Goal: Task Accomplishment & Management: Use online tool/utility

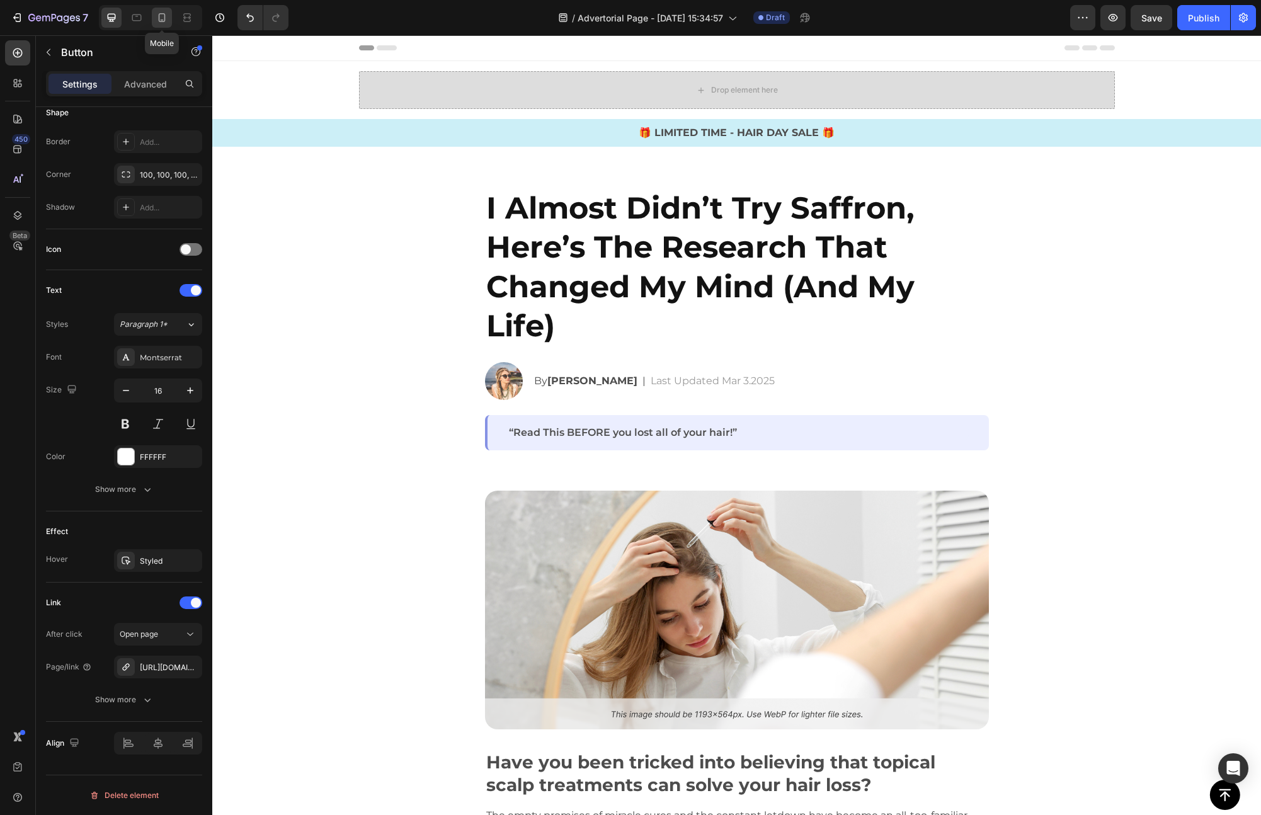
click at [168, 22] on div at bounding box center [162, 18] width 20 height 20
type input "14"
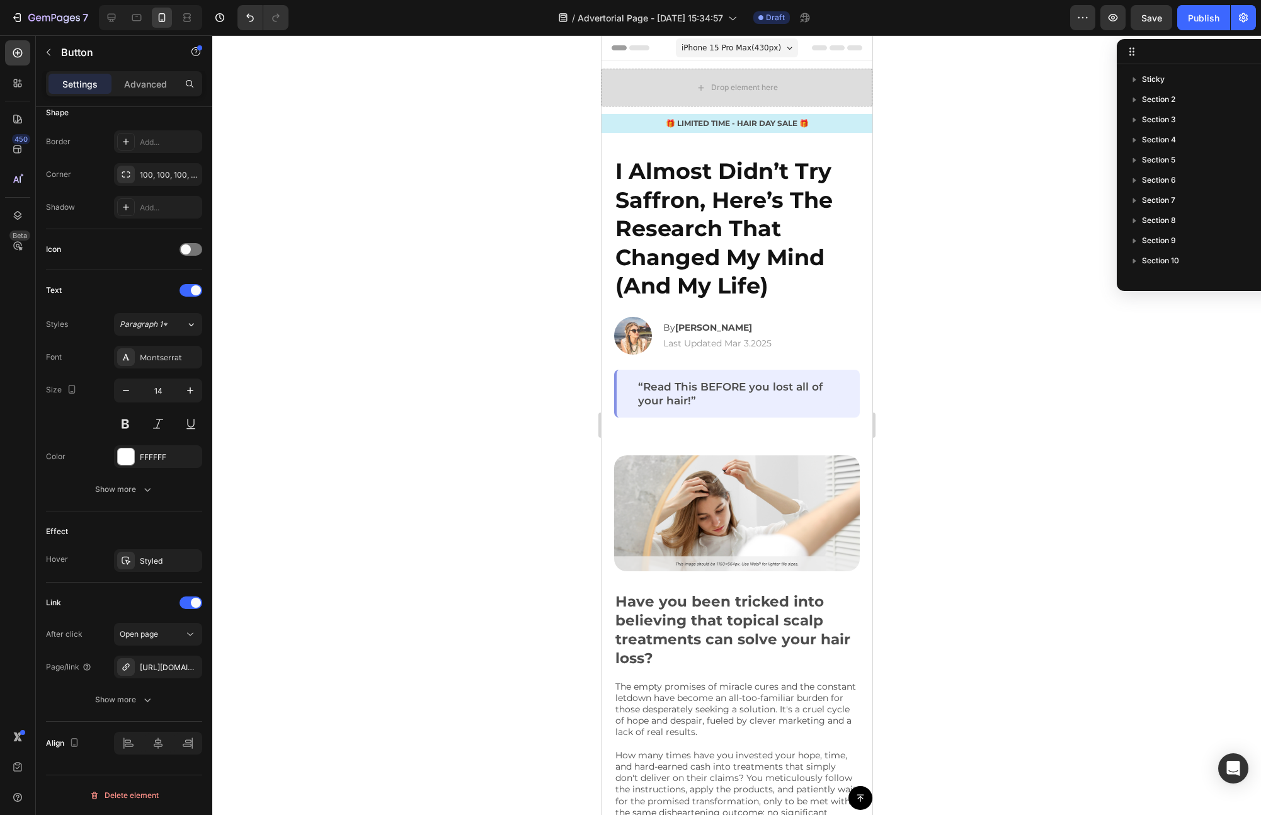
scroll to position [296, 0]
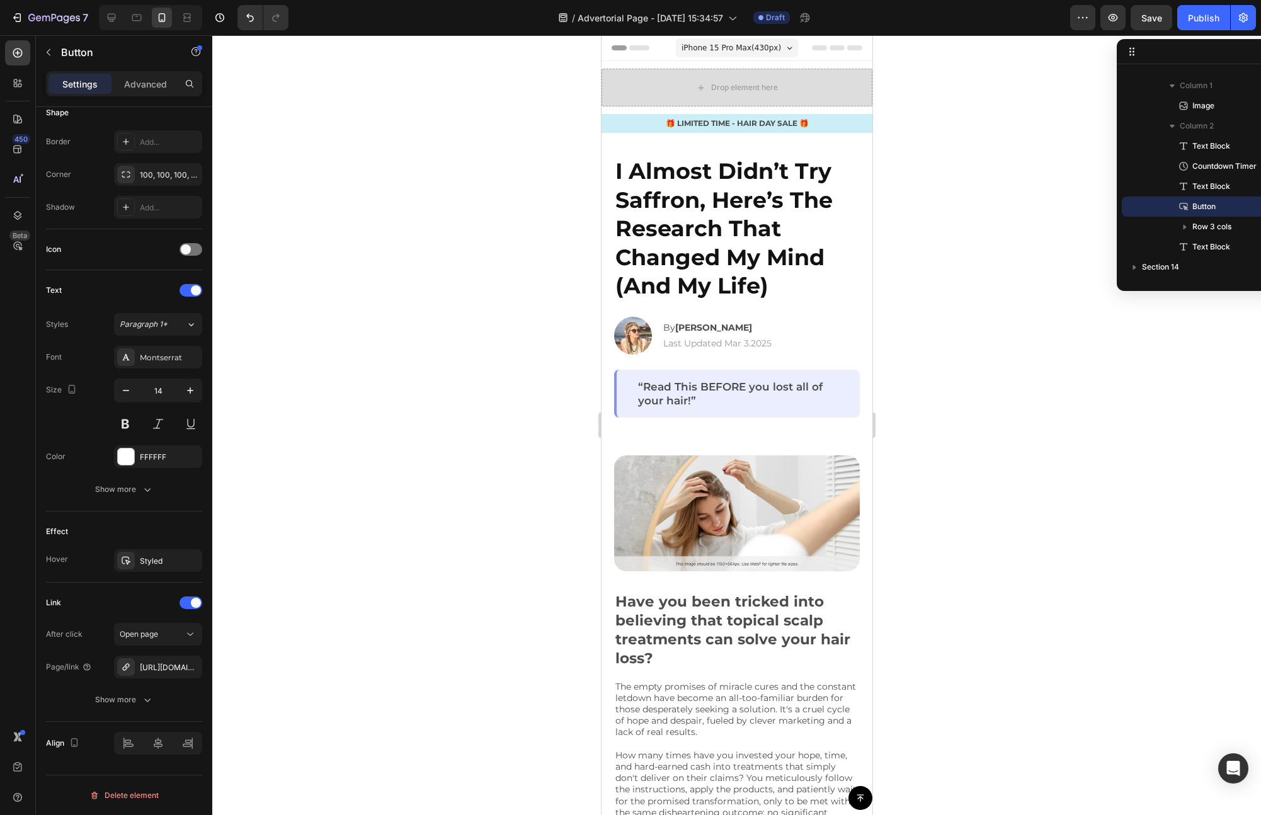
click at [952, 242] on div at bounding box center [736, 425] width 1049 height 780
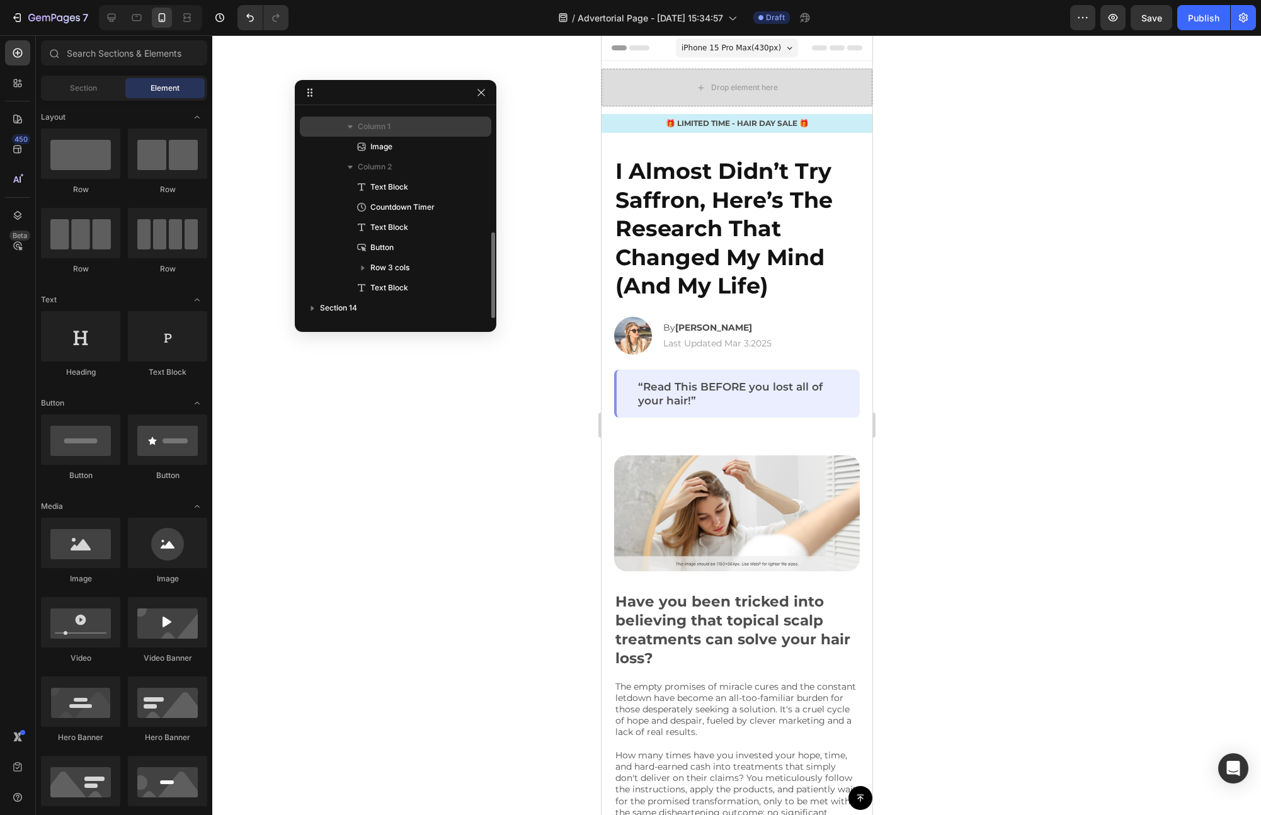
drag, startPoint x: 1169, startPoint y: 54, endPoint x: 424, endPoint y: 125, distance: 748.4
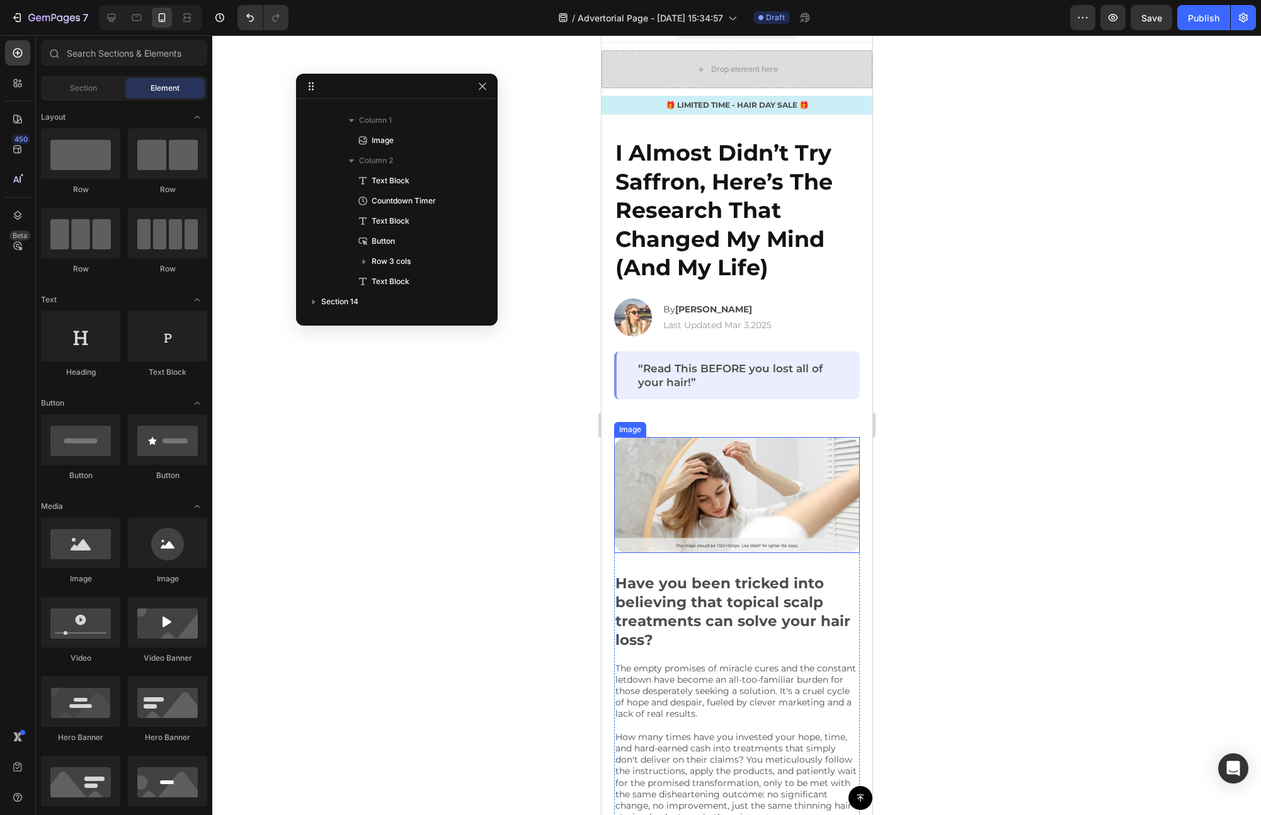
scroll to position [20, 0]
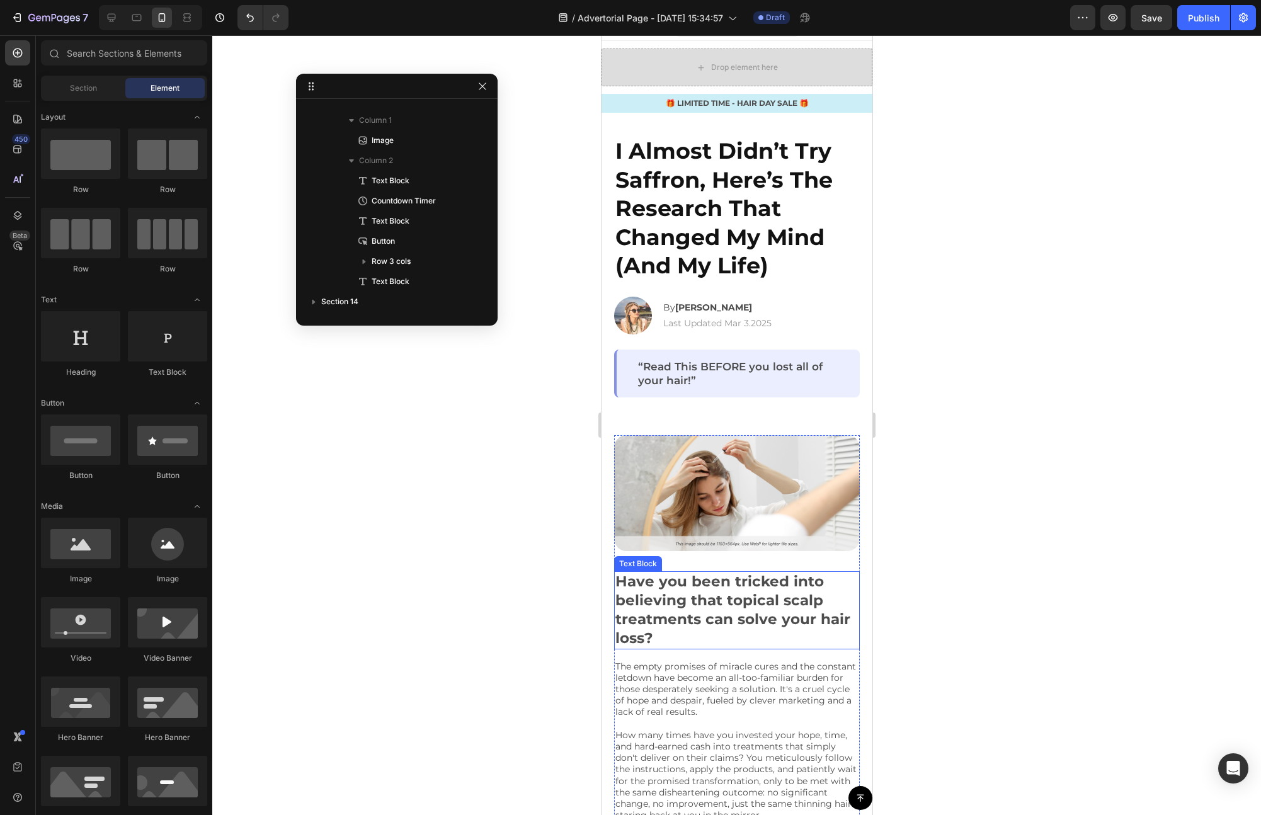
click at [736, 588] on p "Have you been tricked into believing that topical scalp treatments can solve yo…" at bounding box center [736, 610] width 243 height 76
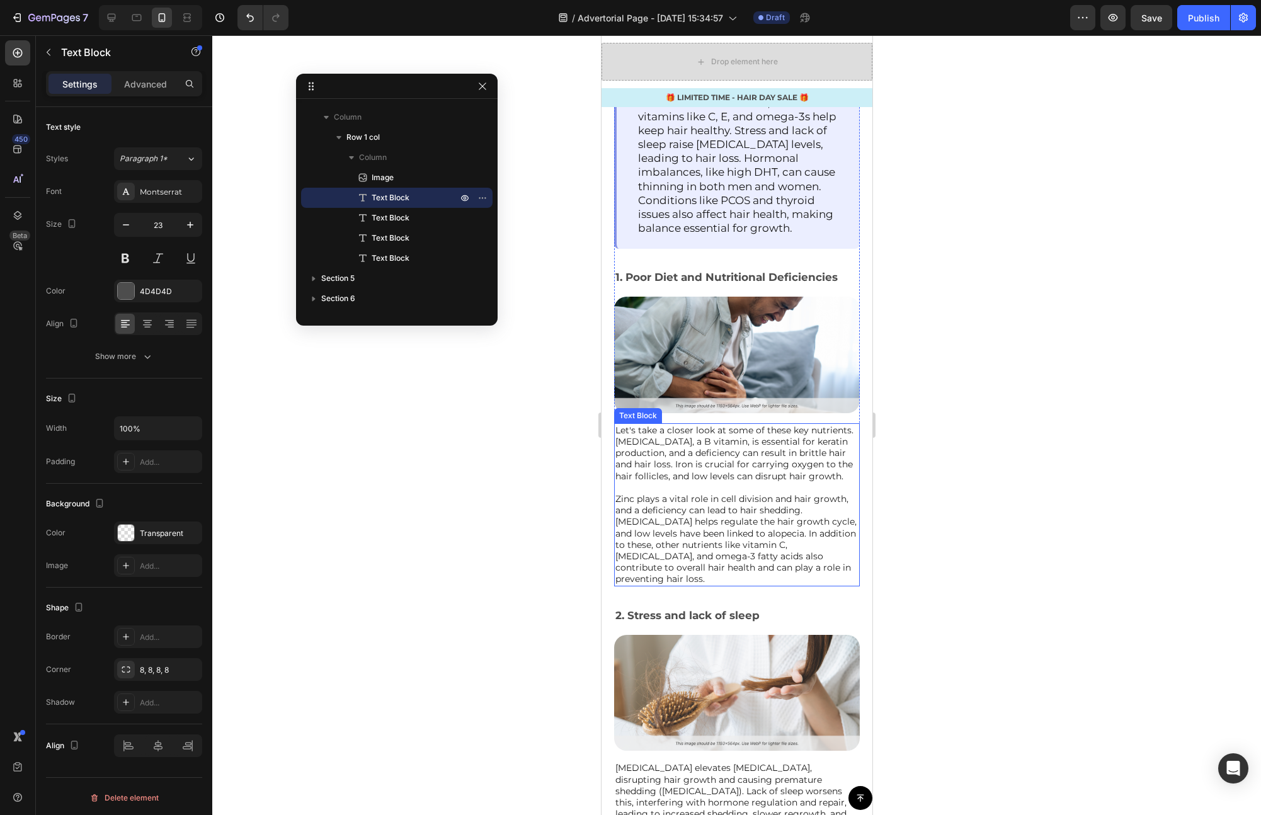
scroll to position [1083, 0]
click at [767, 481] on p "Let's take a closer look at some of these key nutrients. [MEDICAL_DATA], a B vi…" at bounding box center [736, 503] width 243 height 161
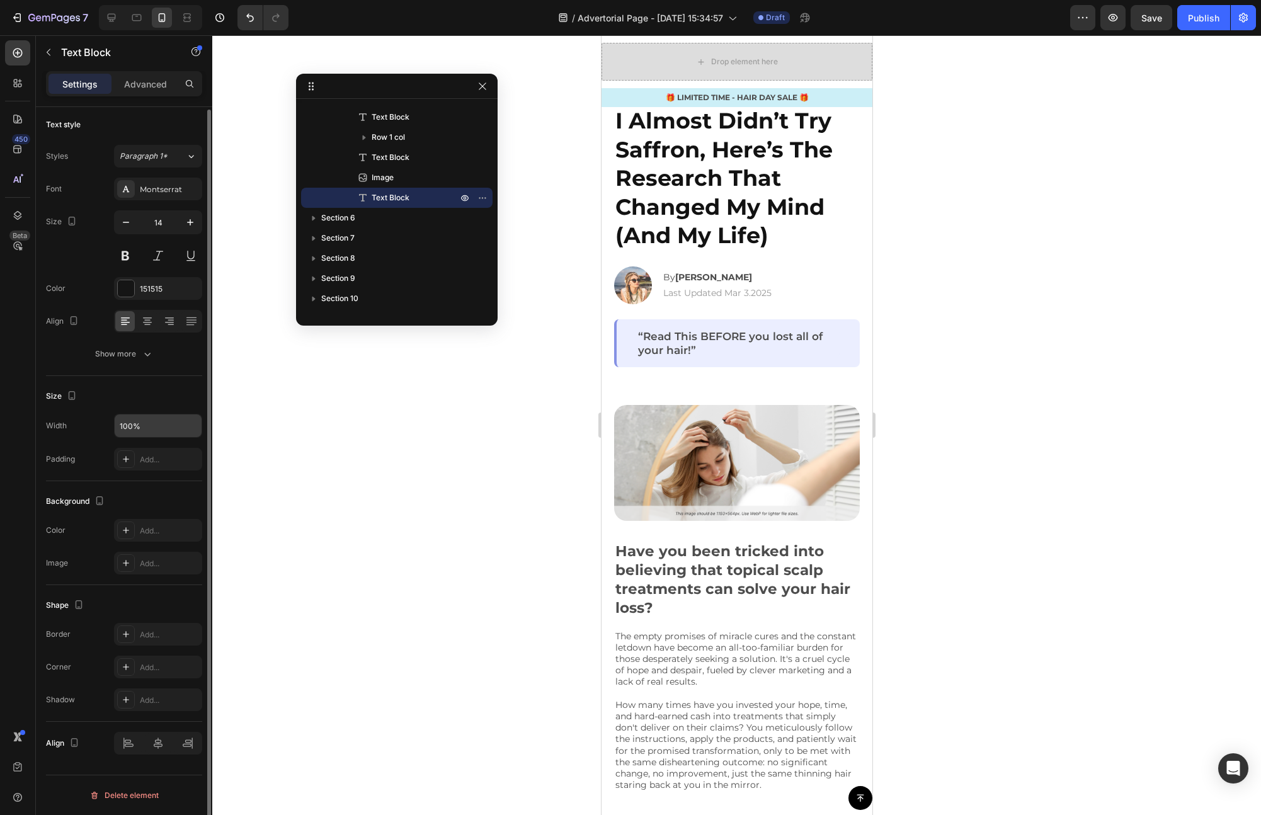
scroll to position [0, 0]
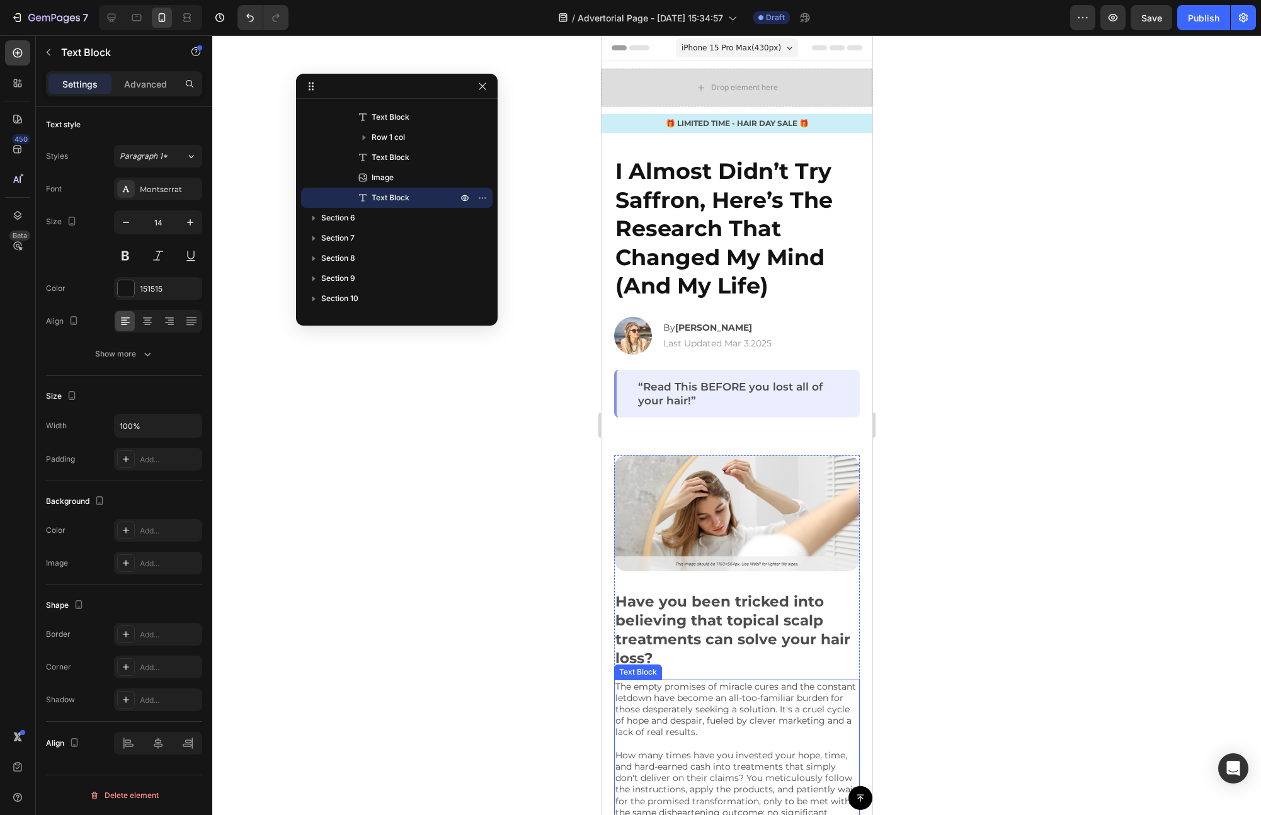
click at [694, 686] on p "The empty promises of miracle cures and the constant letdown have become an all…" at bounding box center [736, 761] width 243 height 161
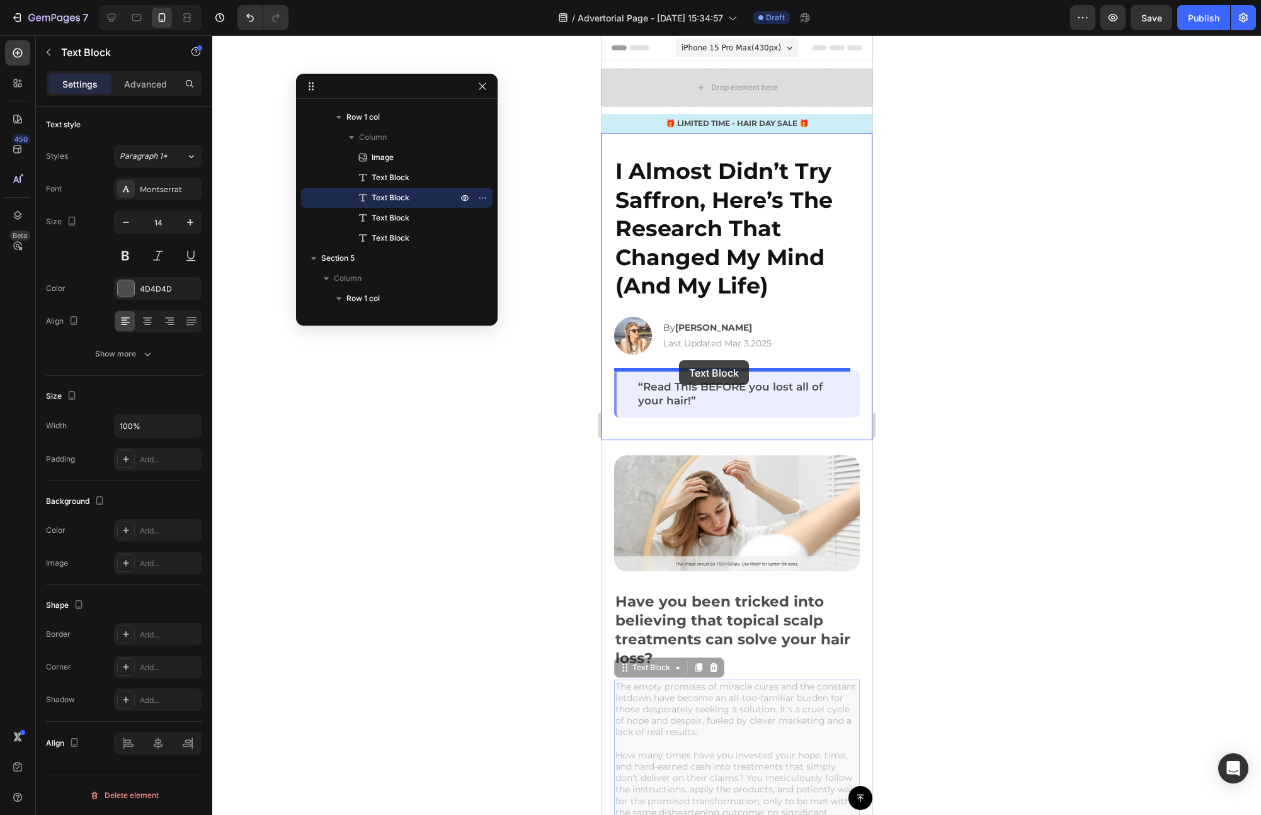
drag, startPoint x: 620, startPoint y: 665, endPoint x: 678, endPoint y: 360, distance: 310.4
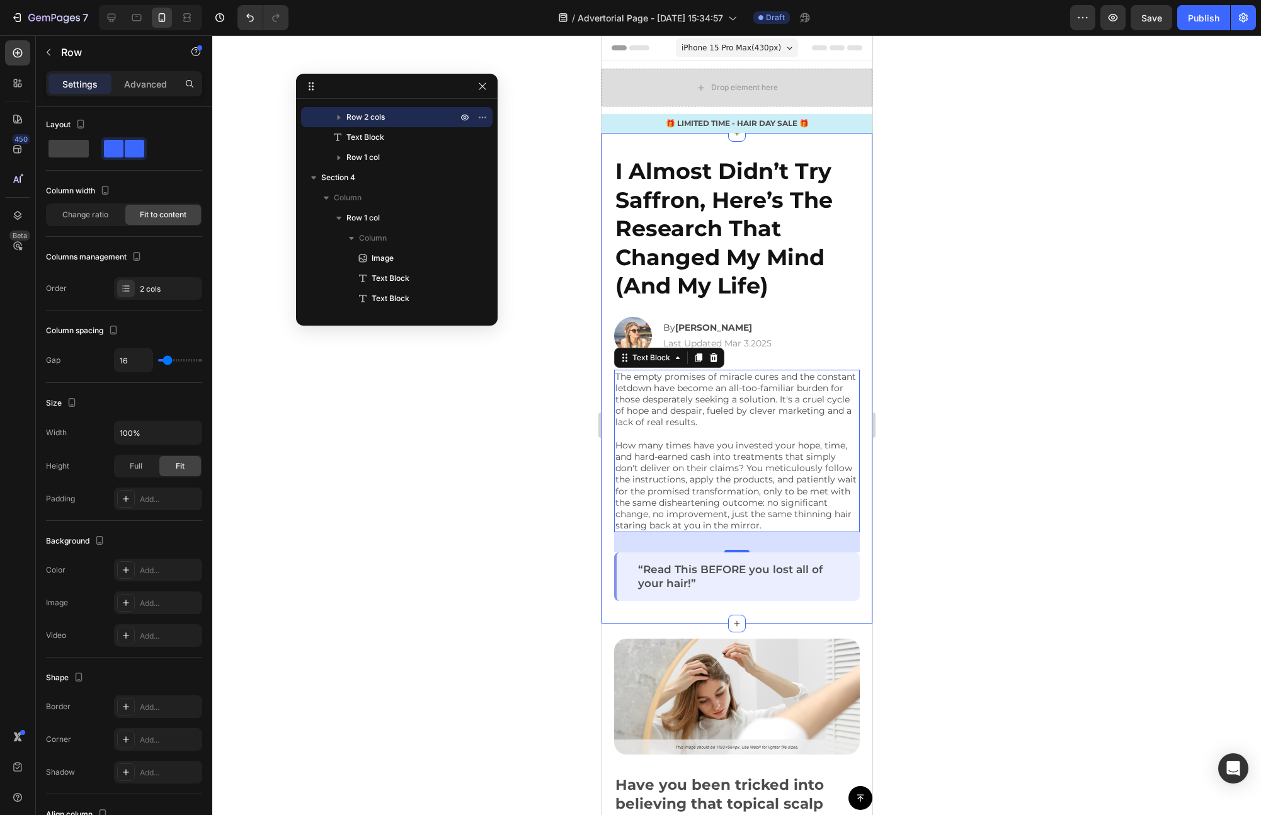
click at [777, 331] on div "Image By [PERSON_NAME] Text Block | Text Block Last Updated Mar 3.2025 Text [GE…" at bounding box center [736, 336] width 246 height 38
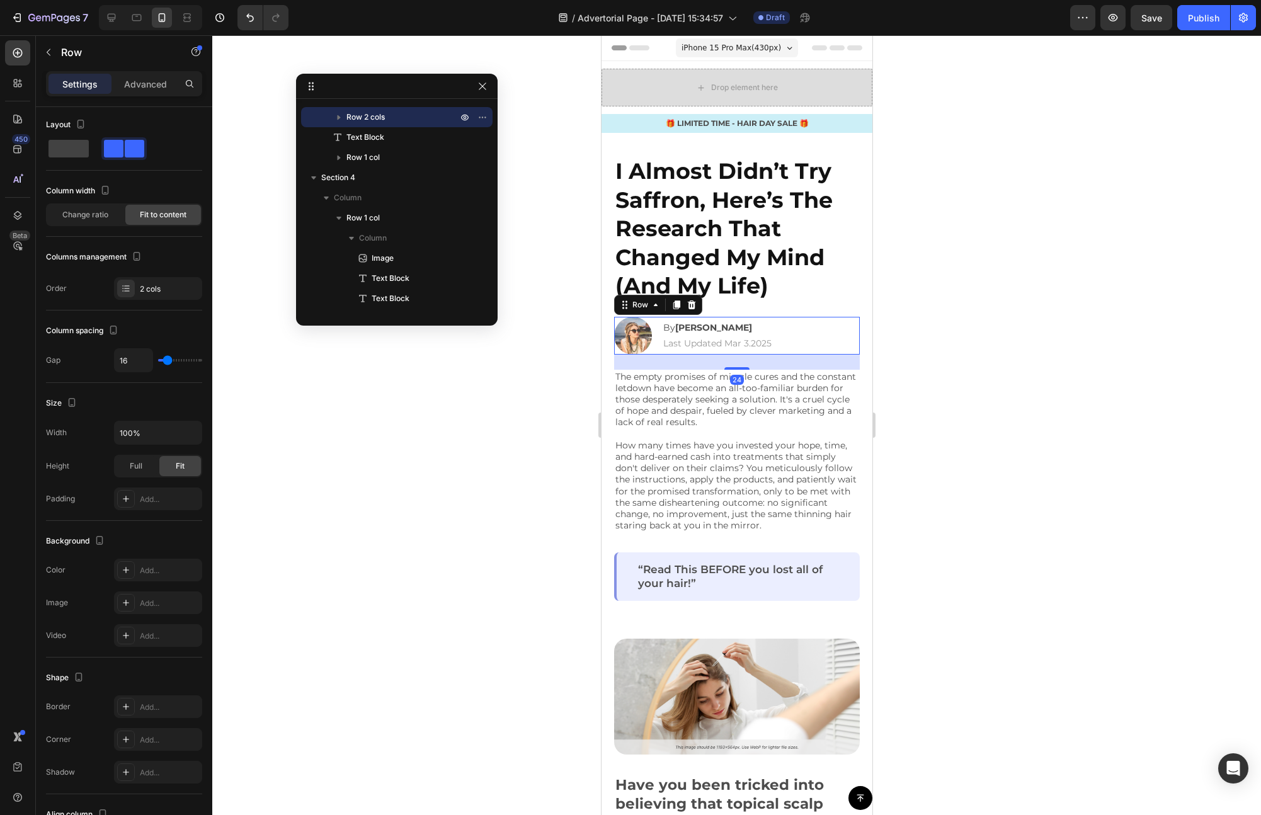
scroll to position [0, 0]
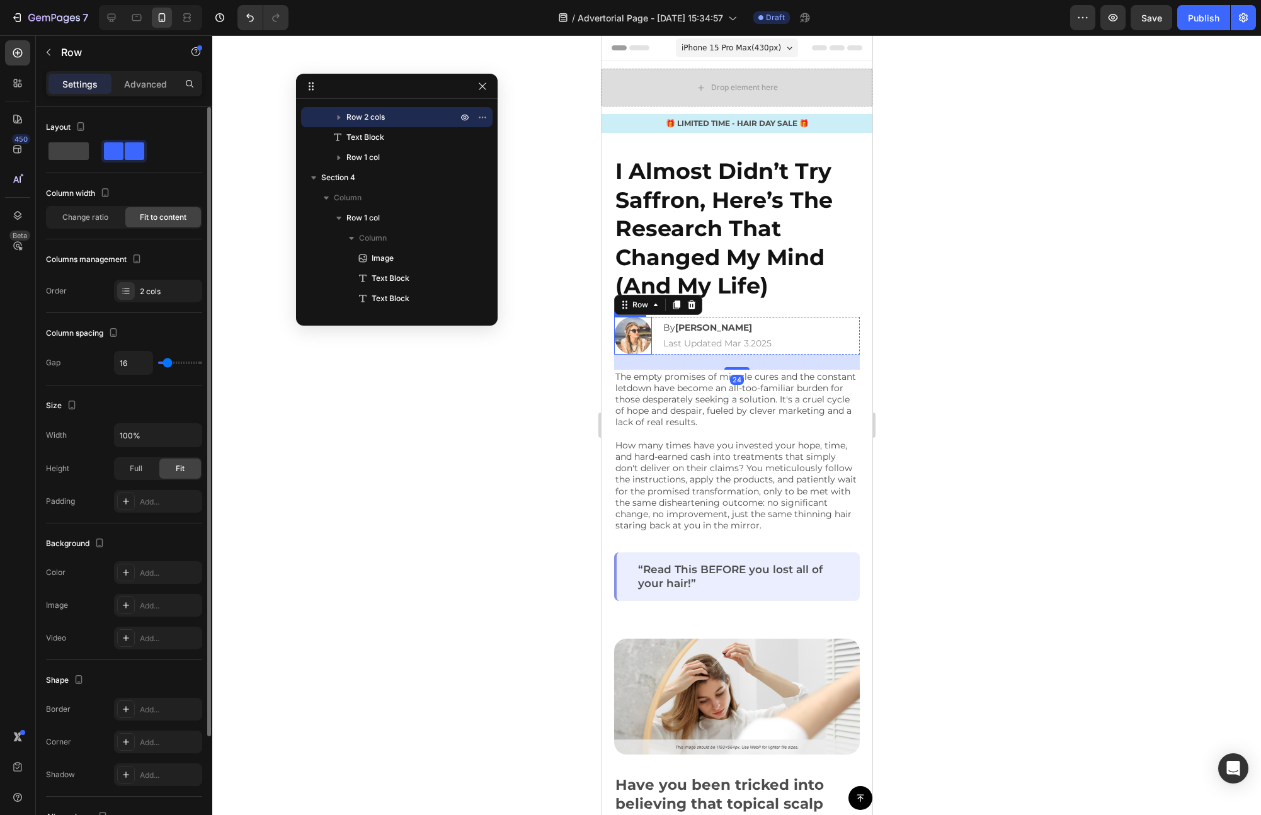
click at [640, 336] on img at bounding box center [632, 336] width 38 height 38
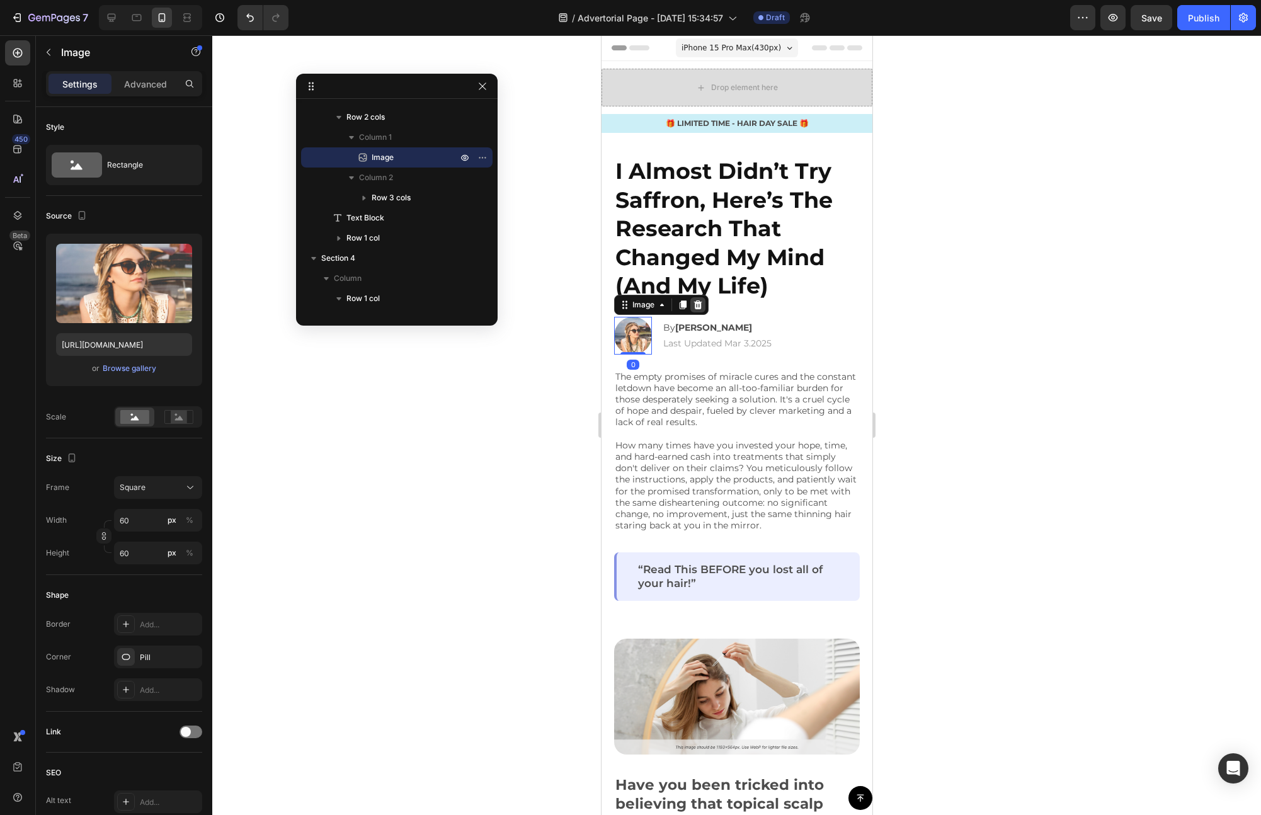
click at [701, 309] on icon at bounding box center [697, 305] width 10 height 10
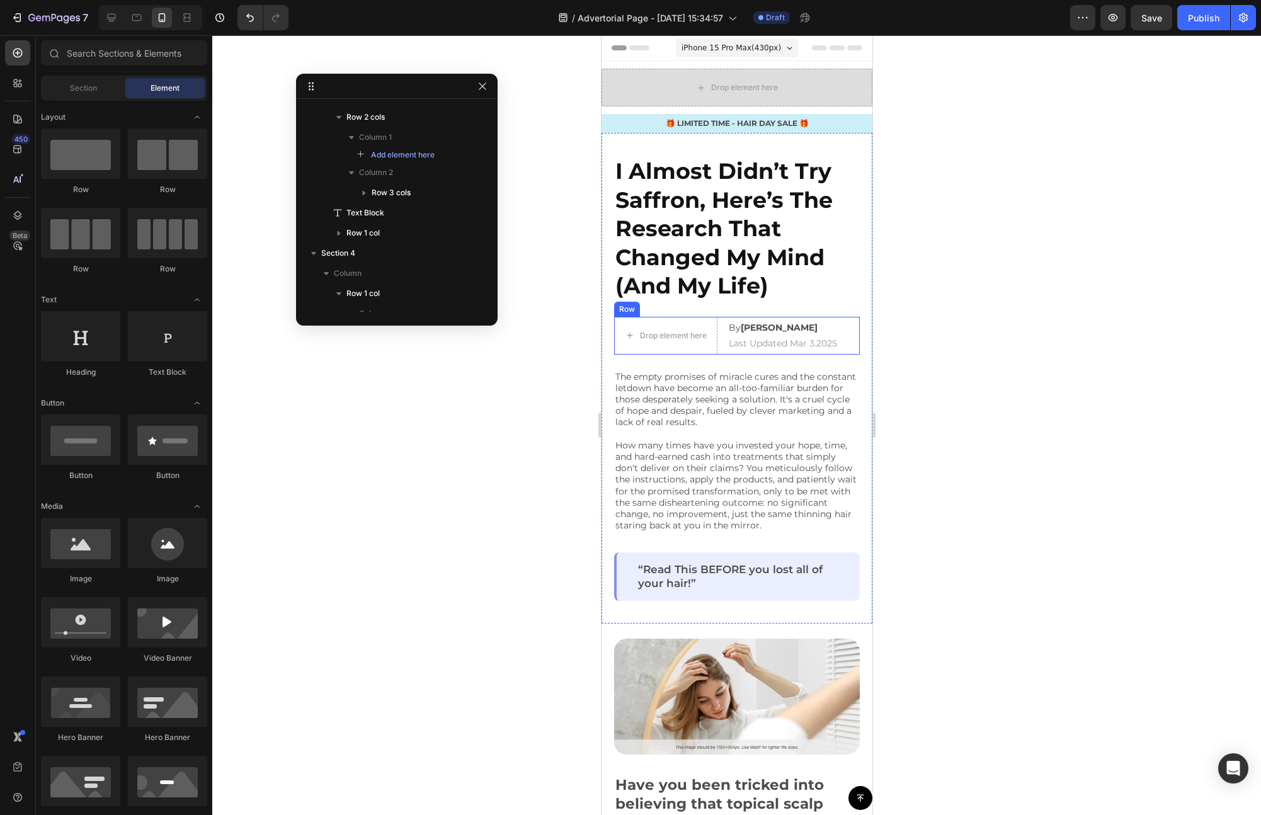
click at [722, 350] on div "Drop element here By [PERSON_NAME] Text Block | Text Block Last Updated Mar 3.2…" at bounding box center [736, 336] width 246 height 38
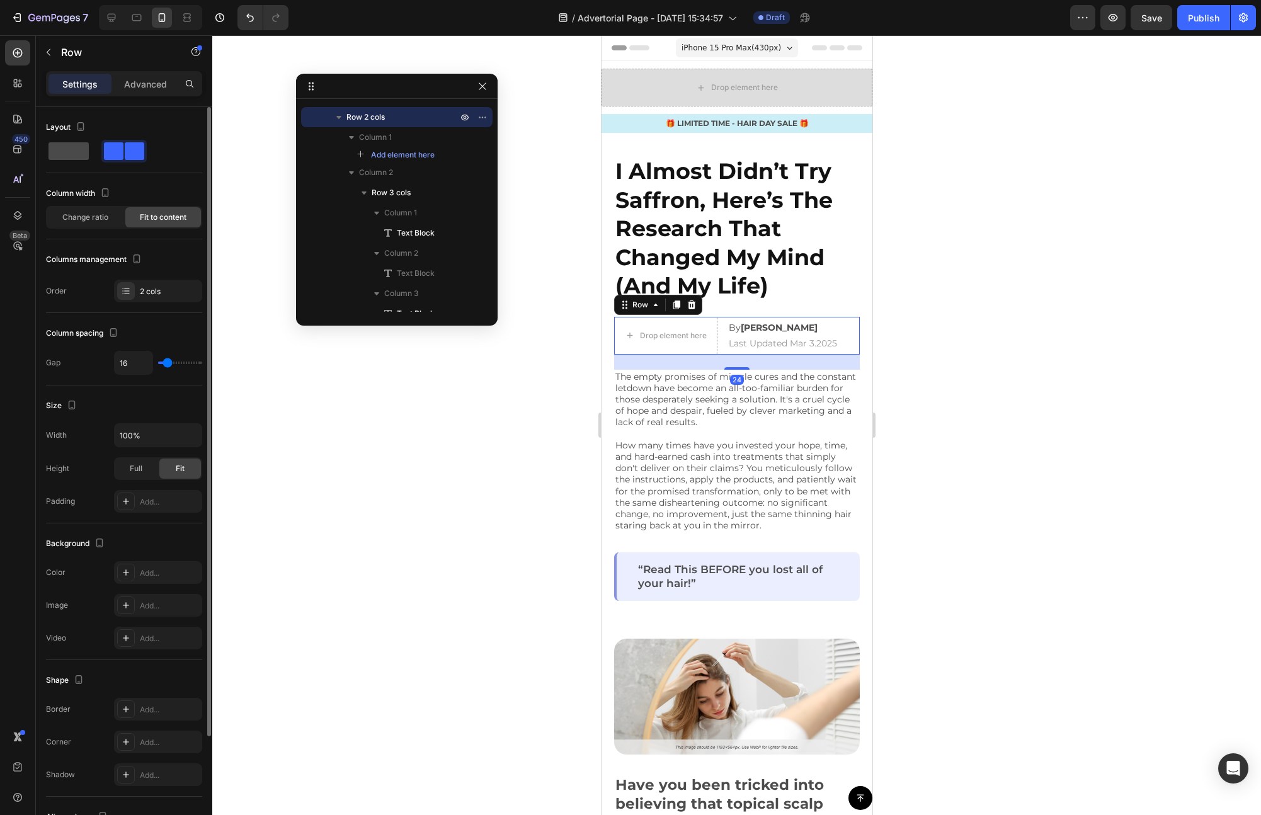
click at [75, 158] on span at bounding box center [68, 151] width 40 height 18
type input "0"
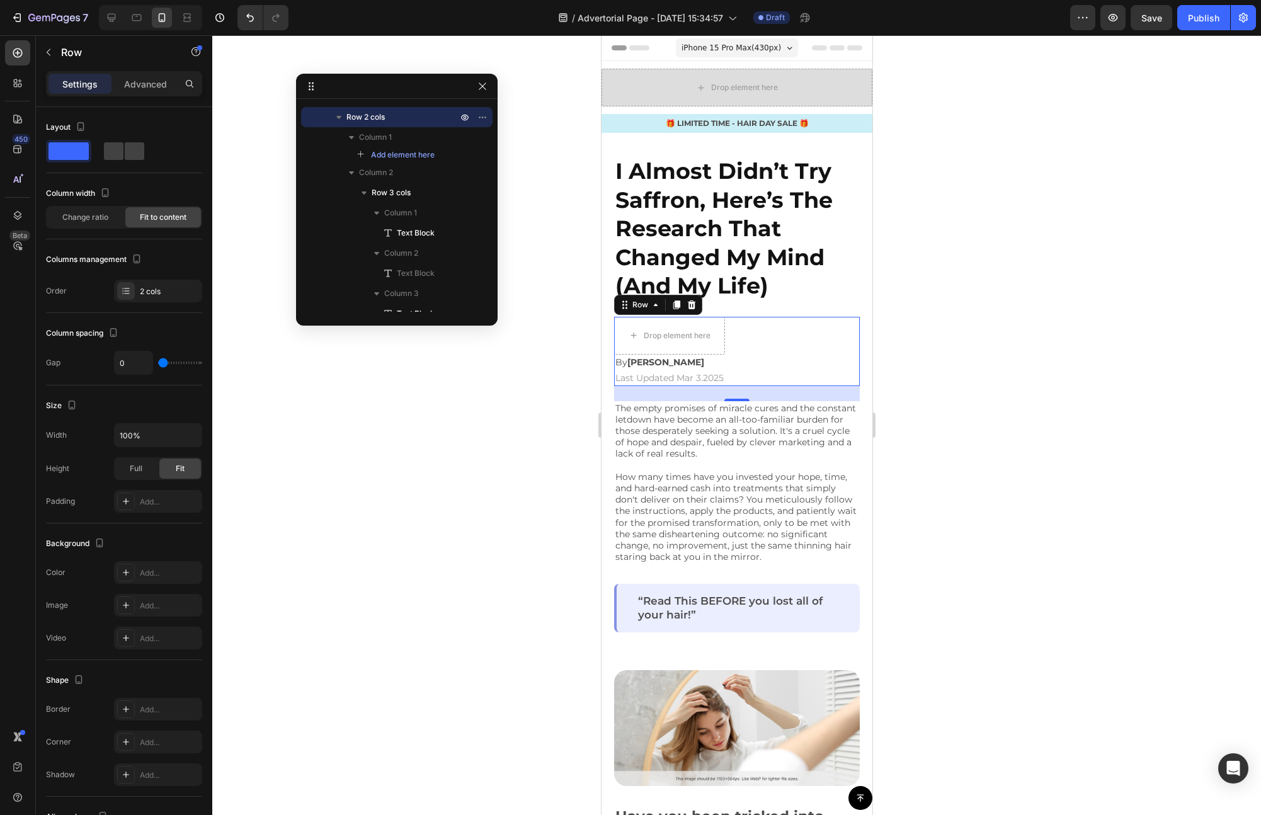
click at [727, 367] on div "Drop element here By [PERSON_NAME] Text Block | Text Block Last Updated Mar 3.2…" at bounding box center [736, 351] width 246 height 69
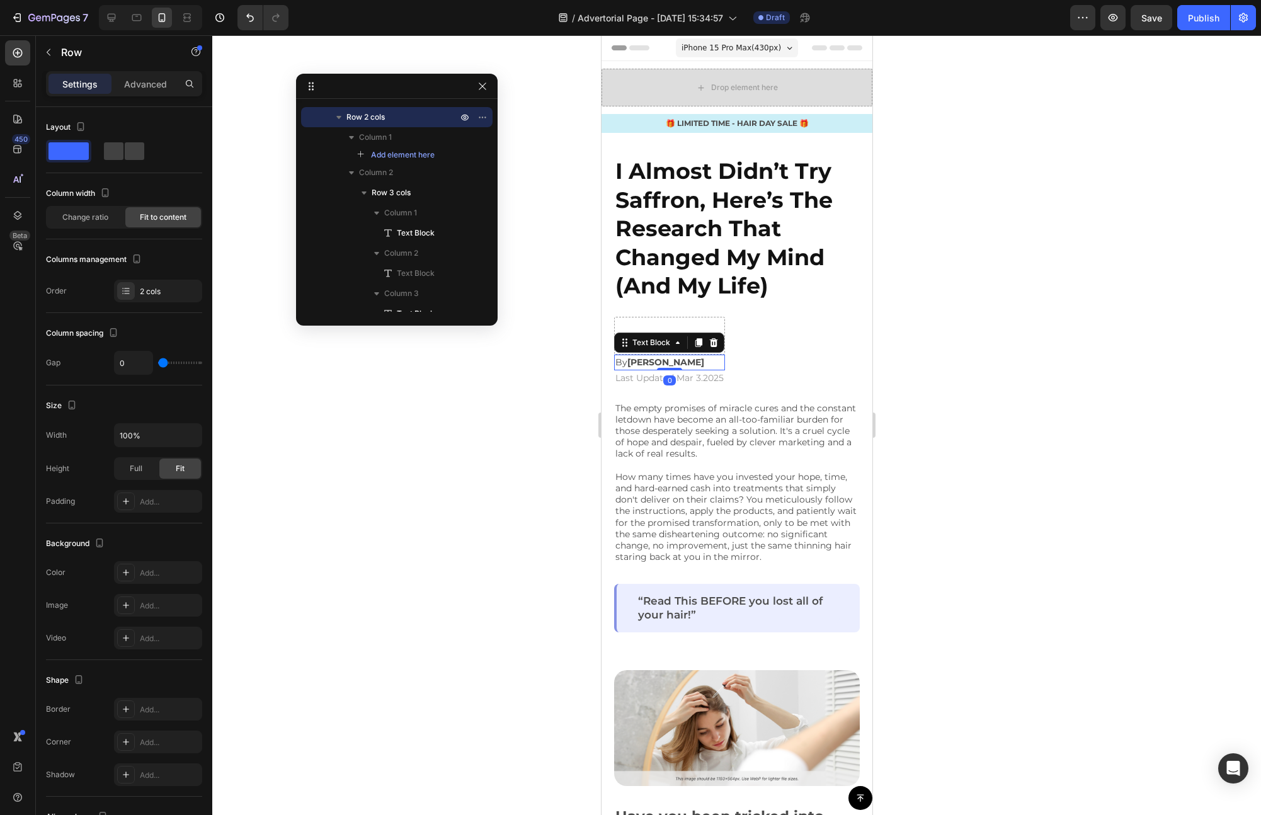
click at [712, 362] on p "By [PERSON_NAME]" at bounding box center [669, 362] width 108 height 13
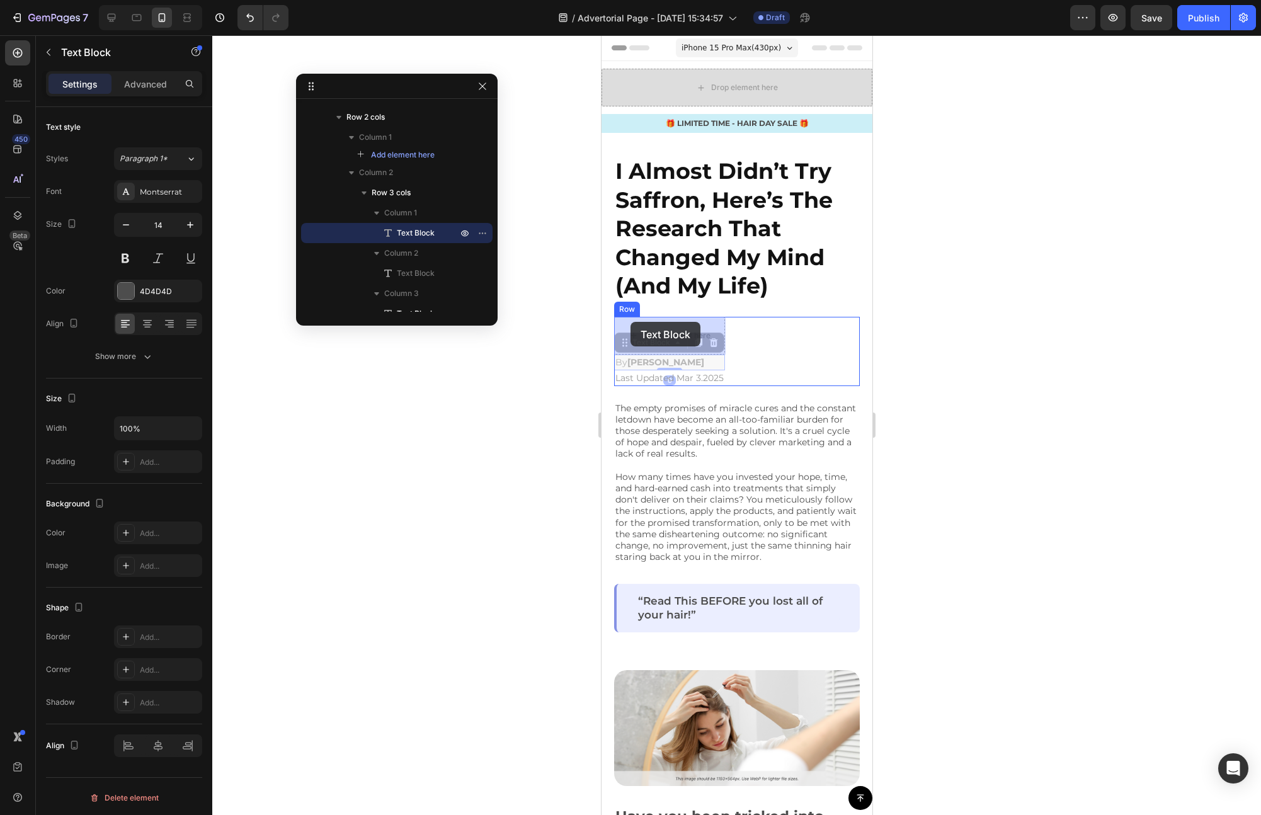
drag, startPoint x: 623, startPoint y: 345, endPoint x: 630, endPoint y: 322, distance: 24.3
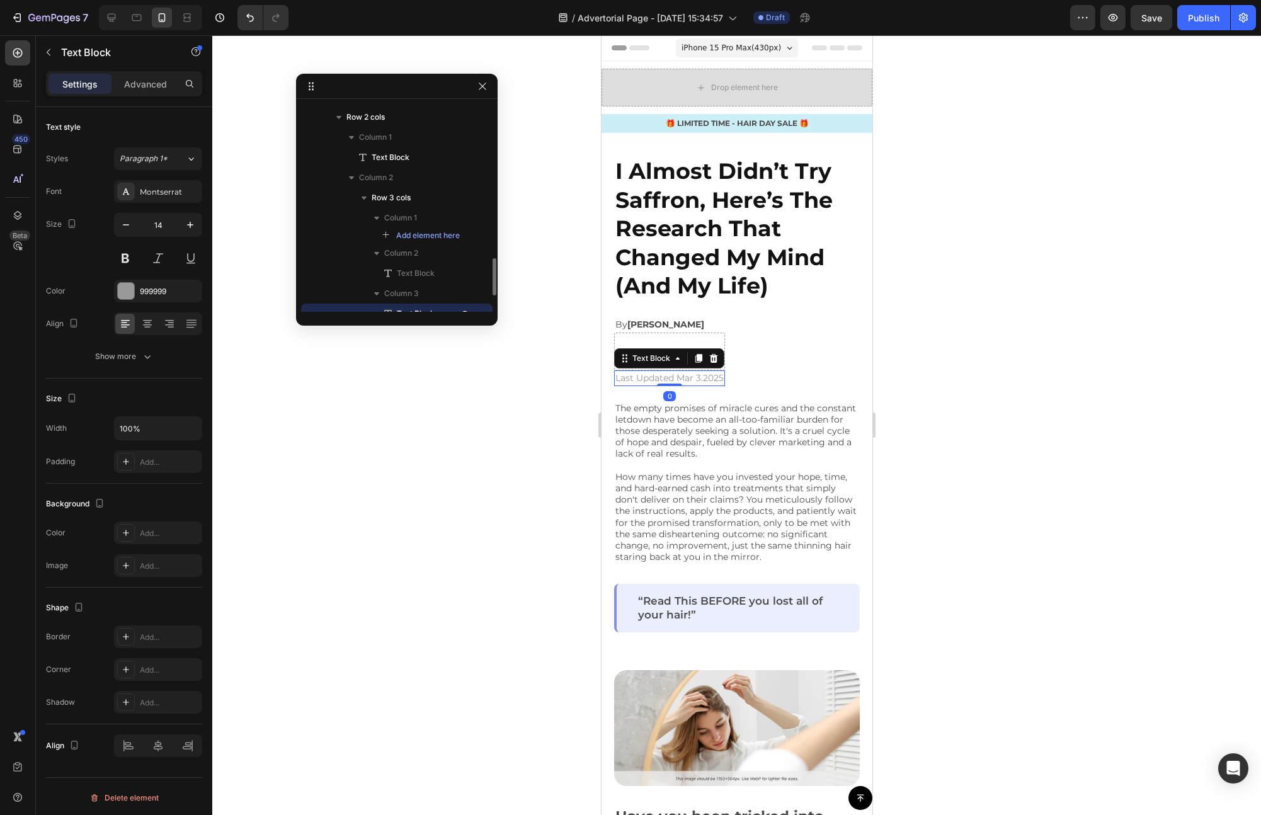
click at [669, 375] on p "Last Updated Mar 3.2025" at bounding box center [669, 378] width 108 height 13
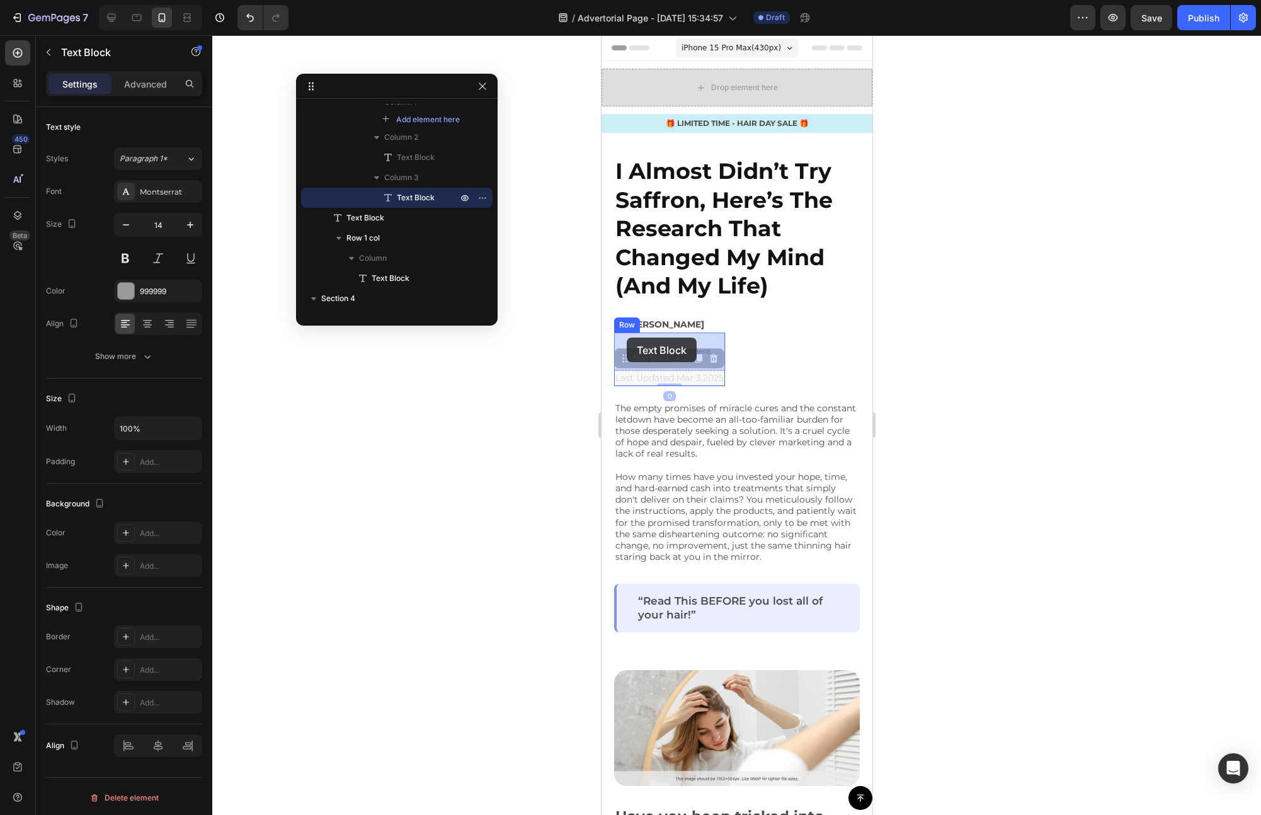
drag, startPoint x: 622, startPoint y: 356, endPoint x: 626, endPoint y: 338, distance: 18.7
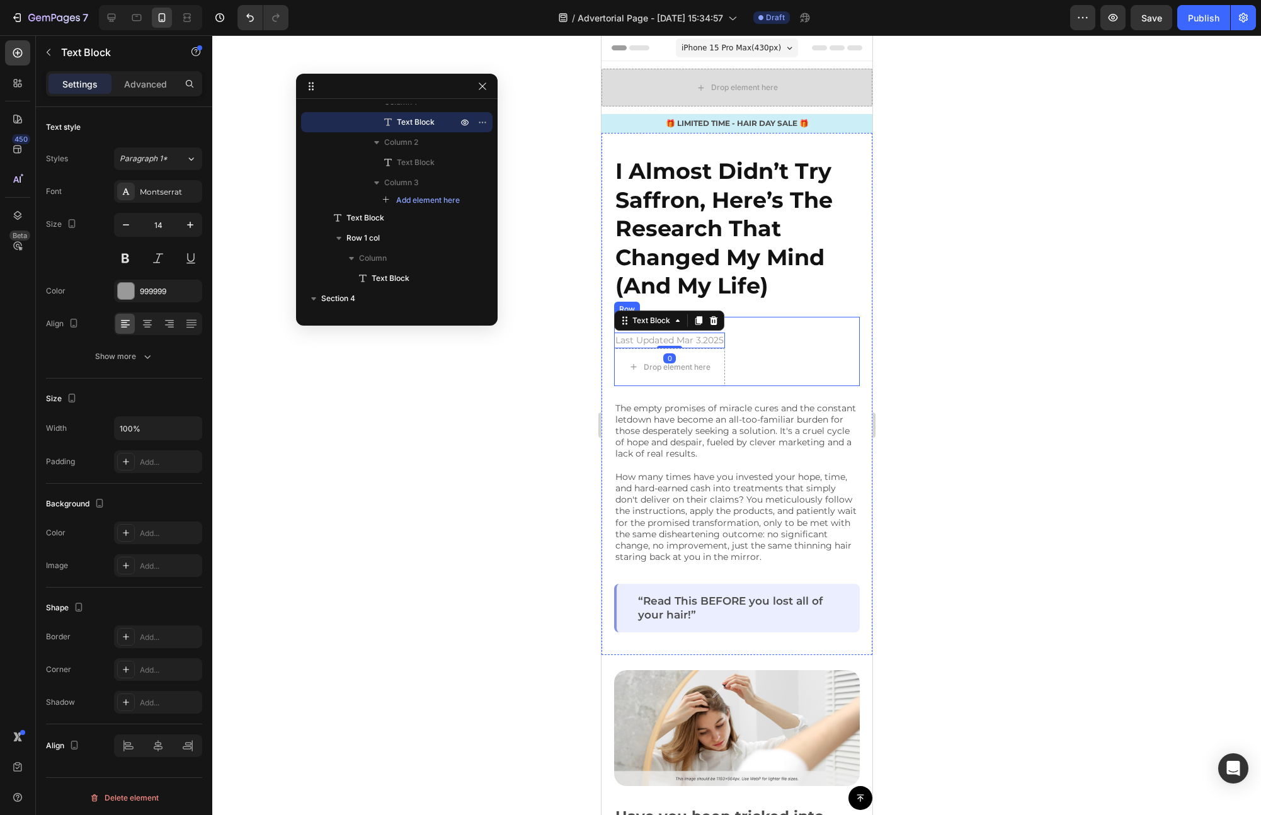
click at [801, 356] on div "By [PERSON_NAME] Text Block Last Updated Mar 3.2025 Text Block 0 | Text Block D…" at bounding box center [736, 351] width 246 height 69
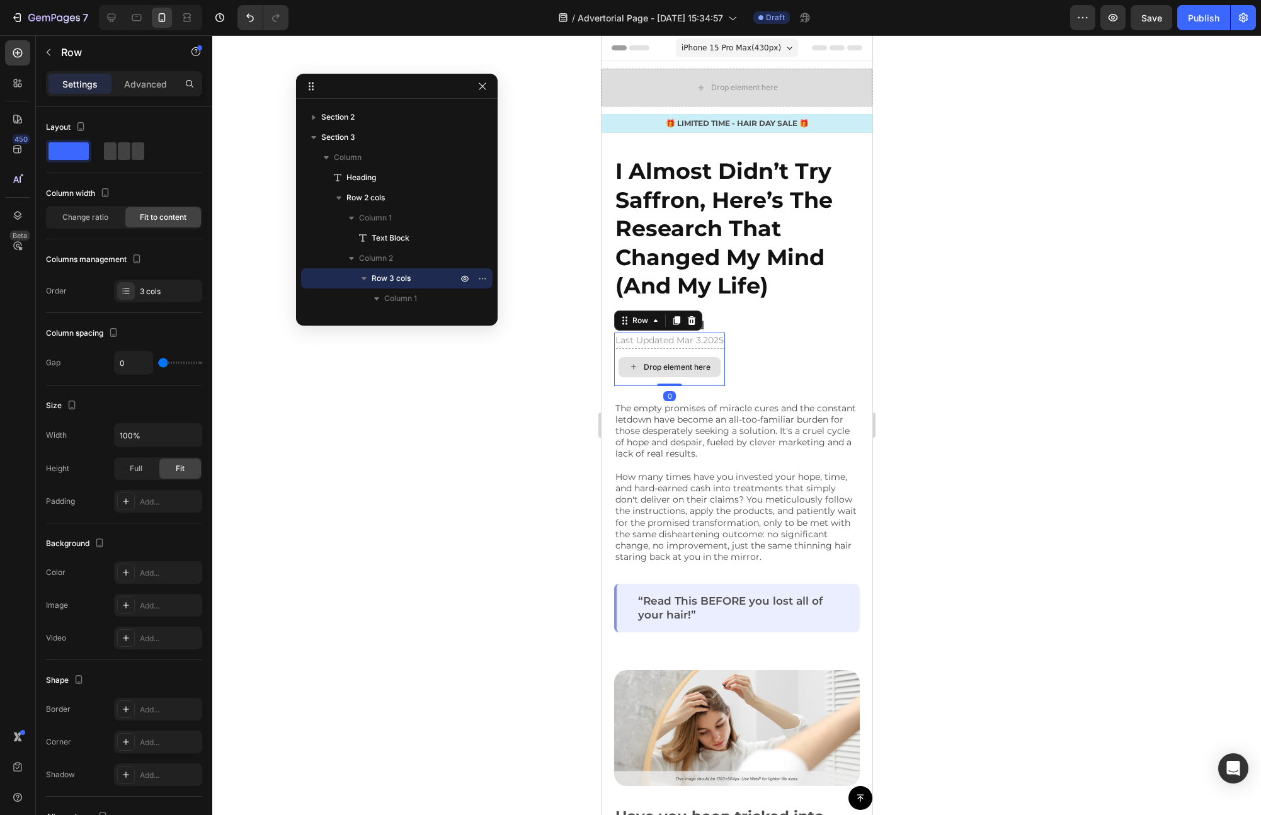
click at [710, 354] on div "Drop element here" at bounding box center [668, 367] width 111 height 38
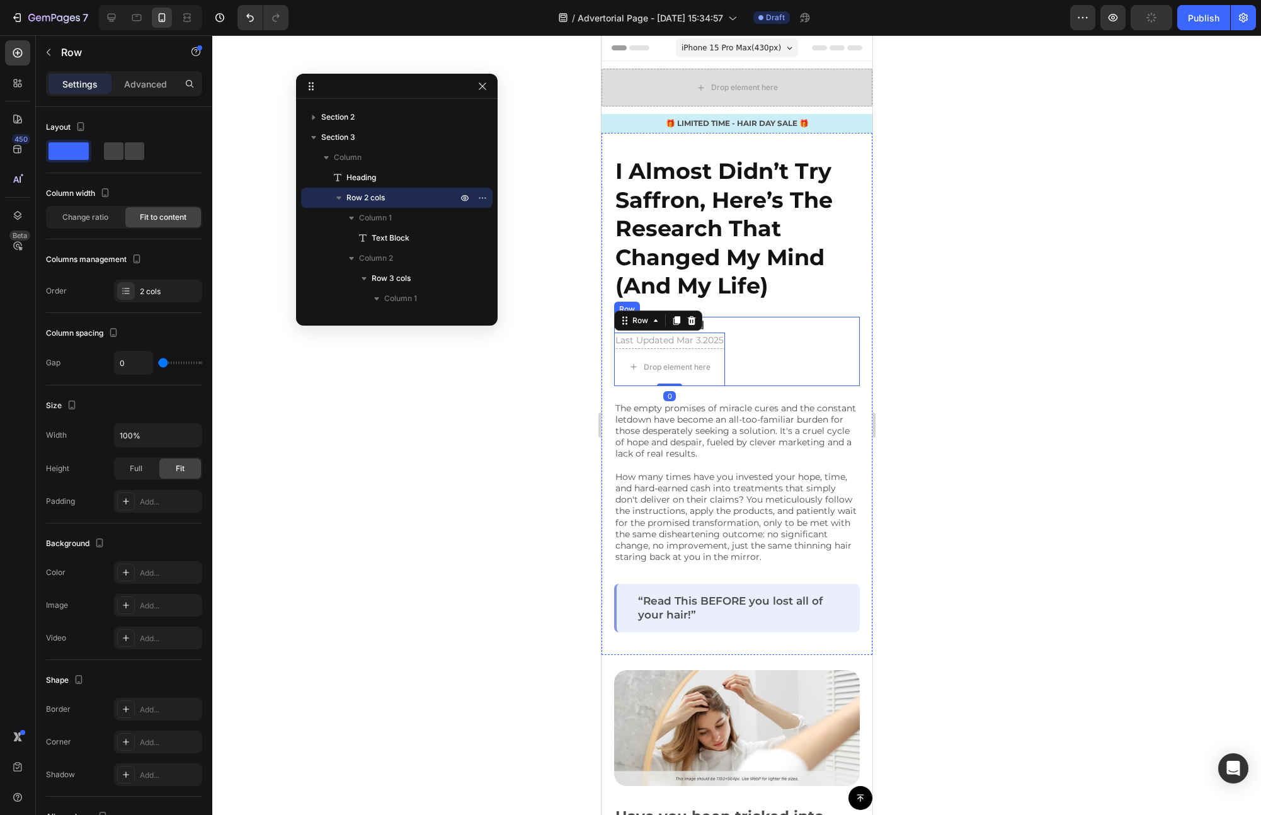
click at [777, 336] on div "By [PERSON_NAME] Text Block Last Updated Mar 3.2025 Text Block | Text Block Dro…" at bounding box center [736, 351] width 246 height 69
click at [657, 326] on strong "[PERSON_NAME]" at bounding box center [665, 324] width 77 height 11
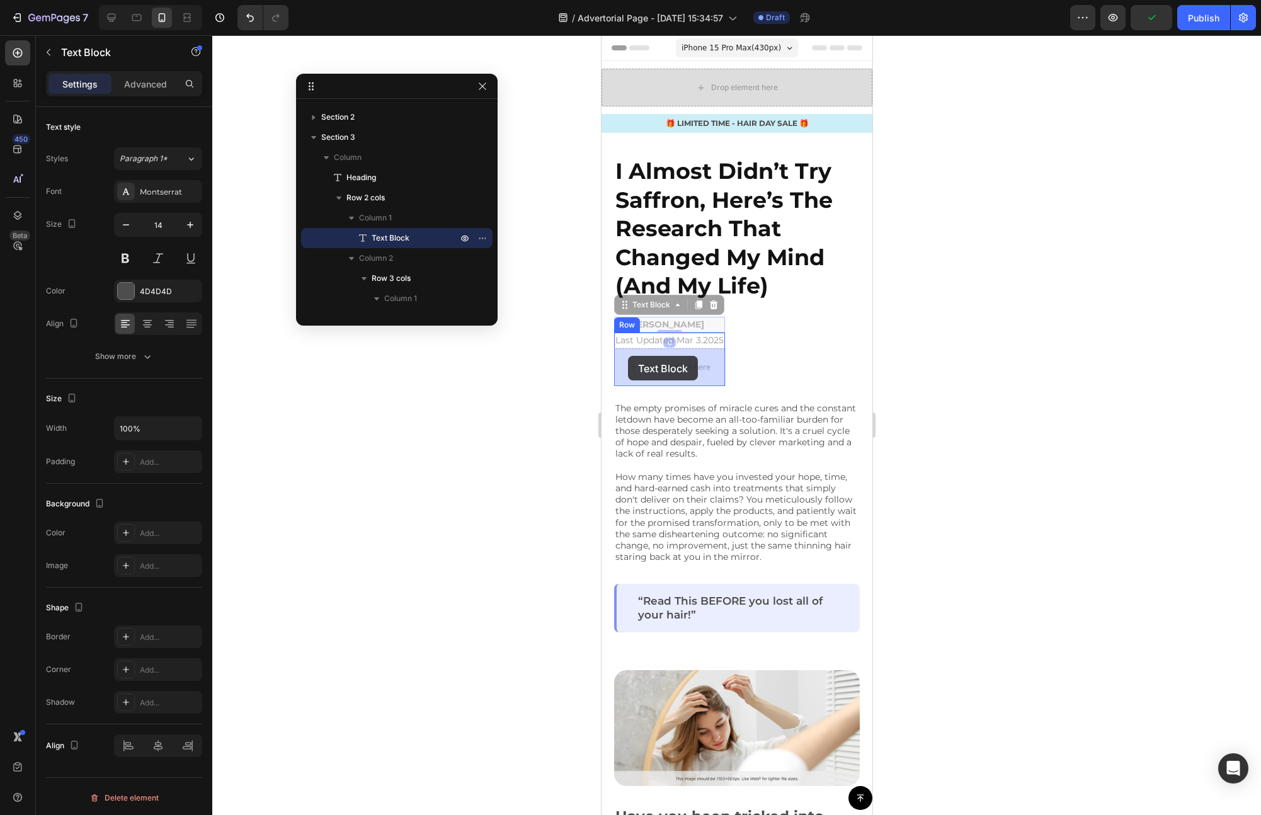
drag, startPoint x: 622, startPoint y: 307, endPoint x: 627, endPoint y: 356, distance: 48.8
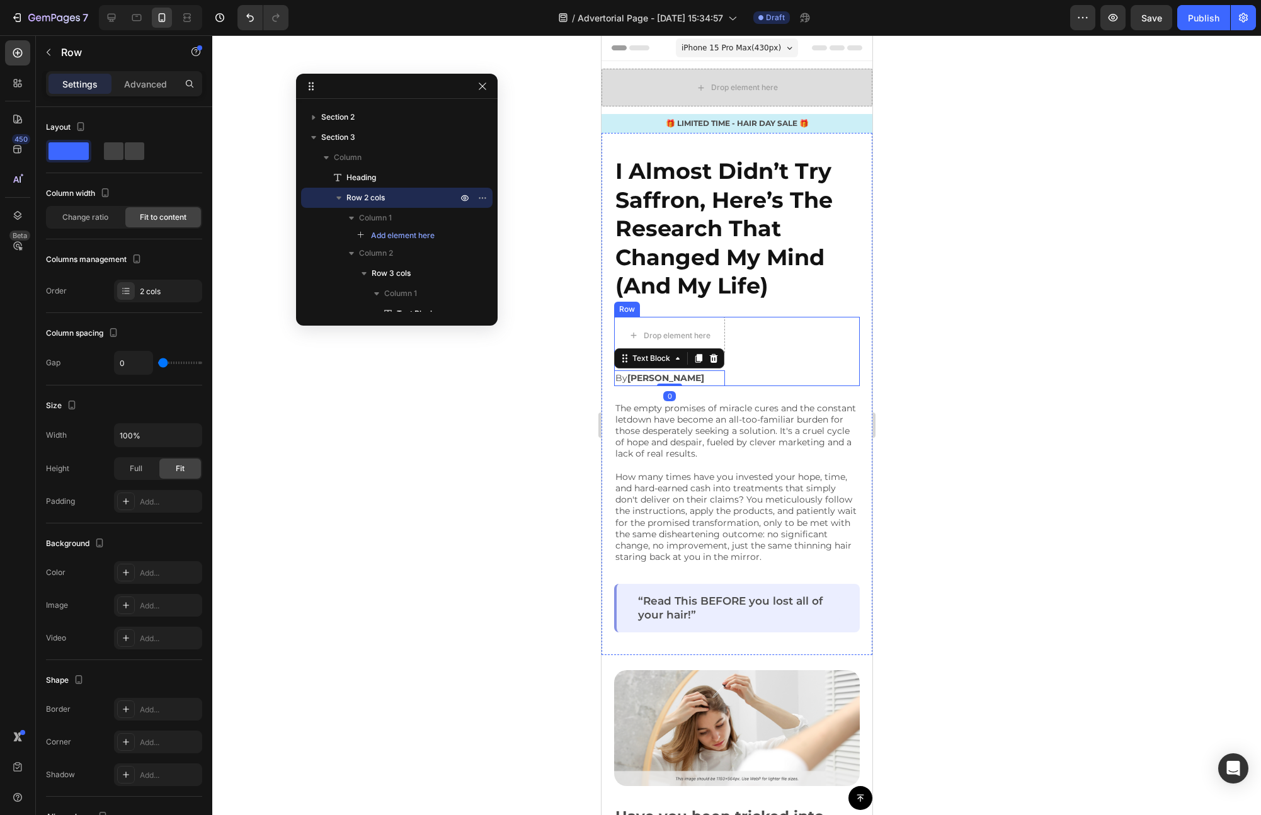
click at [775, 358] on div "Drop element here Last Updated Mar 3.2025 Text Block | Text Block By [PERSON_NA…" at bounding box center [736, 351] width 246 height 69
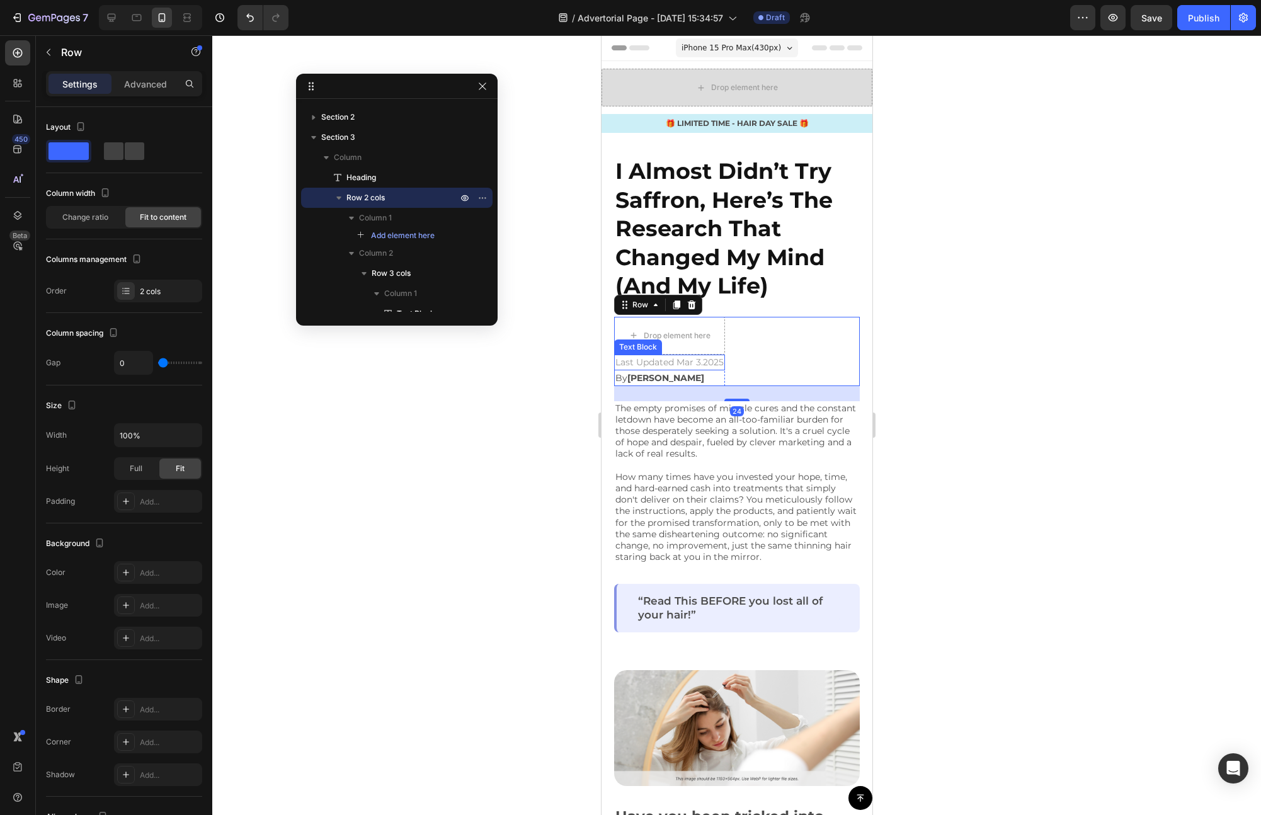
click at [716, 357] on p "Last Updated Mar 3.2025" at bounding box center [669, 362] width 108 height 13
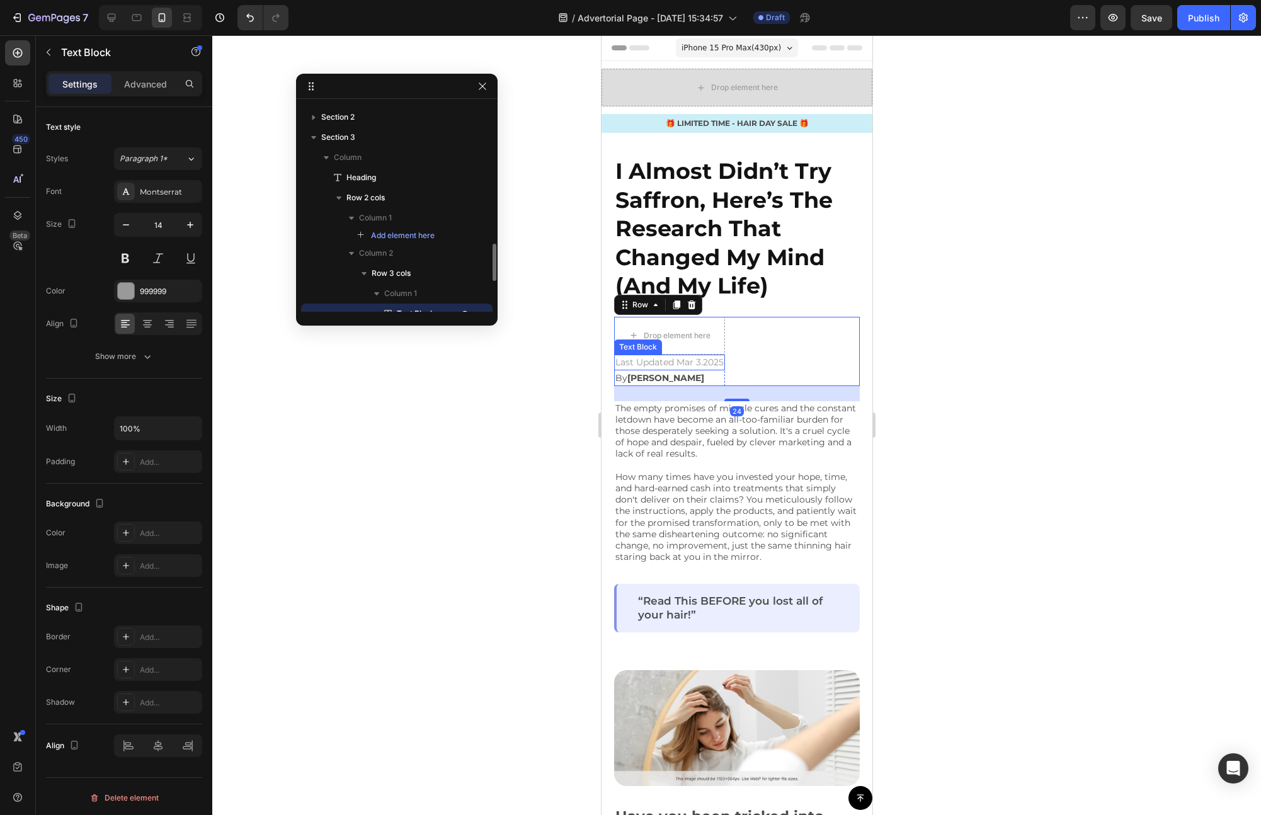
scroll to position [133, 0]
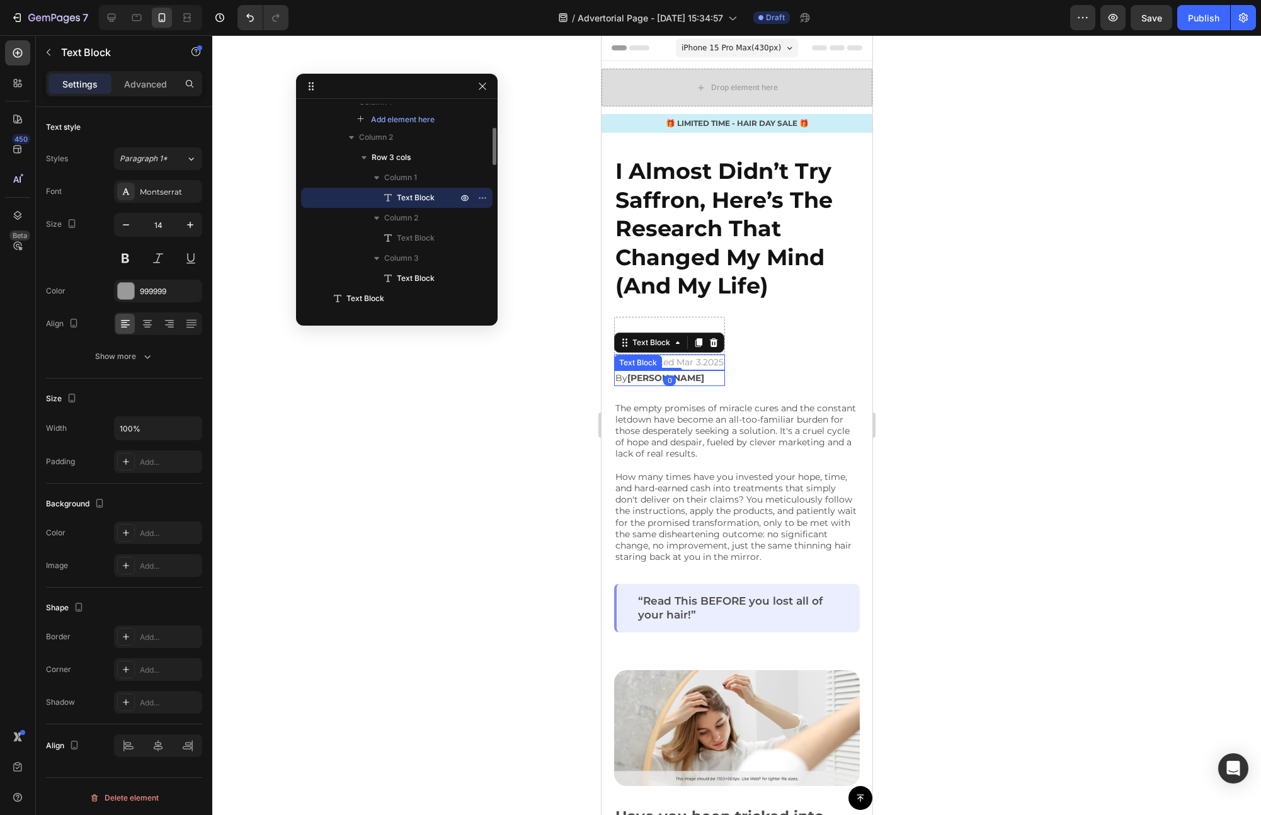
click at [715, 373] on p "By [PERSON_NAME]" at bounding box center [669, 378] width 108 height 13
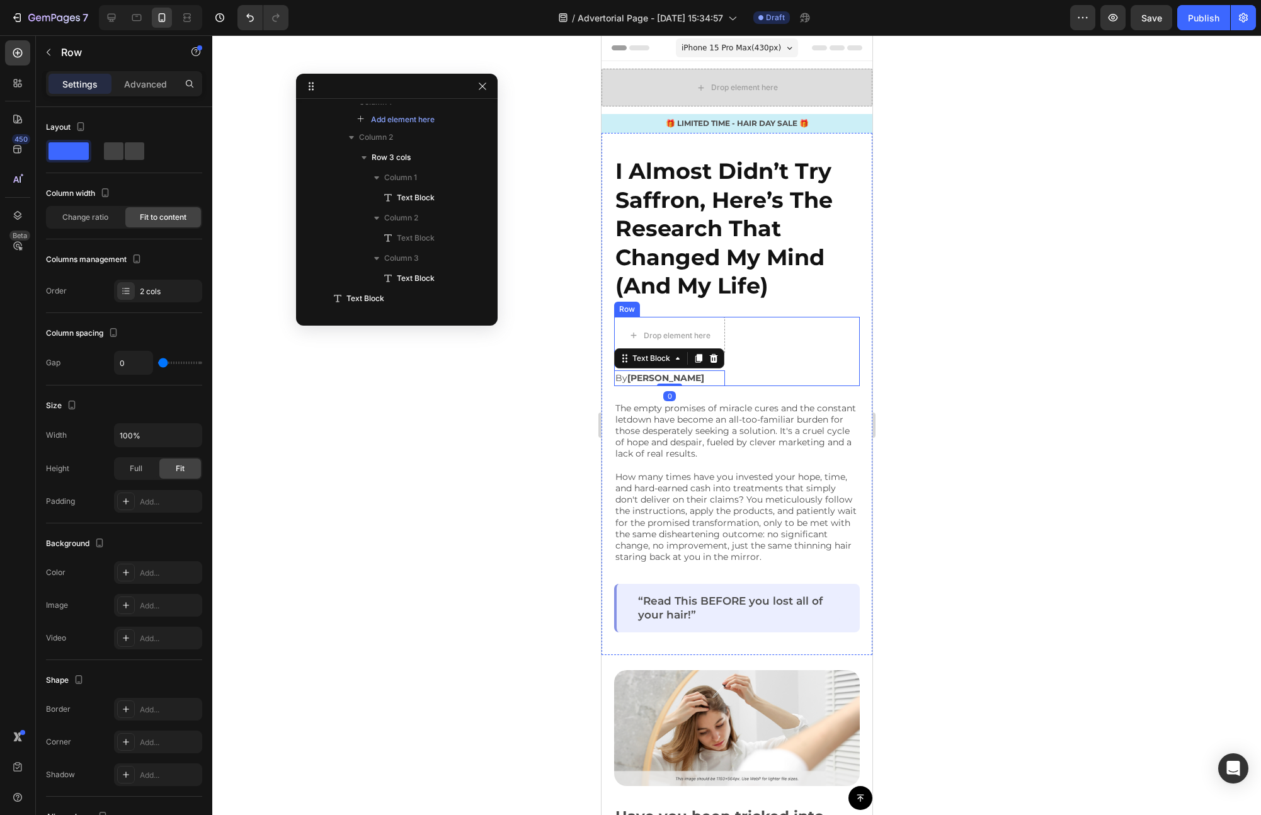
click at [759, 357] on div "Drop element here Last Updated Mar 3.2025 Text Block | Text Block By [PERSON_NA…" at bounding box center [736, 351] width 246 height 69
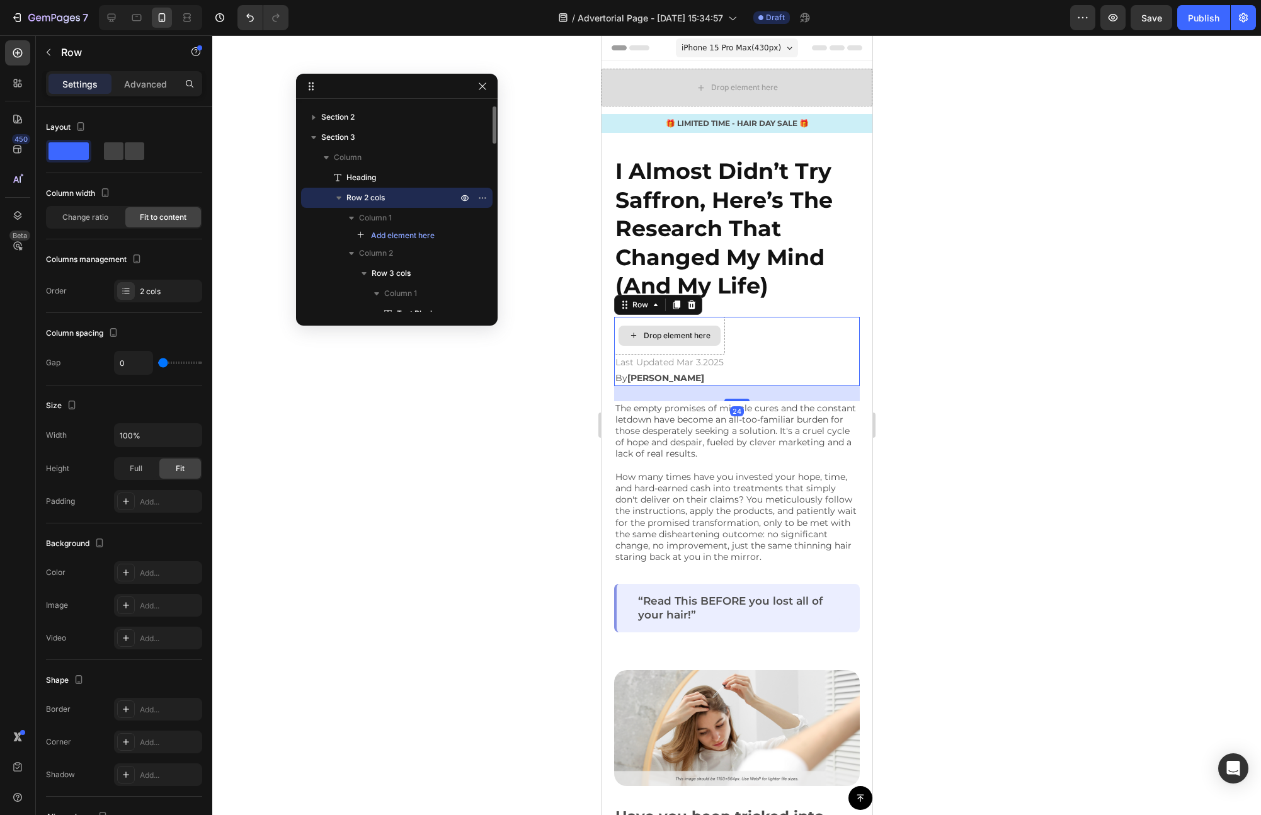
click at [715, 338] on div "Drop element here" at bounding box center [669, 336] width 102 height 20
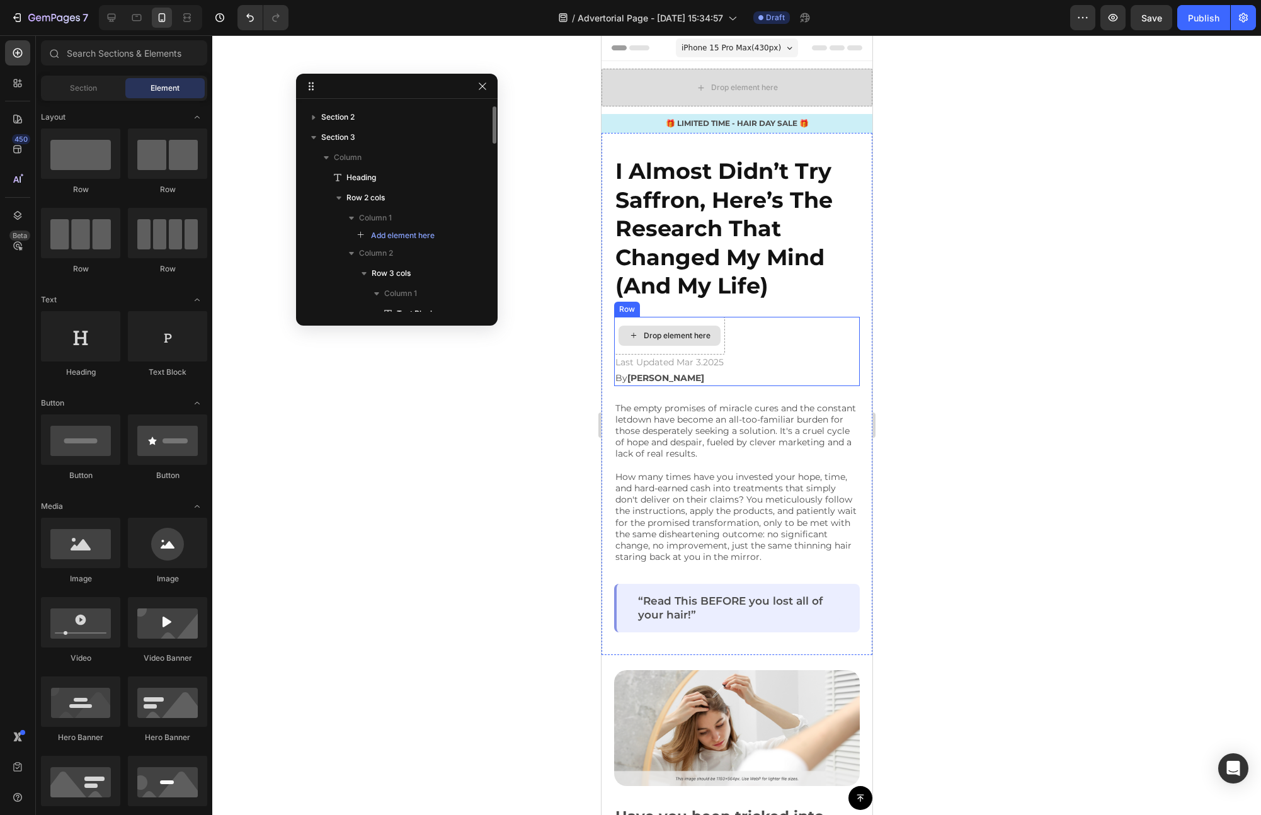
click at [721, 351] on div "Drop element here" at bounding box center [668, 336] width 111 height 38
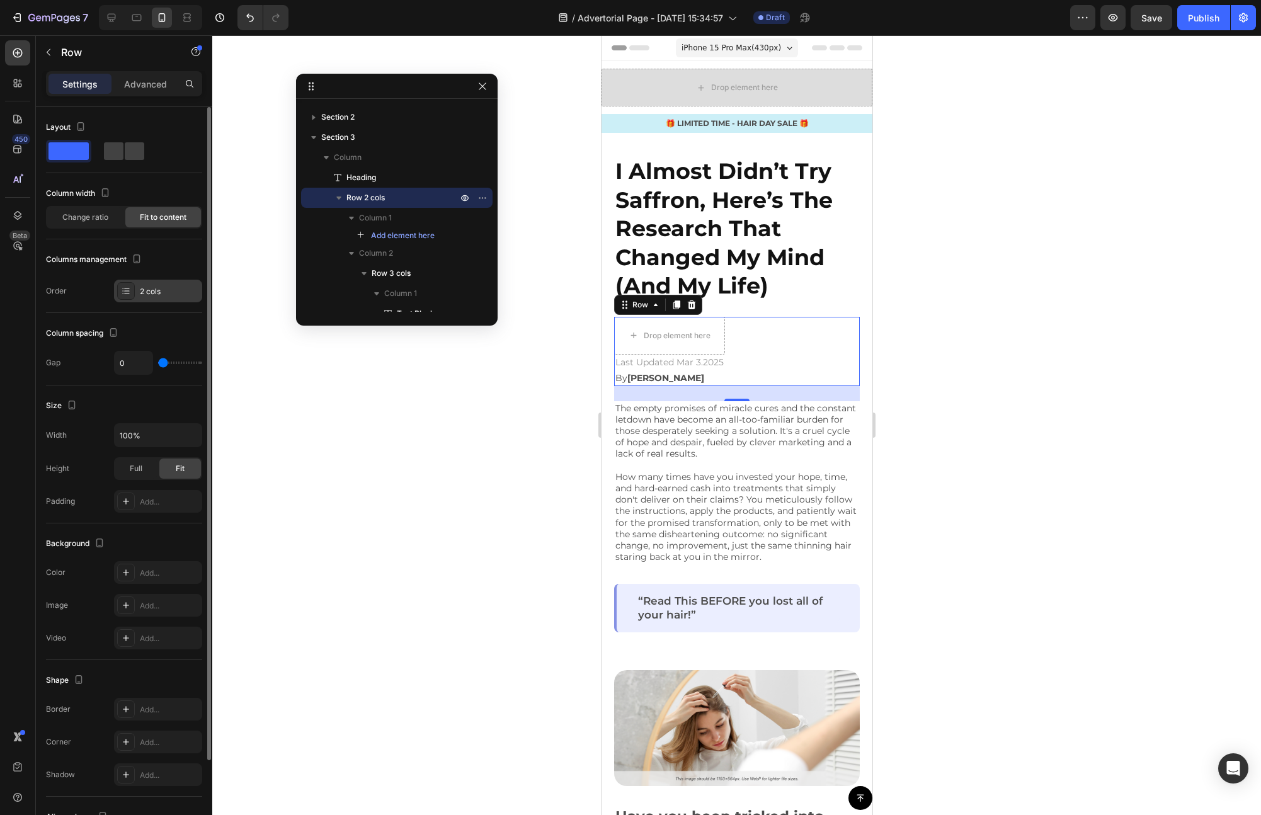
click at [137, 292] on div "2 cols" at bounding box center [158, 291] width 88 height 23
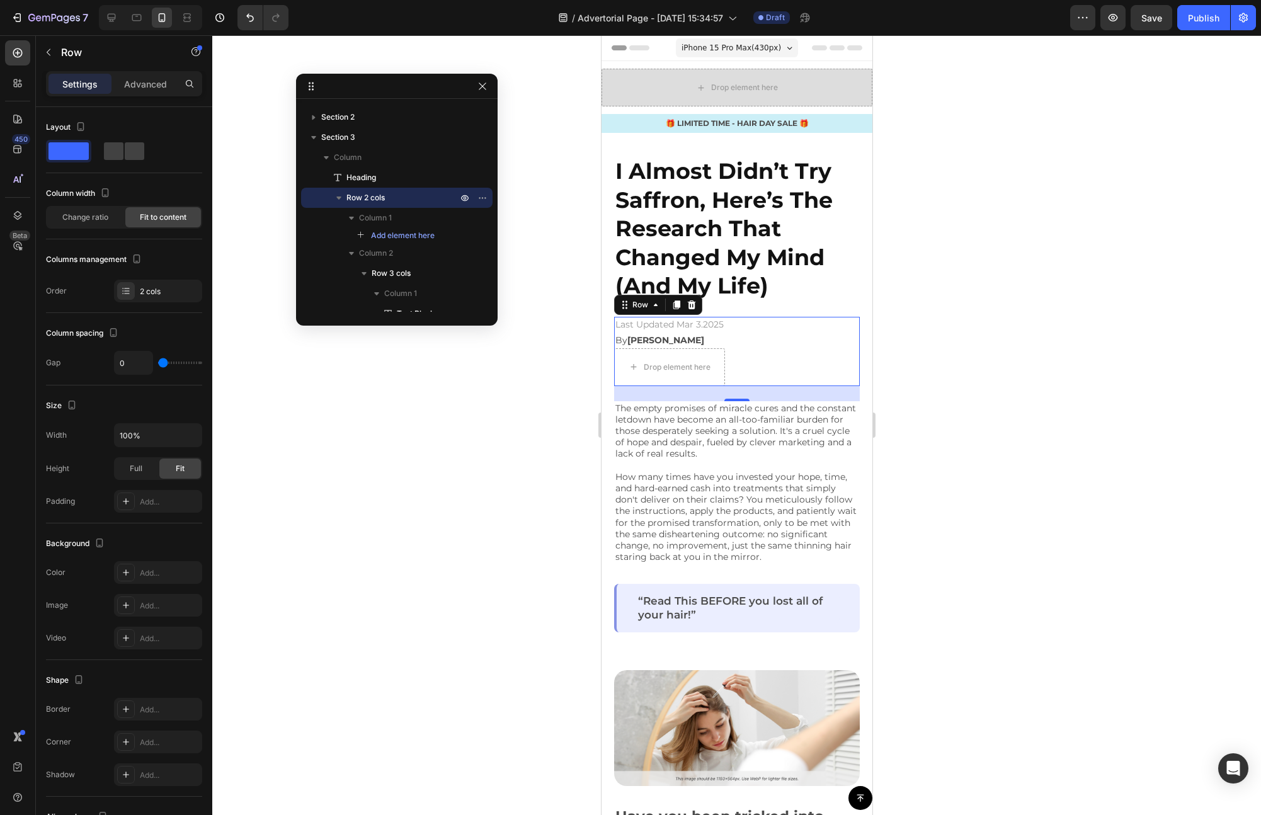
click at [767, 361] on div "Drop element here Last Updated Mar 3.2025 Text Block | Text Block By [PERSON_NA…" at bounding box center [736, 351] width 246 height 69
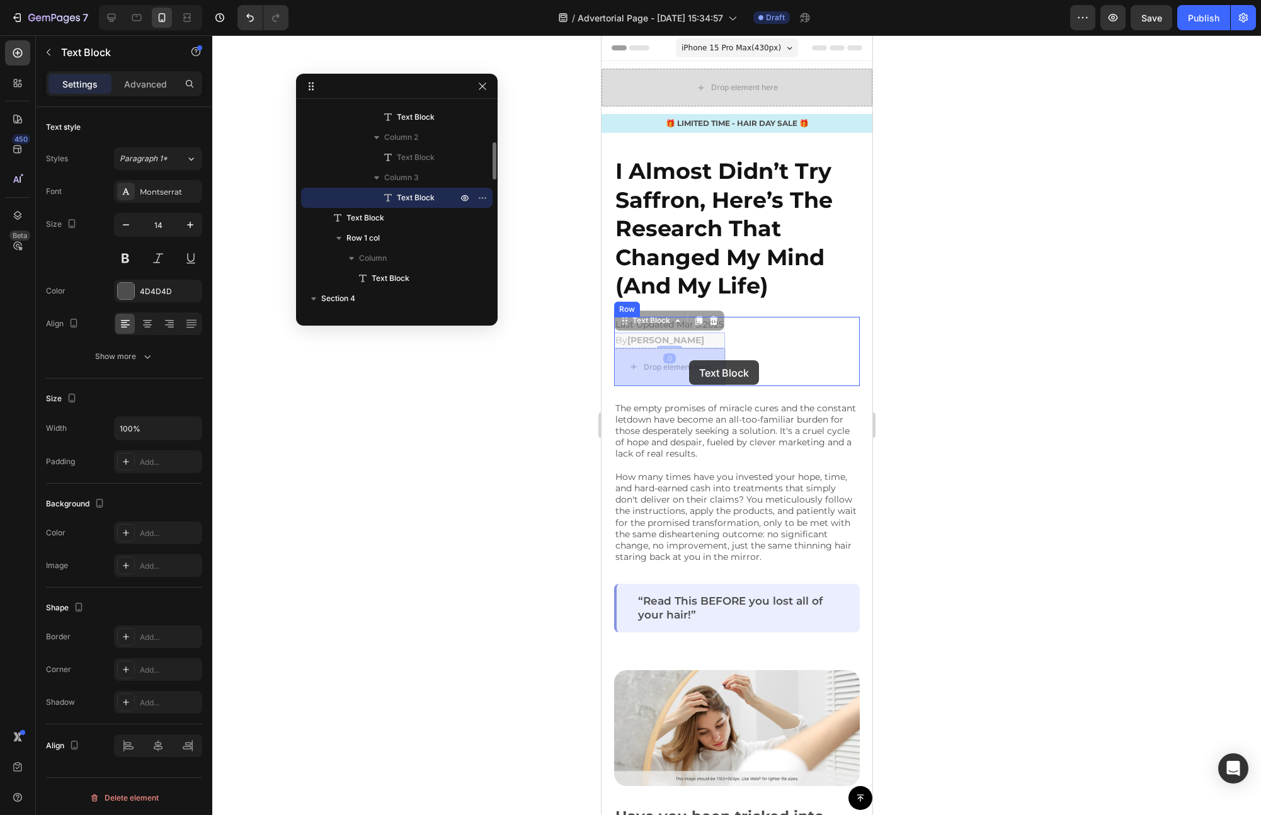
drag, startPoint x: 687, startPoint y: 340, endPoint x: 688, endPoint y: 361, distance: 20.8
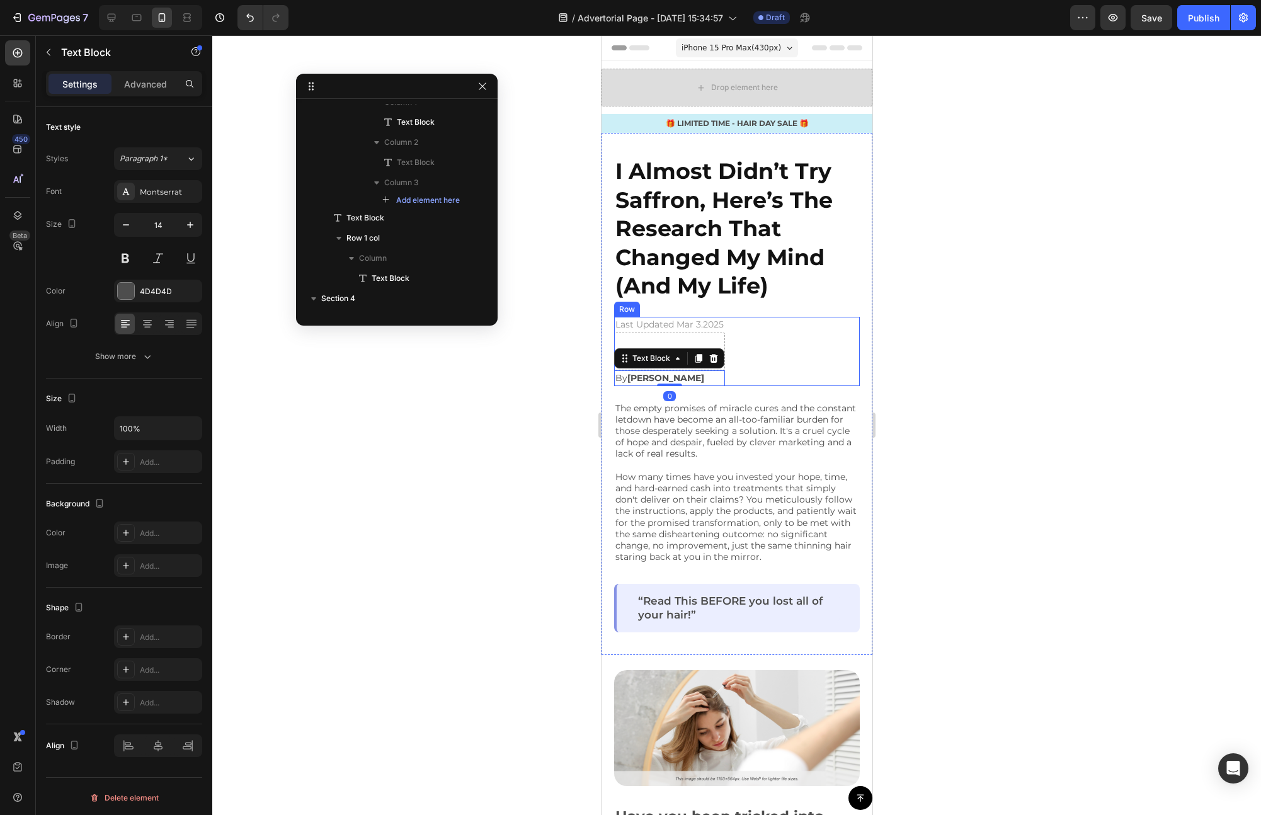
click at [768, 341] on div "By [PERSON_NAME] Text Block 0 Last Updated Mar 3.2025 Text Block | Text Block D…" at bounding box center [736, 351] width 246 height 69
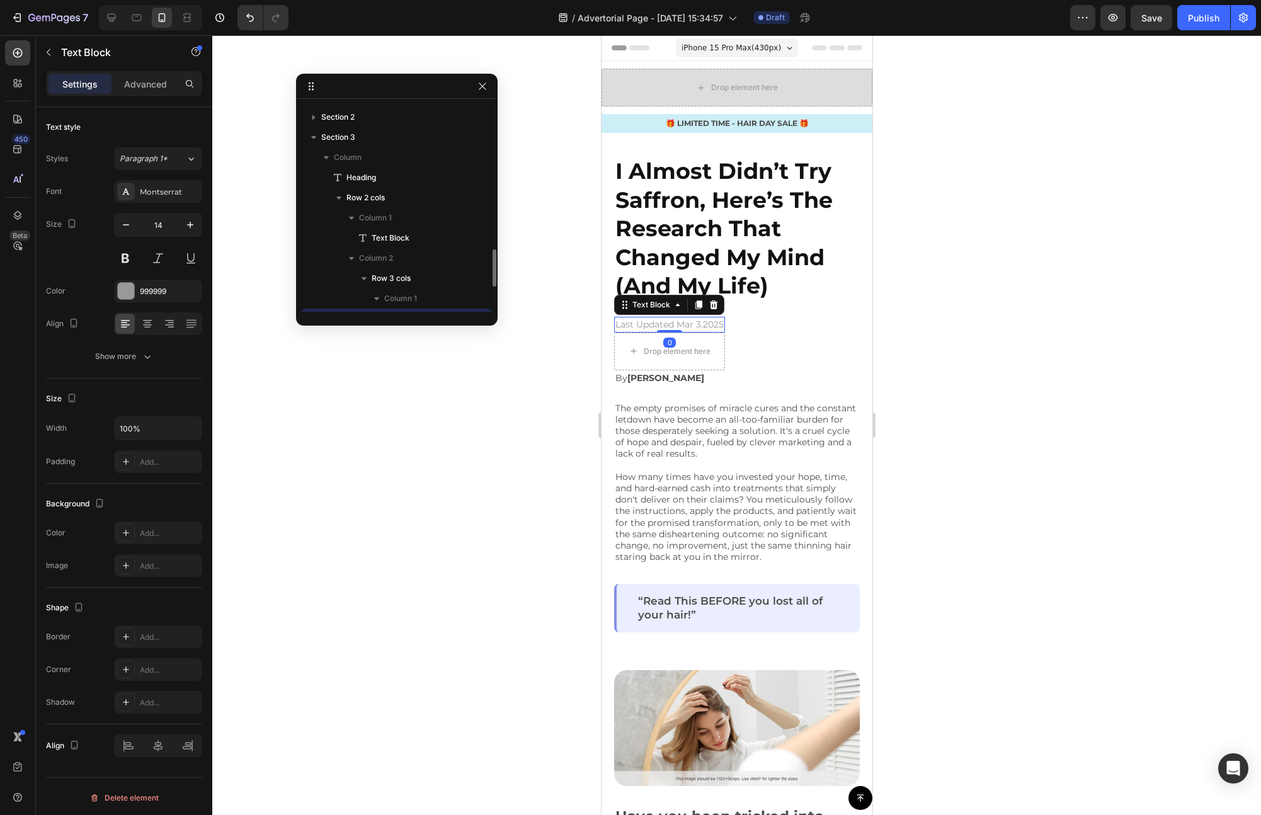
scroll to position [138, 0]
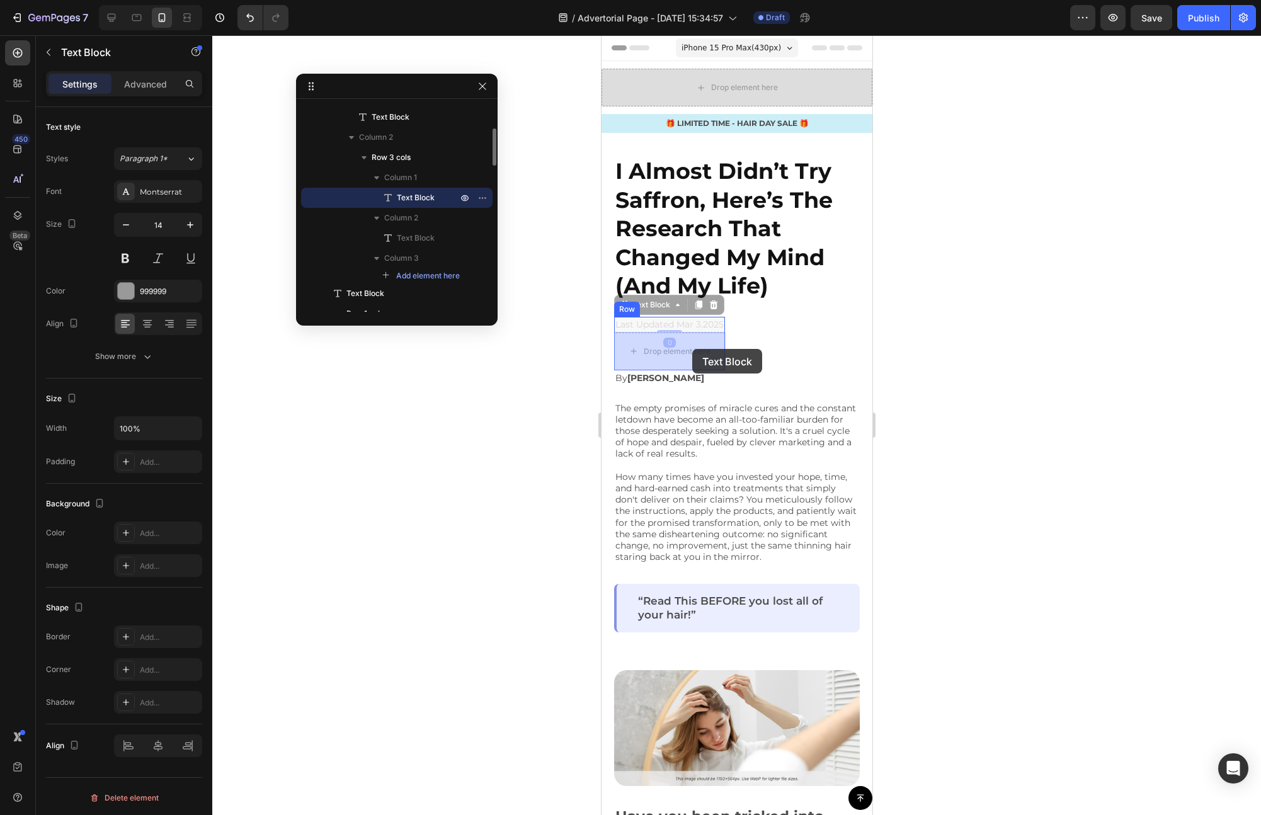
drag, startPoint x: 698, startPoint y: 325, endPoint x: 692, endPoint y: 349, distance: 24.9
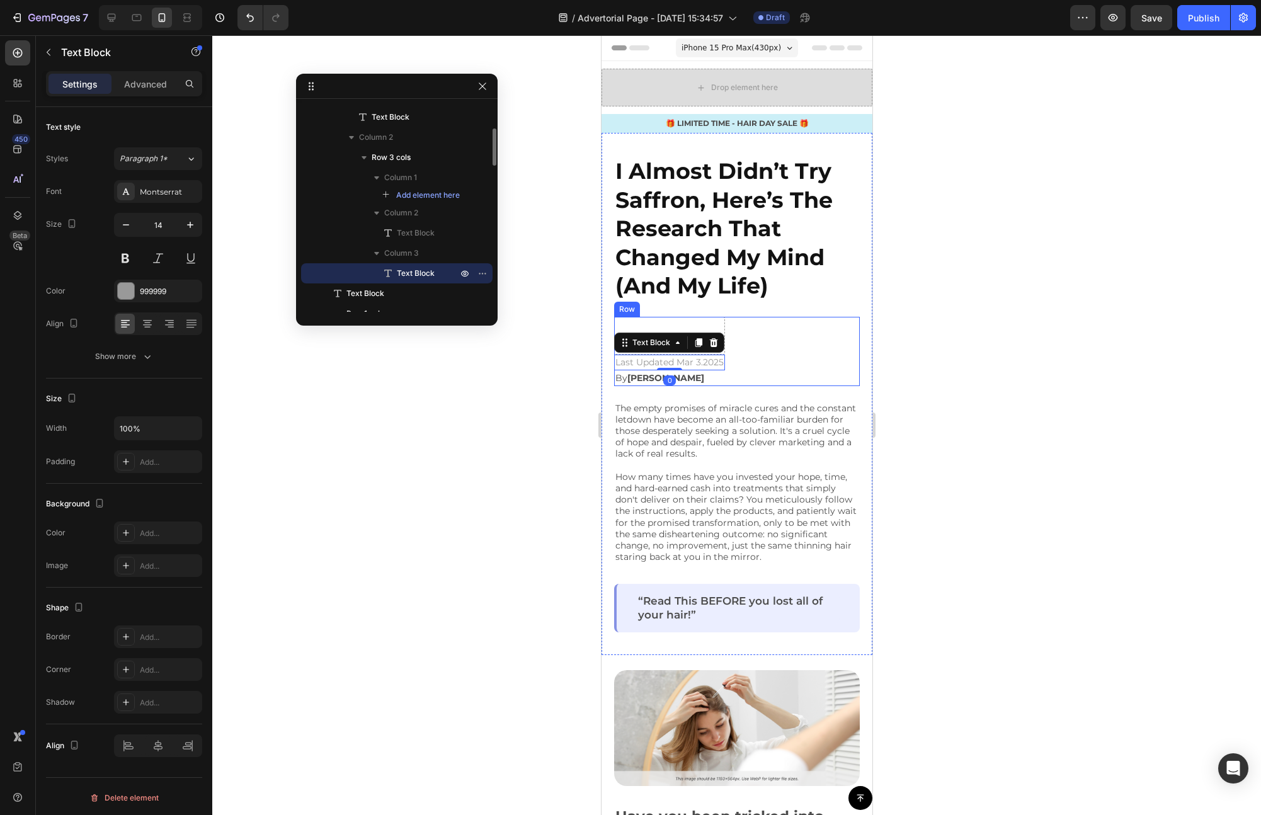
click at [761, 357] on div "By [PERSON_NAME] Text Block Drop element here | Text Block Last Updated Mar 3.2…" at bounding box center [736, 351] width 246 height 69
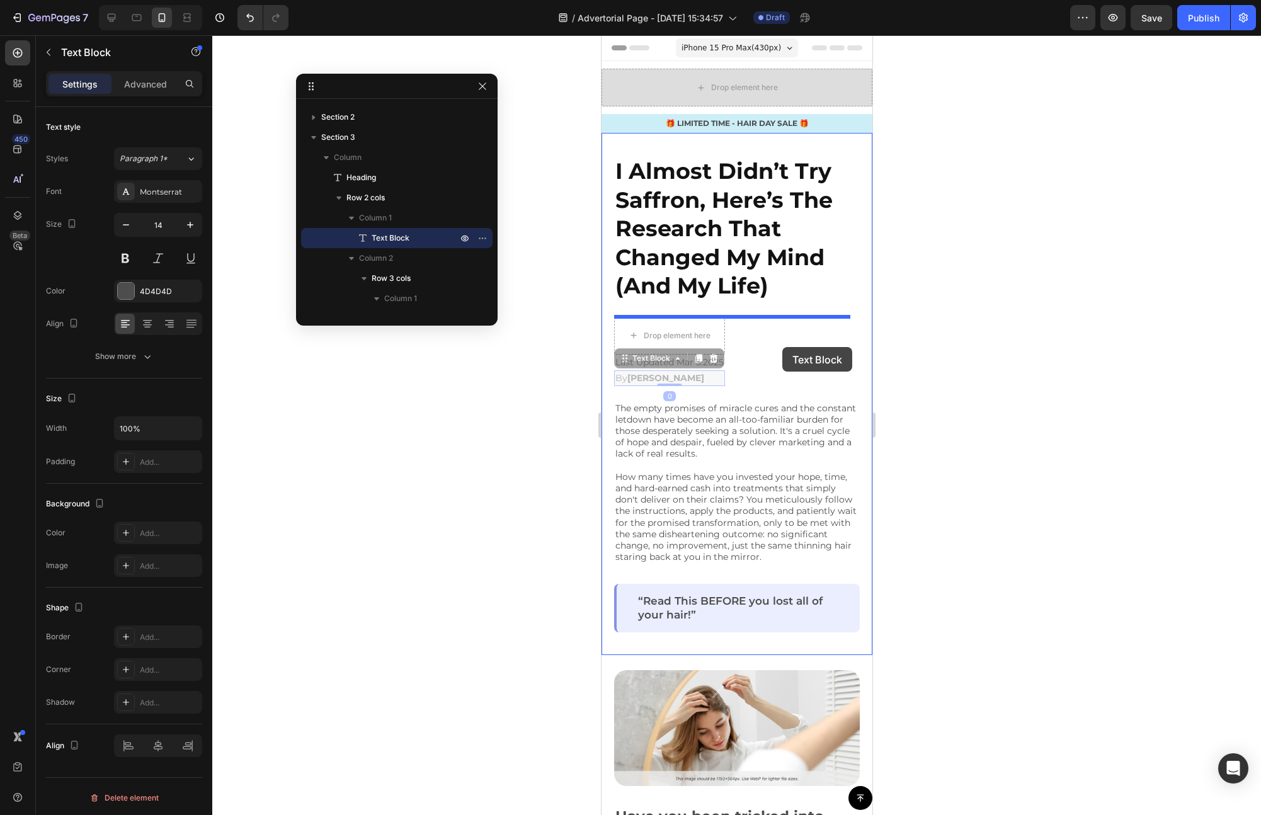
drag, startPoint x: 681, startPoint y: 377, endPoint x: 782, endPoint y: 347, distance: 105.2
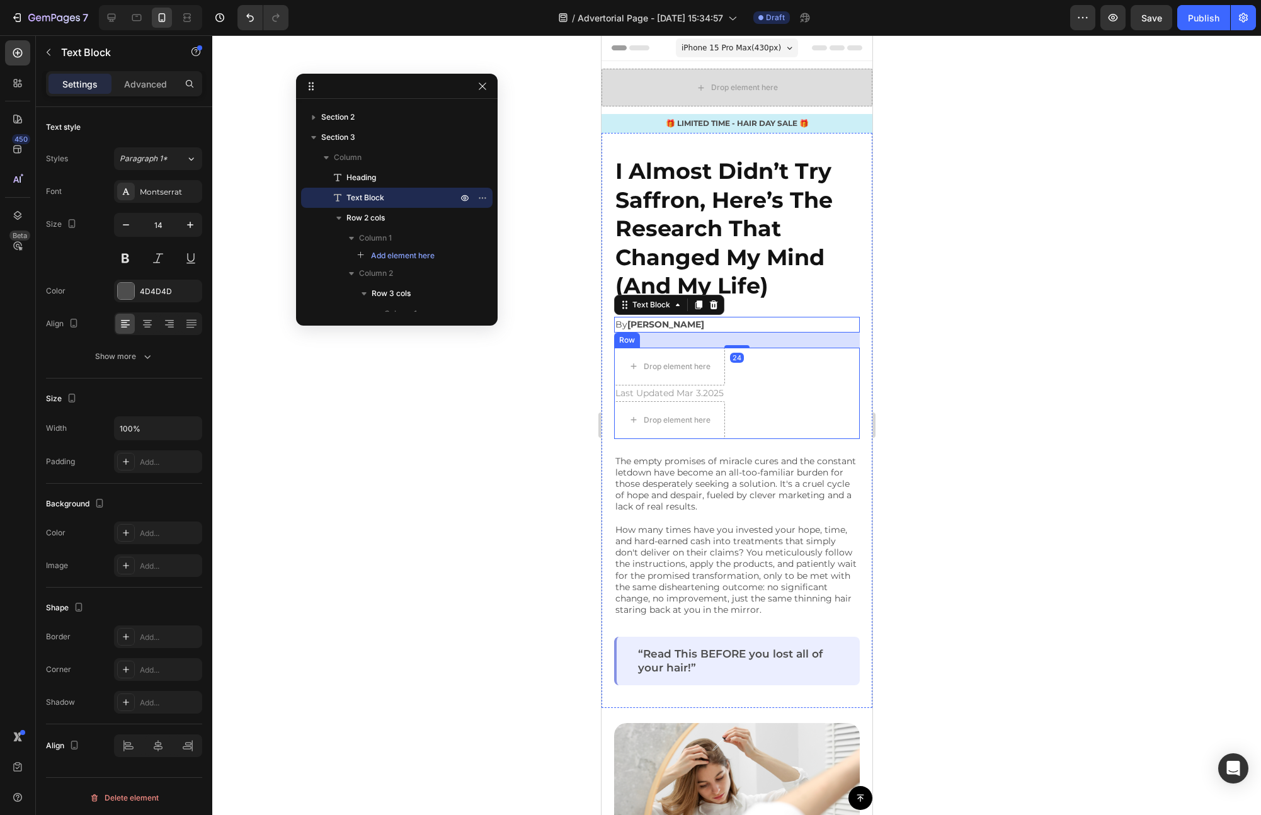
click at [757, 375] on div "Drop element here Drop element here | Text Block Last Updated Mar 3.2025 Text […" at bounding box center [736, 393] width 246 height 91
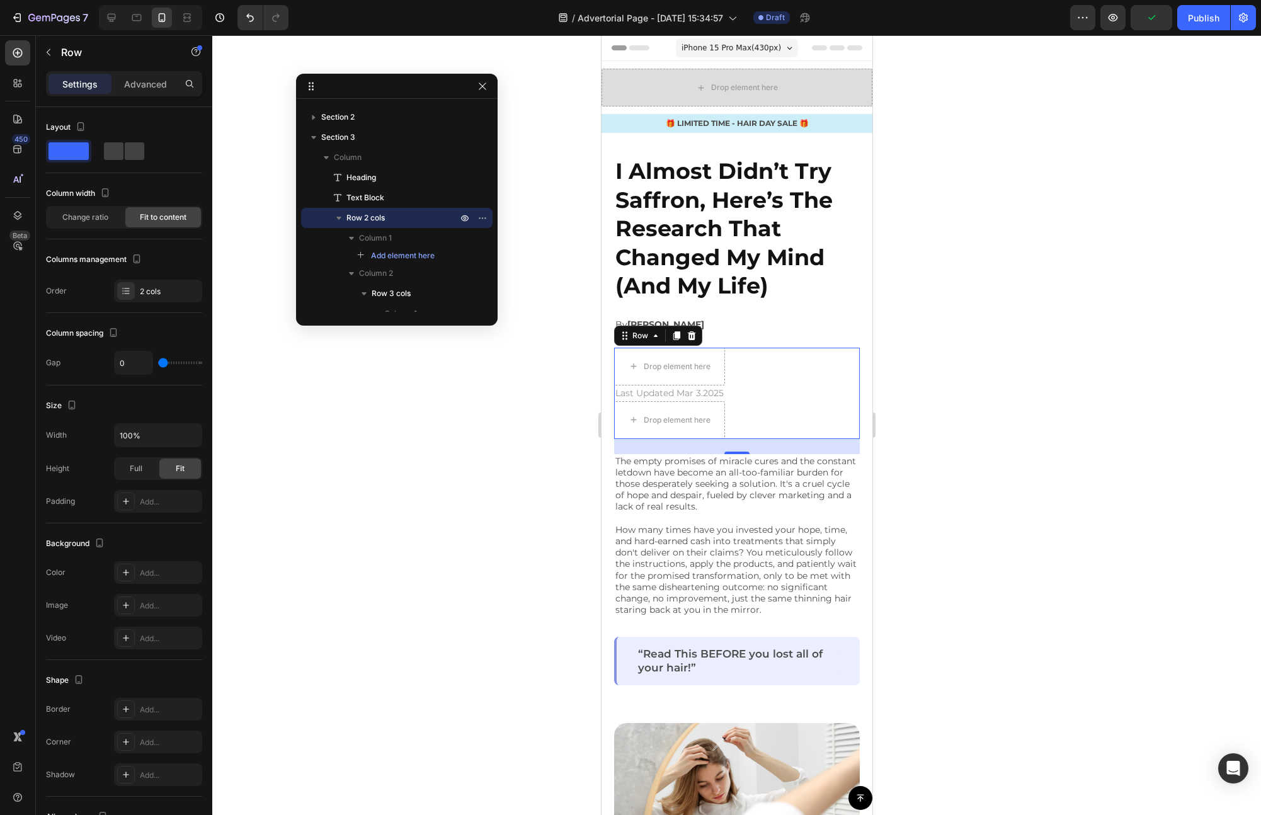
click at [744, 380] on div "Drop element here Drop element here | Text Block Last Updated Mar 3.2025 Text B…" at bounding box center [736, 393] width 246 height 91
click at [361, 216] on span "Row 2 cols" at bounding box center [365, 218] width 38 height 13
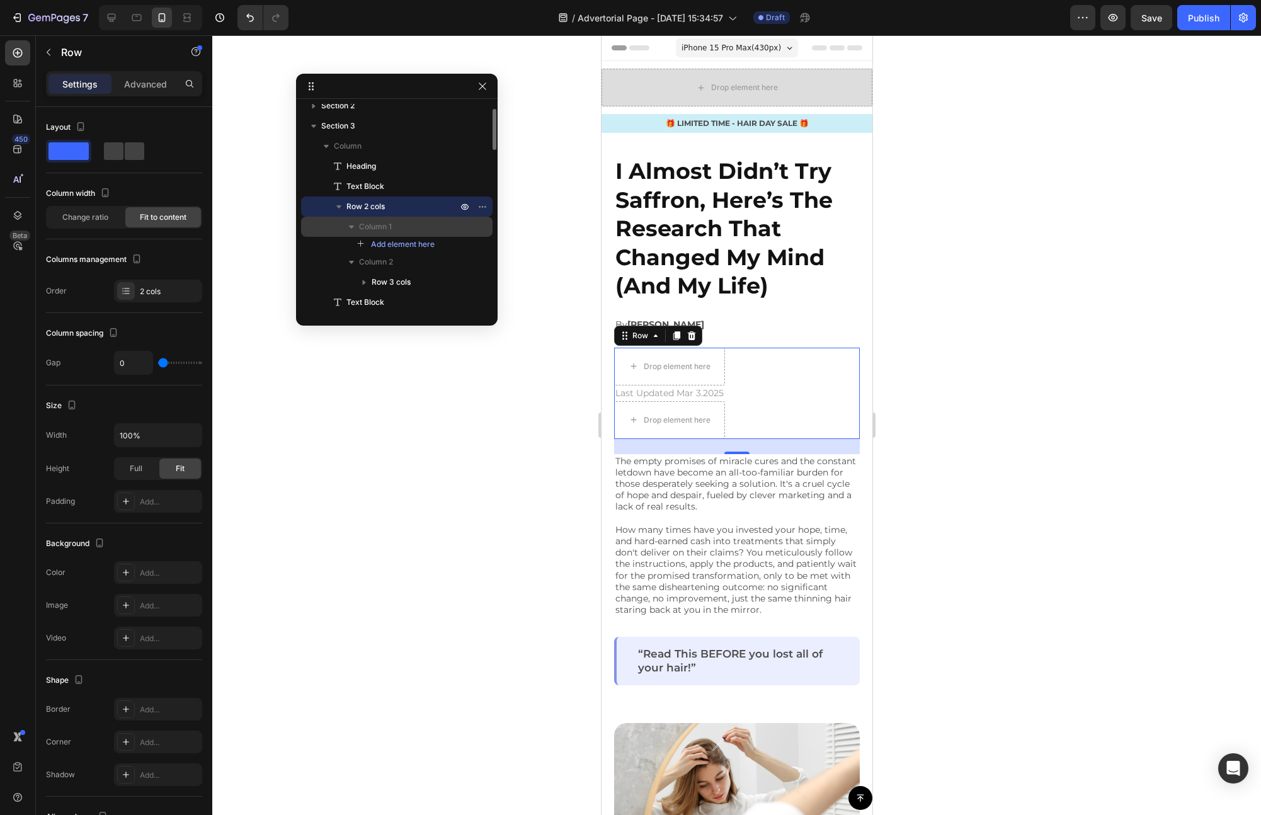
click at [359, 226] on span "Column 1" at bounding box center [375, 226] width 33 height 13
click at [375, 264] on span "Column 2" at bounding box center [376, 262] width 34 height 13
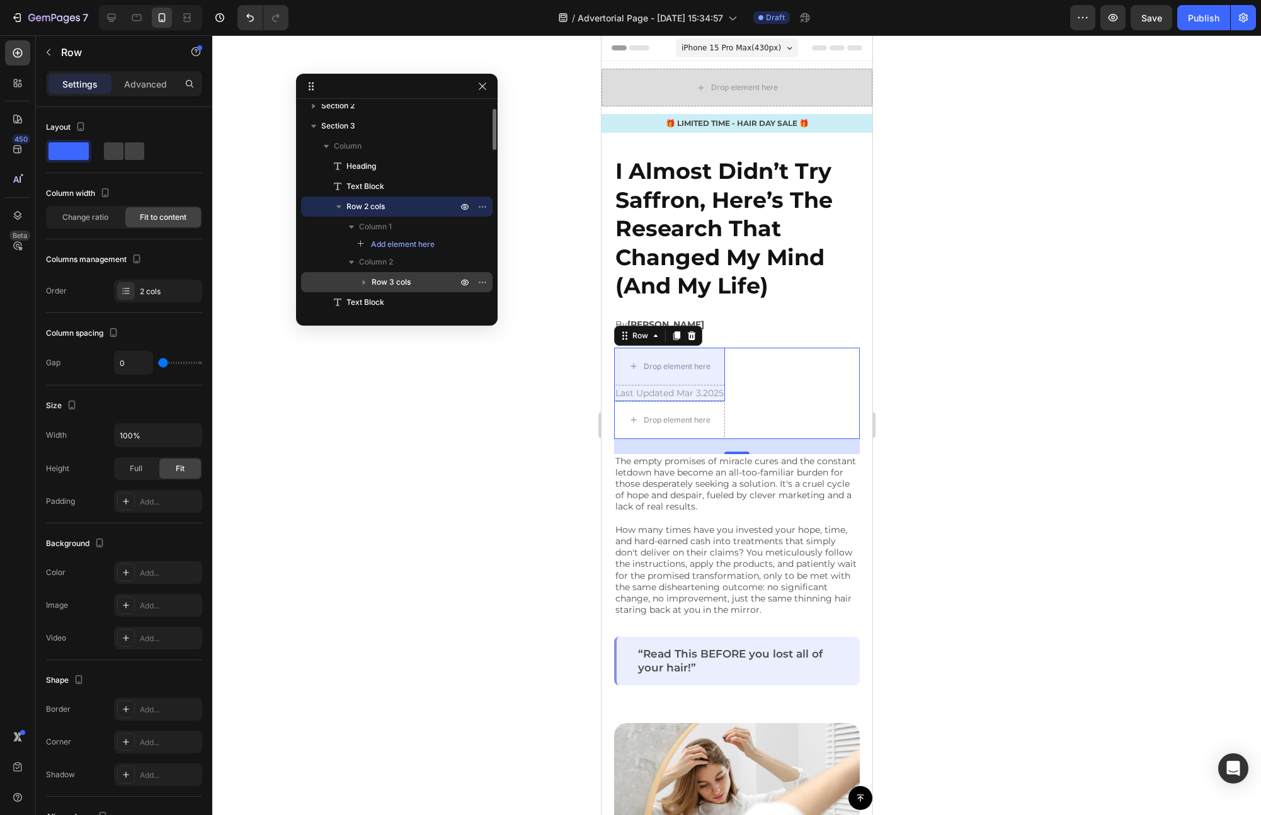
click at [382, 289] on div "Row 3 cols" at bounding box center [396, 282] width 181 height 20
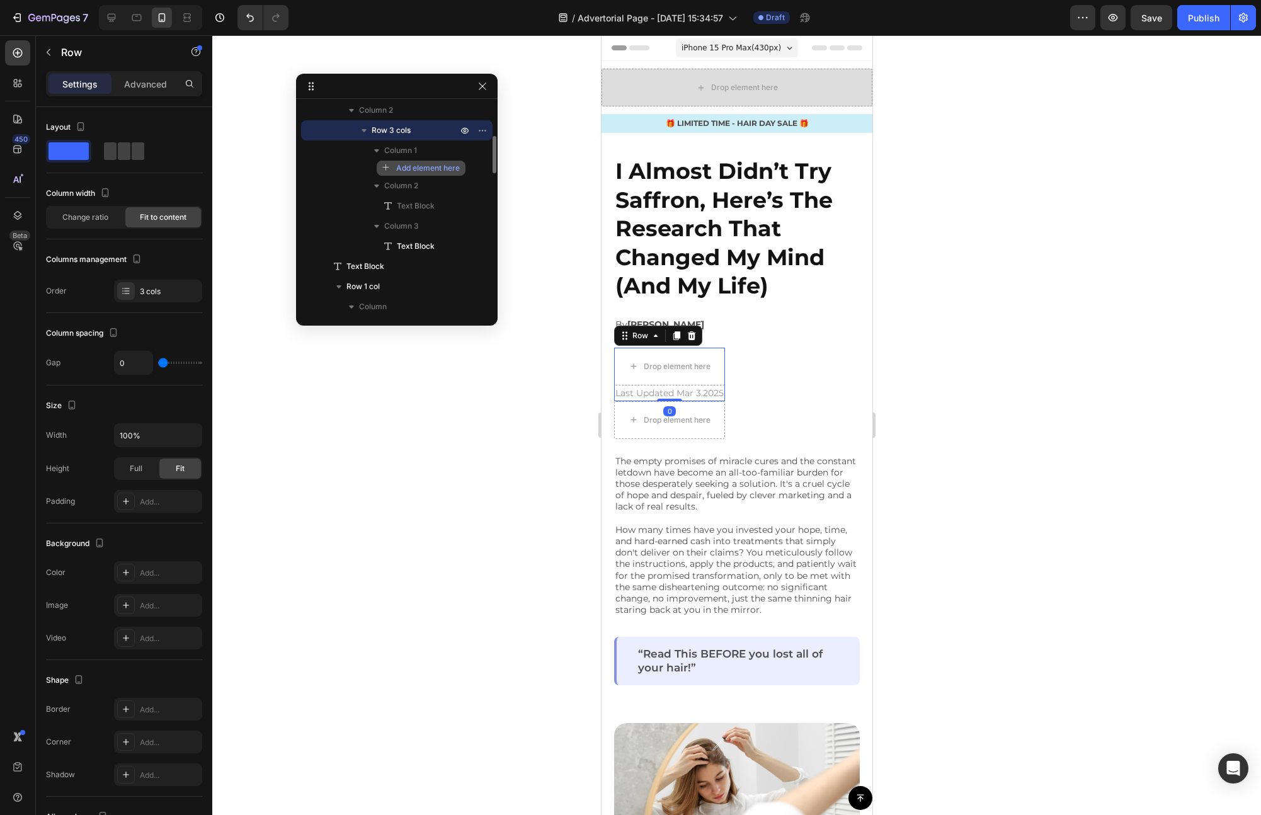
scroll to position [163, 0]
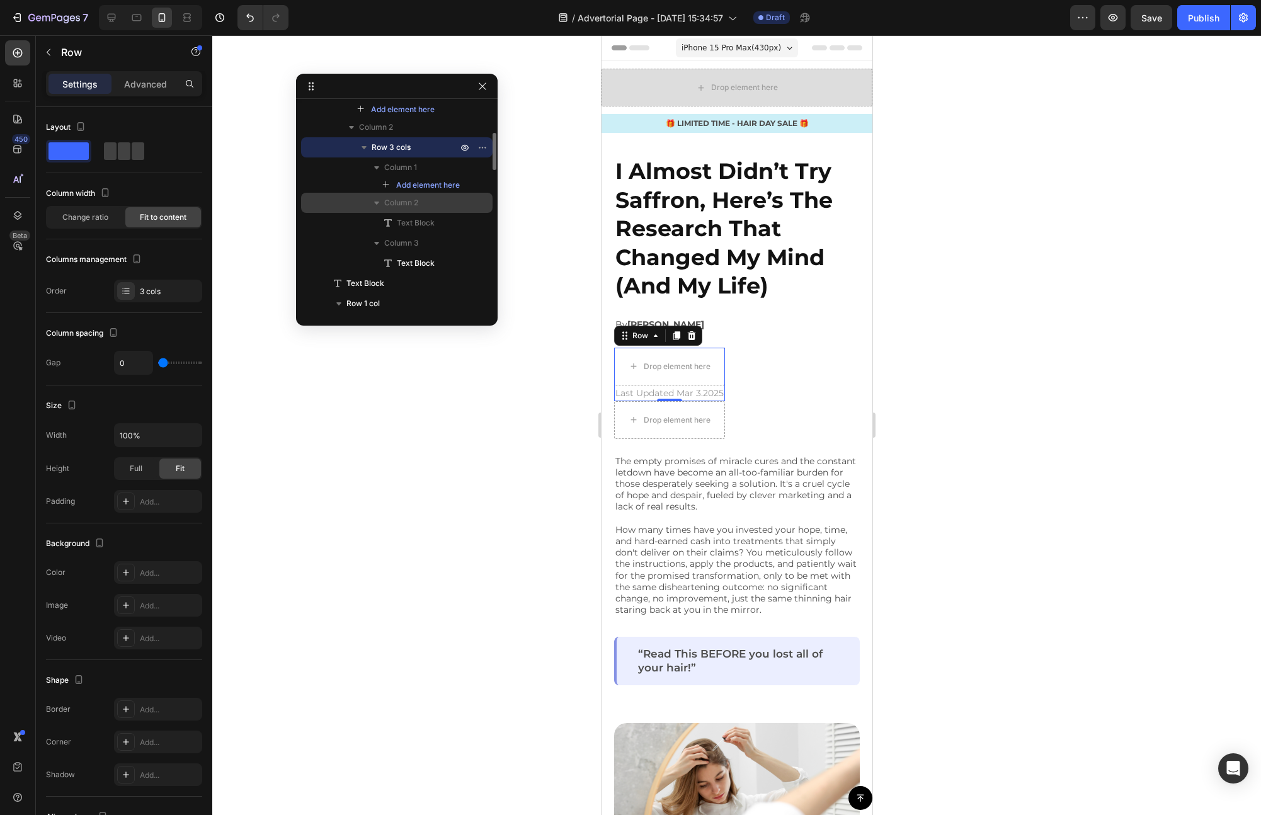
click at [406, 211] on div "Column 2" at bounding box center [396, 203] width 181 height 20
click at [408, 209] on div "Column 2" at bounding box center [396, 203] width 181 height 20
click at [411, 266] on span "Text Block" at bounding box center [416, 263] width 38 height 13
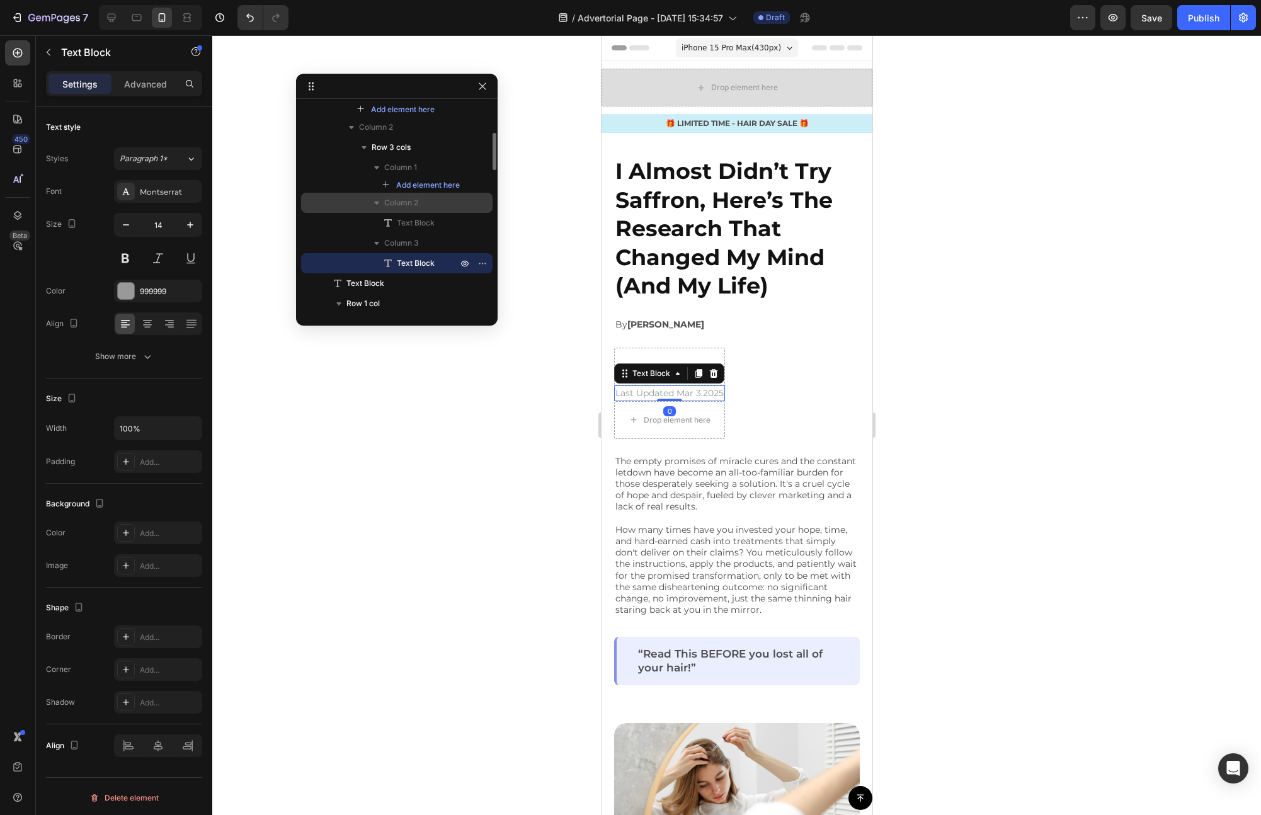
click at [418, 205] on span "Column 2" at bounding box center [401, 202] width 34 height 13
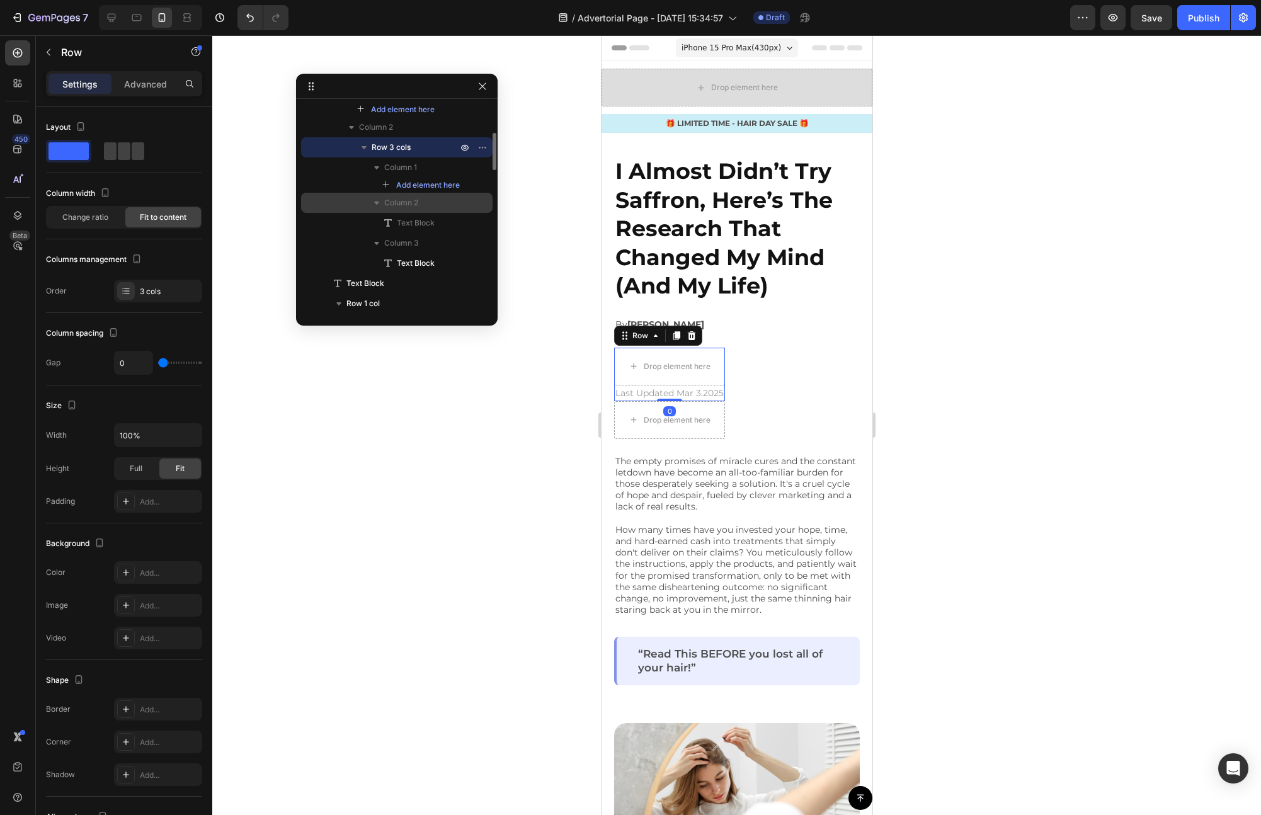
click at [418, 205] on span "Column 2" at bounding box center [401, 202] width 34 height 13
click at [419, 206] on p "Column 2" at bounding box center [422, 202] width 76 height 13
click at [418, 246] on span "Column 3" at bounding box center [401, 243] width 35 height 13
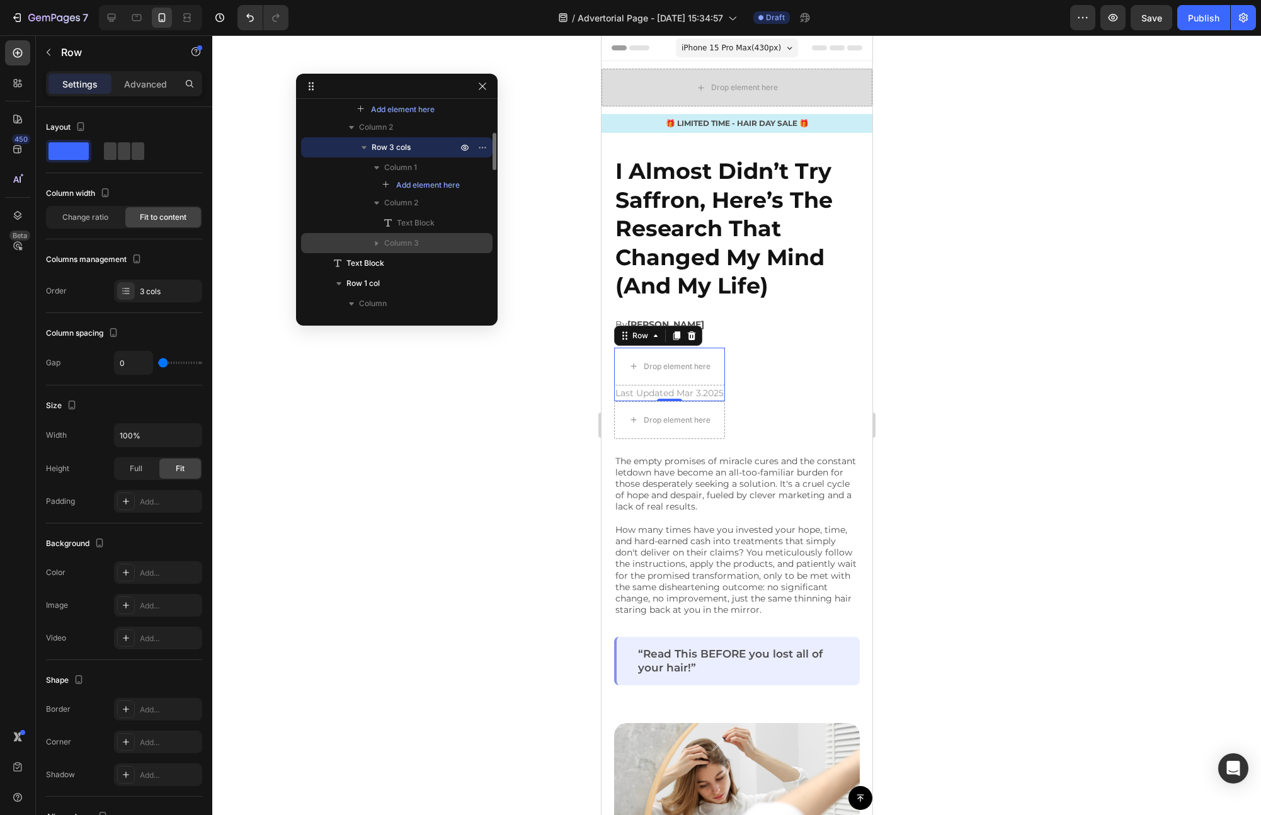
click at [418, 246] on span "Column 3" at bounding box center [401, 243] width 35 height 13
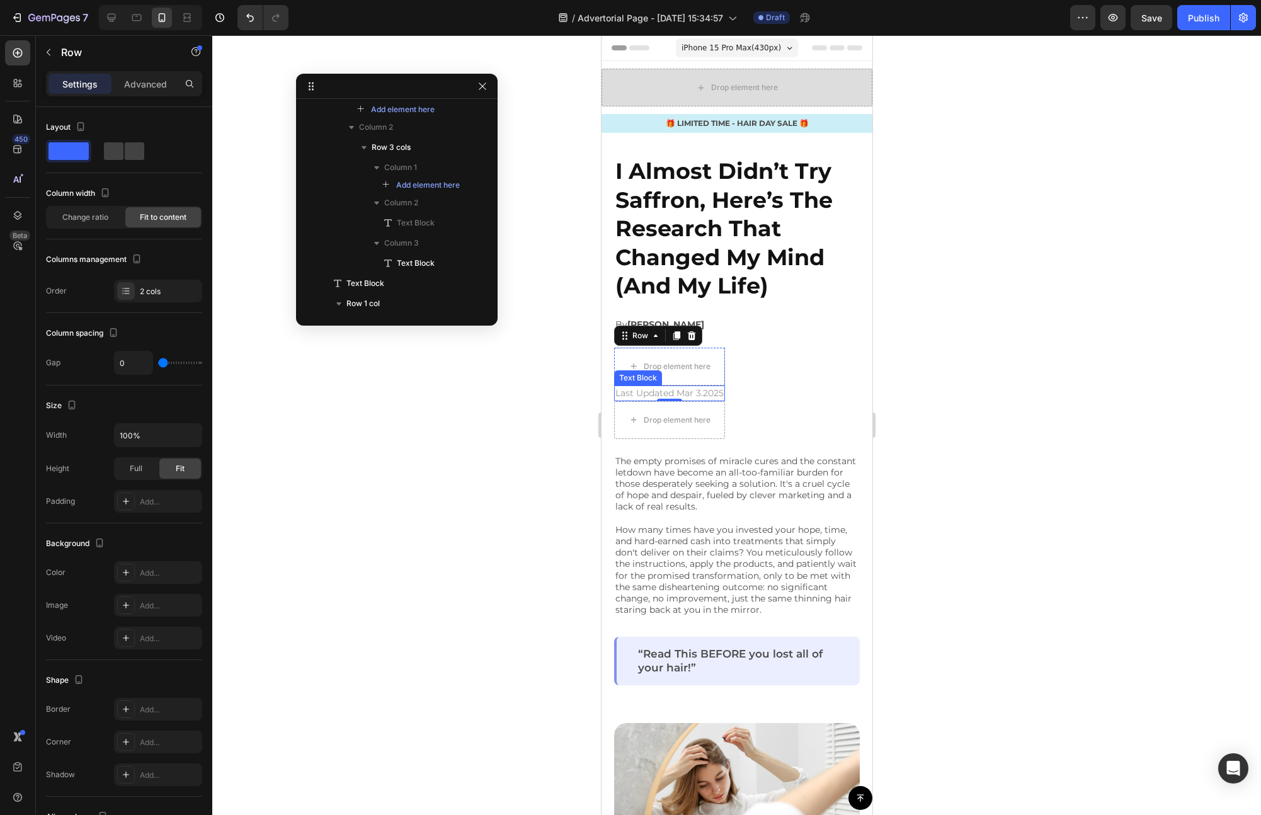
click at [751, 389] on div "Drop element here Drop element here | Text Block Last Updated Mar 3.2025 Text B…" at bounding box center [736, 393] width 246 height 91
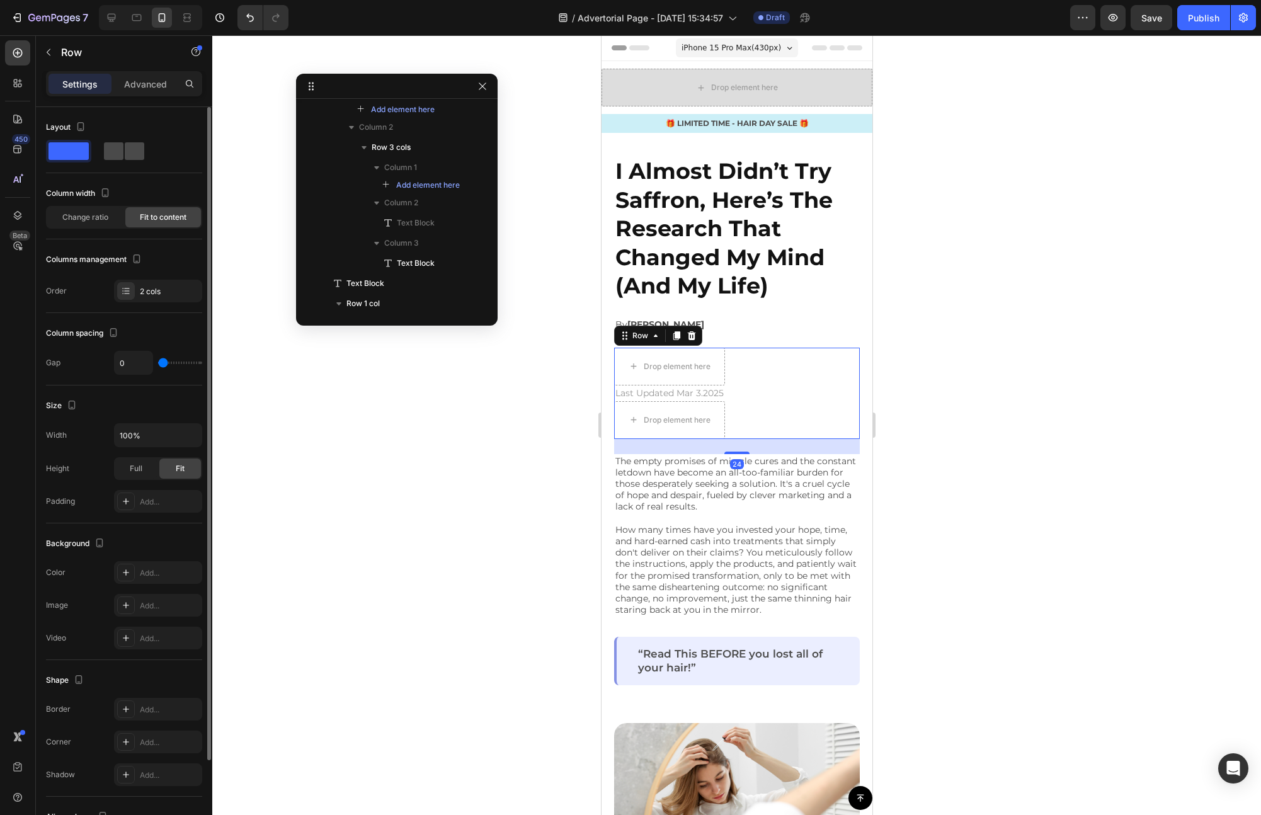
click at [116, 141] on div at bounding box center [123, 151] width 45 height 23
type input "16"
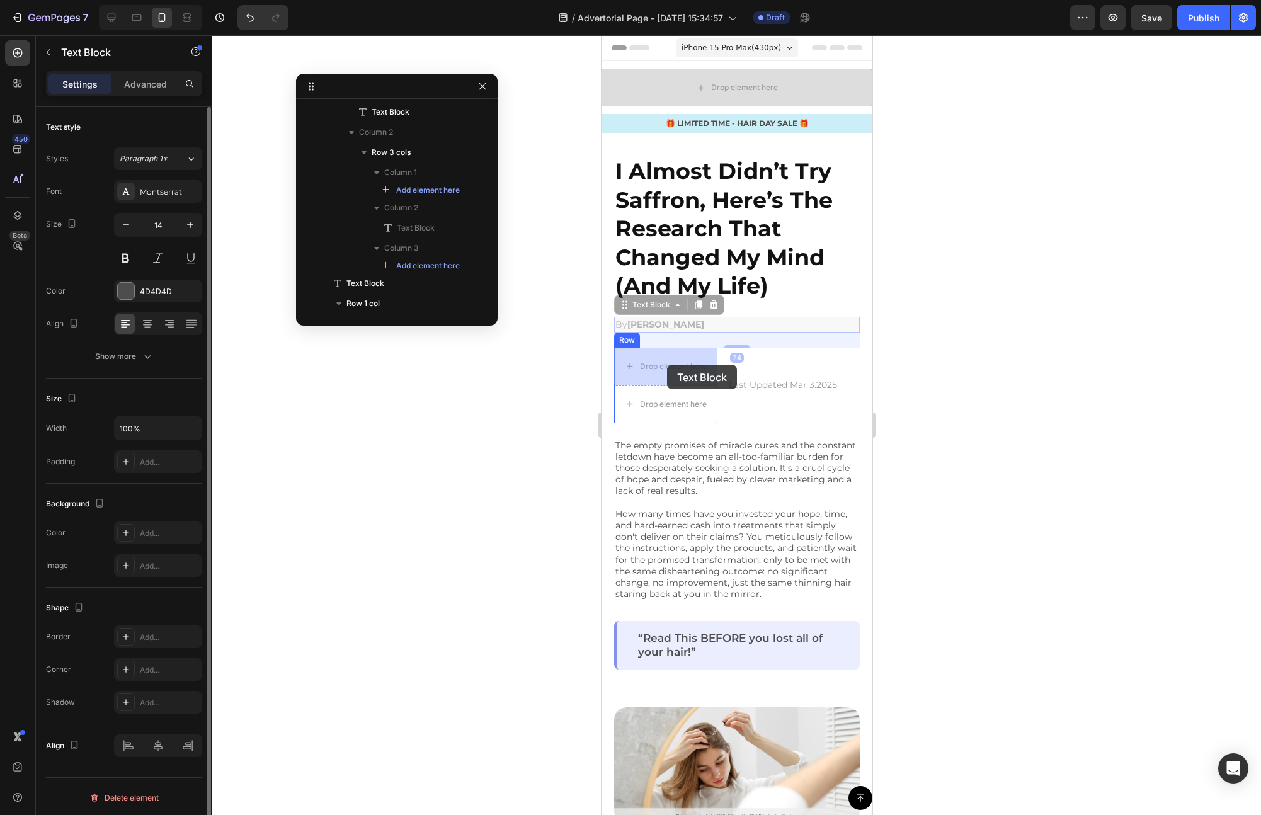
drag, startPoint x: 654, startPoint y: 317, endPoint x: 666, endPoint y: 351, distance: 36.1
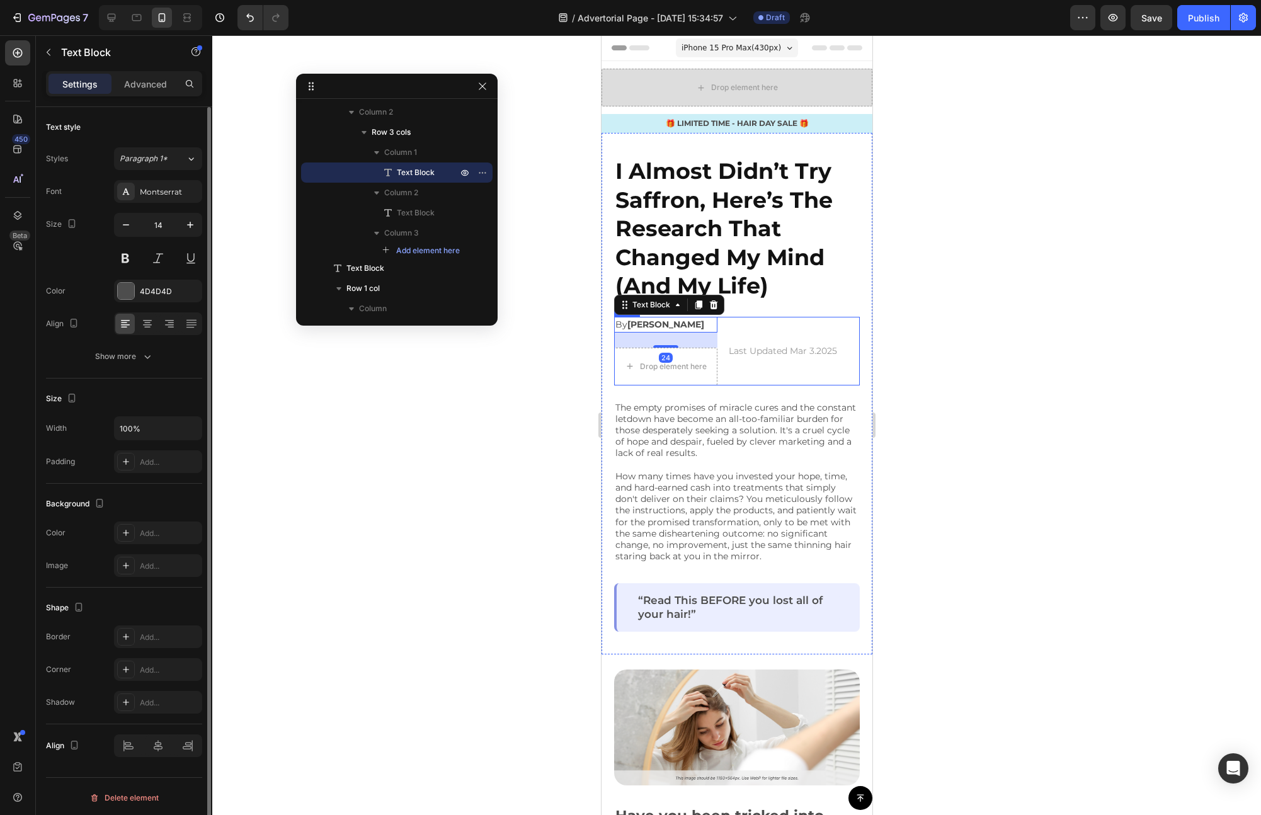
click at [743, 375] on div "Last Updated Mar 3.2025 Text Block" at bounding box center [782, 351] width 111 height 69
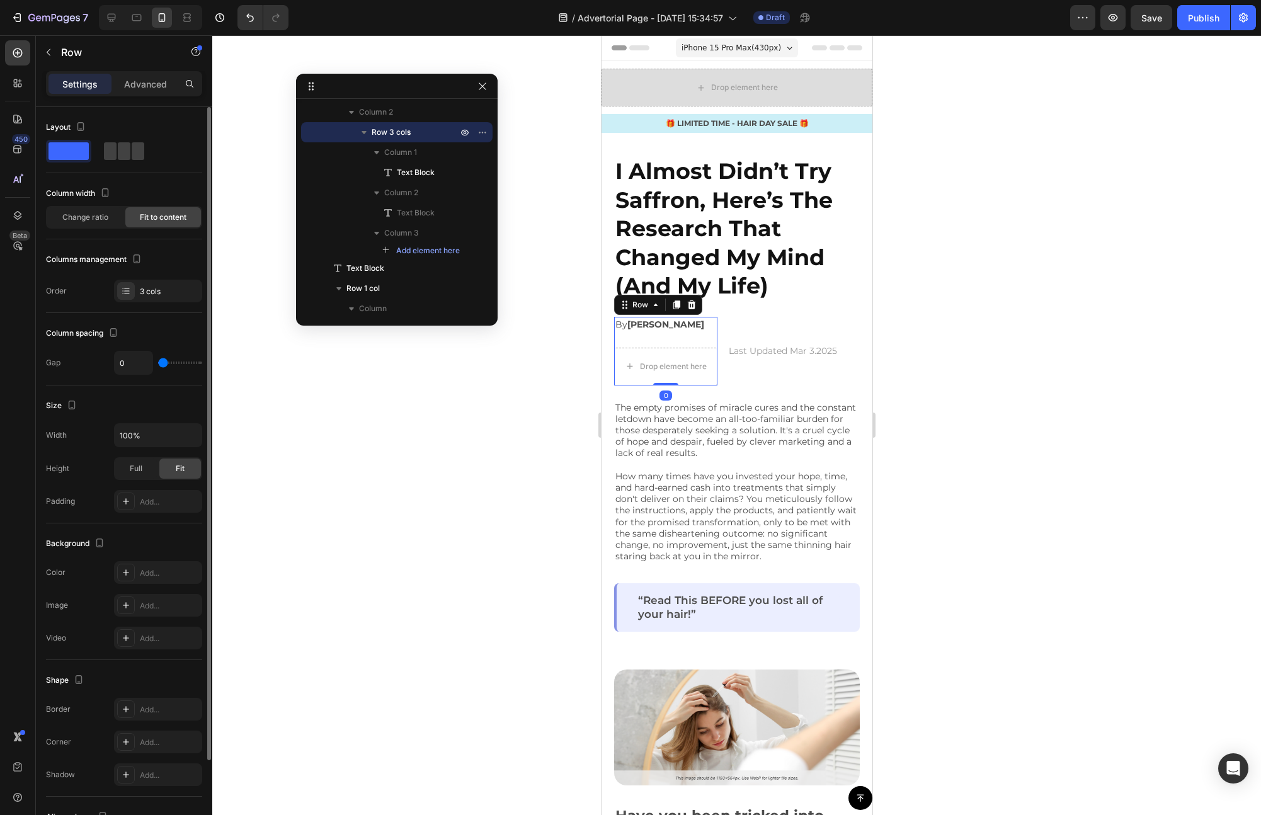
click at [700, 338] on div "By [PERSON_NAME] Text Block" at bounding box center [664, 332] width 103 height 31
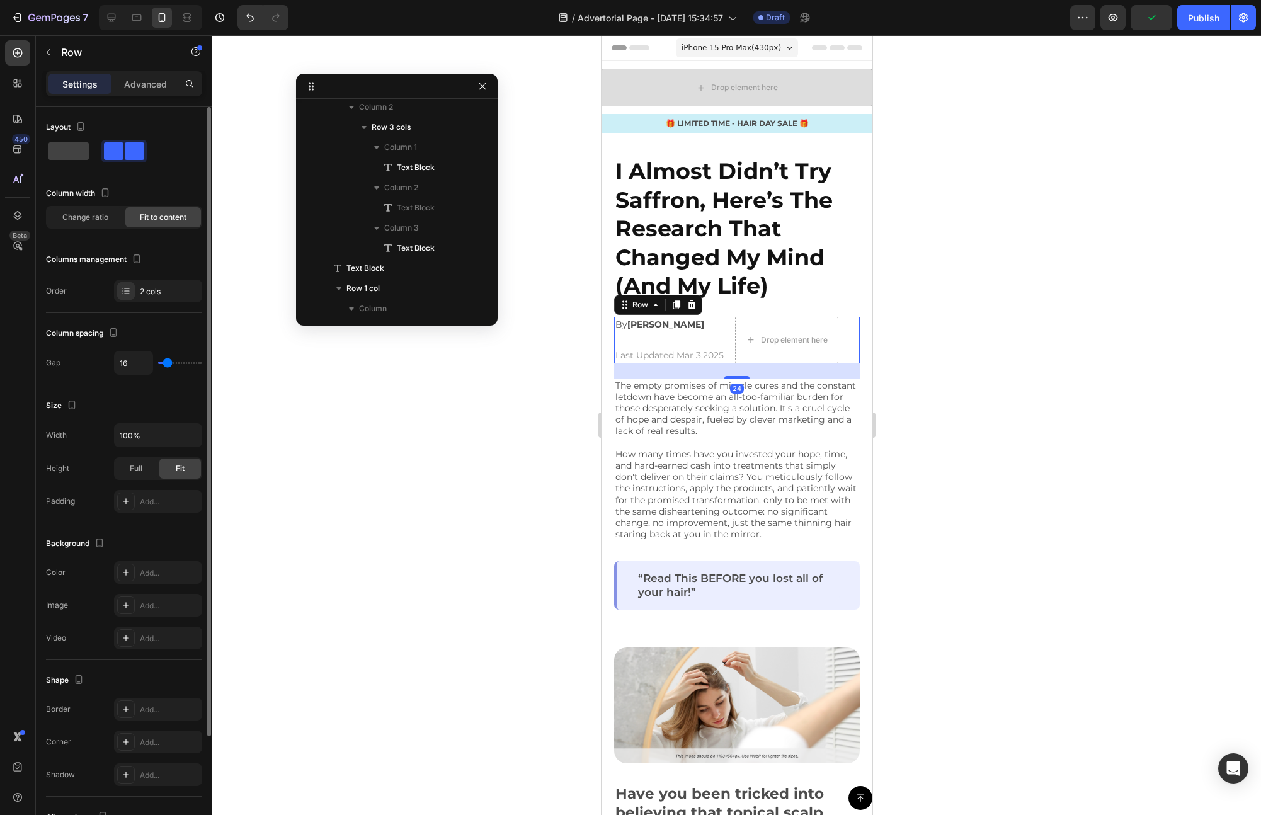
click at [728, 356] on div "Drop element here By [PERSON_NAME] Text Block | Text Block Last Updated Mar 3.2…" at bounding box center [736, 340] width 246 height 47
click at [72, 149] on span at bounding box center [68, 151] width 40 height 18
type input "0"
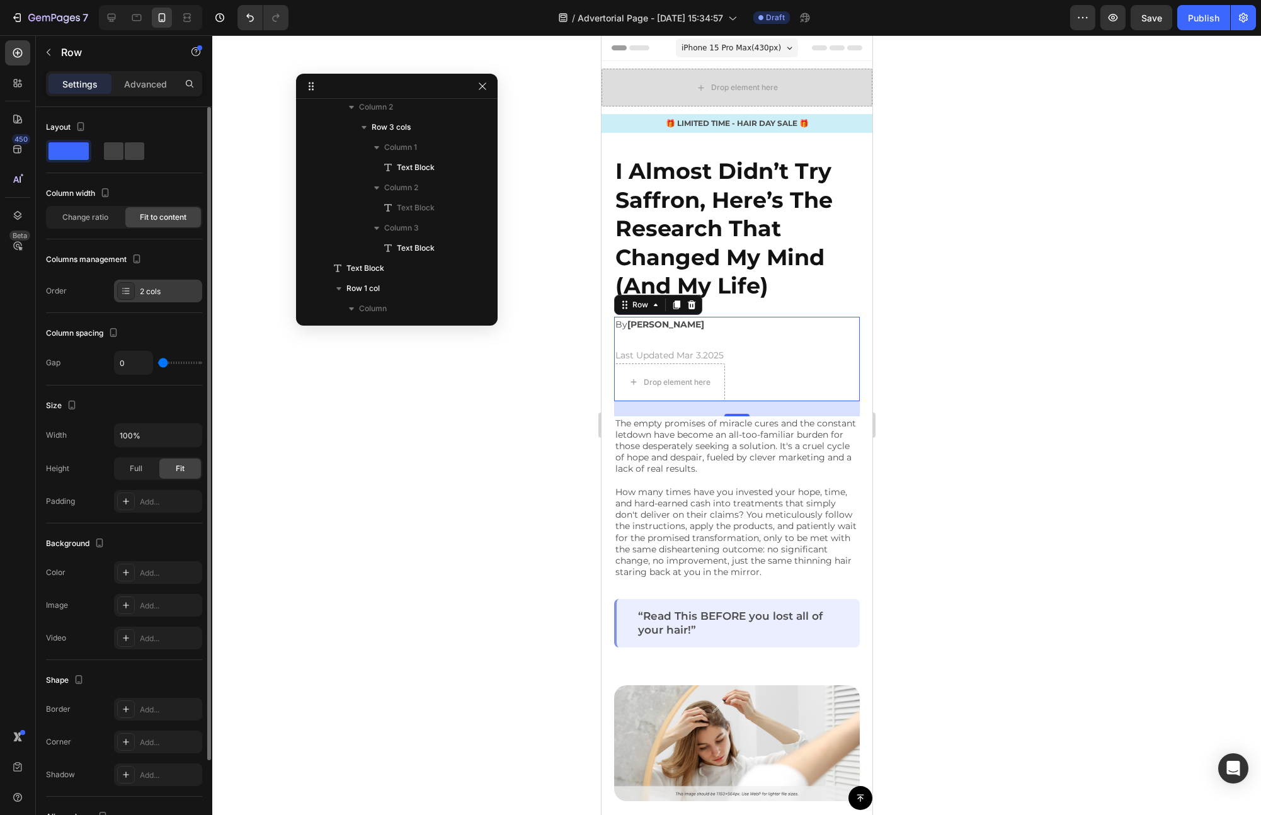
click at [134, 293] on div at bounding box center [126, 291] width 18 height 18
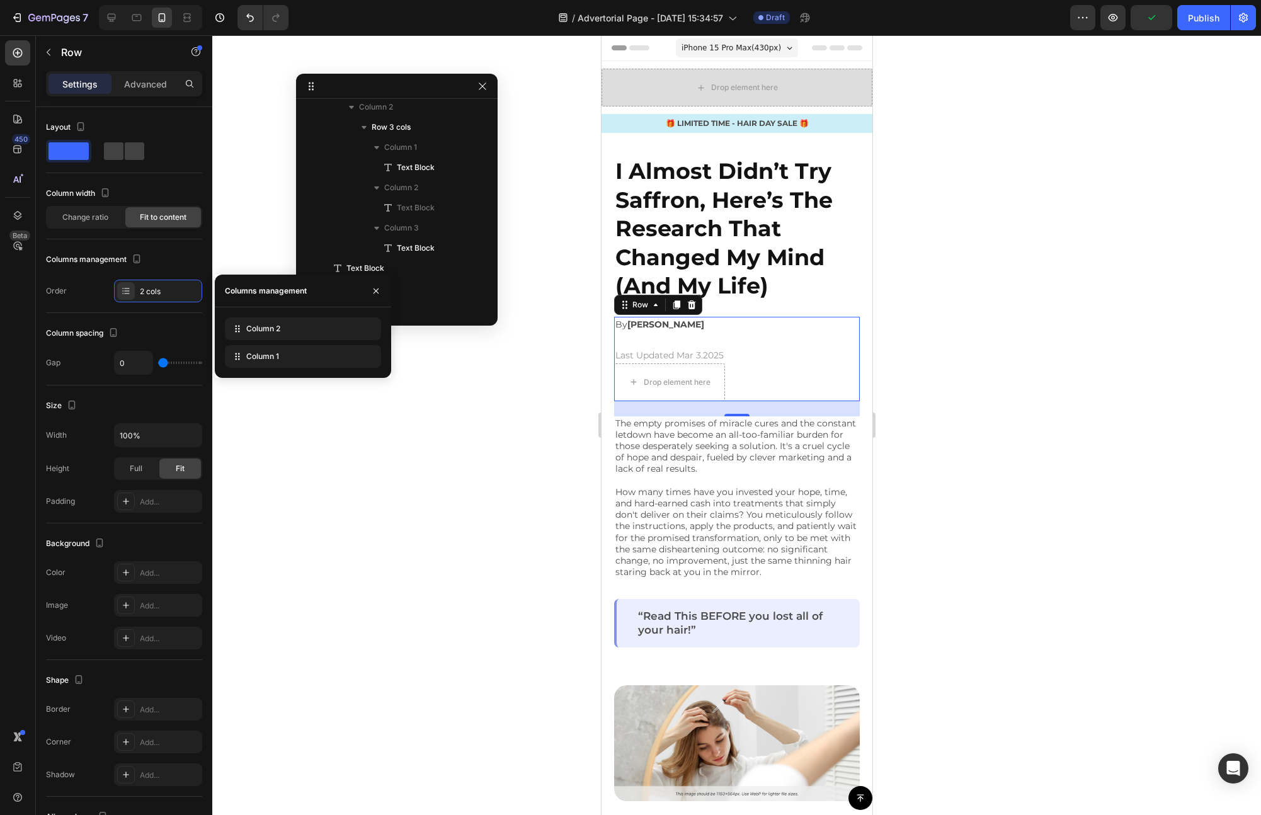
click at [760, 379] on div "Drop element here By [PERSON_NAME] Text Block | Text Block Last Updated Mar 3.2…" at bounding box center [736, 359] width 246 height 84
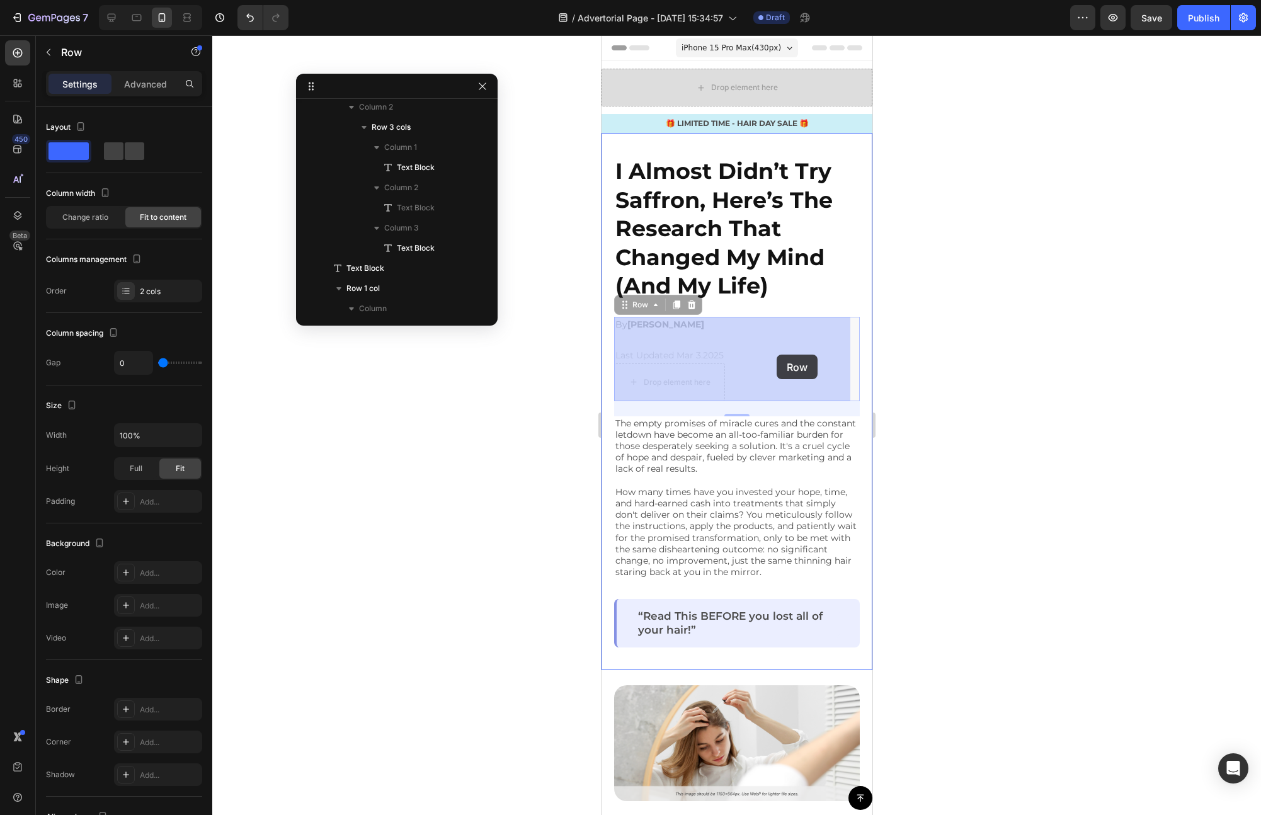
drag, startPoint x: 711, startPoint y: 371, endPoint x: 776, endPoint y: 355, distance: 66.9
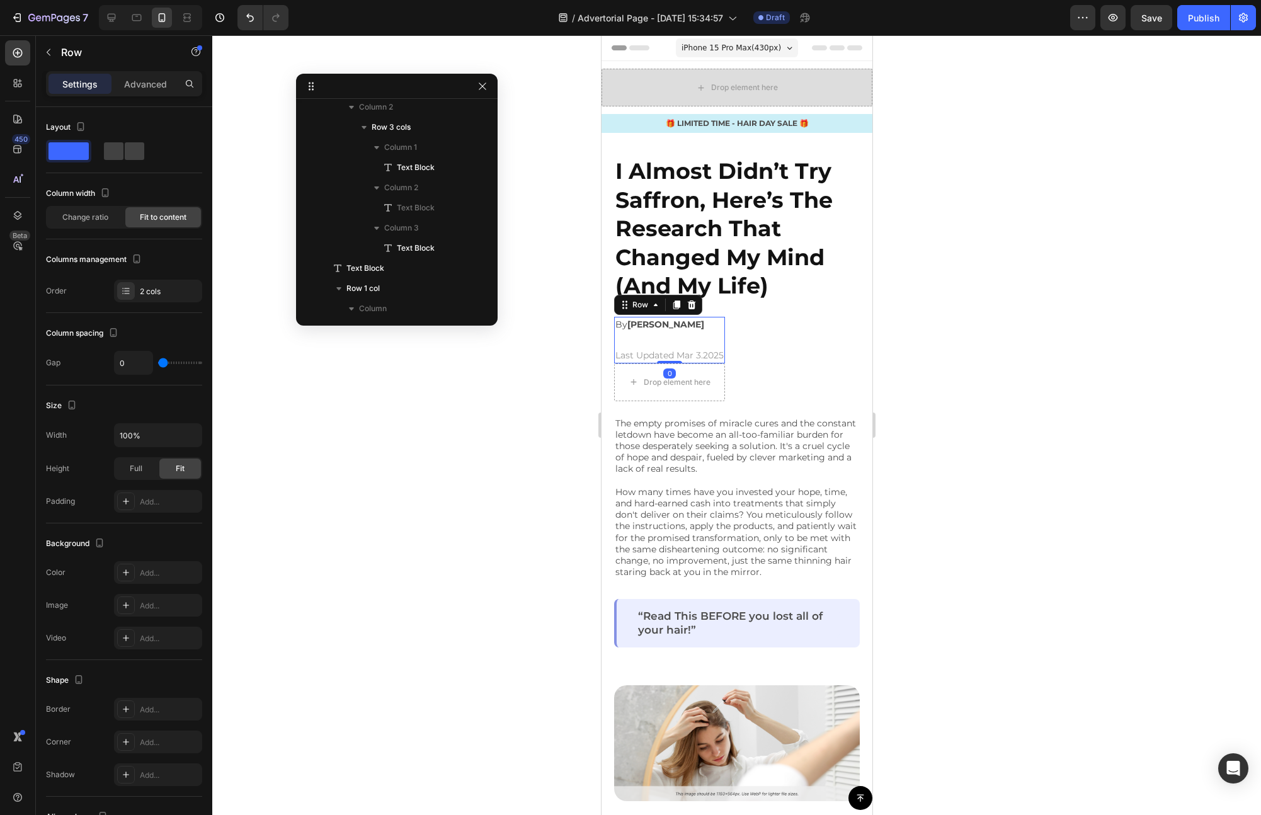
click at [697, 345] on div "By [PERSON_NAME] Text Block" at bounding box center [668, 332] width 111 height 31
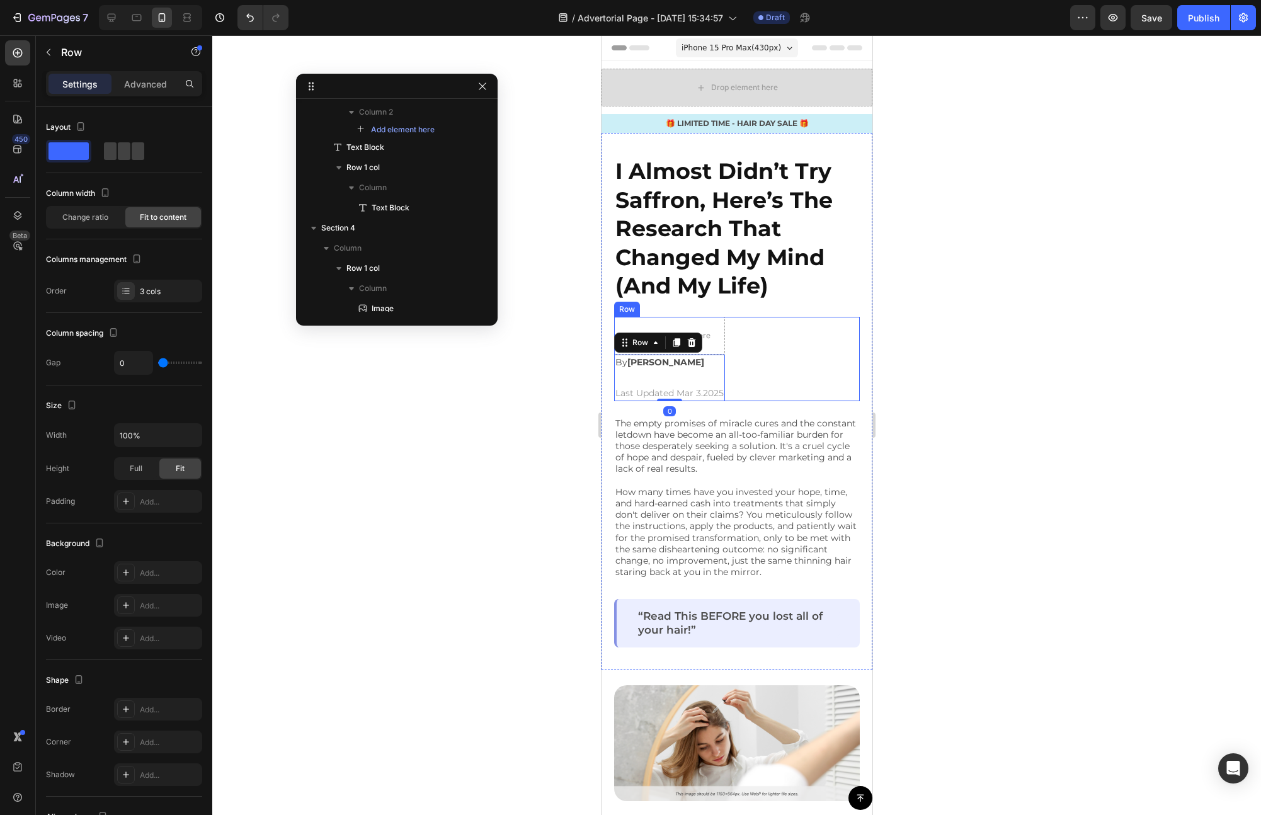
click at [759, 362] on div "By [PERSON_NAME] Text Block | Text Block Last Updated Mar 3.2025 Text Block Row…" at bounding box center [736, 359] width 246 height 84
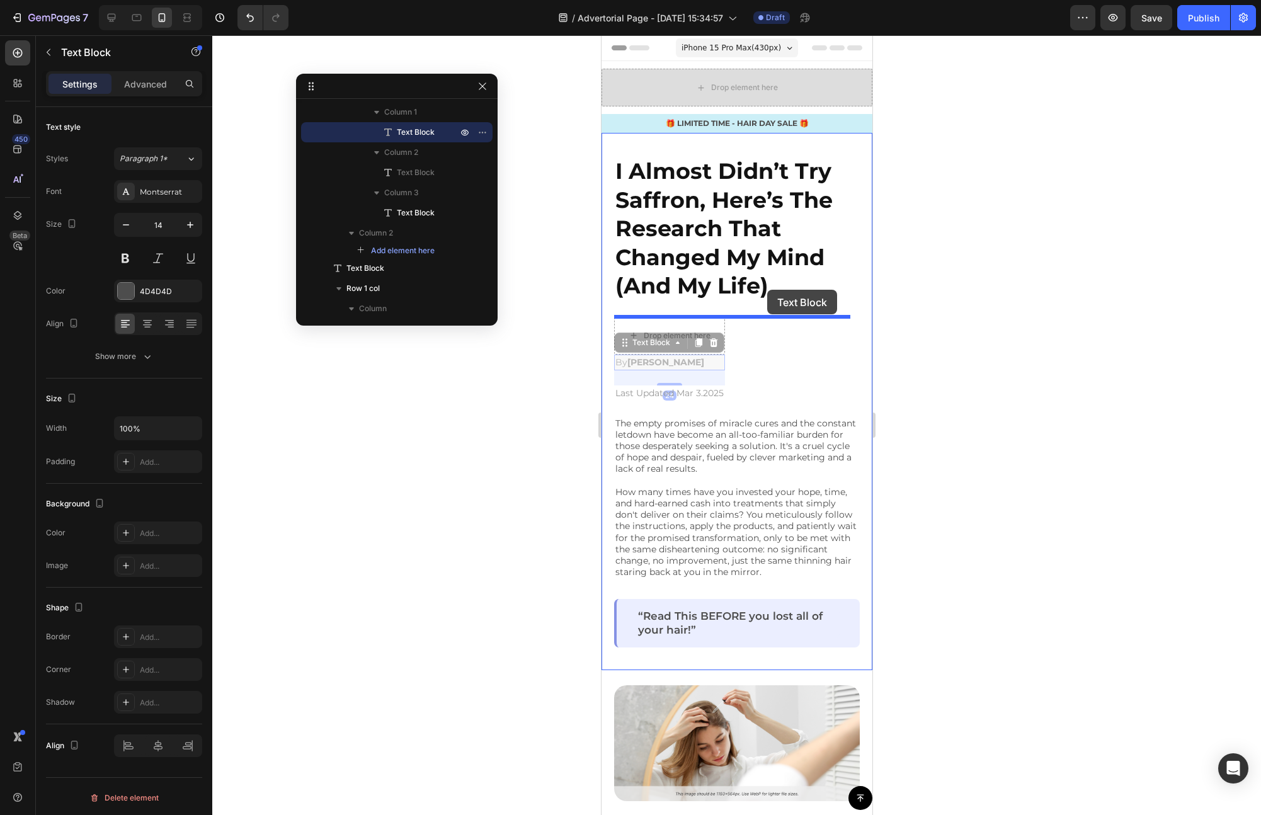
drag, startPoint x: 698, startPoint y: 362, endPoint x: 766, endPoint y: 291, distance: 98.4
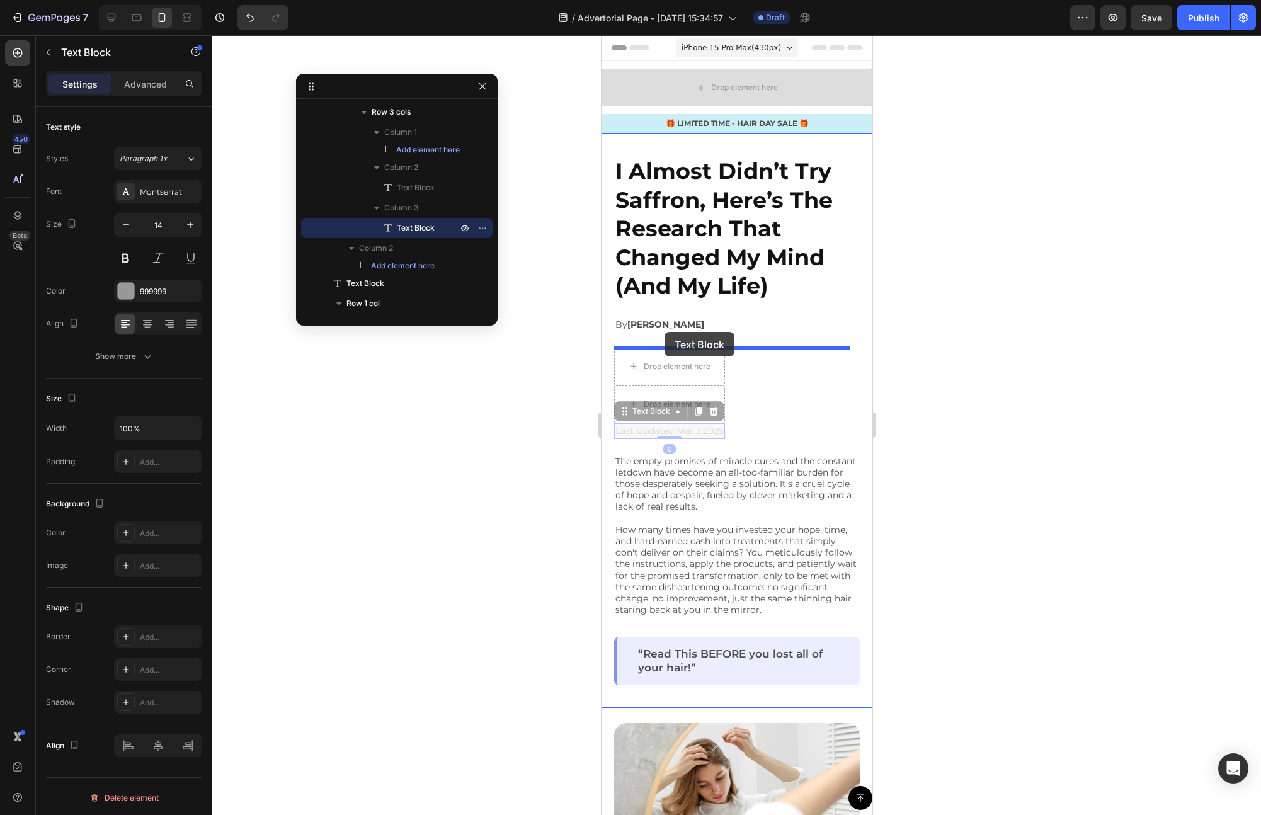
drag, startPoint x: 687, startPoint y: 429, endPoint x: 664, endPoint y: 332, distance: 99.7
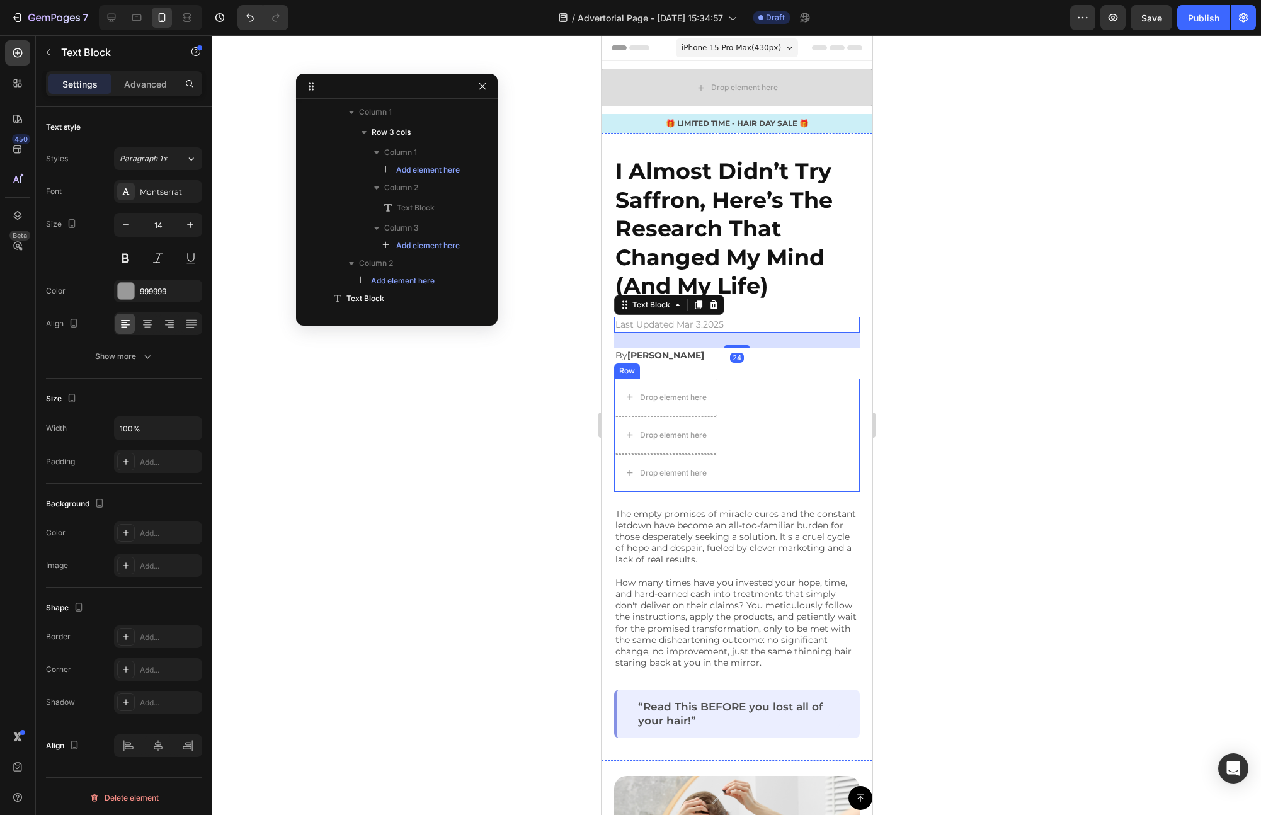
click at [747, 397] on div "Drop element here | Text Block Drop element here Row Drop element here Row" at bounding box center [736, 435] width 246 height 113
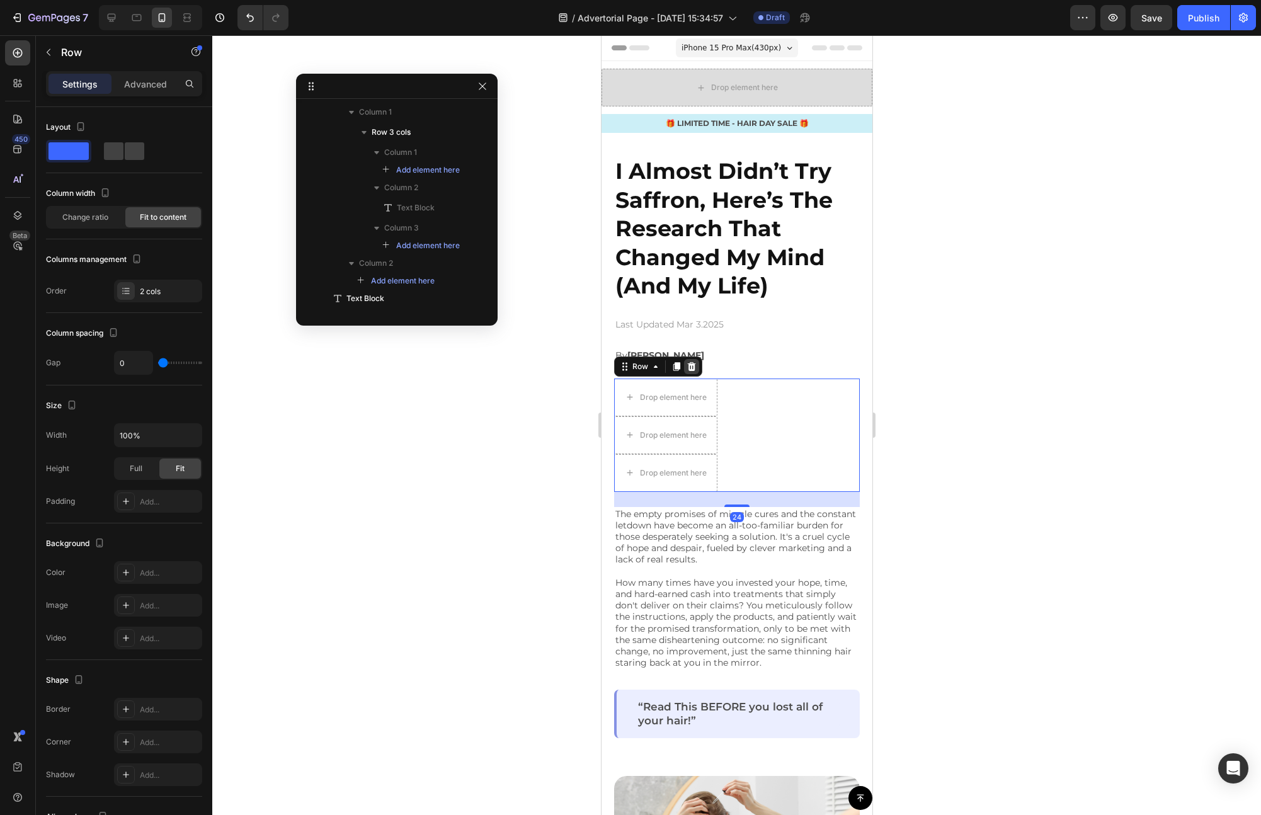
click at [692, 367] on icon at bounding box center [691, 366] width 8 height 9
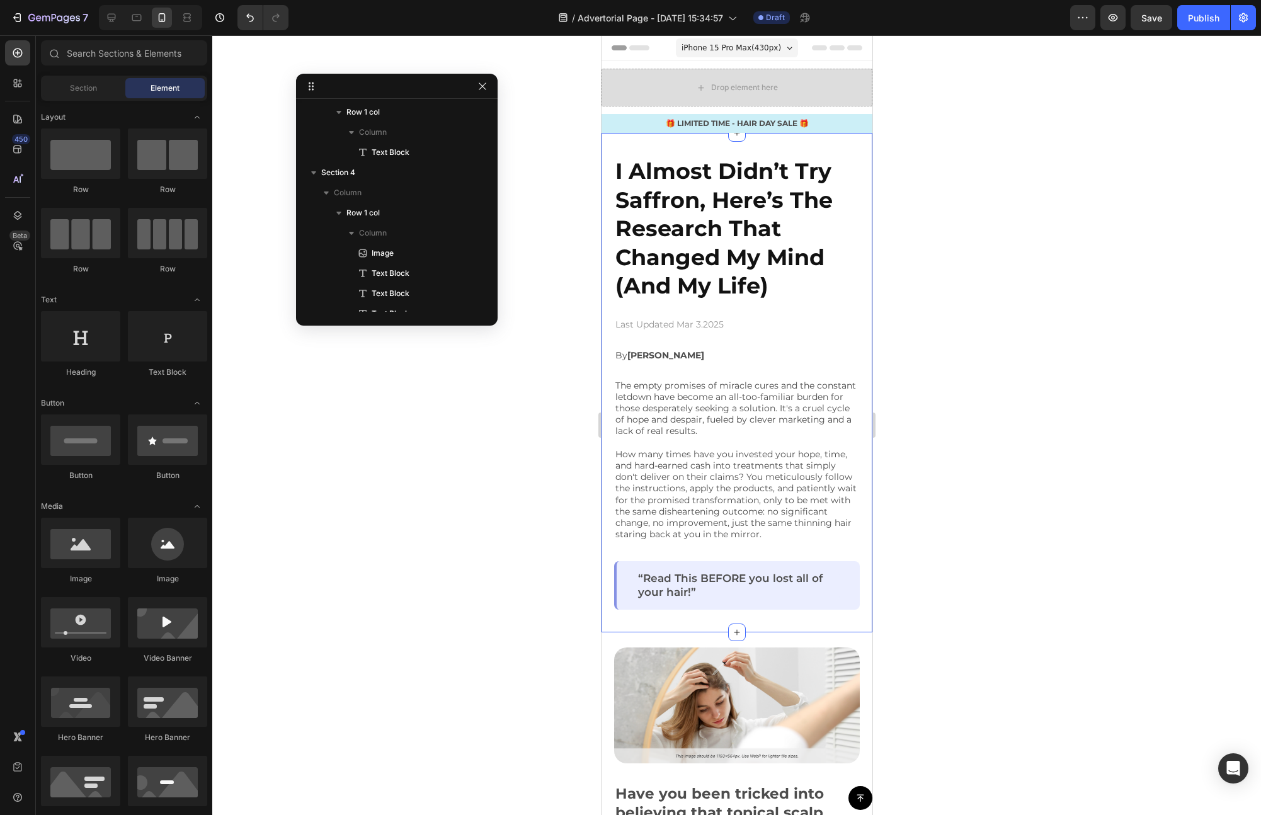
click at [725, 342] on div "I Almost Didn’t Try Saffron, Here’s The Research That Changed My Mind (And My L…" at bounding box center [736, 383] width 246 height 454
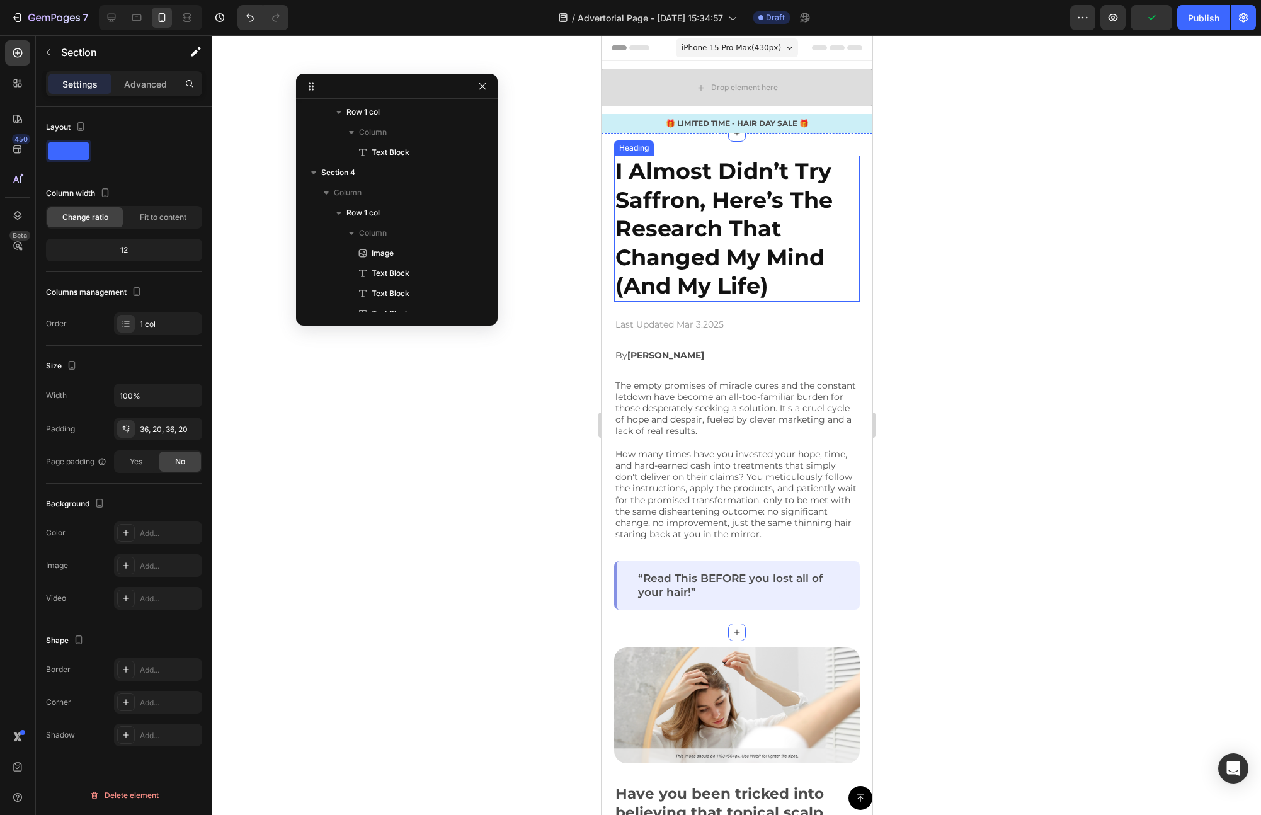
click at [821, 283] on h2 "I Almost Didn’t Try Saffron, Here’s The Research That Changed My Mind (And My L…" at bounding box center [736, 229] width 246 height 146
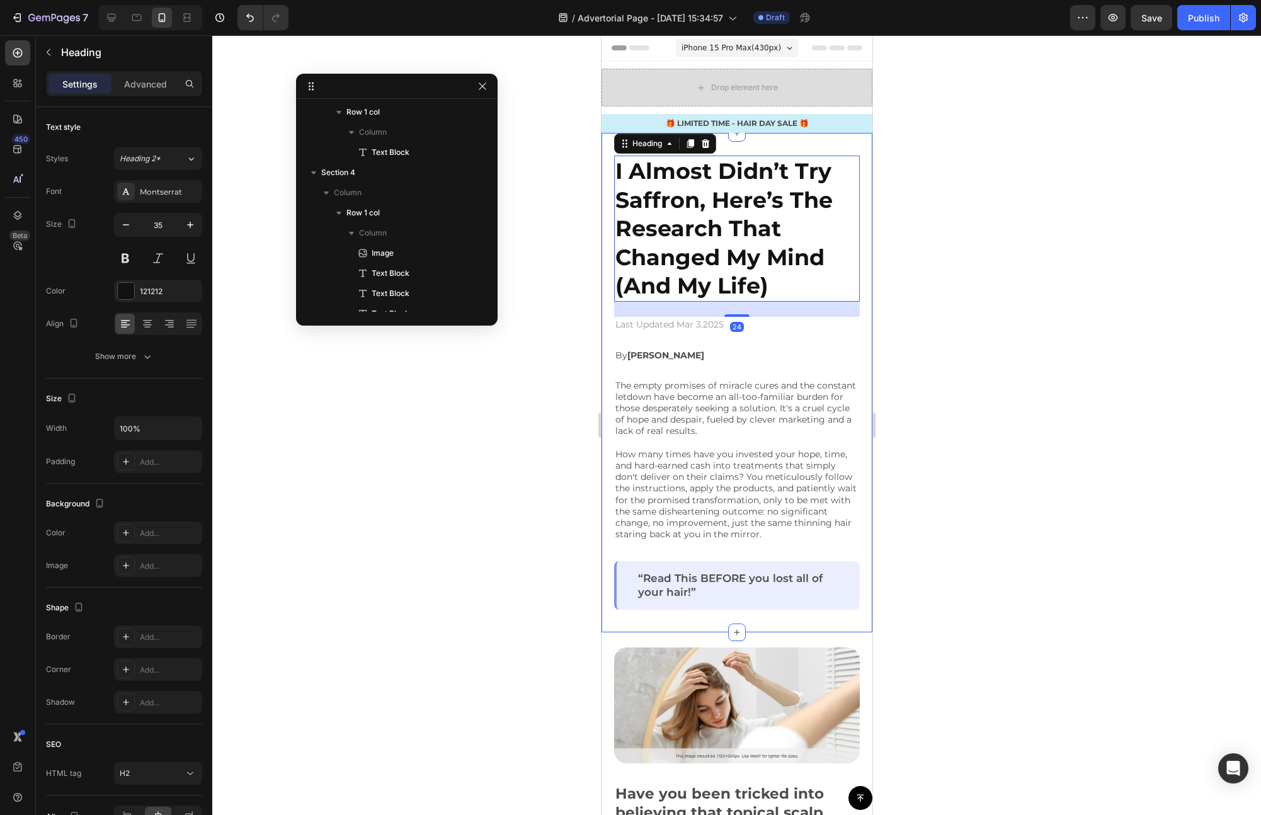
click at [857, 274] on div "I Almost Didn’t Try Saffron, Here’s The Research That Changed My Mind (And My L…" at bounding box center [736, 382] width 271 height 499
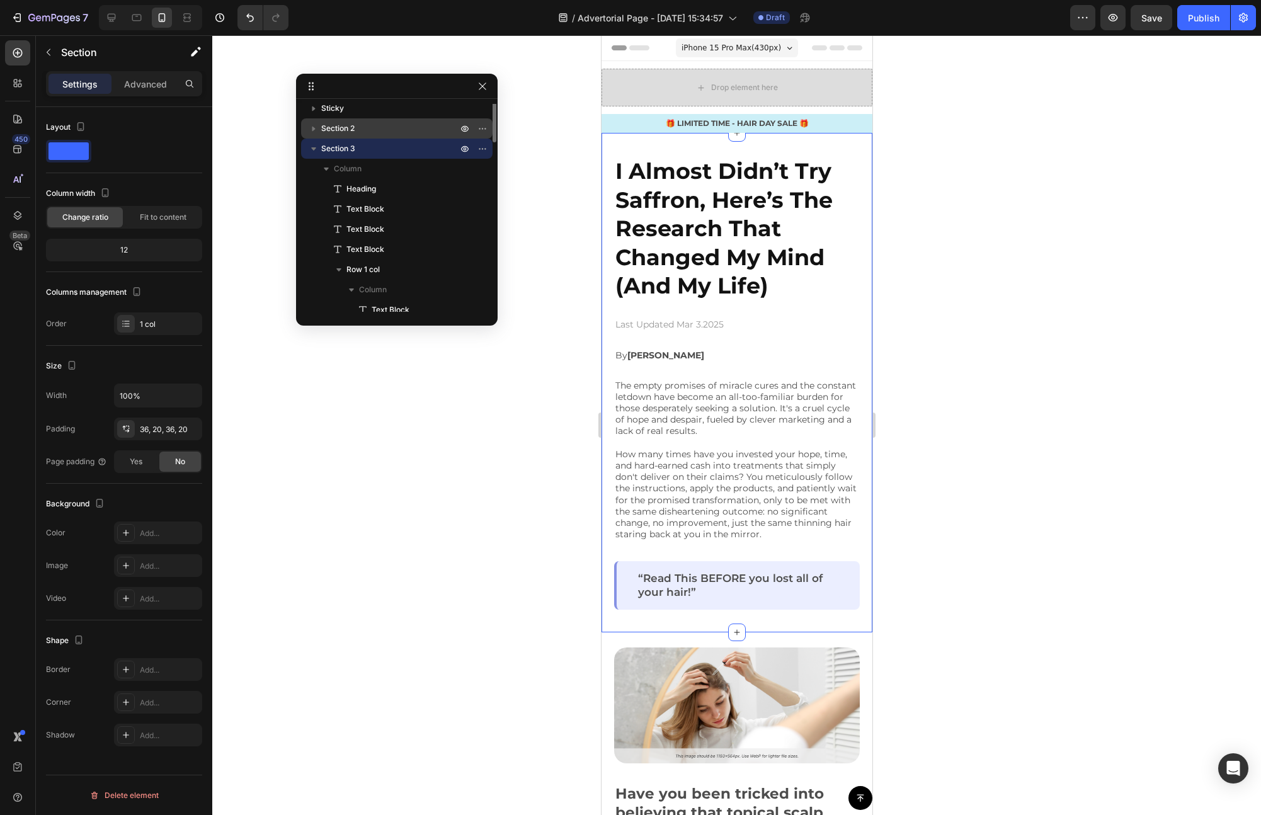
scroll to position [0, 0]
click at [379, 150] on p "Section 3" at bounding box center [390, 154] width 139 height 13
click at [15, 58] on icon at bounding box center [17, 53] width 13 height 13
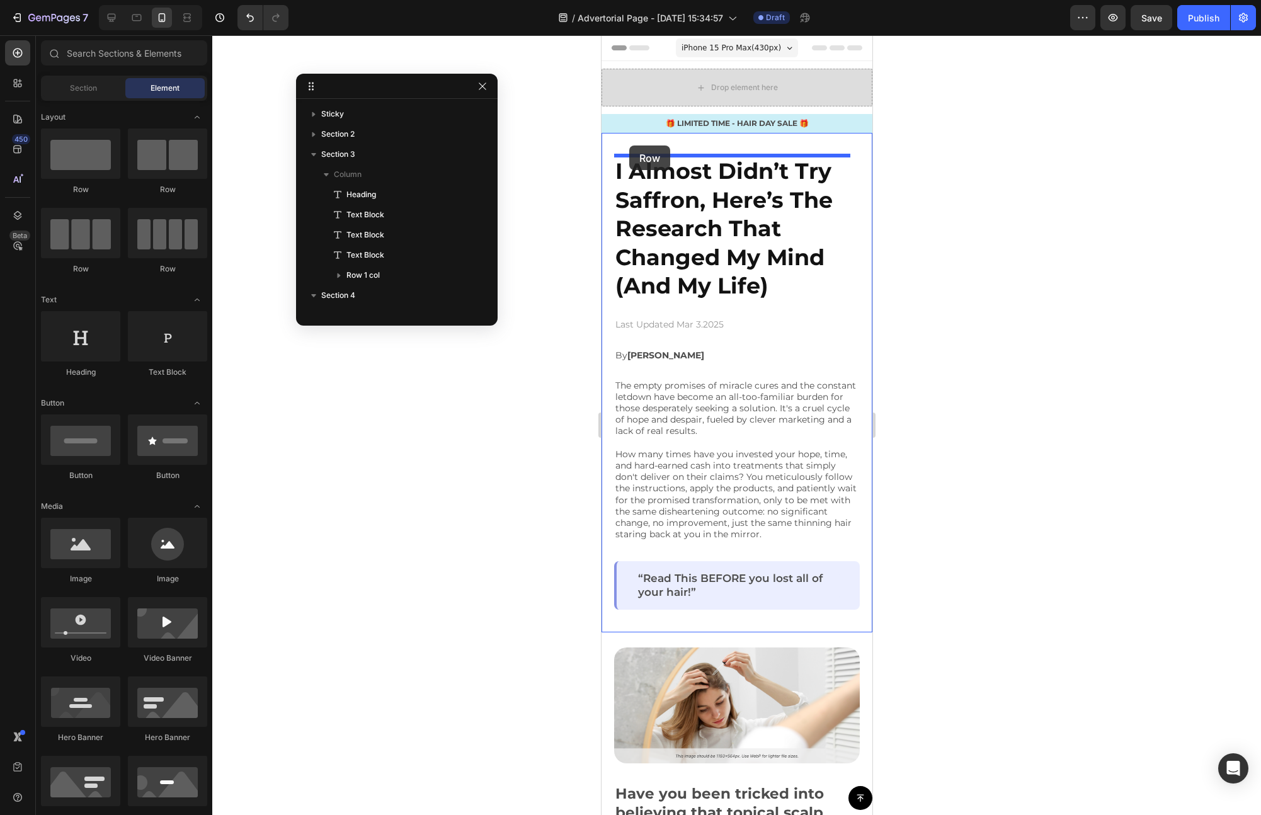
drag, startPoint x: 674, startPoint y: 185, endPoint x: 629, endPoint y: 145, distance: 59.8
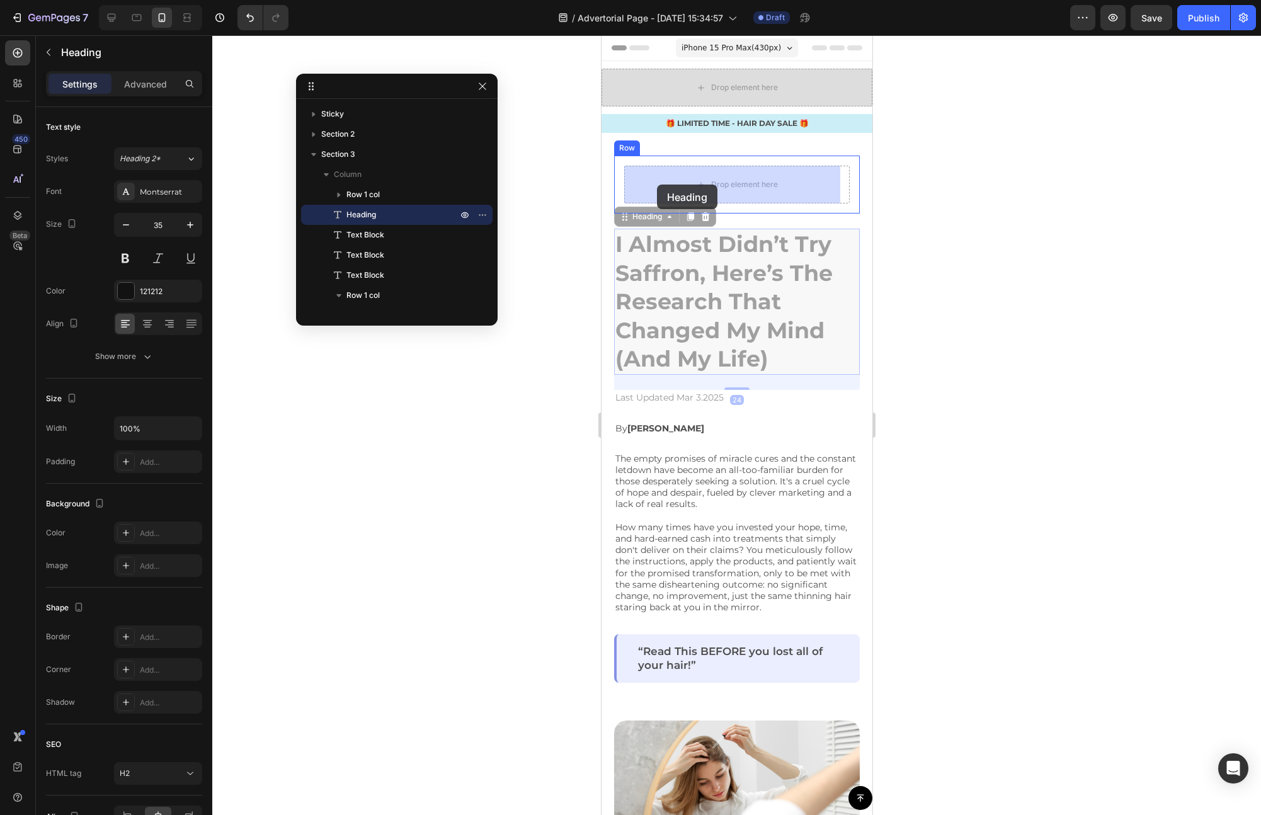
drag, startPoint x: 663, startPoint y: 271, endPoint x: 656, endPoint y: 185, distance: 86.6
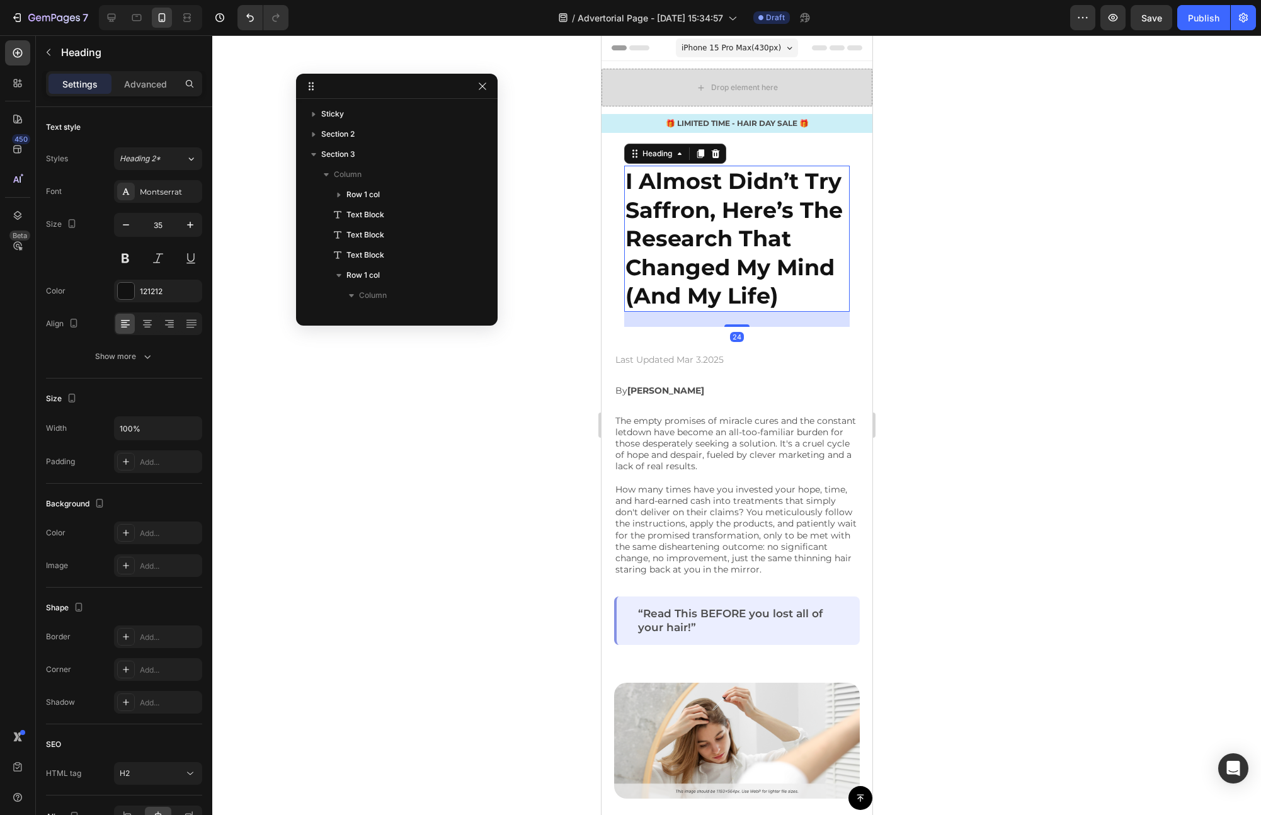
click at [906, 278] on div at bounding box center [736, 425] width 1049 height 780
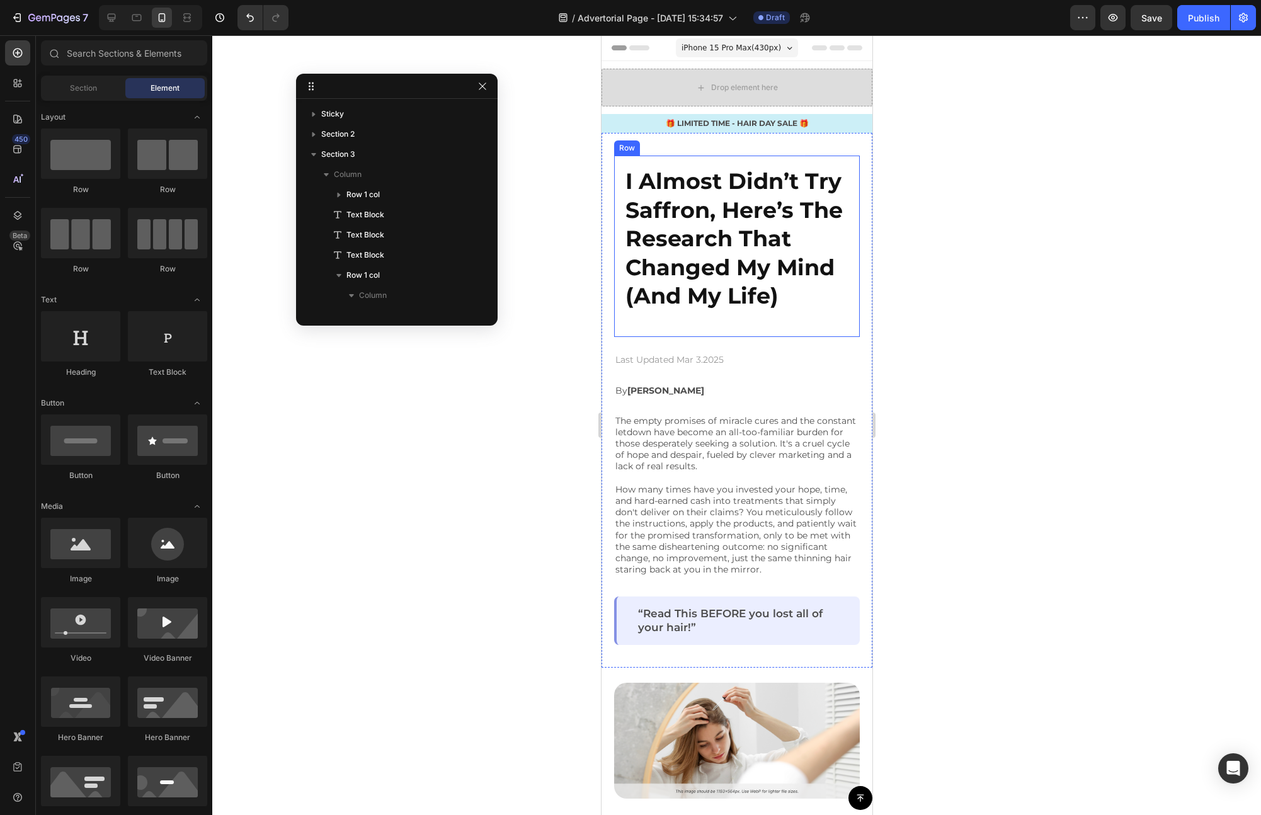
click at [846, 270] on div "I Almost Didn’t Try Saffron, Here’s The Research That Changed My Mind (And My L…" at bounding box center [736, 246] width 246 height 181
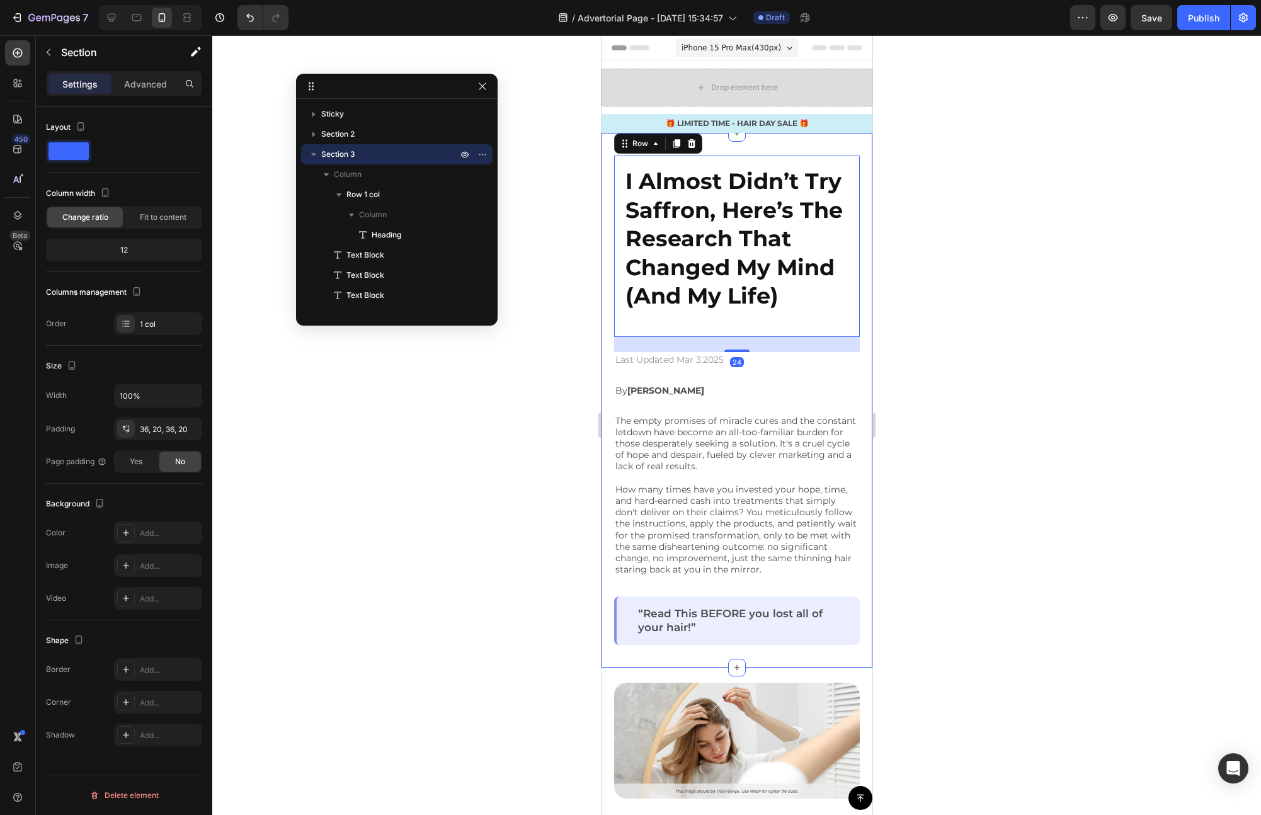
click at [860, 263] on div "I Almost Didn’t Try Saffron, Here’s The Research That Changed My Mind (And My L…" at bounding box center [736, 400] width 271 height 535
click at [994, 237] on div at bounding box center [736, 425] width 1049 height 780
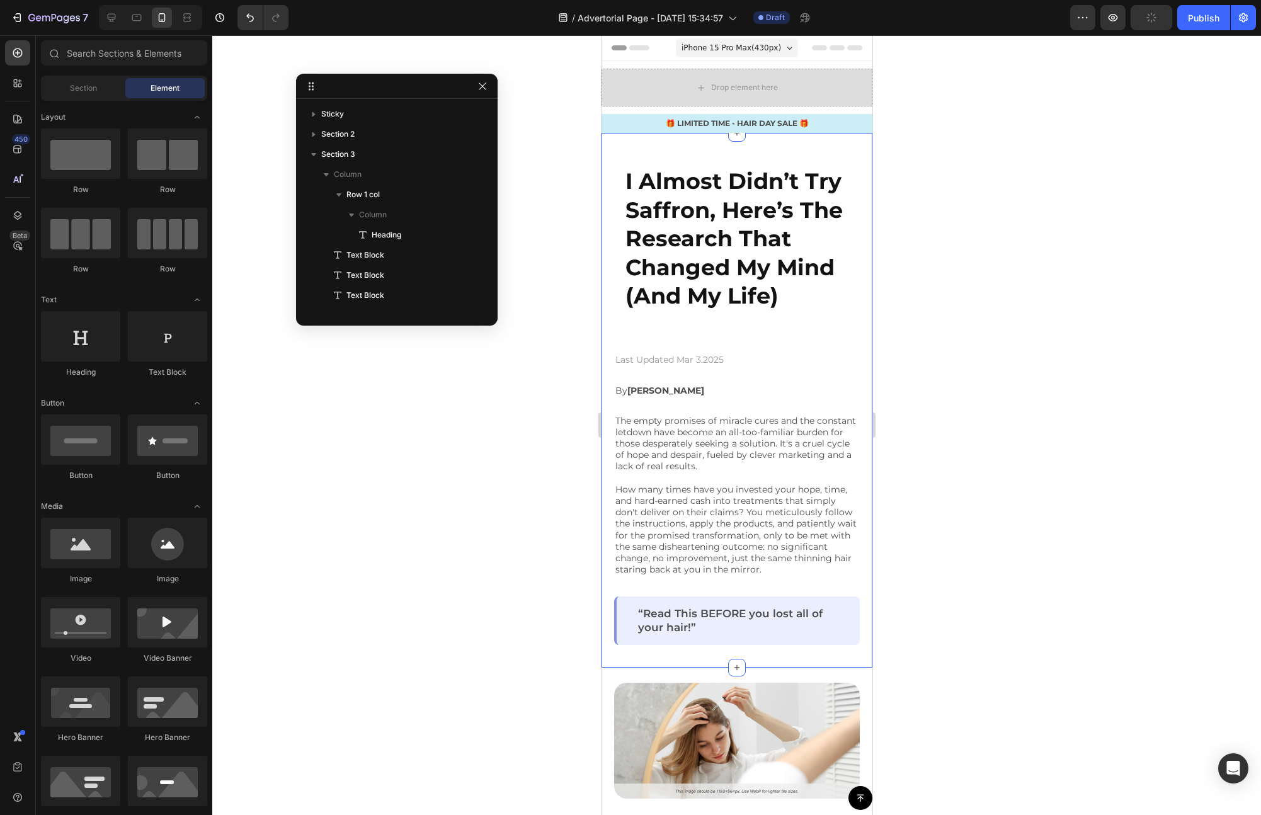
click at [850, 262] on div "I Almost Didn’t Try Saffron, Here’s The Research That Changed My Mind (And My L…" at bounding box center [736, 400] width 271 height 535
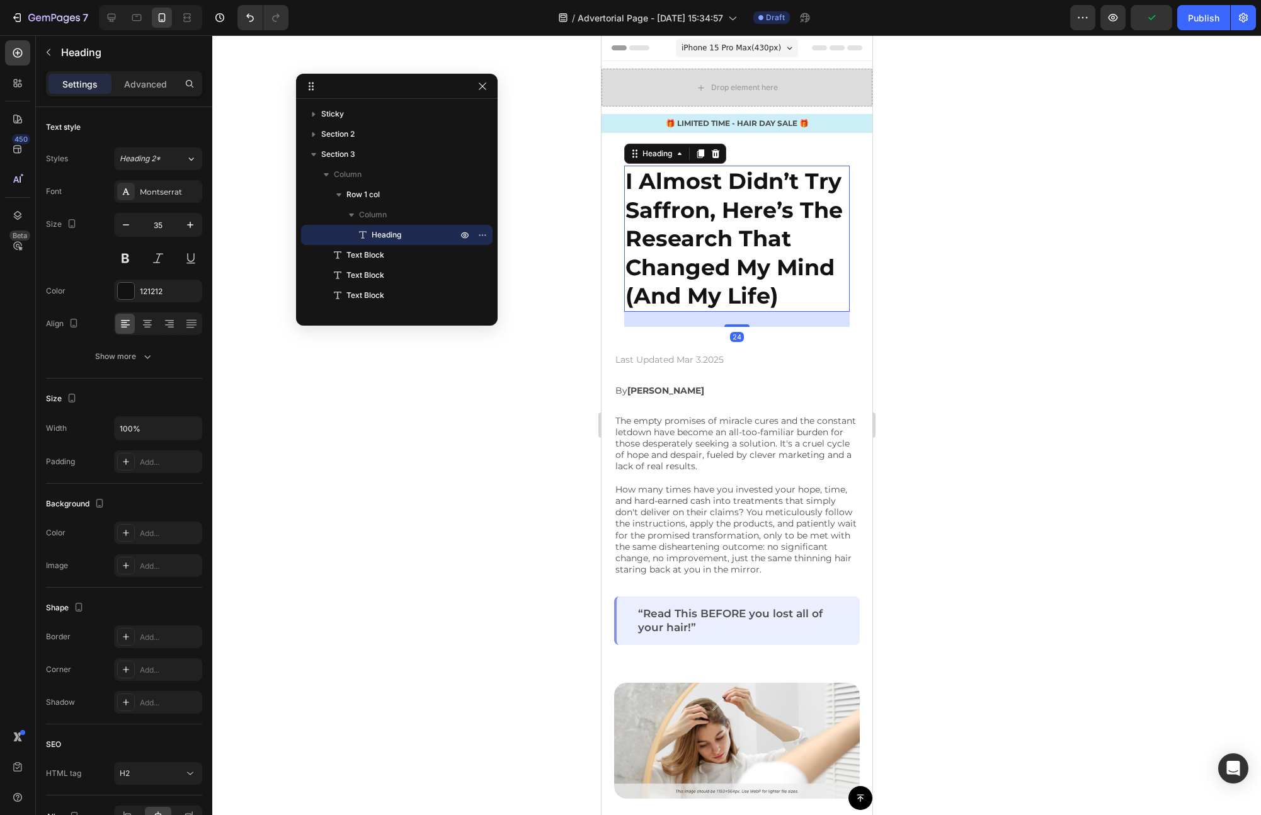
click at [834, 265] on h2 "I Almost Didn’t Try Saffron, Here’s The Research That Changed My Mind (And My L…" at bounding box center [735, 239] width 225 height 146
click at [143, 86] on p "Advanced" at bounding box center [145, 83] width 43 height 13
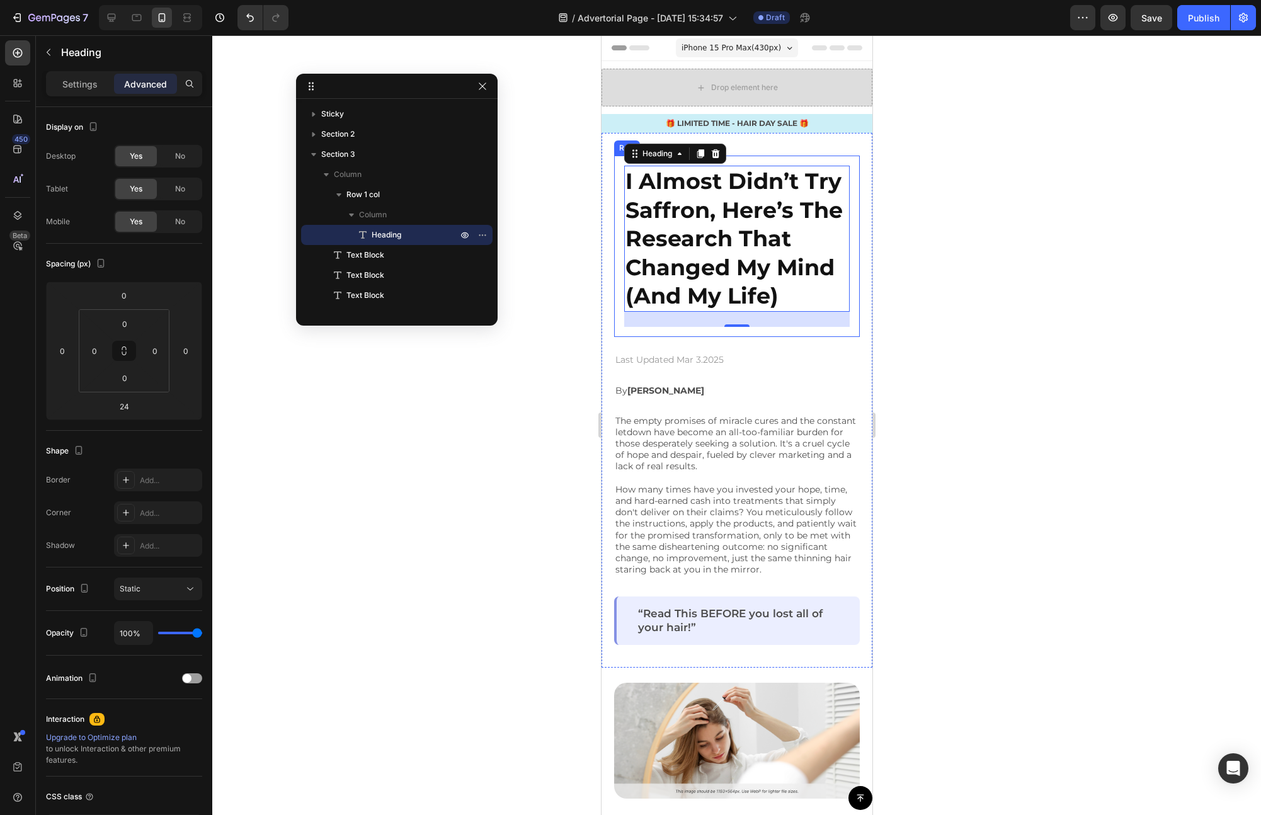
click at [614, 262] on div "I Almost Didn’t Try Saffron, Here’s The Research That Changed My Mind (And My L…" at bounding box center [736, 246] width 246 height 181
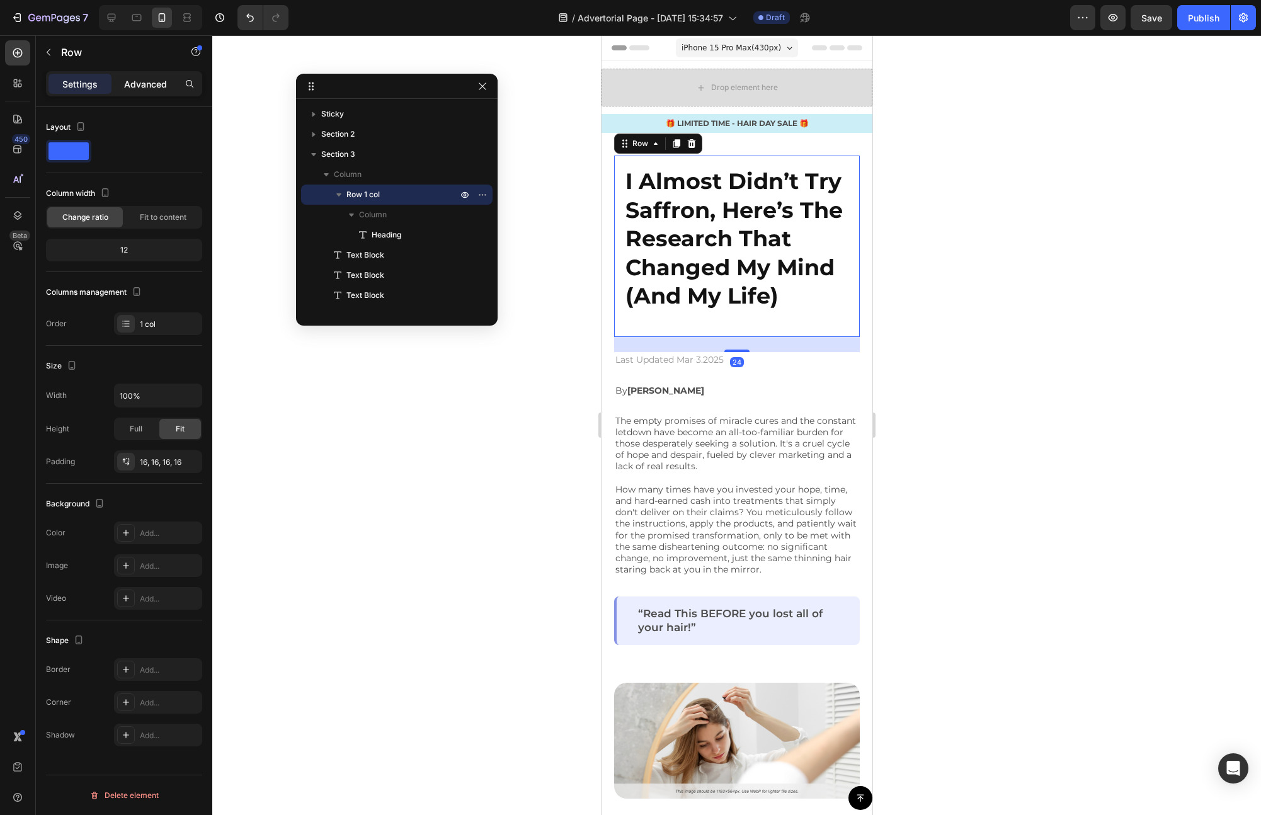
click at [133, 89] on p "Advanced" at bounding box center [145, 83] width 43 height 13
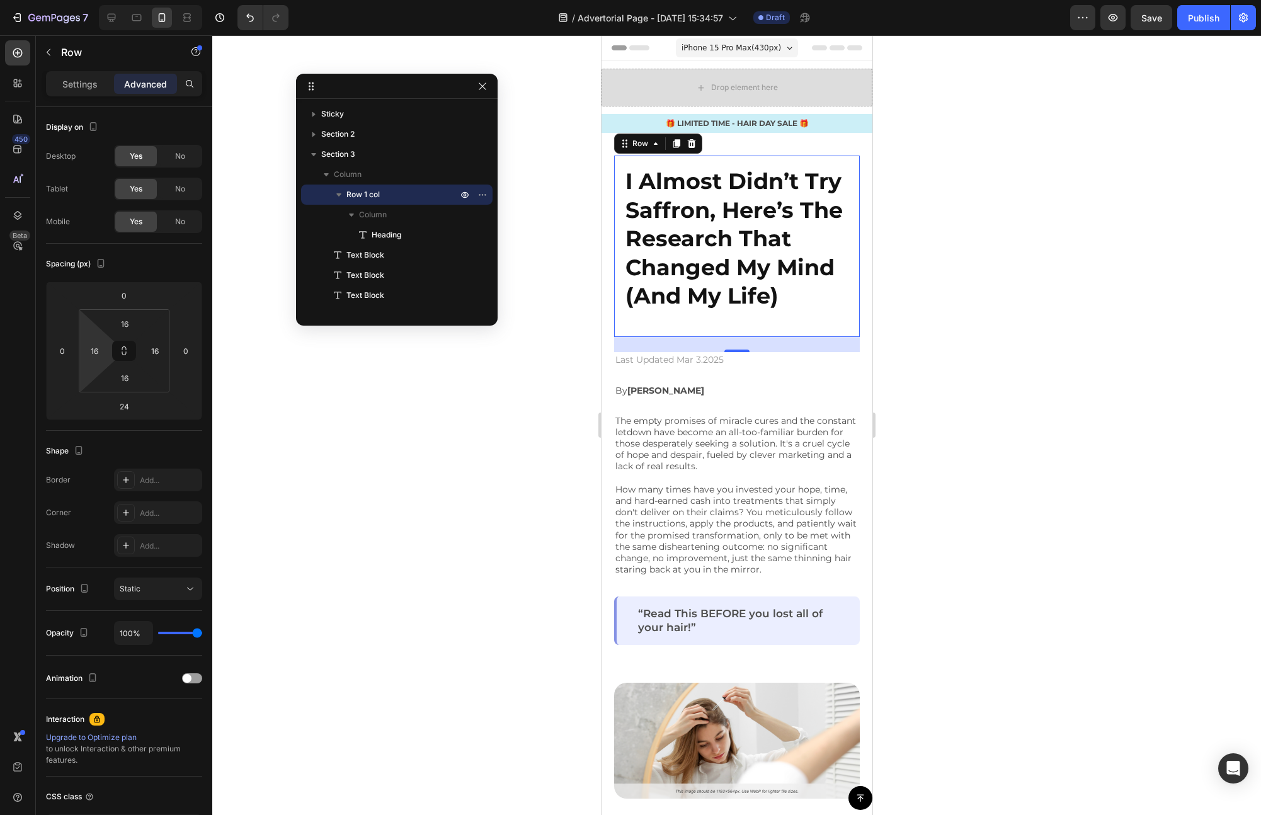
type input "0"
drag, startPoint x: 98, startPoint y: 367, endPoint x: 99, endPoint y: 377, distance: 10.7
click at [99, 0] on html "7 Version history / Advertorial Page - [DATE] 15:34:57 Draft Preview Save Publi…" at bounding box center [630, 0] width 1261 height 0
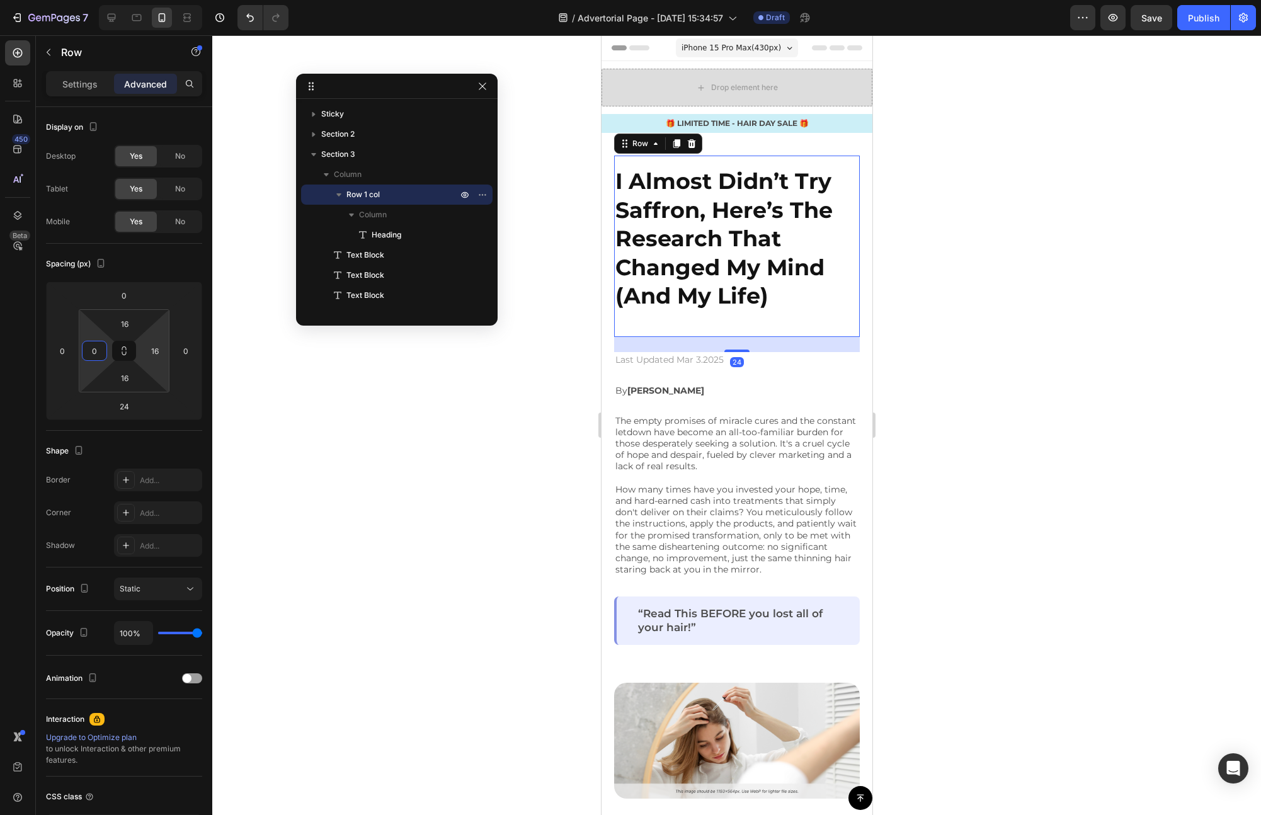
type input "0"
drag, startPoint x: 165, startPoint y: 369, endPoint x: 163, endPoint y: 407, distance: 38.5
click at [163, 0] on html "7 Version history / Advertorial Page - [DATE] 15:34:57 Draft Preview Save Publi…" at bounding box center [630, 0] width 1261 height 0
click at [305, 402] on div at bounding box center [736, 425] width 1049 height 780
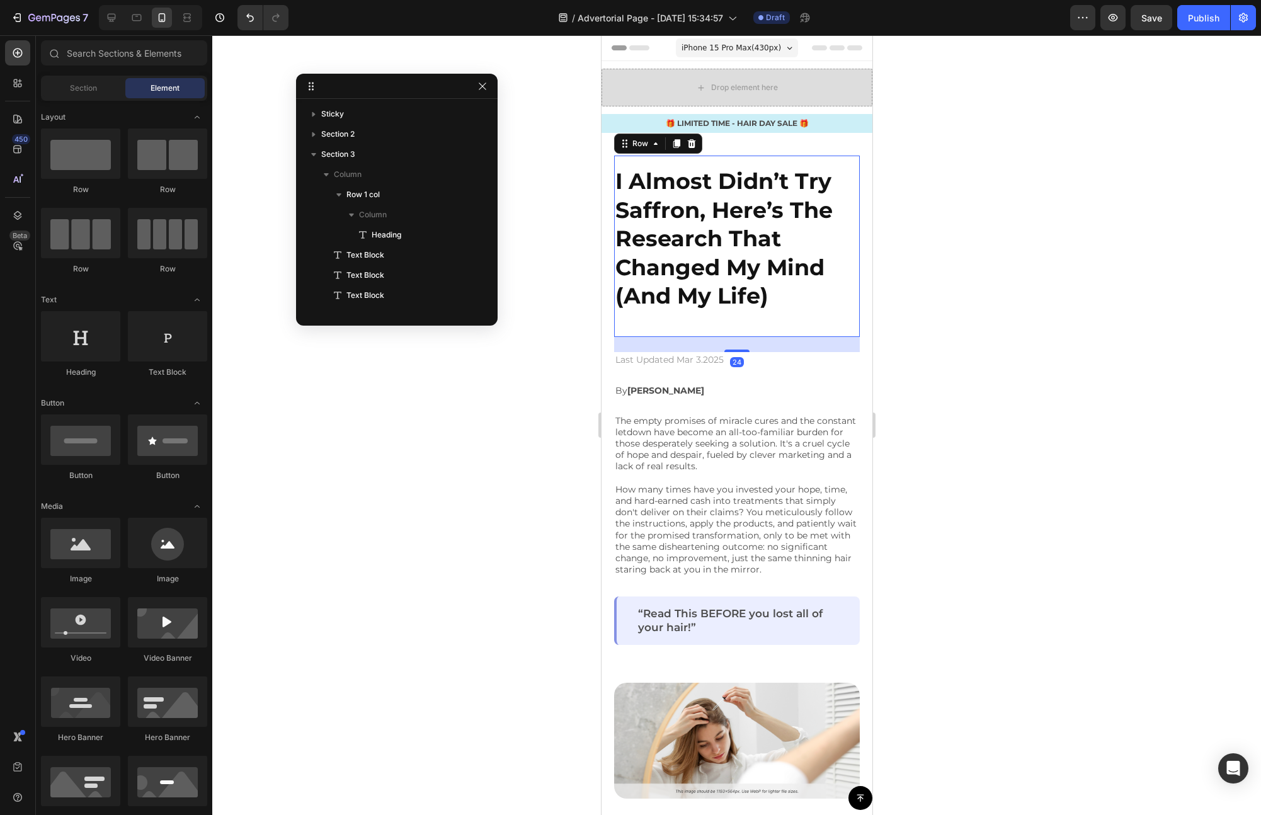
click at [815, 317] on div "I Almost Didn’t Try Saffron, Here’s The Research That Changed My Mind (And My L…" at bounding box center [736, 246] width 246 height 161
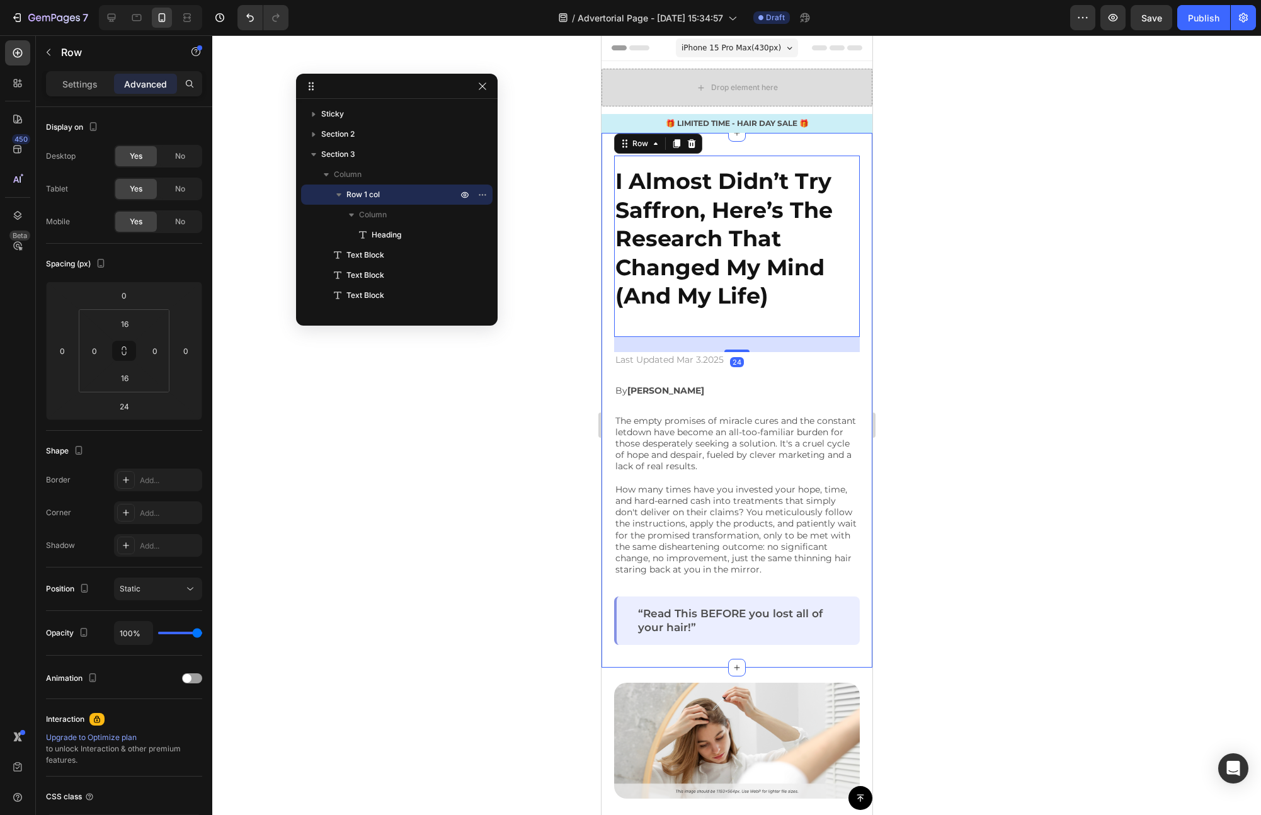
click at [853, 310] on div "I Almost Didn’t Try Saffron, Here’s The Research That Changed My Mind (And My L…" at bounding box center [736, 400] width 271 height 535
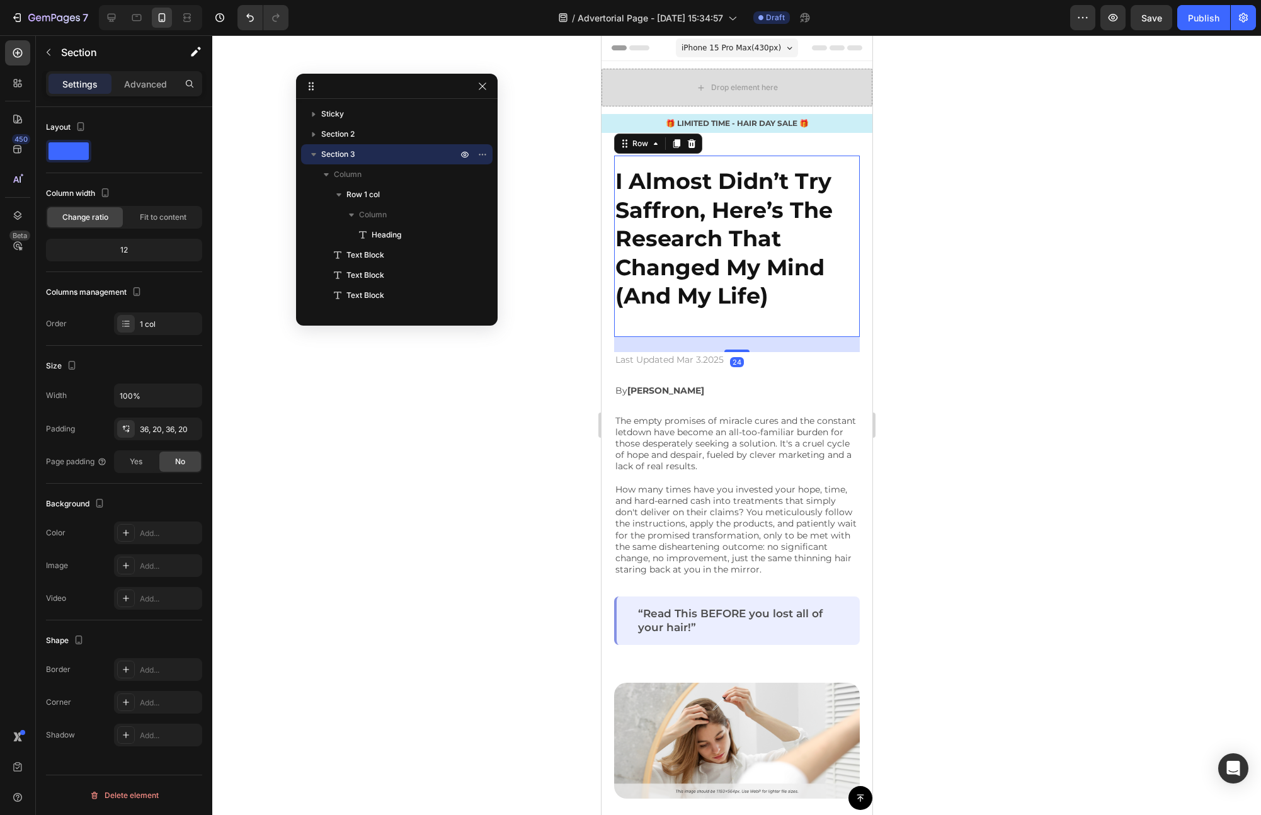
click at [732, 319] on div "I Almost Didn’t Try Saffron, Here’s The Research That Changed My Mind (And My L…" at bounding box center [736, 246] width 246 height 161
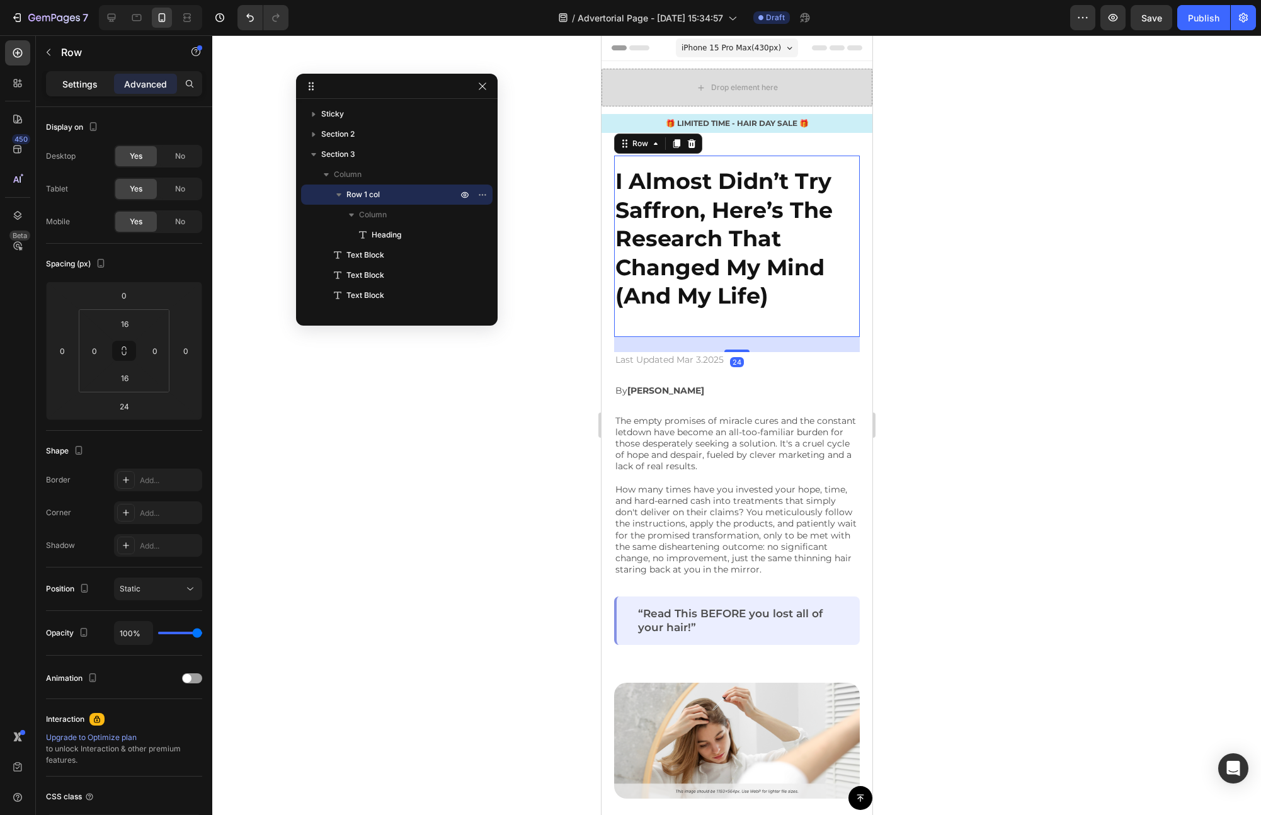
click at [76, 86] on p "Settings" at bounding box center [79, 83] width 35 height 13
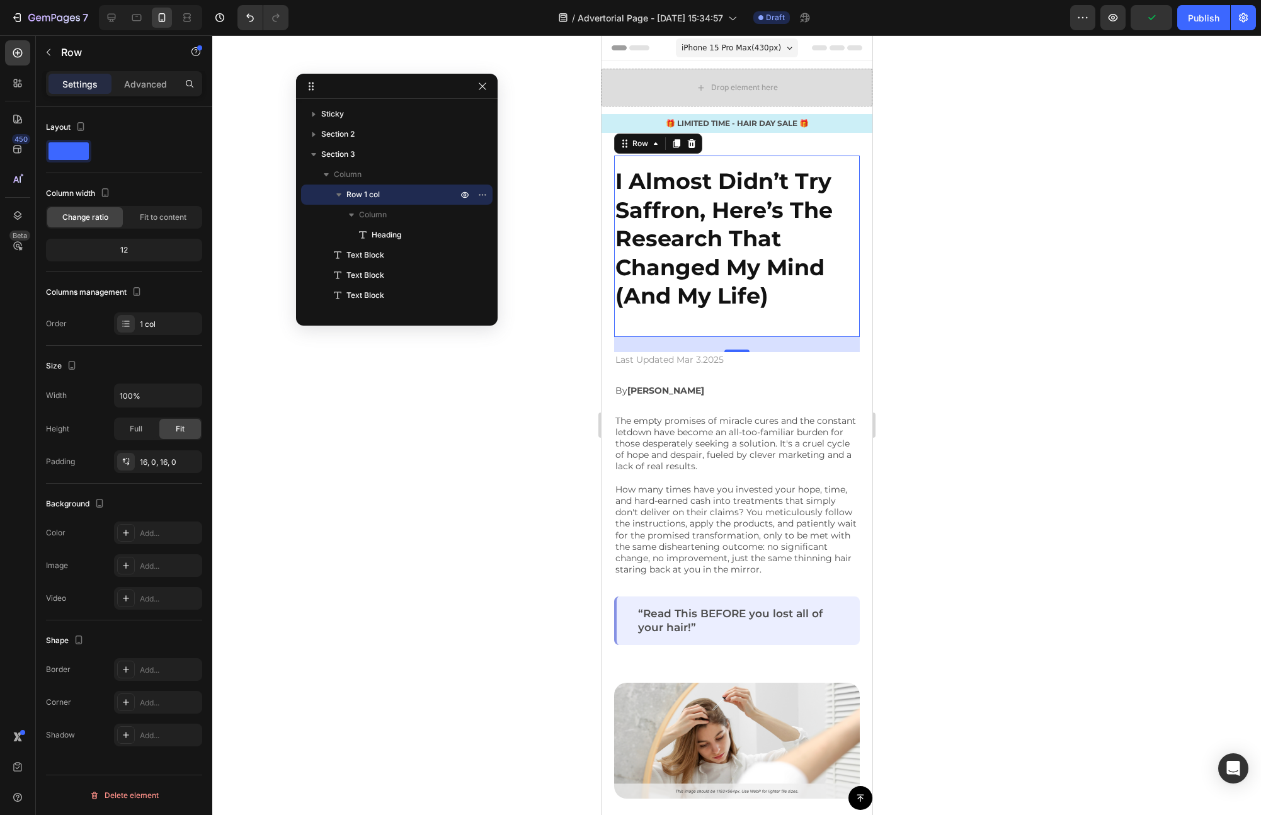
click at [121, 149] on div at bounding box center [124, 151] width 156 height 23
click at [705, 320] on div "I Almost Didn’t Try Saffron, Here’s The Research That Changed My Mind (And My L…" at bounding box center [736, 246] width 246 height 161
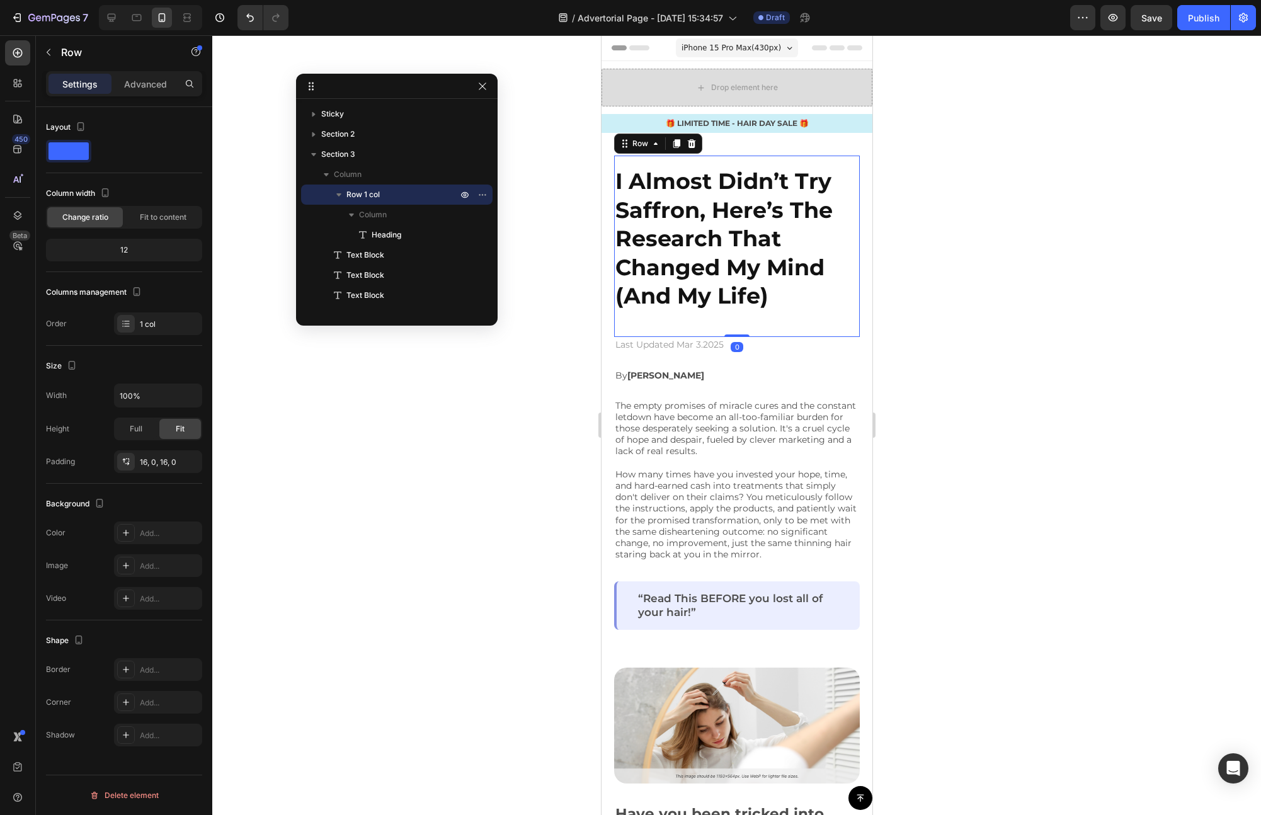
drag, startPoint x: 729, startPoint y: 349, endPoint x: 731, endPoint y: 329, distance: 20.2
click at [731, 329] on div "I Almost Didn’t Try Saffron, Here’s The Research That Changed My Mind (And My L…" at bounding box center [736, 246] width 246 height 181
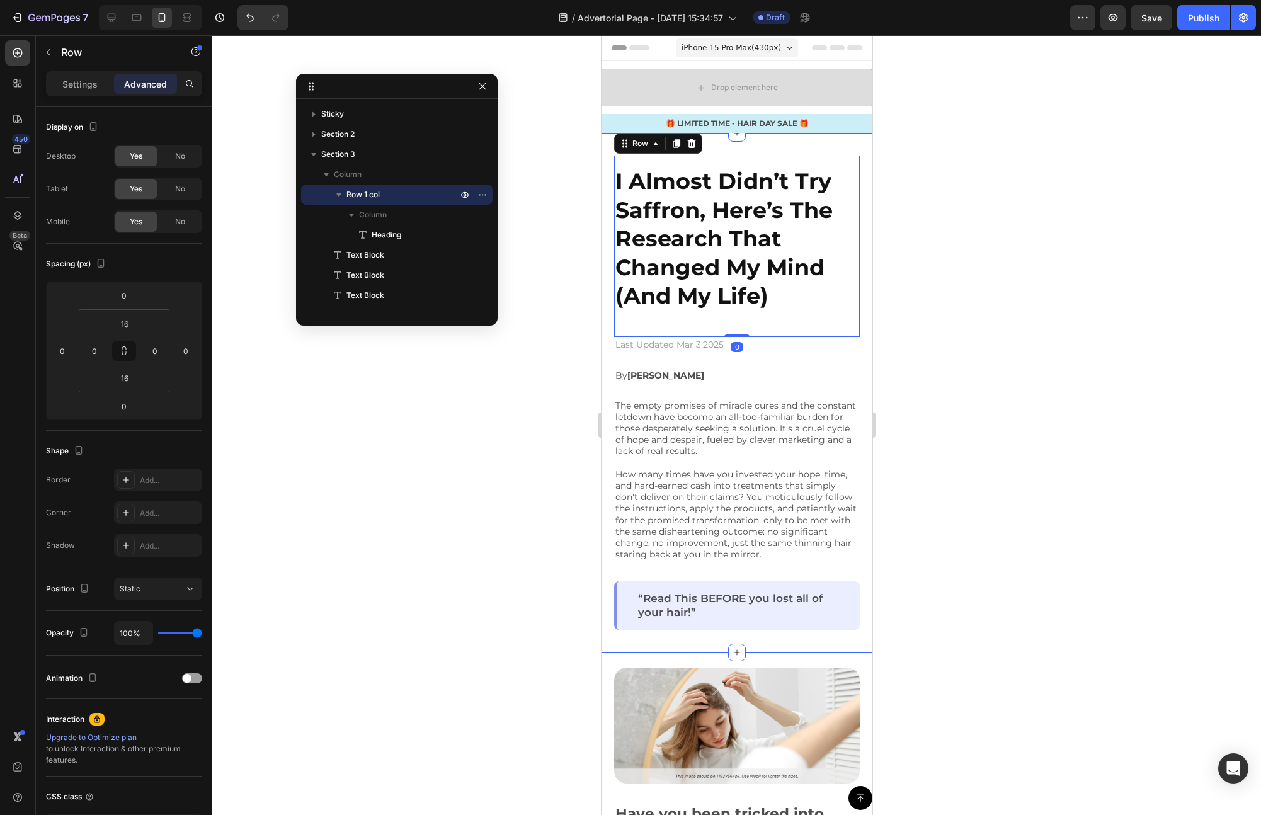
click at [787, 360] on div "I Almost Didn’t Try Saffron, Here’s The Research That Changed My Mind (And My L…" at bounding box center [736, 393] width 246 height 474
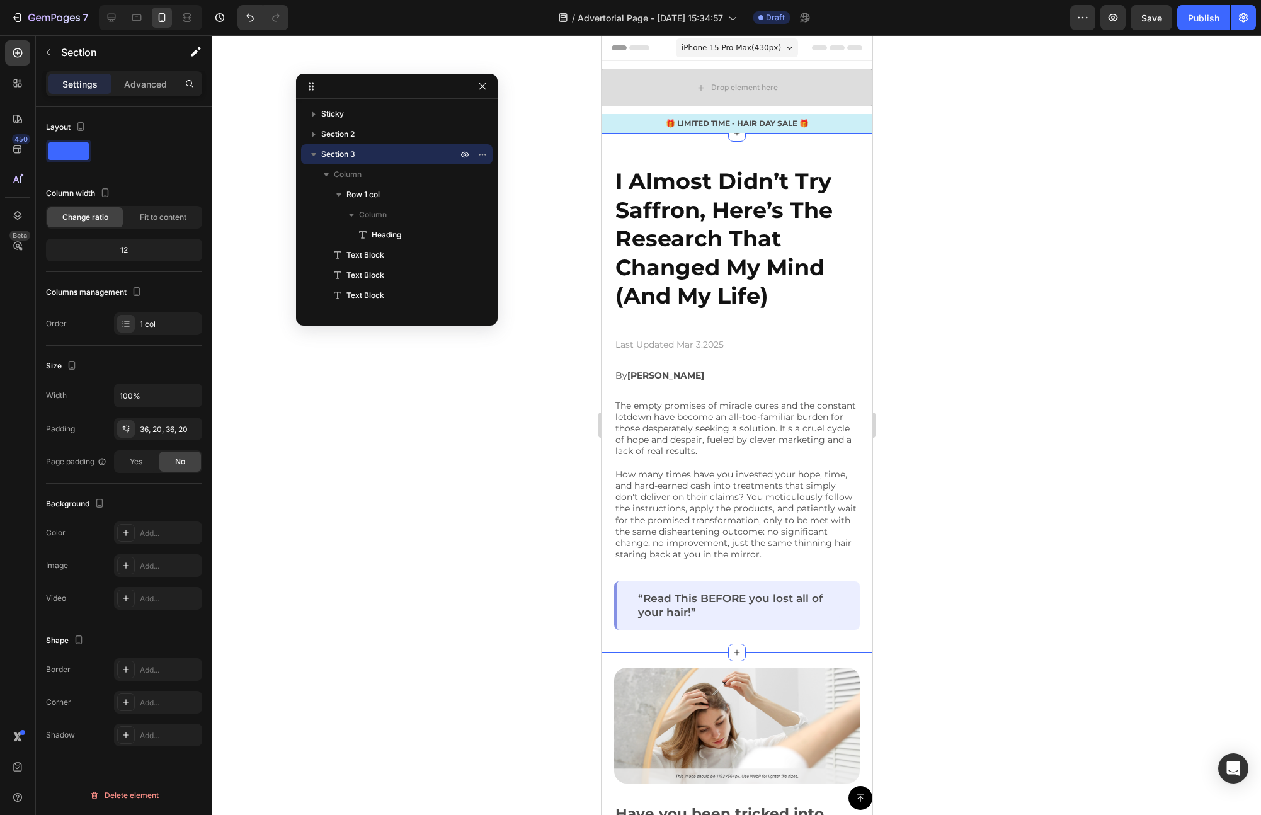
click at [749, 365] on div "I Almost Didn’t Try Saffron, Here’s The Research That Changed My Mind (And My L…" at bounding box center [736, 393] width 246 height 474
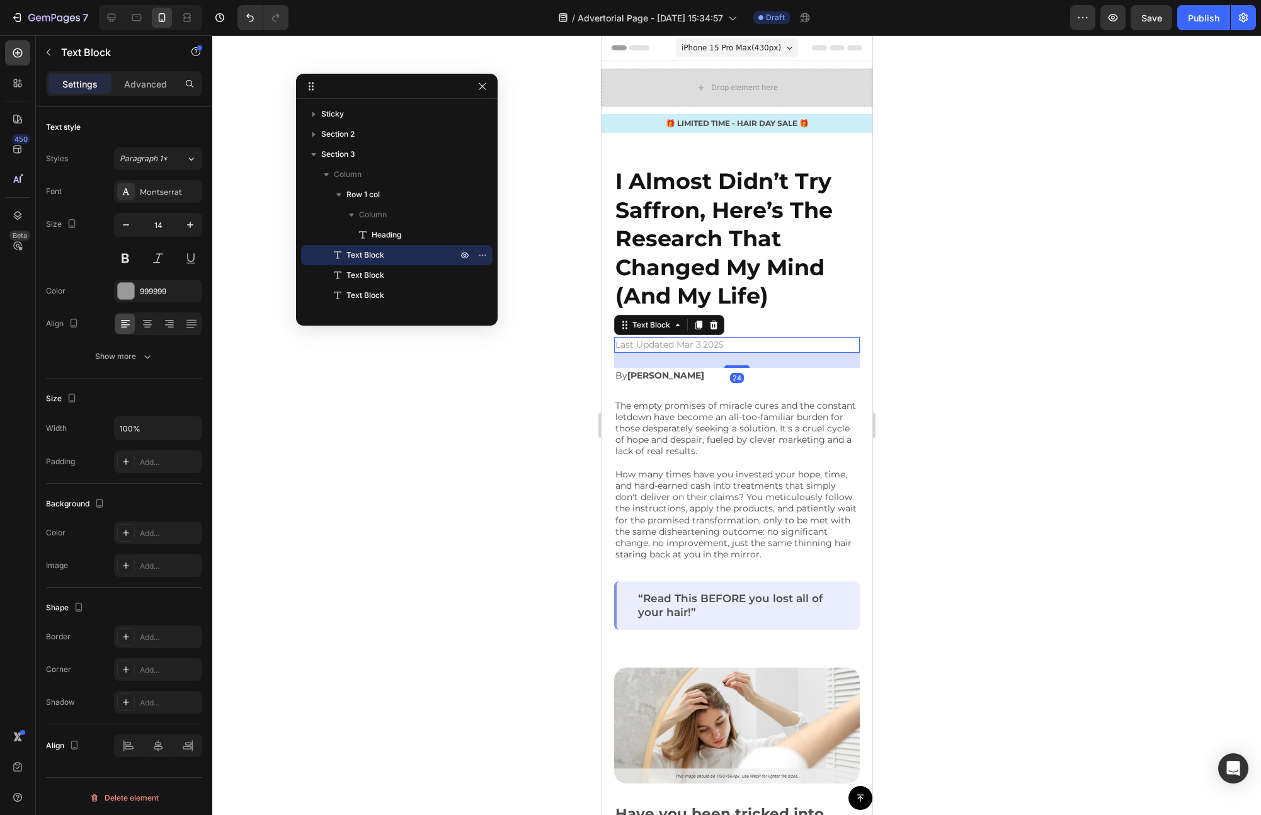
click at [744, 344] on p "Last Updated Mar 3.2025" at bounding box center [736, 344] width 243 height 13
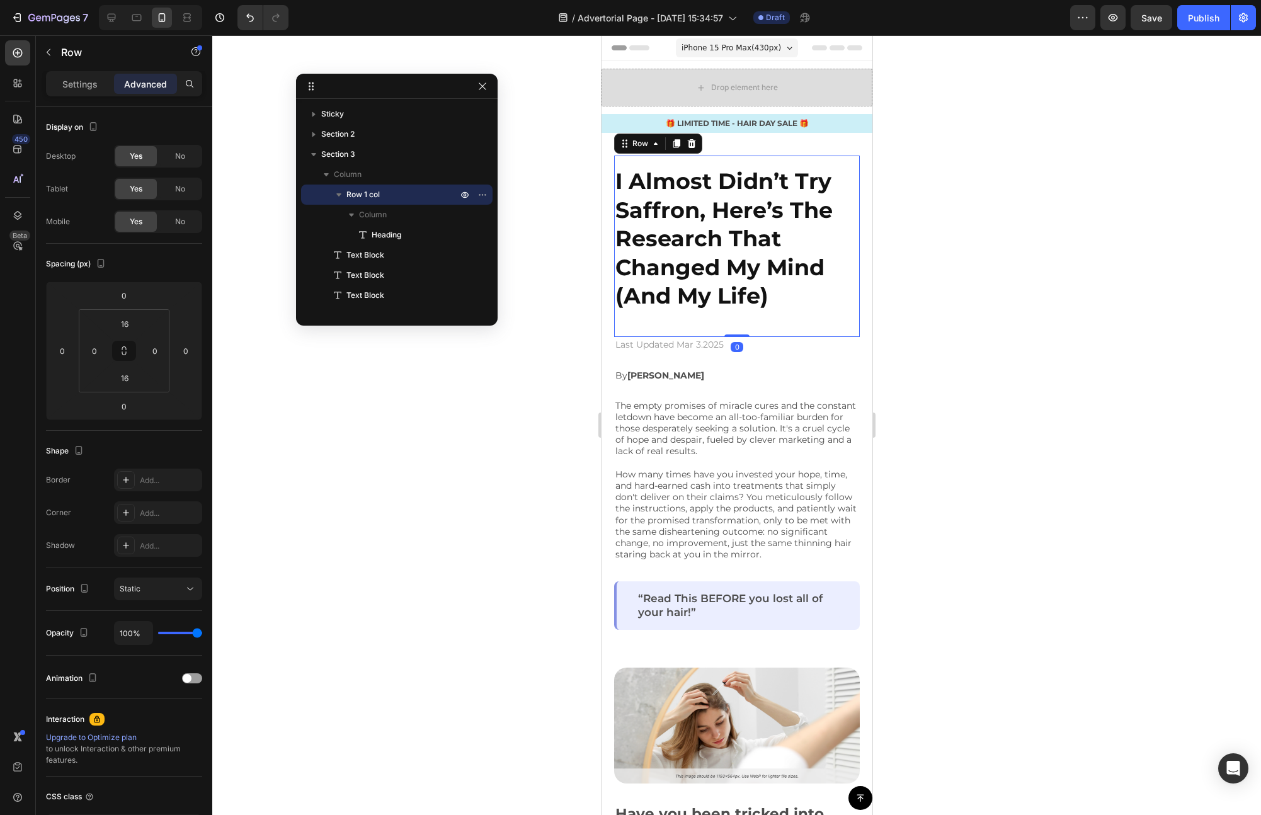
click at [765, 319] on div "I Almost Didn’t Try Saffron, Here’s The Research That Changed My Mind (And My L…" at bounding box center [736, 246] width 246 height 161
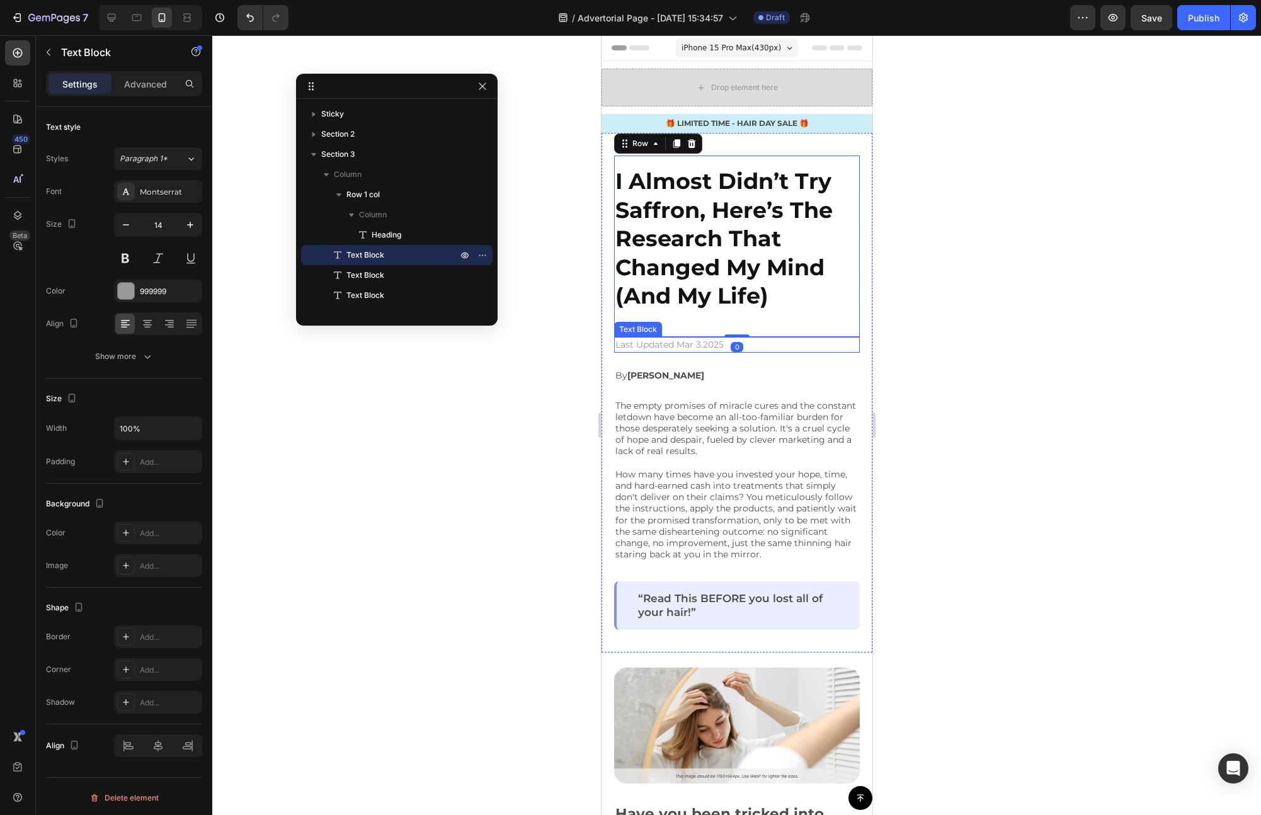
click at [692, 344] on p "Last Updated Mar 3.2025" at bounding box center [736, 344] width 243 height 13
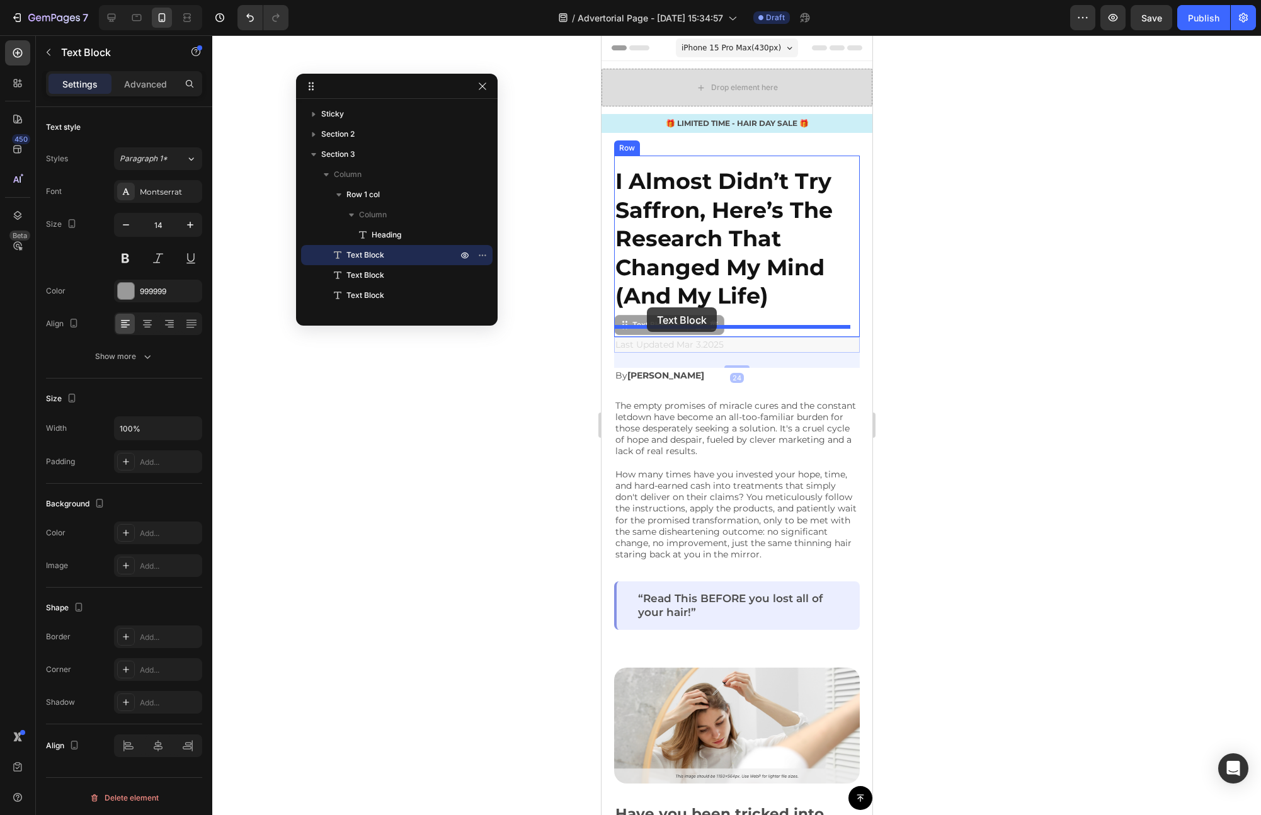
drag, startPoint x: 625, startPoint y: 328, endPoint x: 646, endPoint y: 307, distance: 29.8
click at [753, 367] on div "I Almost Didn’t Try Saffron, Here’s The Research That Changed My Mind (And My L…" at bounding box center [736, 262] width 246 height 212
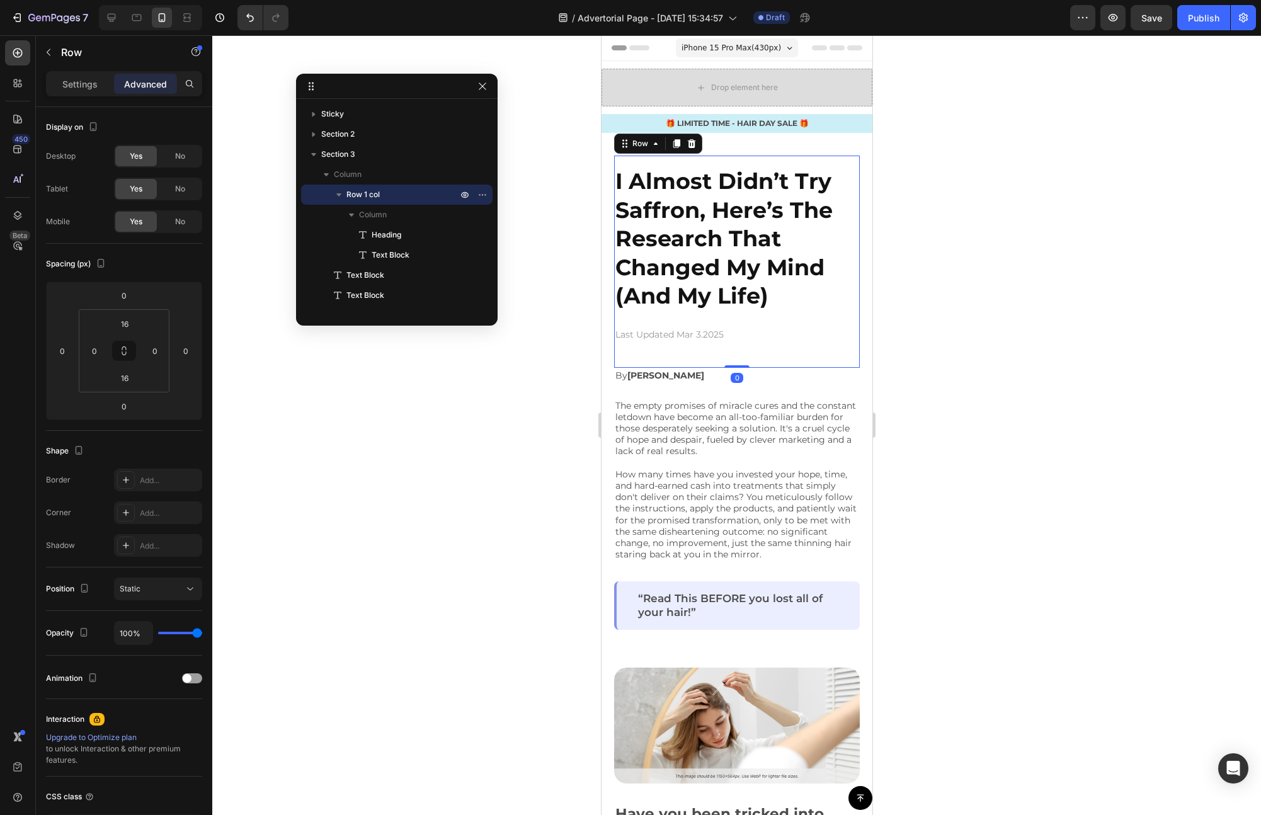
click at [753, 350] on div "I Almost Didn’t Try Saffron, Here’s The Research That Changed My Mind (And My L…" at bounding box center [736, 262] width 246 height 192
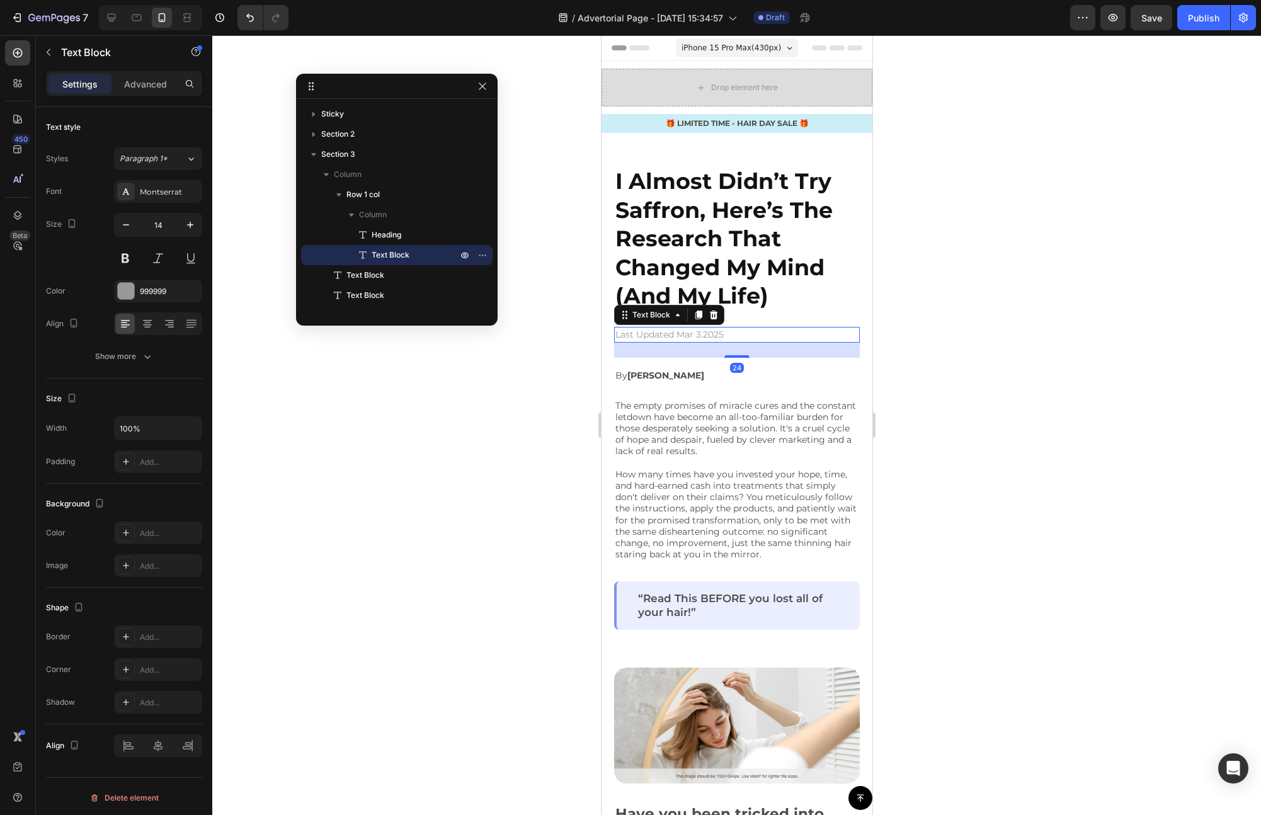
click at [744, 336] on p "Last Updated Mar 3.2025" at bounding box center [736, 334] width 243 height 13
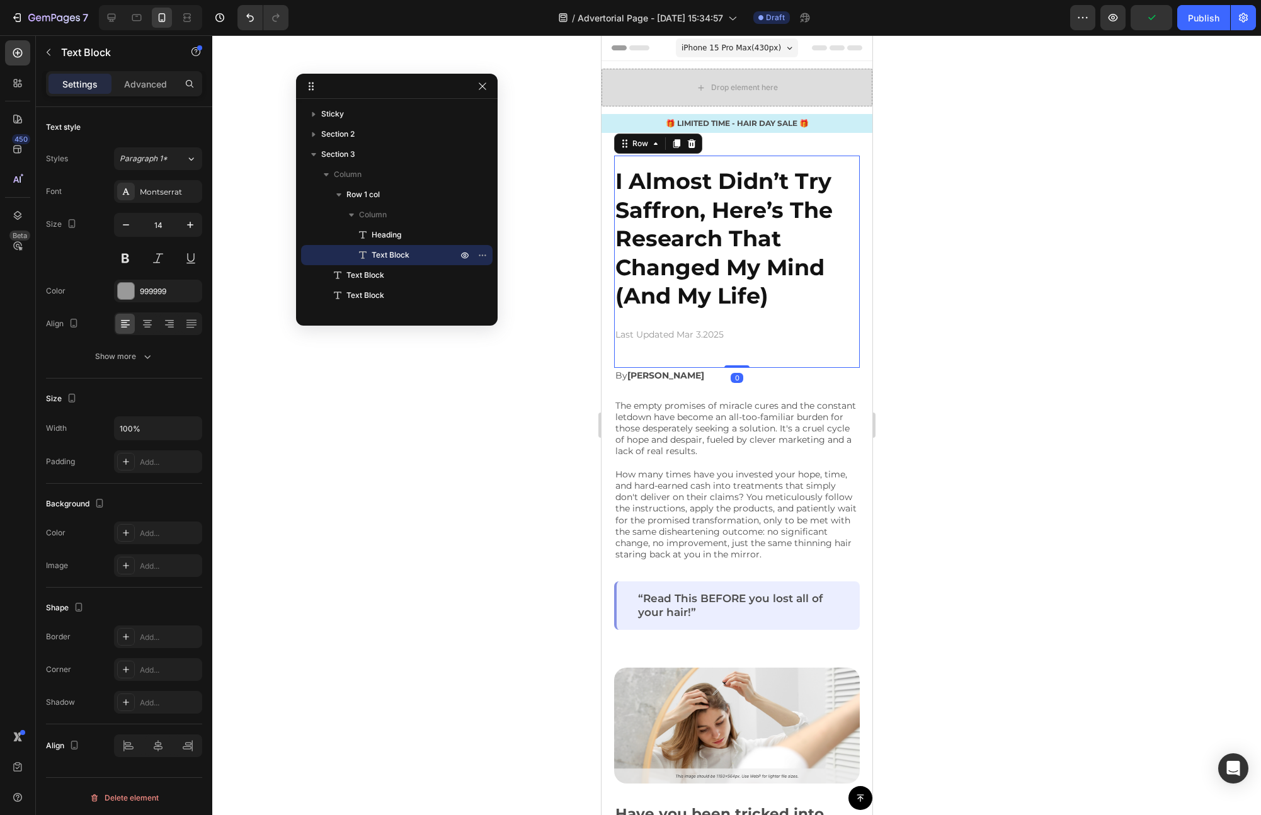
click at [736, 357] on div "I Almost Didn’t Try Saffron, Here’s The Research That Changed My Mind (And My L…" at bounding box center [736, 262] width 246 height 212
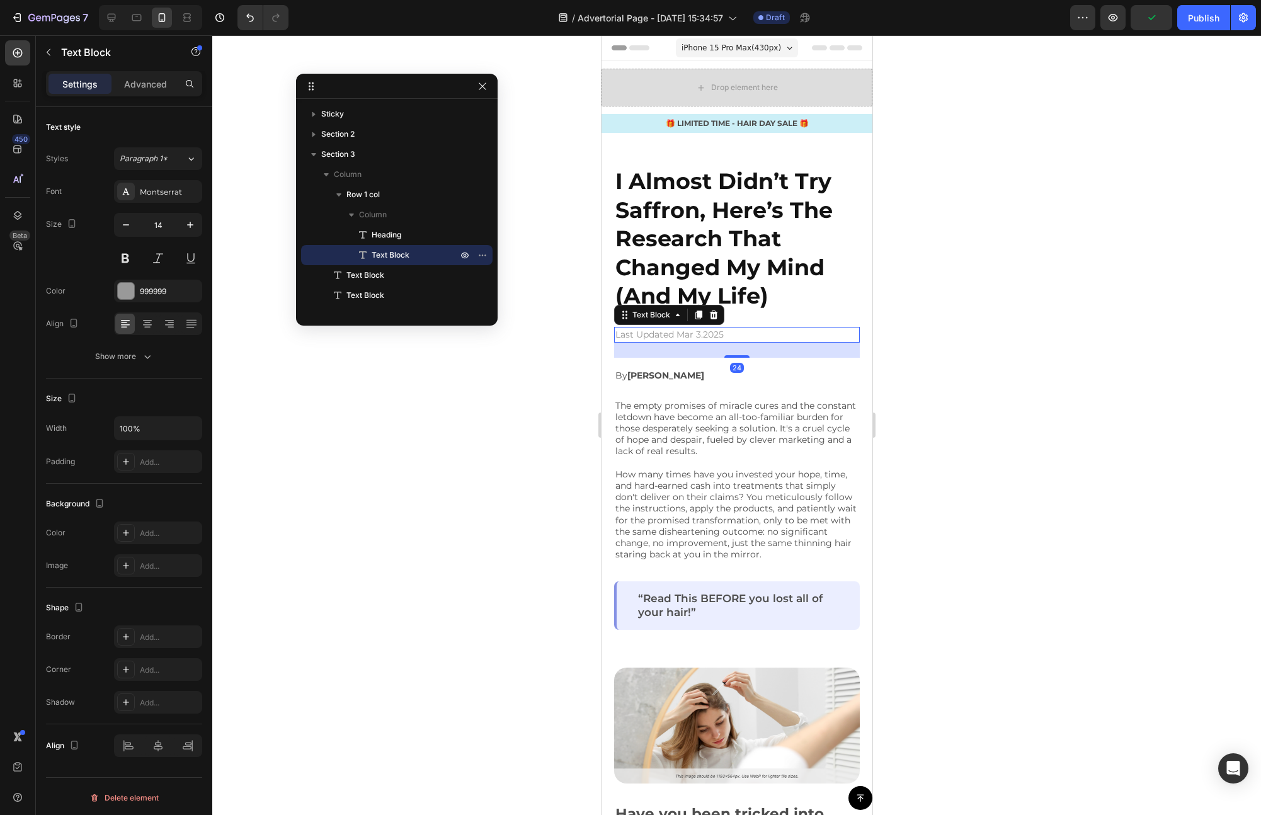
click at [741, 340] on p "Last Updated Mar 3.2025" at bounding box center [736, 334] width 243 height 13
click at [739, 351] on div "24" at bounding box center [736, 350] width 246 height 15
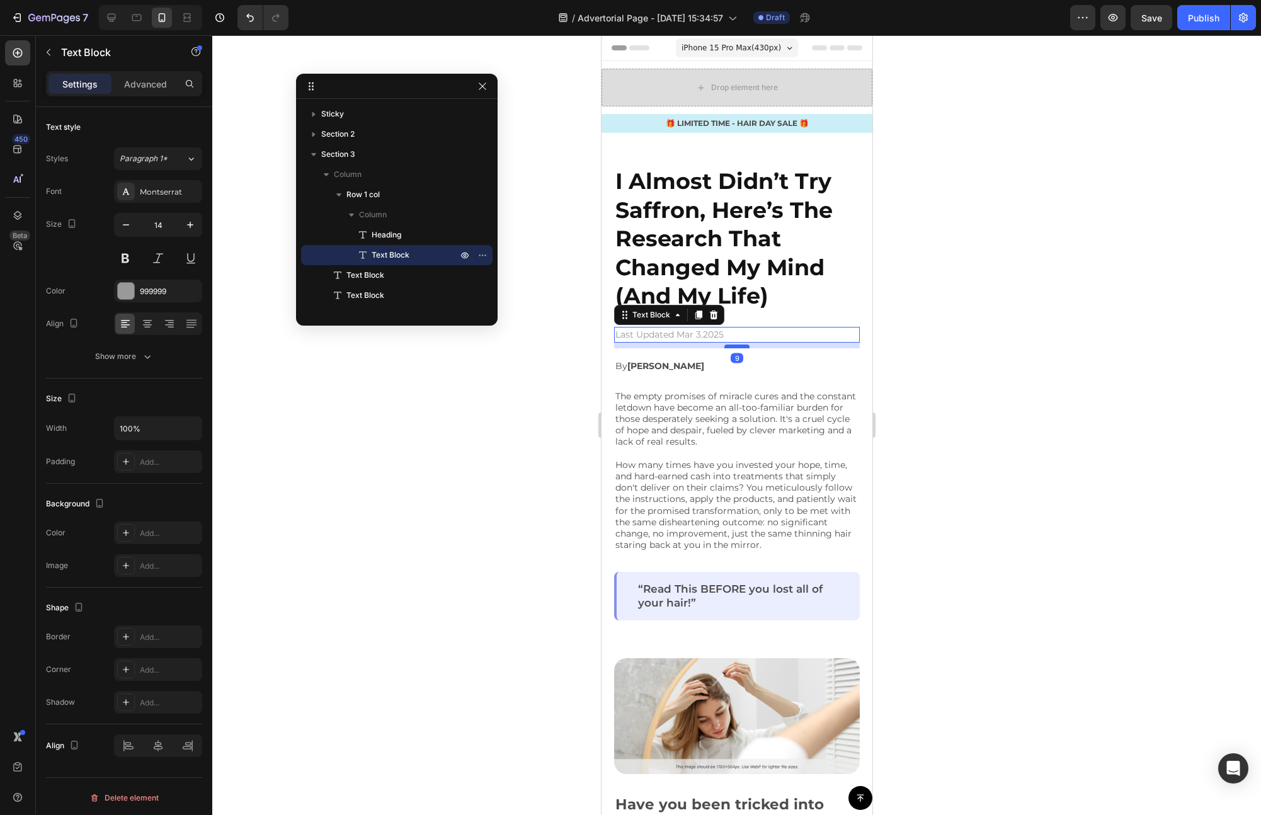
drag, startPoint x: 734, startPoint y: 355, endPoint x: 737, endPoint y: 346, distance: 9.8
click at [737, 346] on div at bounding box center [736, 346] width 25 height 4
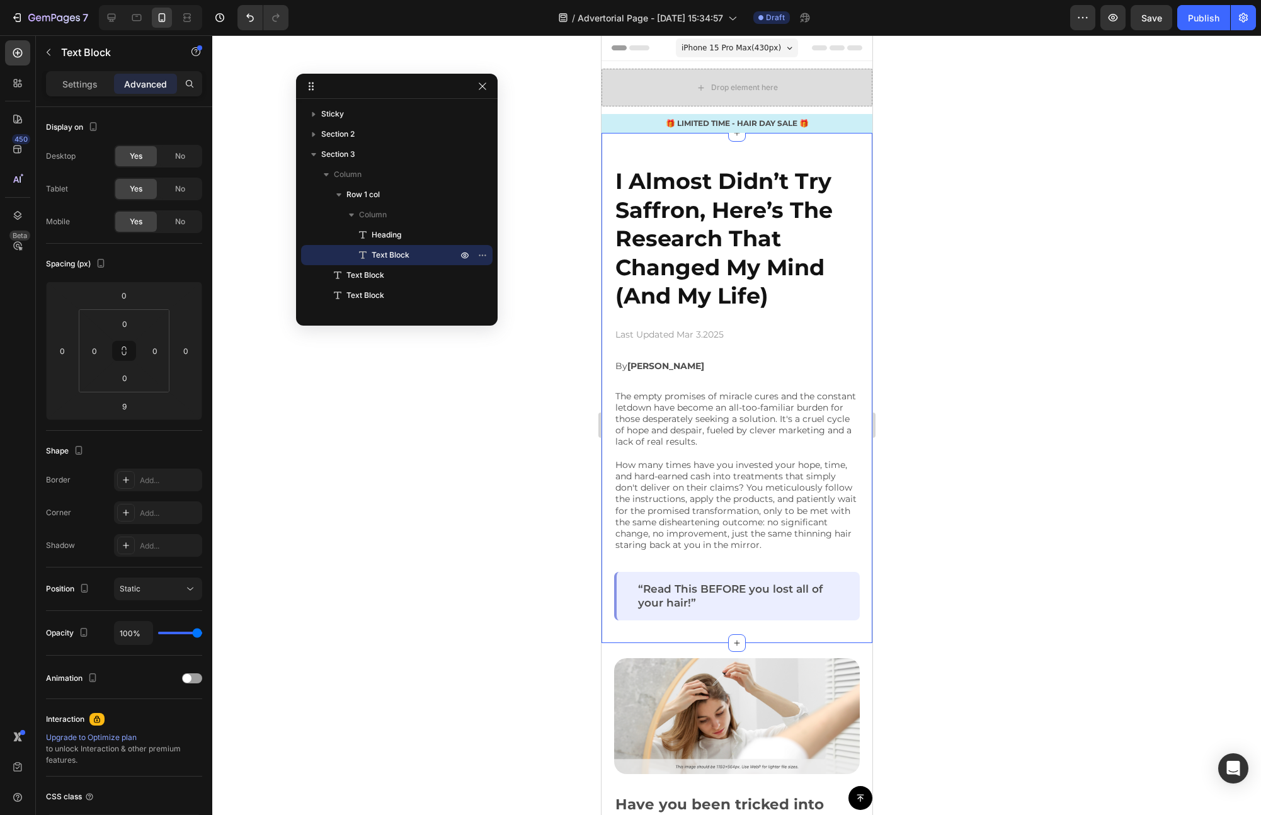
click at [756, 377] on div "I Almost Didn’t Try Saffron, Here’s The Research That Changed My Mind (And My L…" at bounding box center [736, 388] width 246 height 465
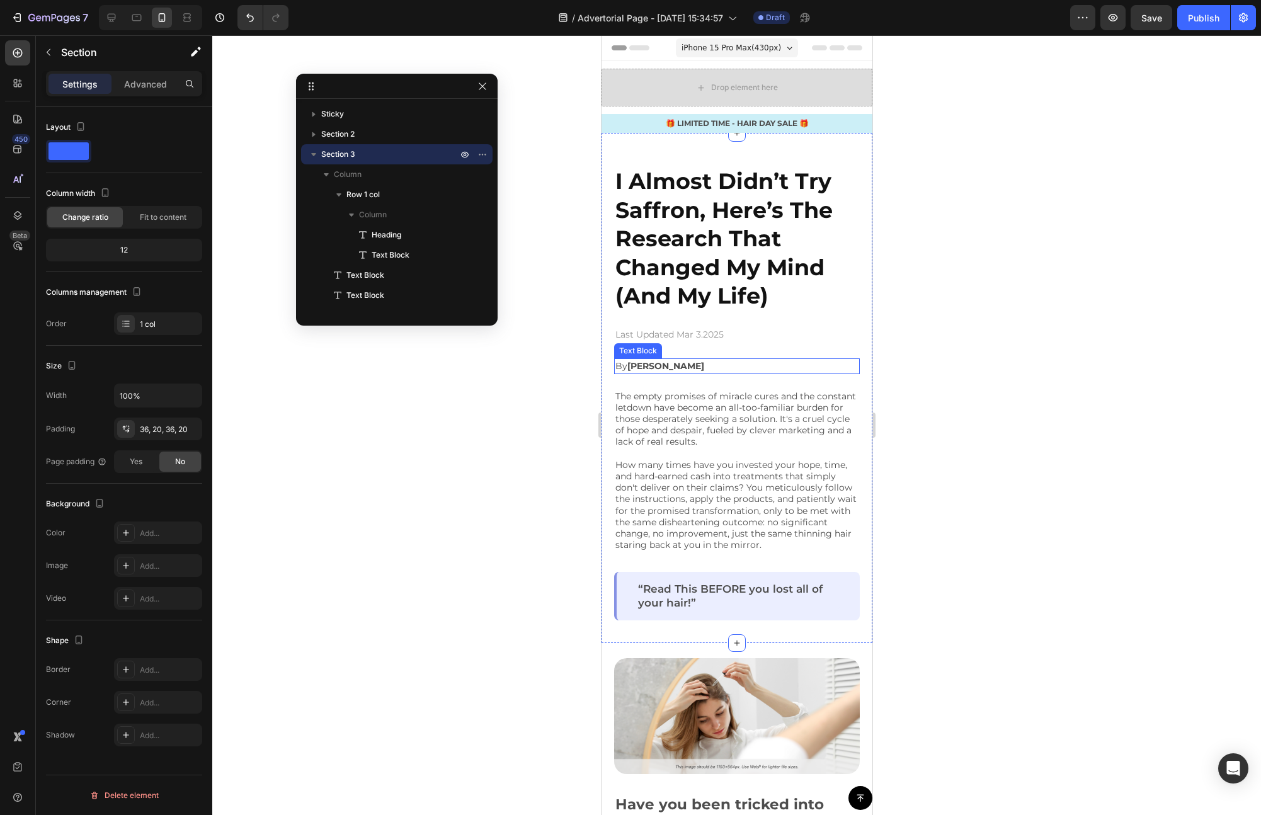
click at [661, 365] on strong "[PERSON_NAME]" at bounding box center [665, 365] width 77 height 11
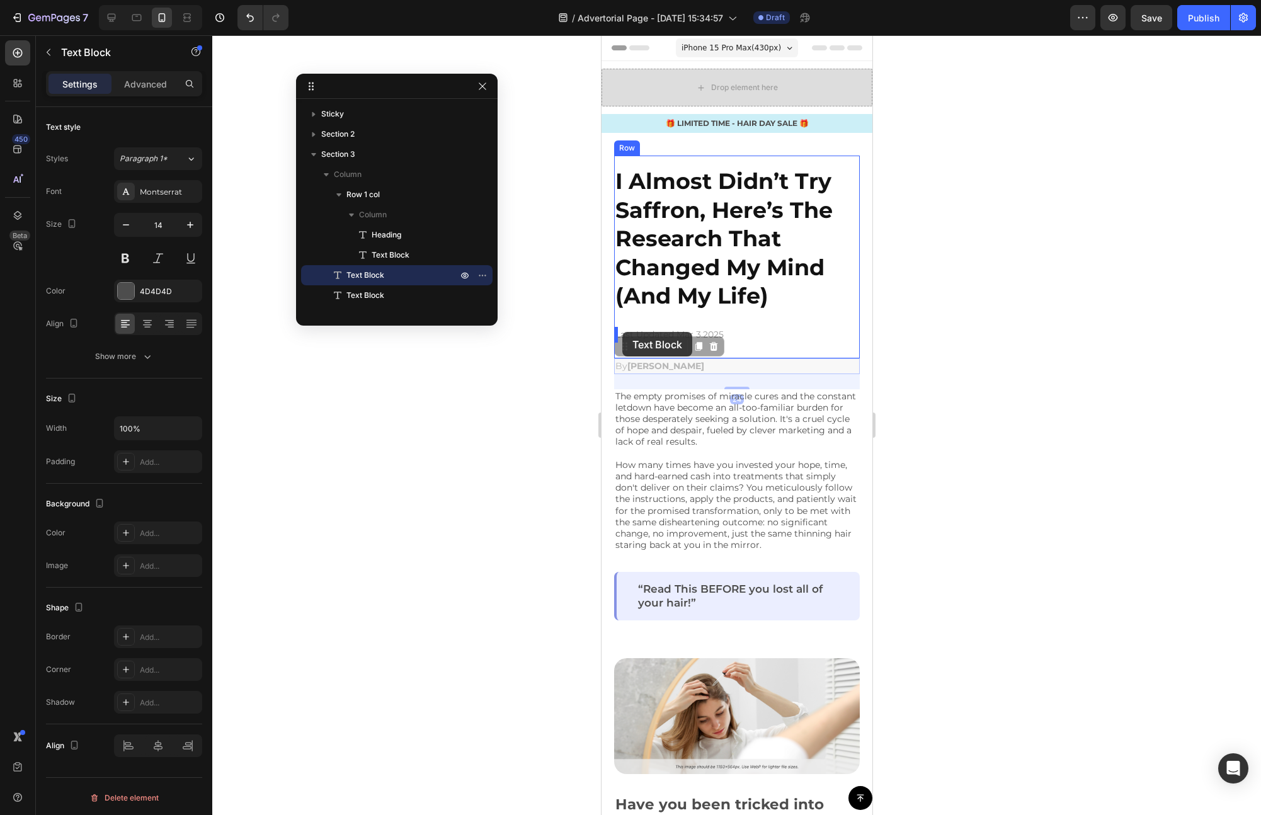
drag, startPoint x: 627, startPoint y: 349, endPoint x: 617, endPoint y: 331, distance: 20.0
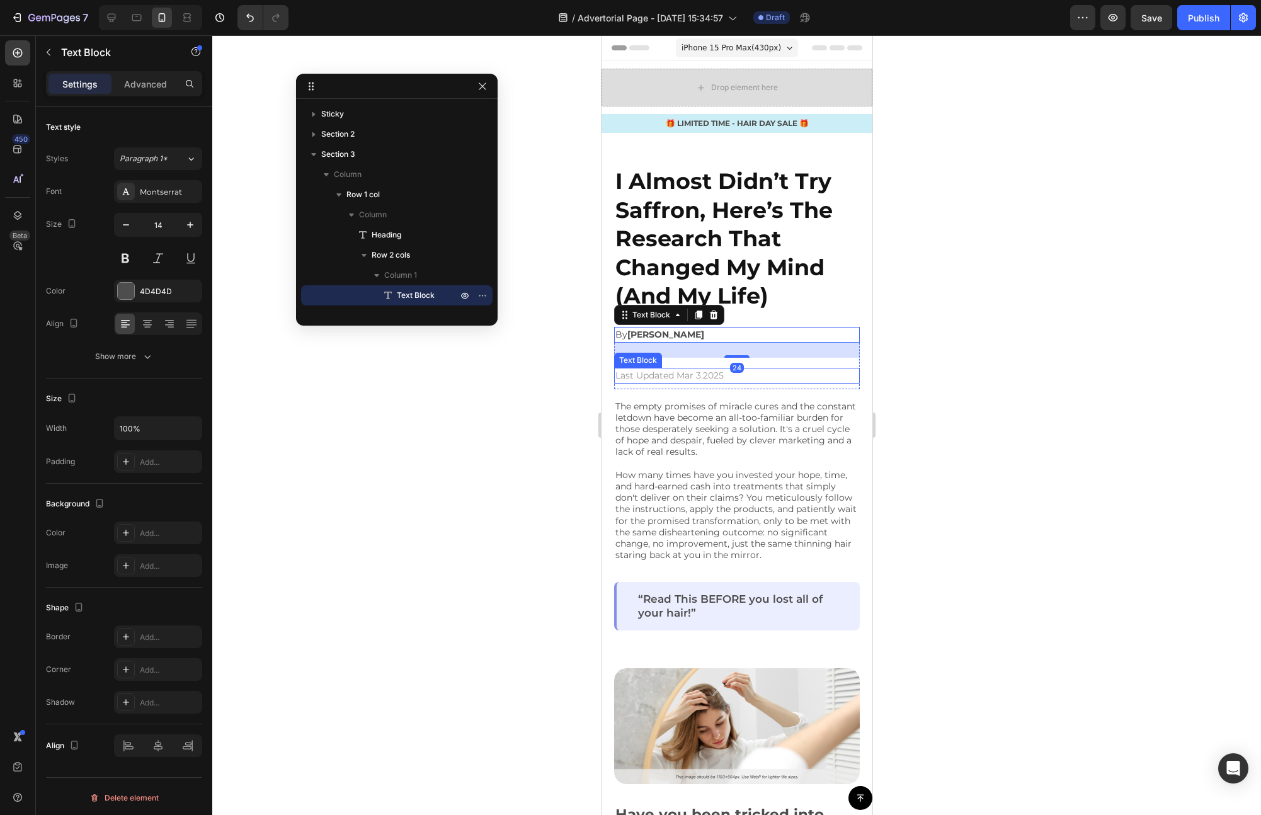
click at [692, 370] on p "Last Updated Mar 3.2025" at bounding box center [736, 375] width 243 height 13
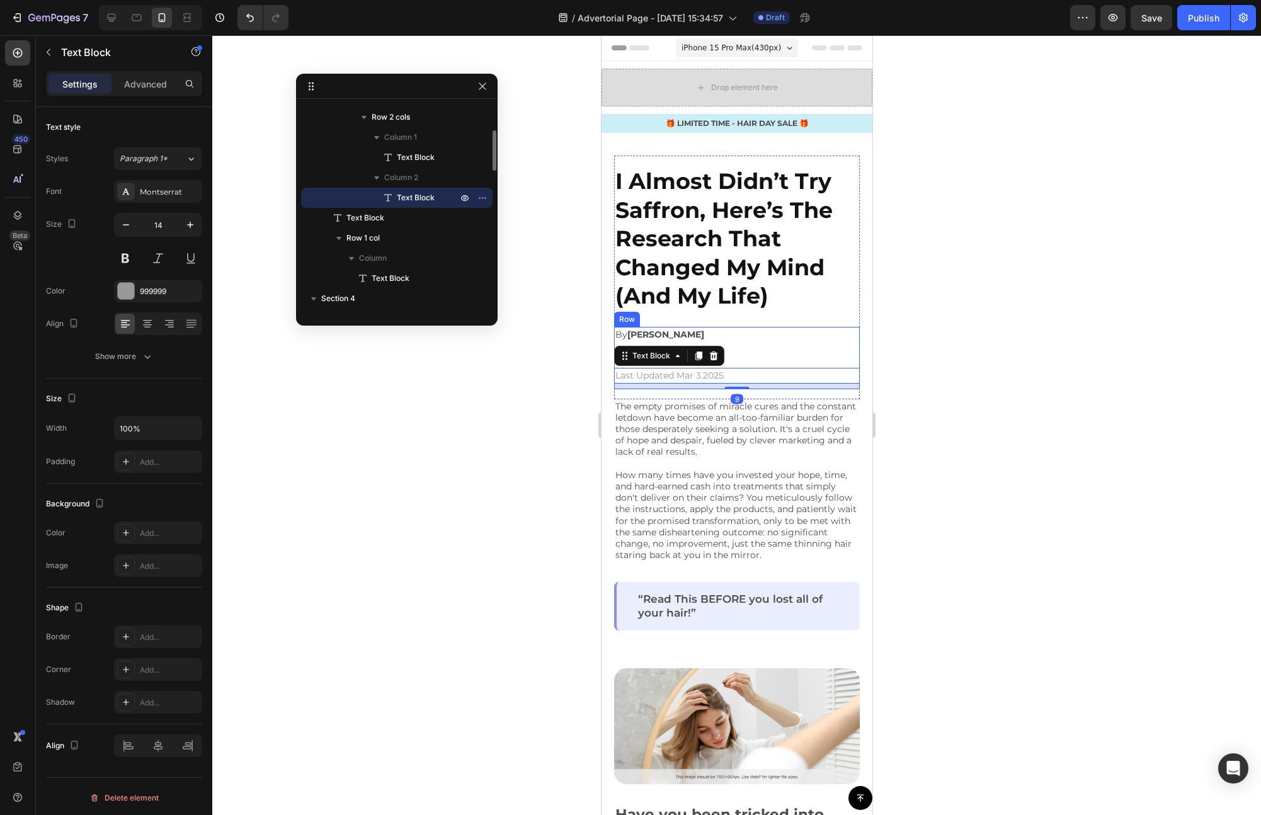
click at [774, 350] on div "By [PERSON_NAME] Text Block" at bounding box center [736, 342] width 246 height 31
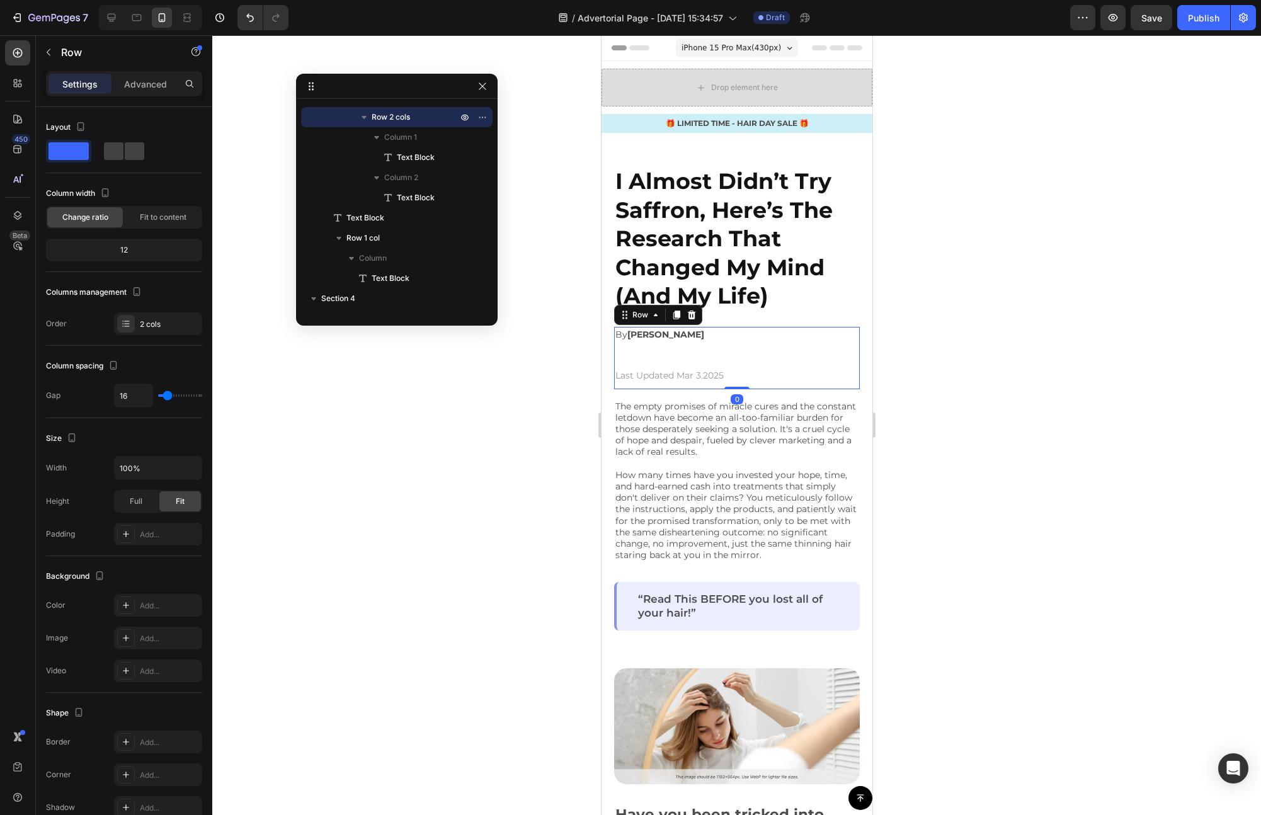
click at [722, 353] on div "By [PERSON_NAME] Text Block" at bounding box center [736, 342] width 246 height 31
click at [729, 339] on p "By [PERSON_NAME]" at bounding box center [736, 334] width 243 height 13
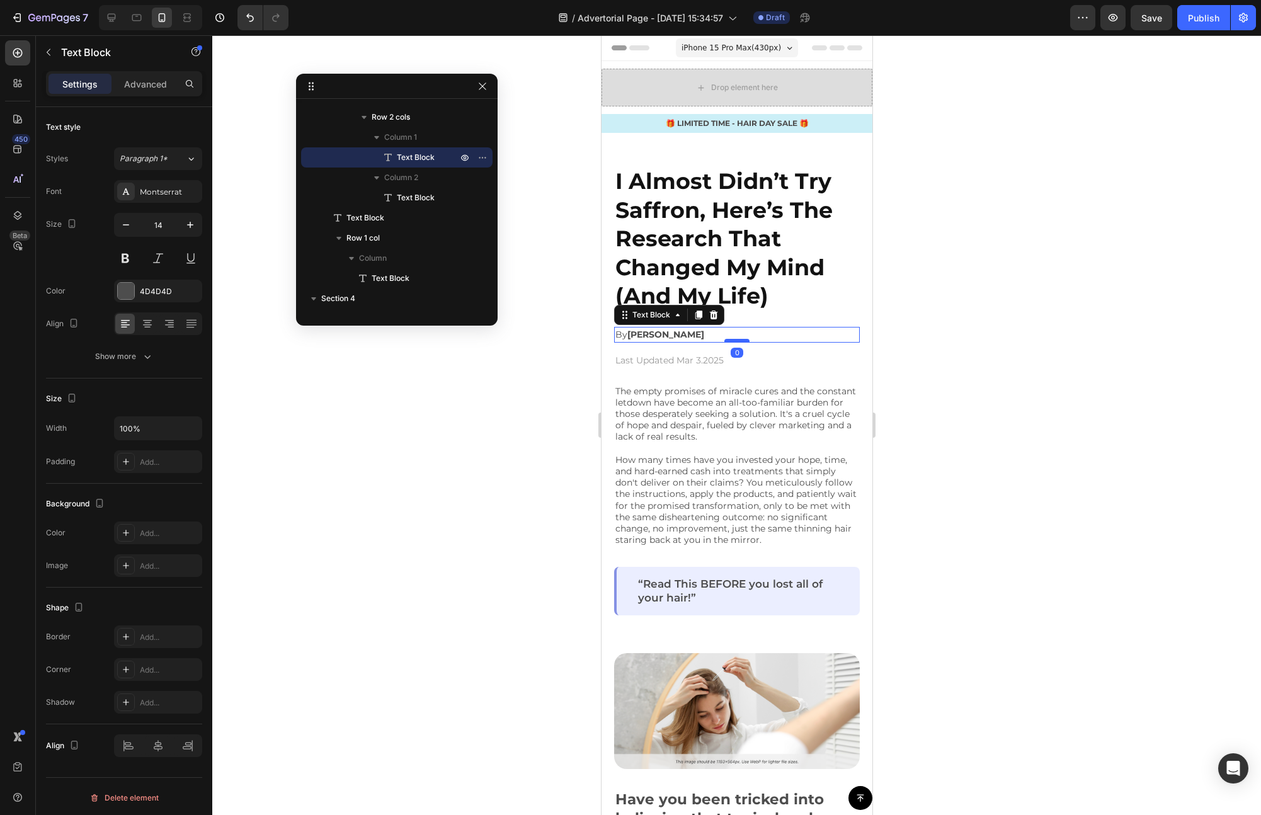
drag, startPoint x: 738, startPoint y: 355, endPoint x: 742, endPoint y: 338, distance: 16.8
click at [742, 339] on div at bounding box center [736, 341] width 25 height 4
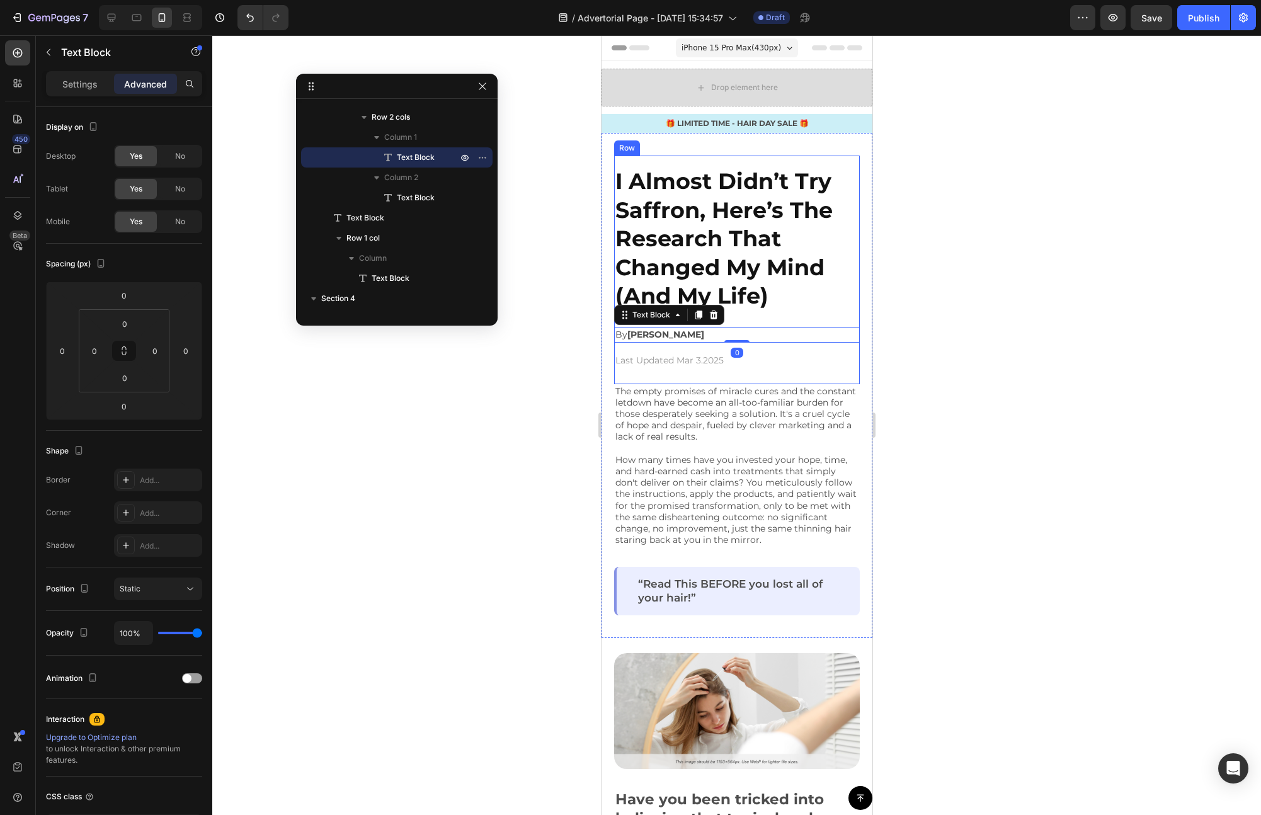
click at [766, 375] on div "I Almost Didn’t Try Saffron, Here’s The Research That Changed My Mind (And My L…" at bounding box center [736, 270] width 246 height 229
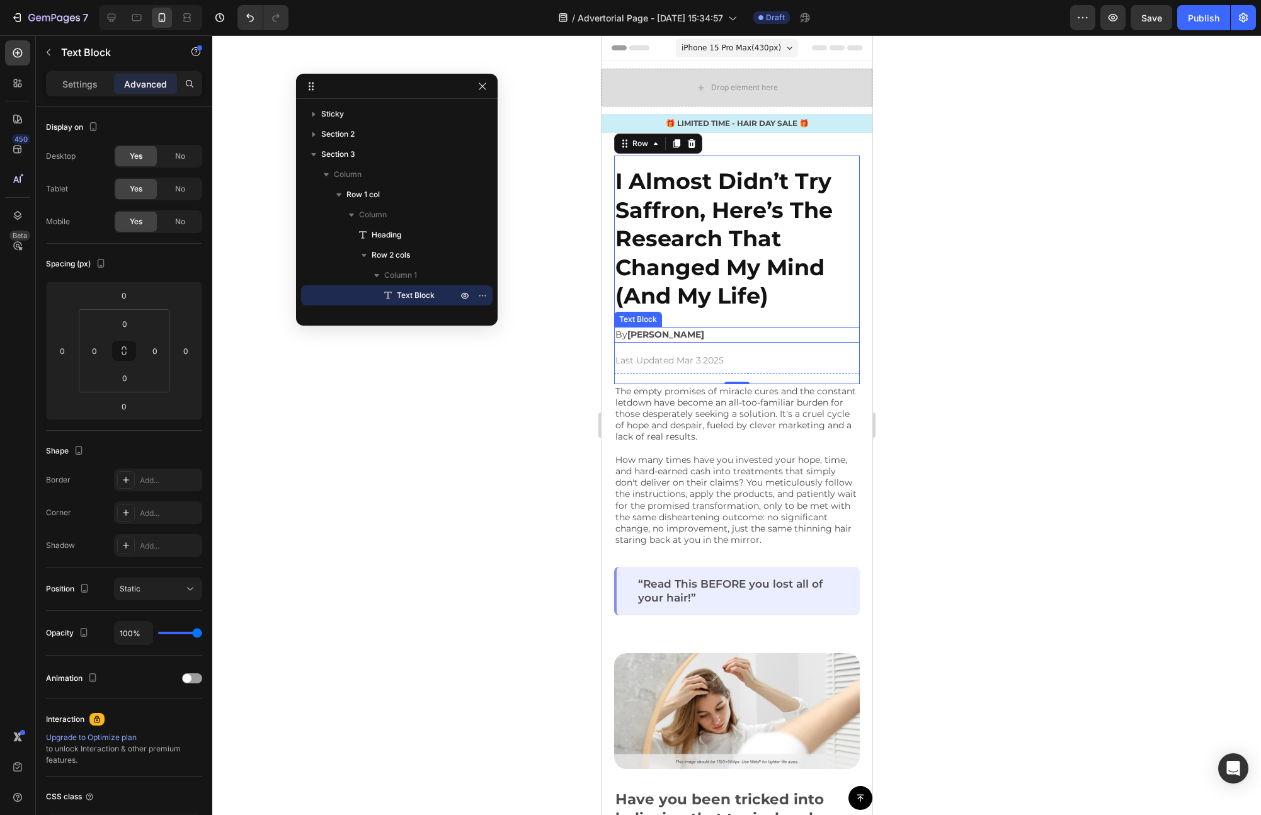
click at [658, 332] on strong "[PERSON_NAME]" at bounding box center [665, 334] width 77 height 11
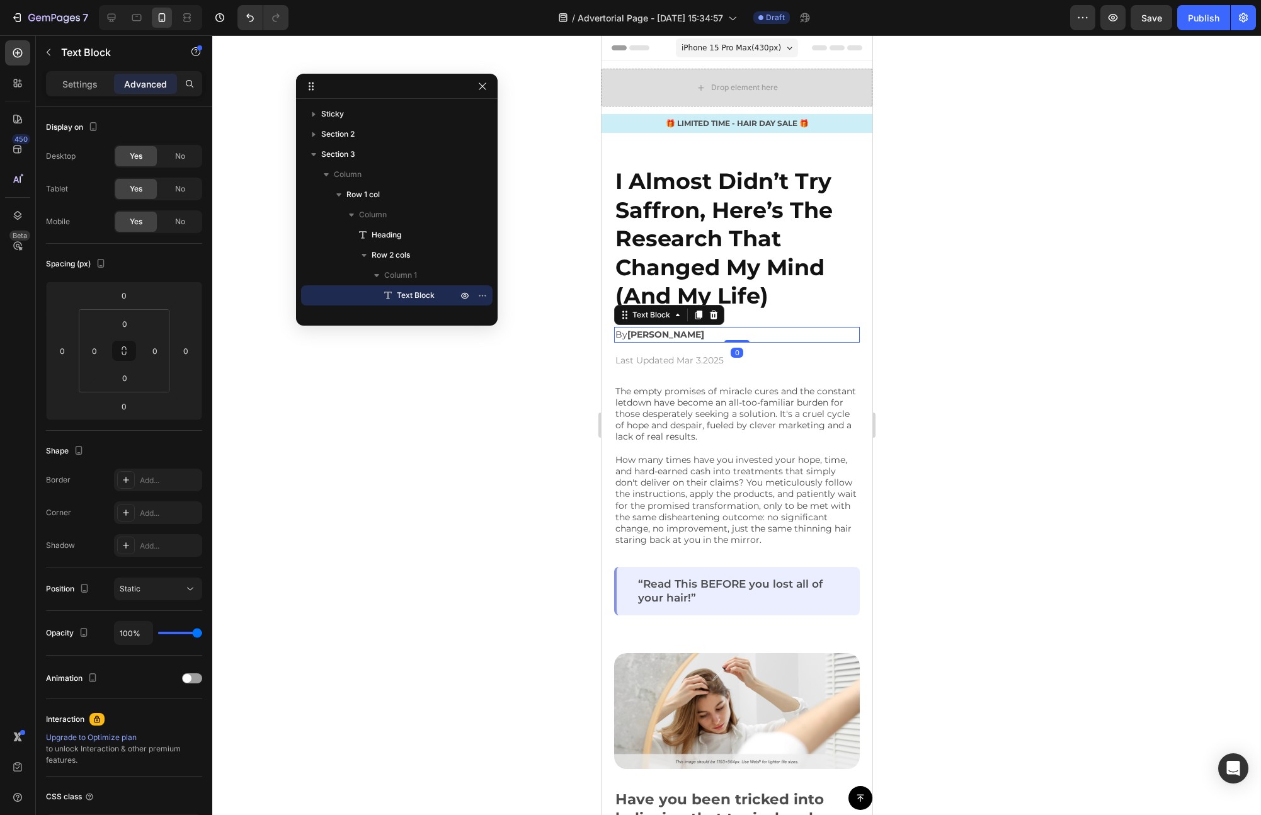
click at [665, 334] on strong "[PERSON_NAME]" at bounding box center [665, 334] width 77 height 11
click at [794, 336] on icon "By [PERSON_NAME] | [DATE] 10:21 am ET" at bounding box center [704, 334] width 179 height 11
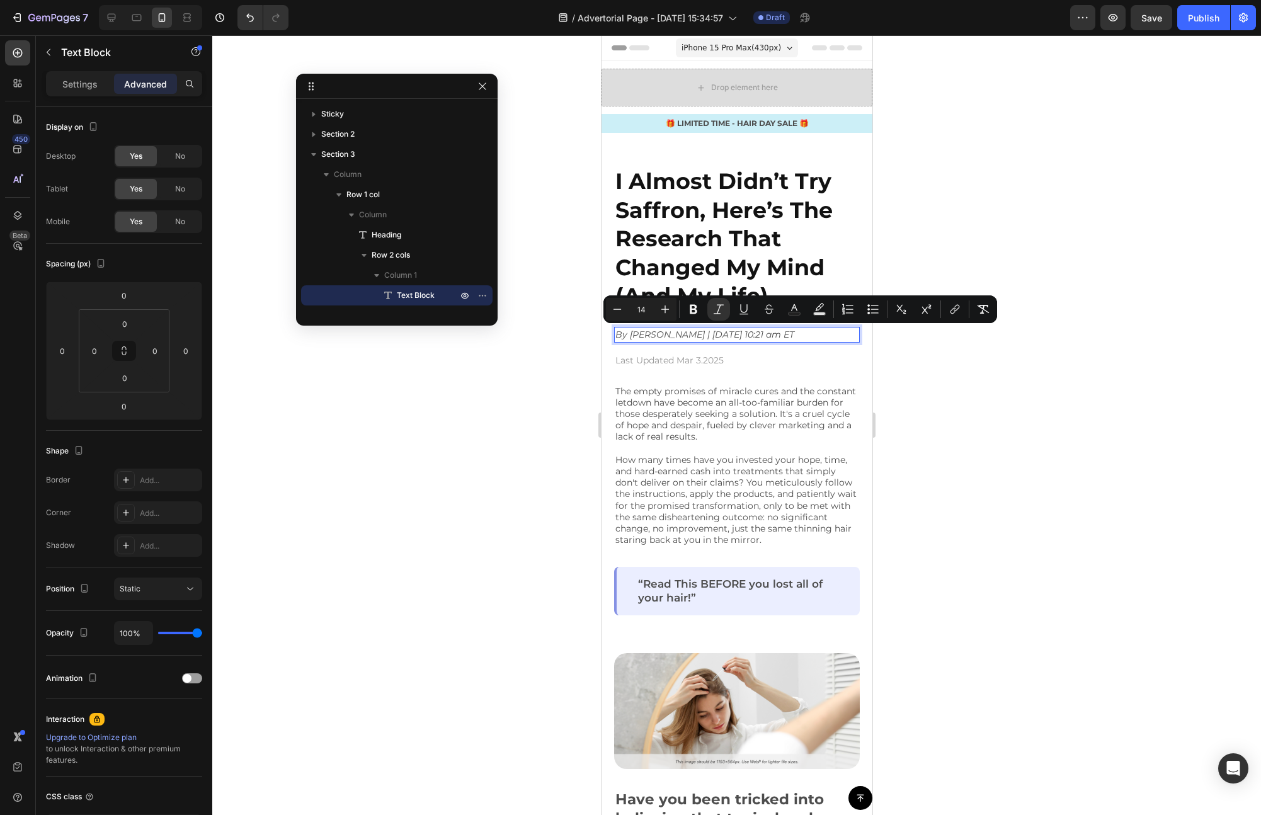
click at [794, 336] on icon "By [PERSON_NAME] | [DATE] 10:21 am ET" at bounding box center [704, 334] width 179 height 11
click at [692, 309] on icon "Editor contextual toolbar" at bounding box center [694, 309] width 8 height 9
click at [813, 351] on div "By [PERSON_NAME] | [DATE] 10:21 am ET Text Block 0 Last Updated Mar 3.2025 Text…" at bounding box center [736, 350] width 246 height 47
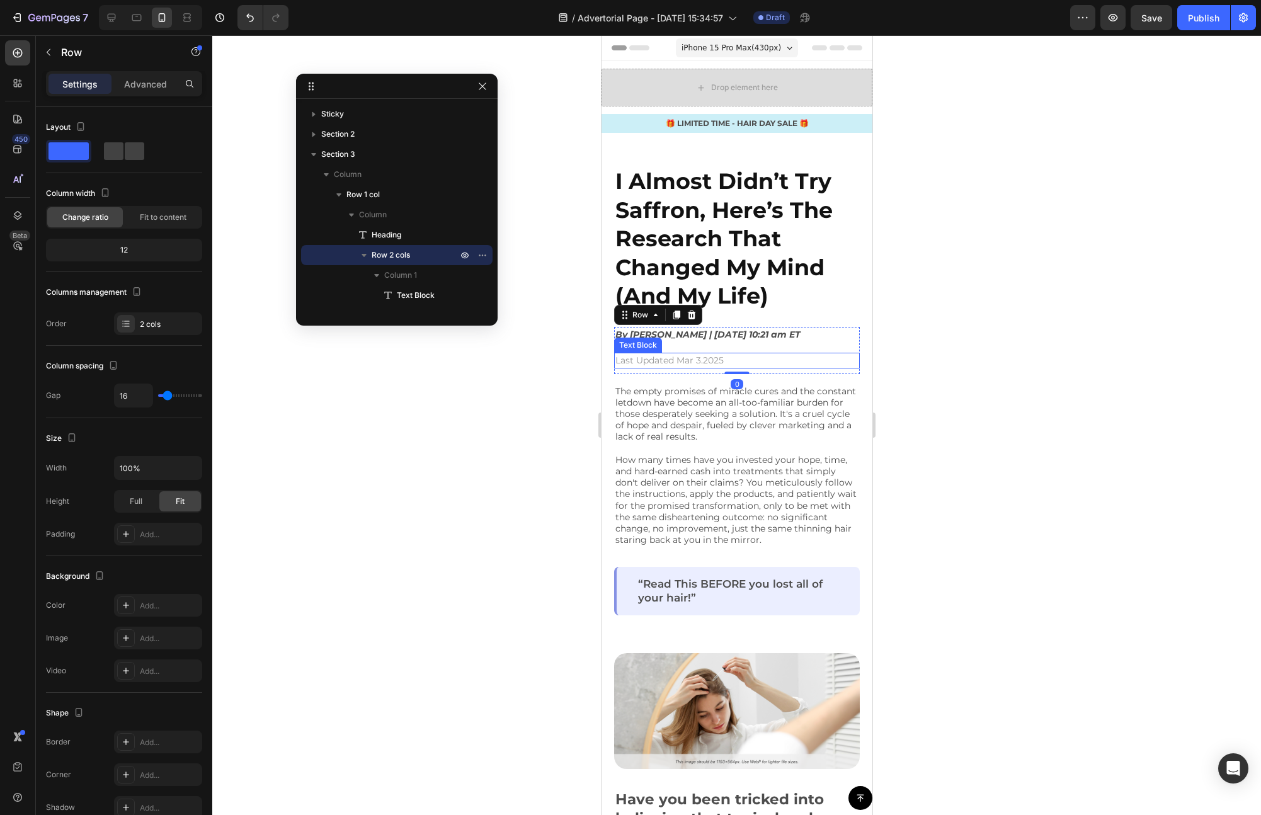
click at [760, 357] on p "Last Updated Mar 3.2025" at bounding box center [736, 360] width 243 height 13
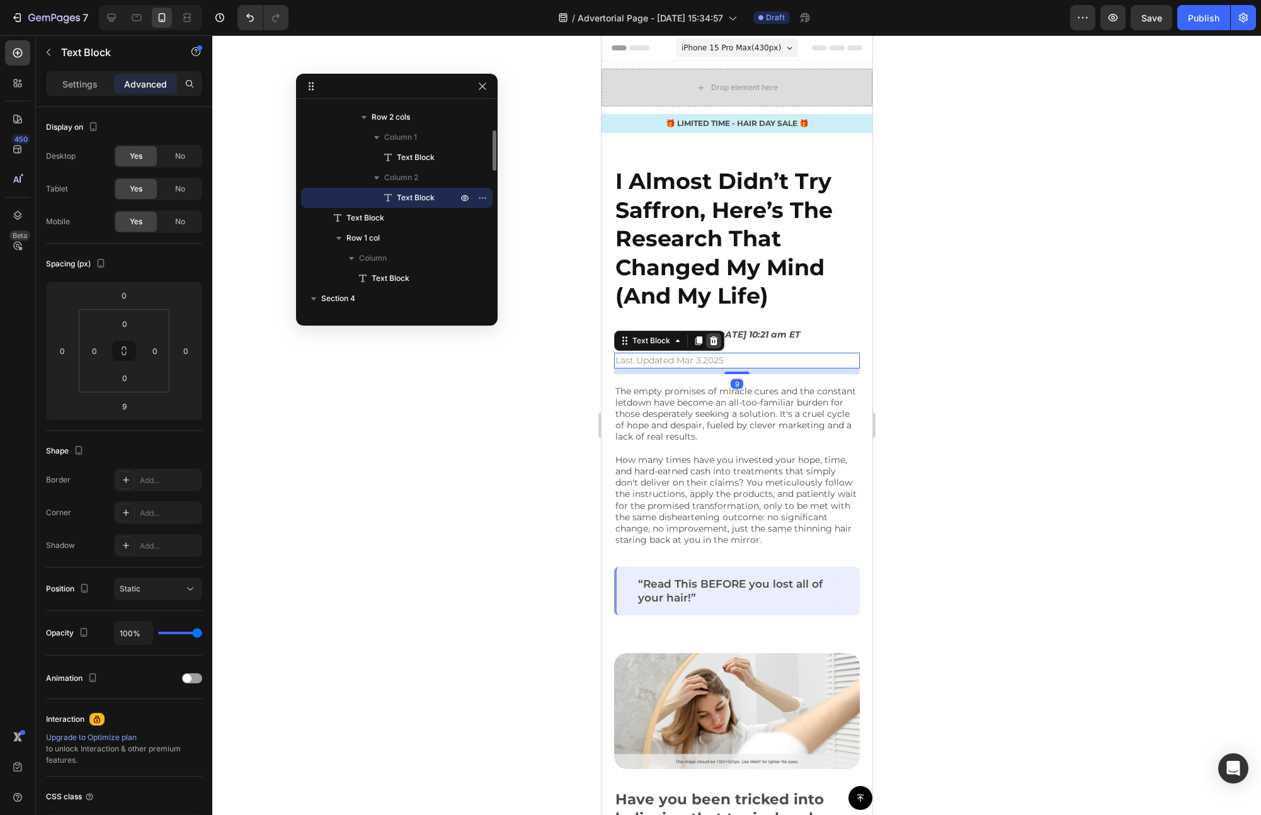
click at [718, 343] on div at bounding box center [712, 340] width 15 height 15
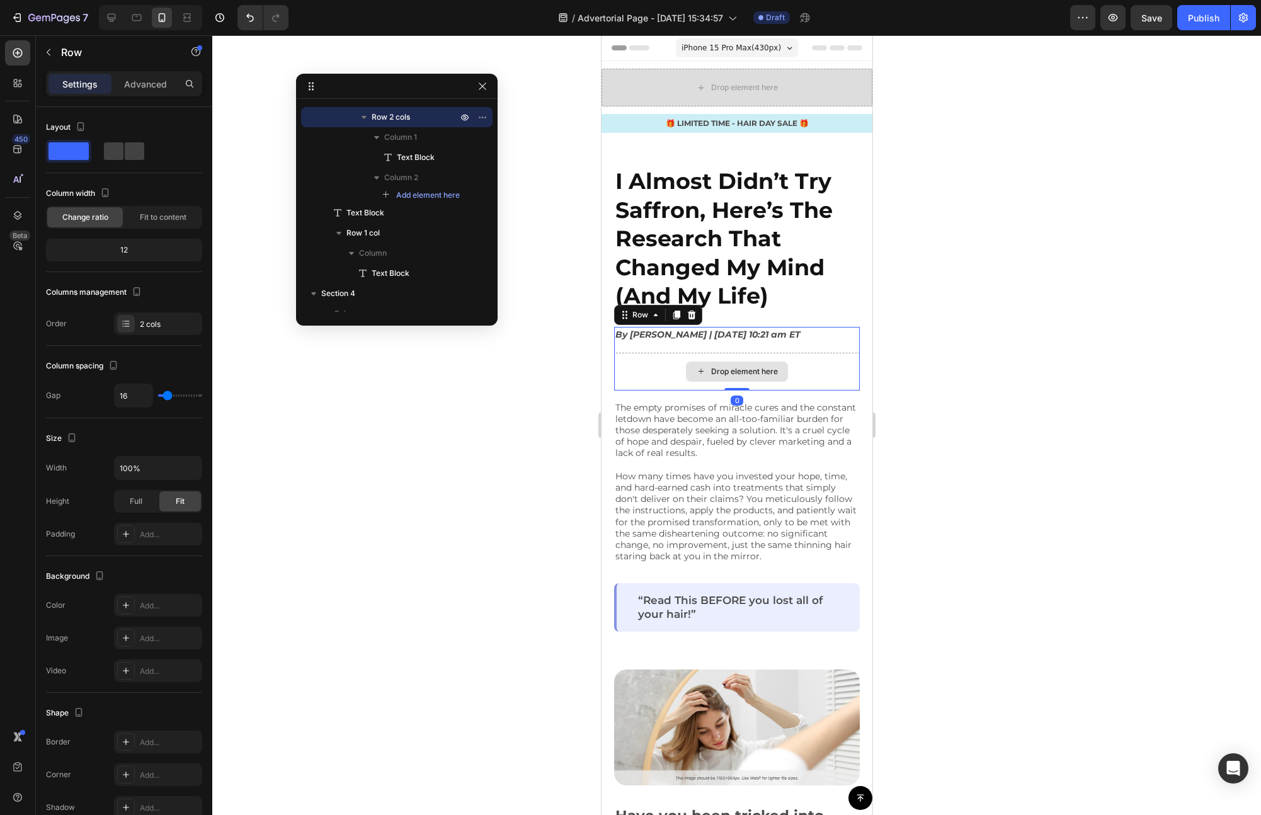
click at [795, 365] on div "Drop element here" at bounding box center [736, 372] width 246 height 38
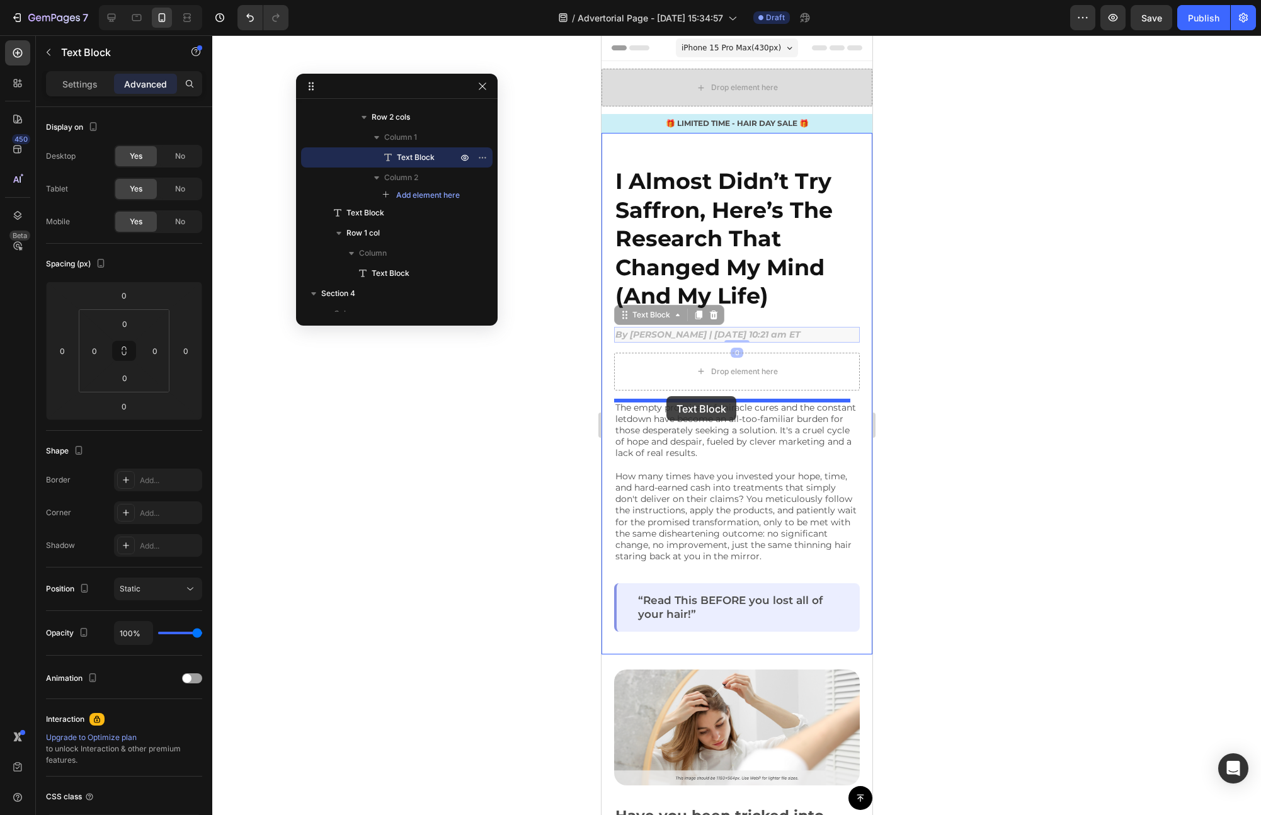
drag, startPoint x: 668, startPoint y: 334, endPoint x: 666, endPoint y: 396, distance: 61.7
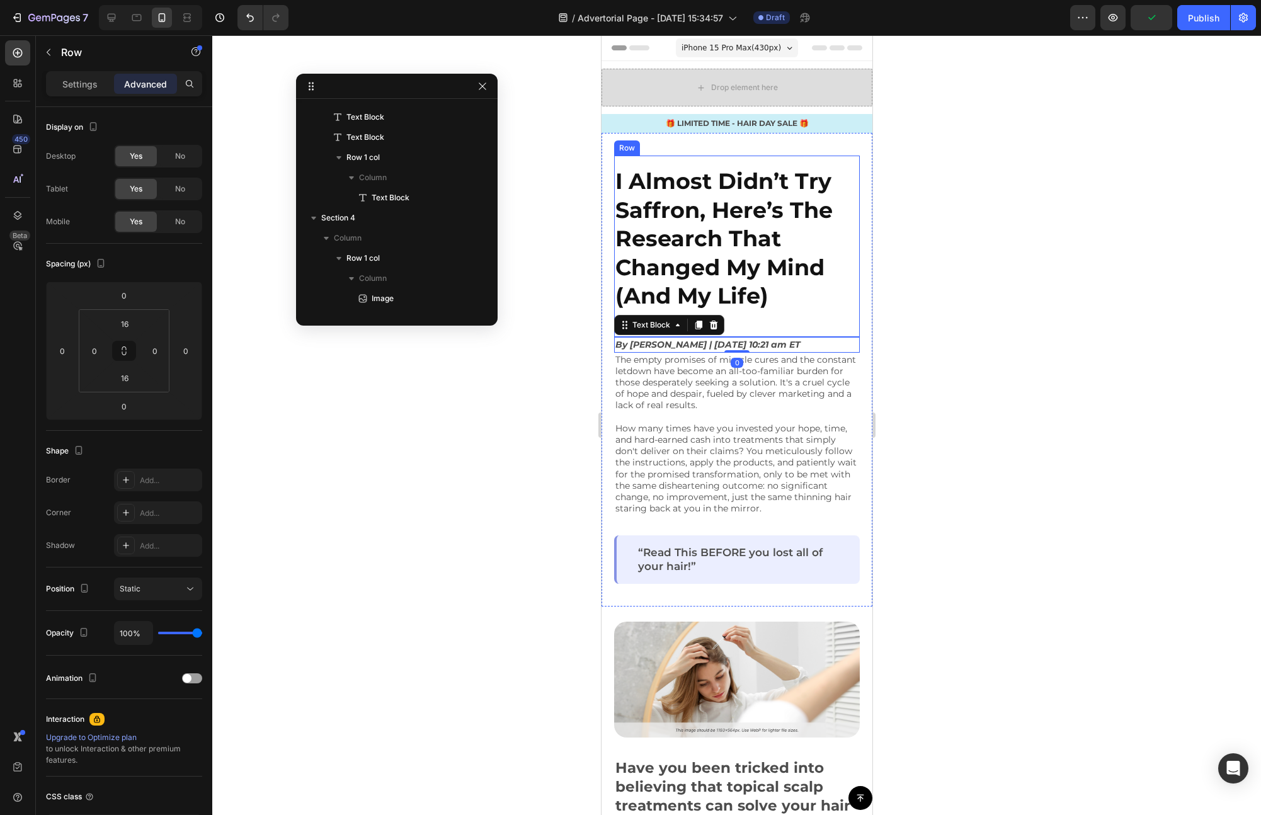
click at [785, 319] on div "I Almost Didn’t Try Saffron, Here’s The Research That Changed My Mind (And My L…" at bounding box center [736, 246] width 246 height 161
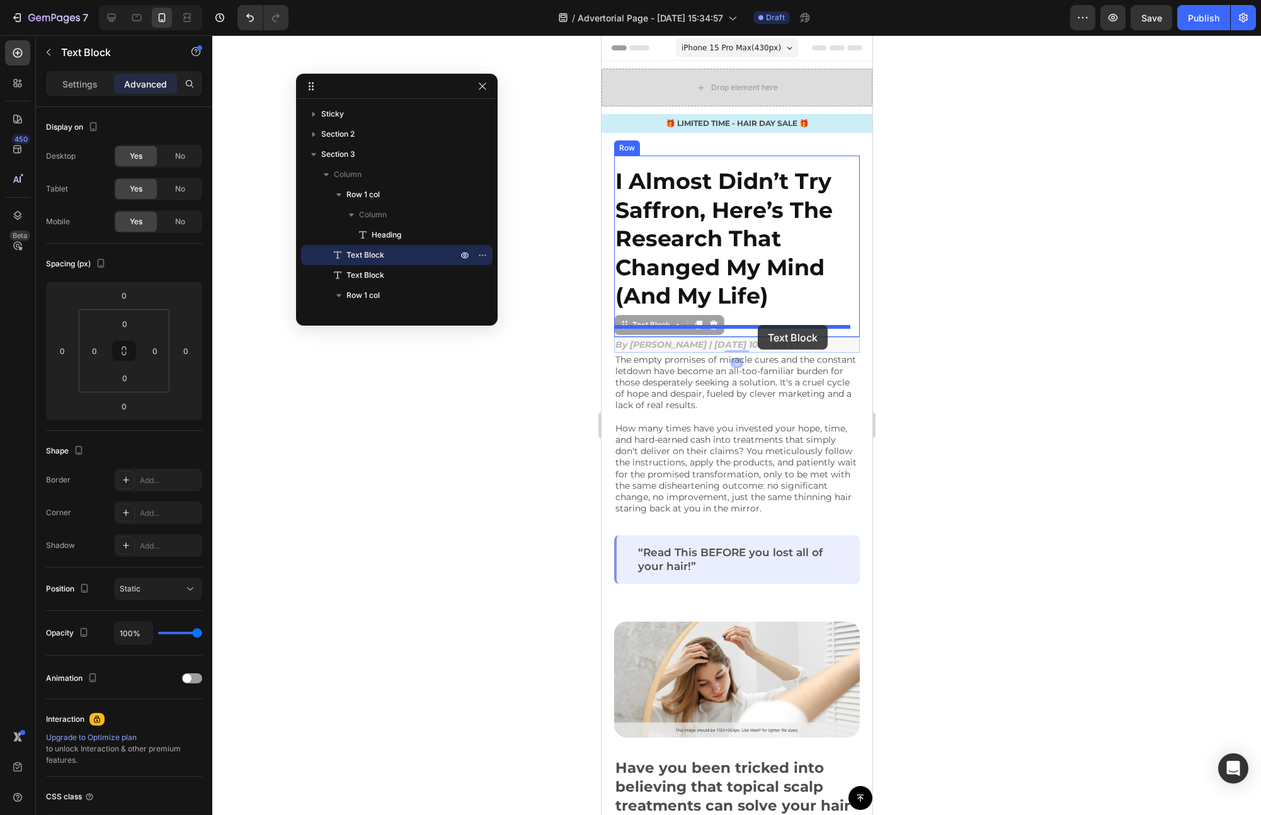
drag, startPoint x: 756, startPoint y: 344, endPoint x: 757, endPoint y: 325, distance: 18.9
click at [826, 309] on h2 "I Almost Didn’t Try Saffron, Here’s The Research That Changed My Mind (And My L…" at bounding box center [736, 239] width 246 height 146
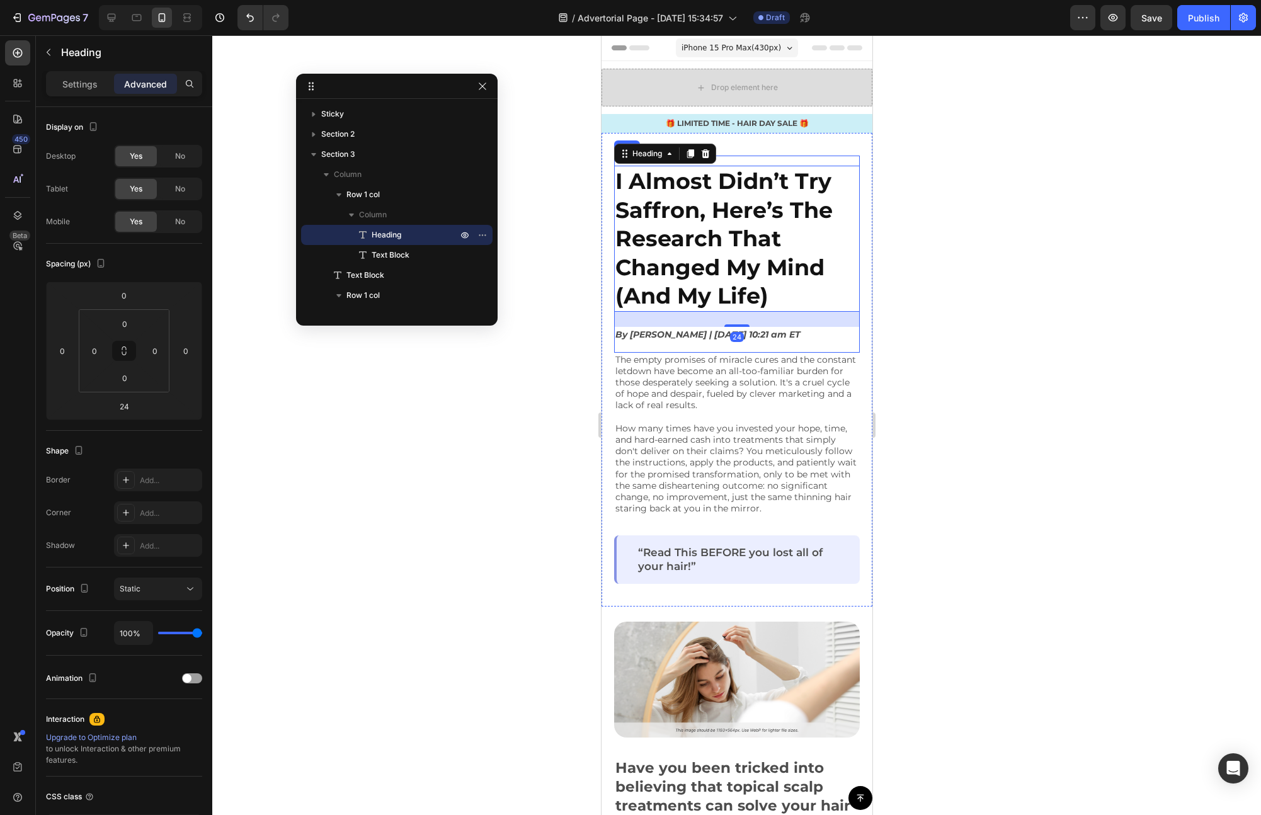
click at [834, 345] on div "I Almost Didn’t Try Saffron, Here’s The Research That Changed My Mind (And My L…" at bounding box center [736, 254] width 246 height 197
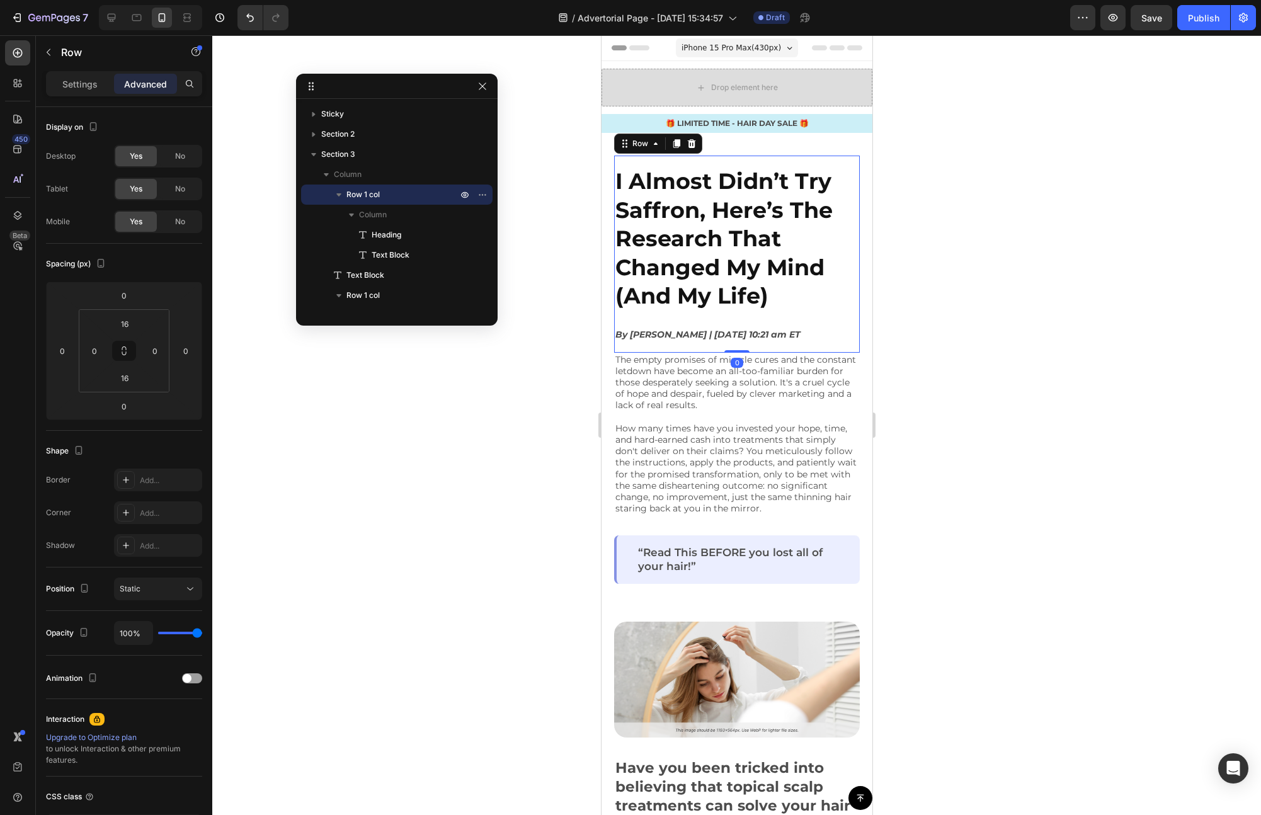
click at [803, 316] on div "I Almost Didn’t Try Saffron, Here’s The Research That Changed My Mind (And My L…" at bounding box center [736, 254] width 246 height 177
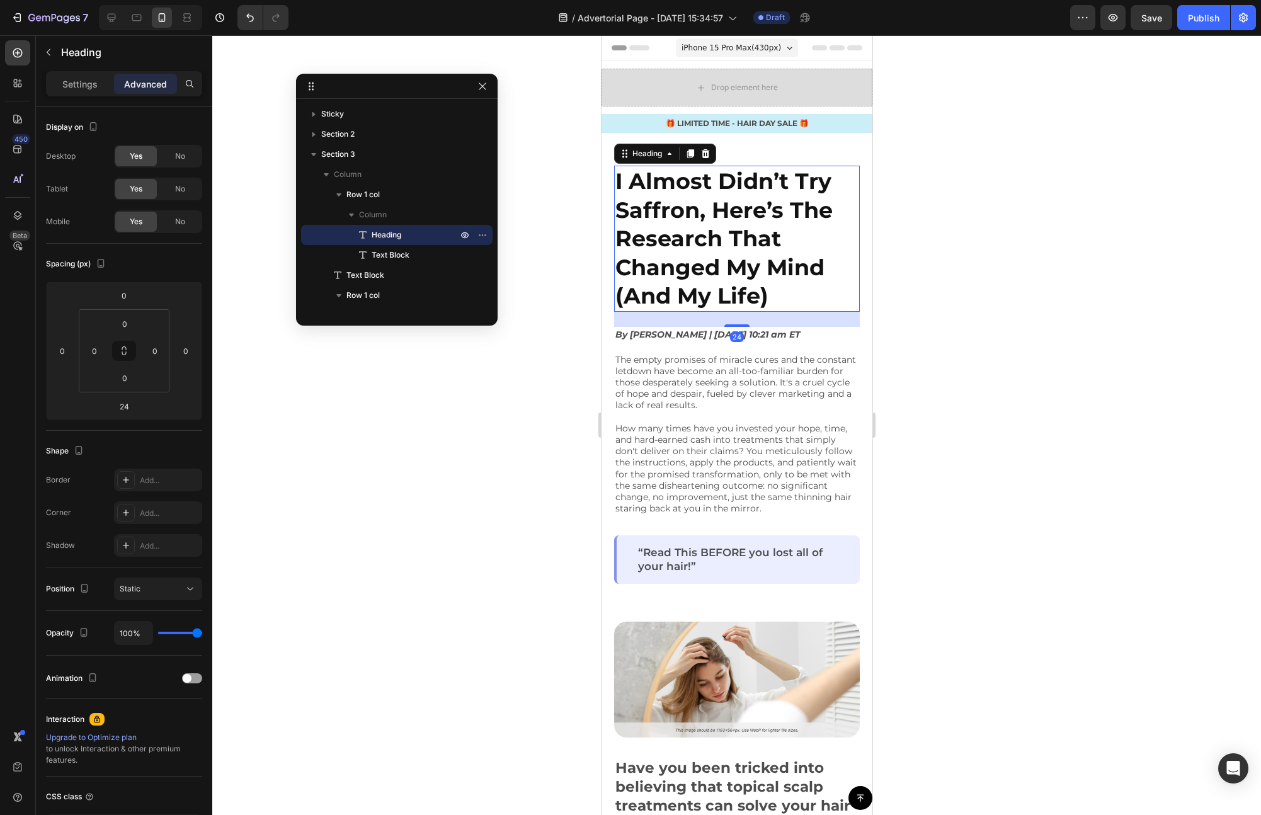
click at [800, 295] on h2 "I Almost Didn’t Try Saffron, Here’s The Research That Changed My Mind (And My L…" at bounding box center [736, 239] width 246 height 146
click at [735, 321] on div at bounding box center [736, 322] width 25 height 4
type input "19"
click at [952, 321] on div at bounding box center [736, 425] width 1049 height 780
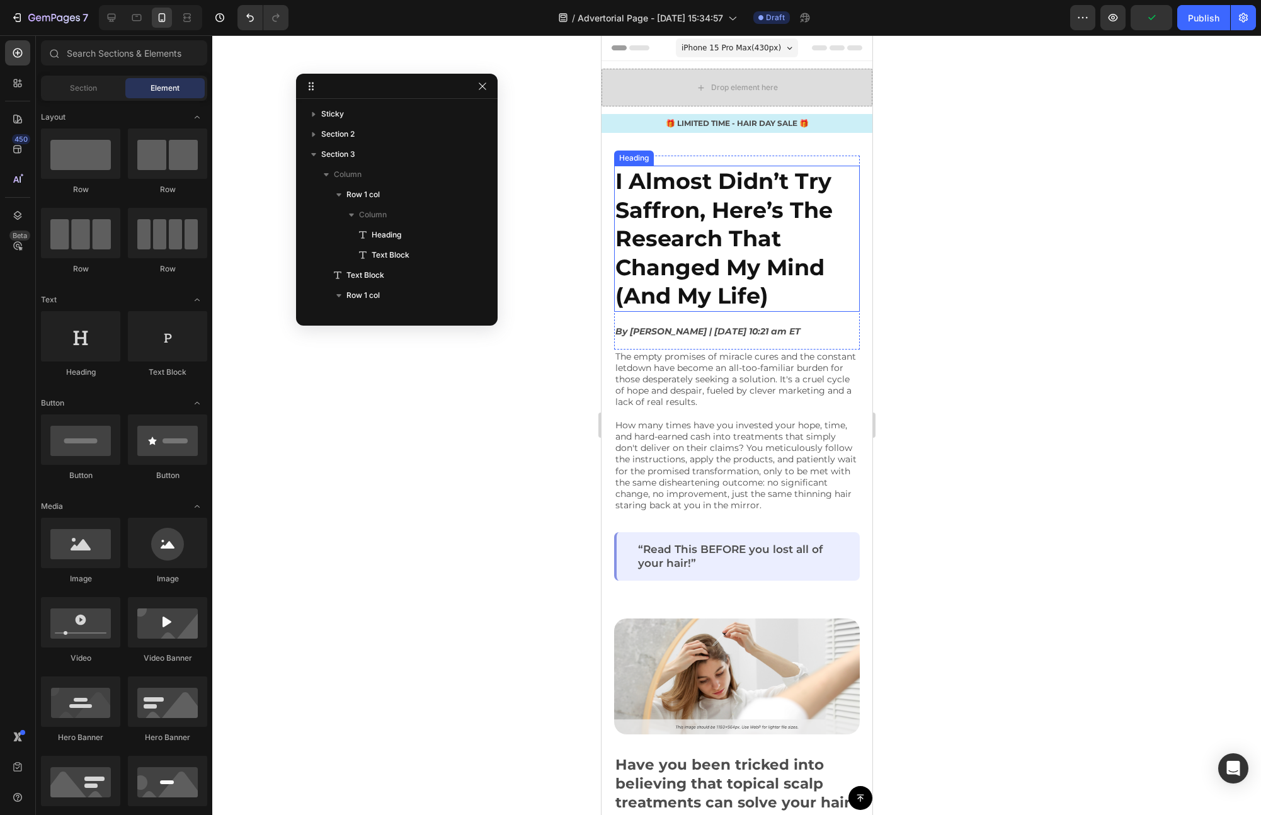
click at [737, 175] on strong "I Almost Didn’t Try Saffron, Here’s The Research That Changed My Mind (And My L…" at bounding box center [723, 239] width 217 height 142
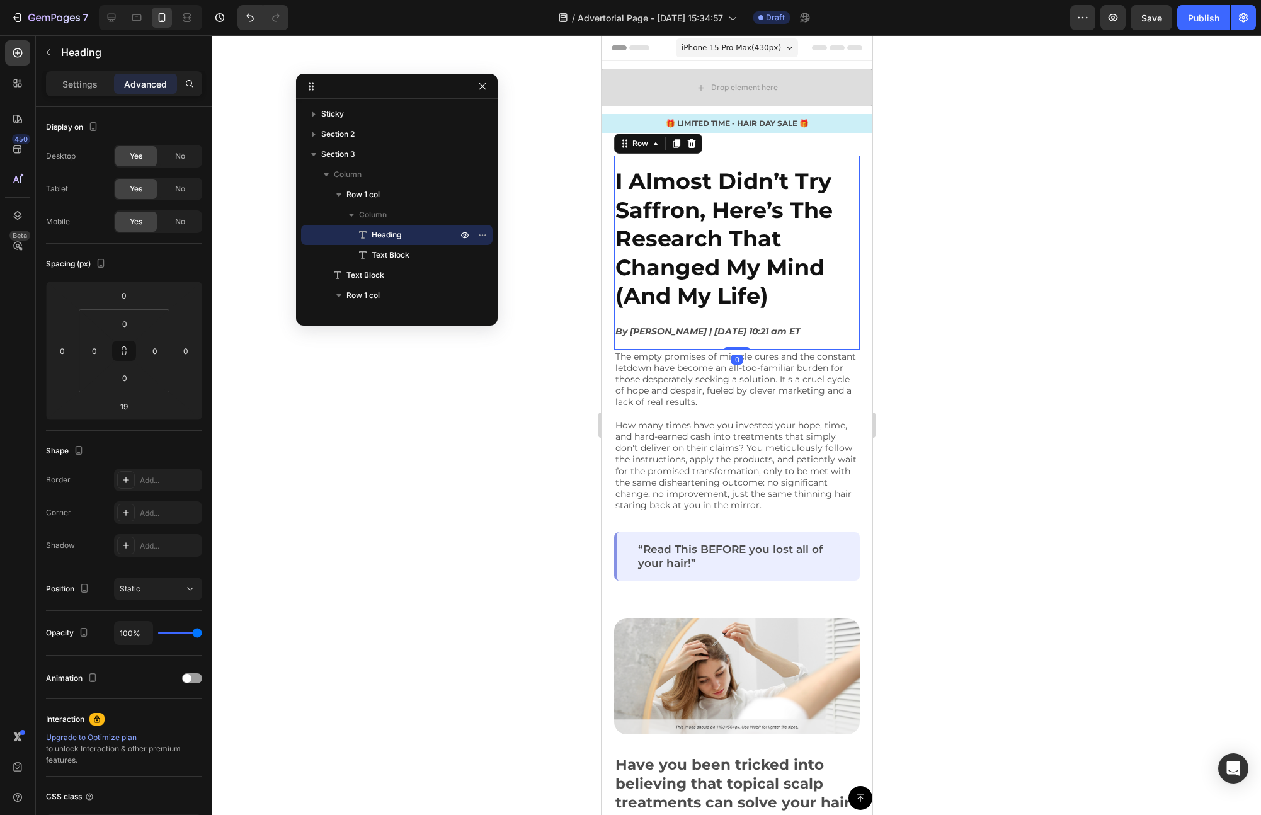
click at [747, 161] on div "I Almost Didn’t Try Saffron, Here’s The Research That Changed My Mind (And My L…" at bounding box center [736, 253] width 246 height 194
click at [742, 178] on strong "I Almost Didn’t Try Saffron, Here’s The Research That Changed My Mind (And My L…" at bounding box center [723, 239] width 217 height 142
click at [750, 159] on div "I Almost Didn’t Try Saffron, Here’s The Research That Changed My Mind (And My L…" at bounding box center [736, 253] width 246 height 194
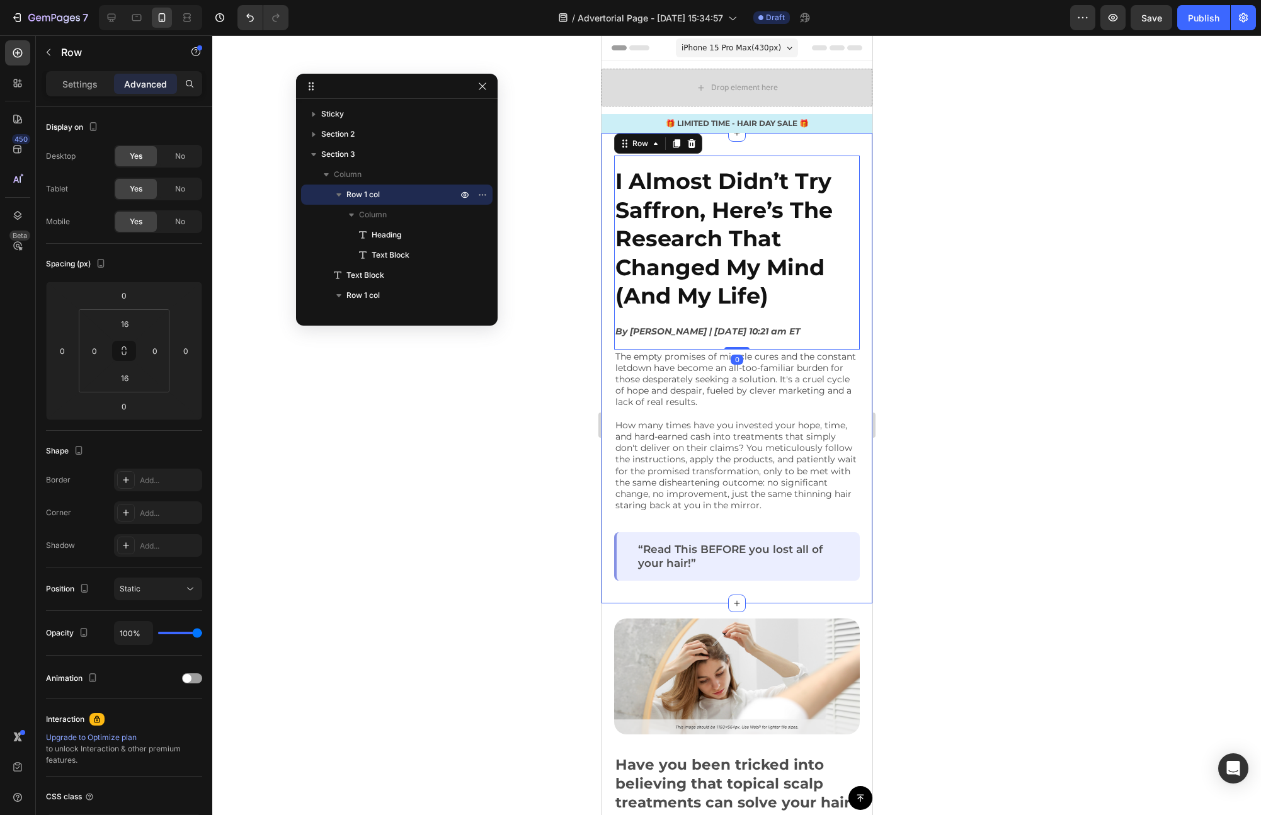
click at [754, 144] on div "I Almost Didn’t Try Saffron, Here’s The Research That Changed My Mind (And My L…" at bounding box center [736, 368] width 271 height 470
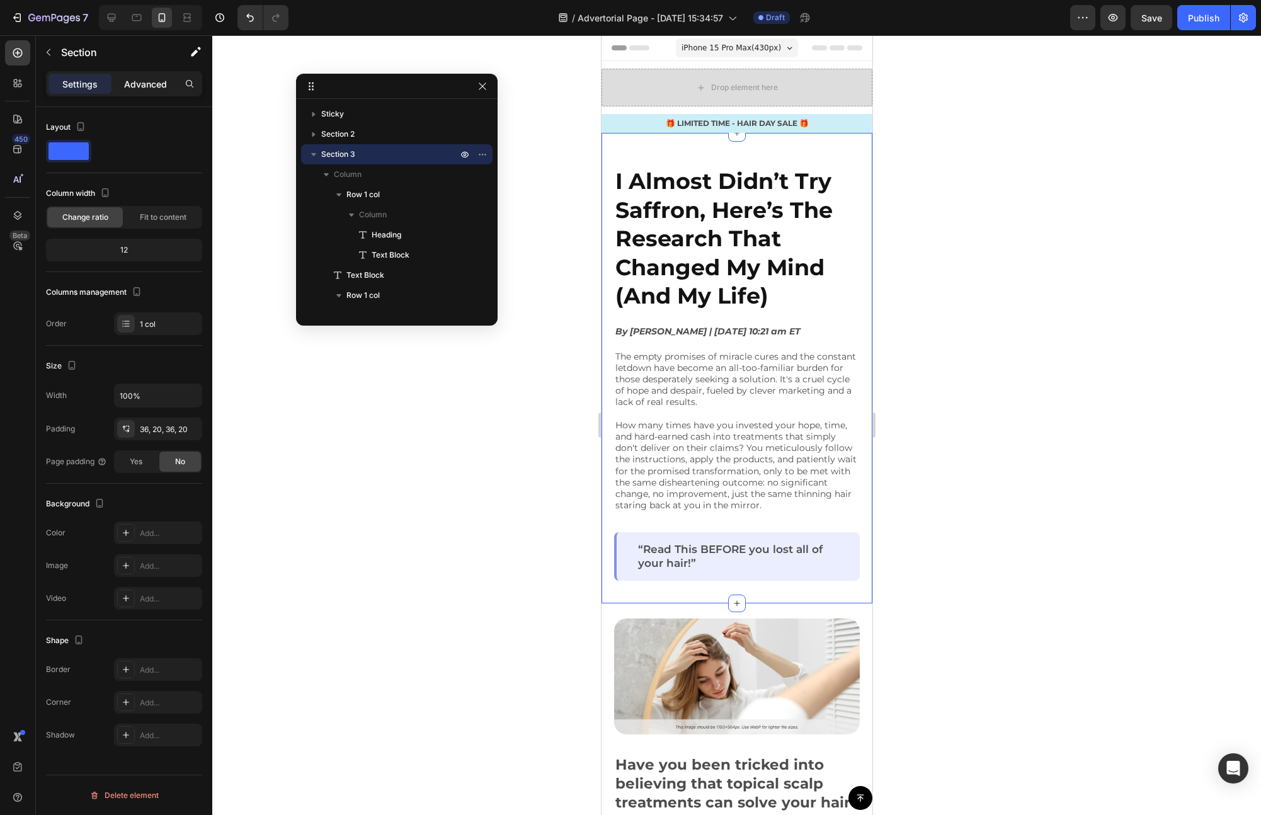
click at [150, 88] on p "Advanced" at bounding box center [145, 83] width 43 height 13
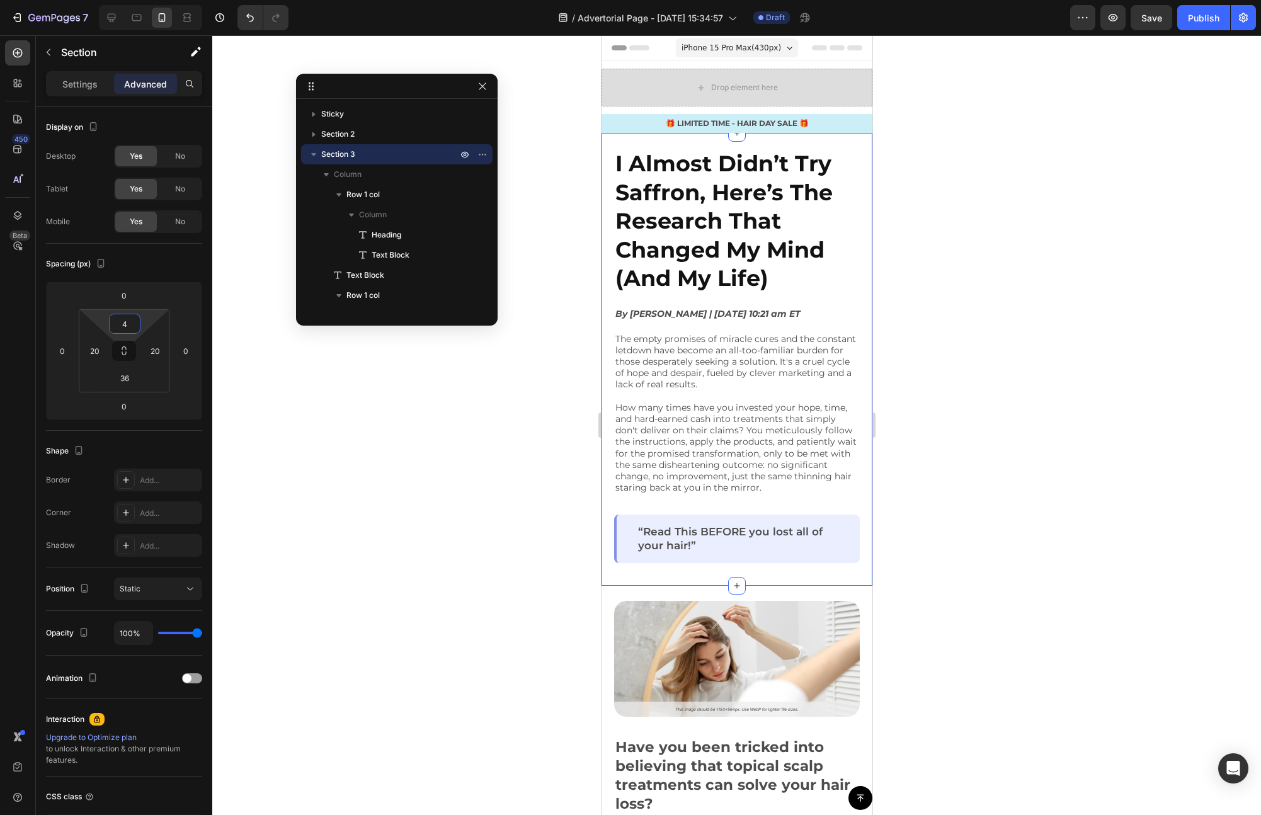
type input "2"
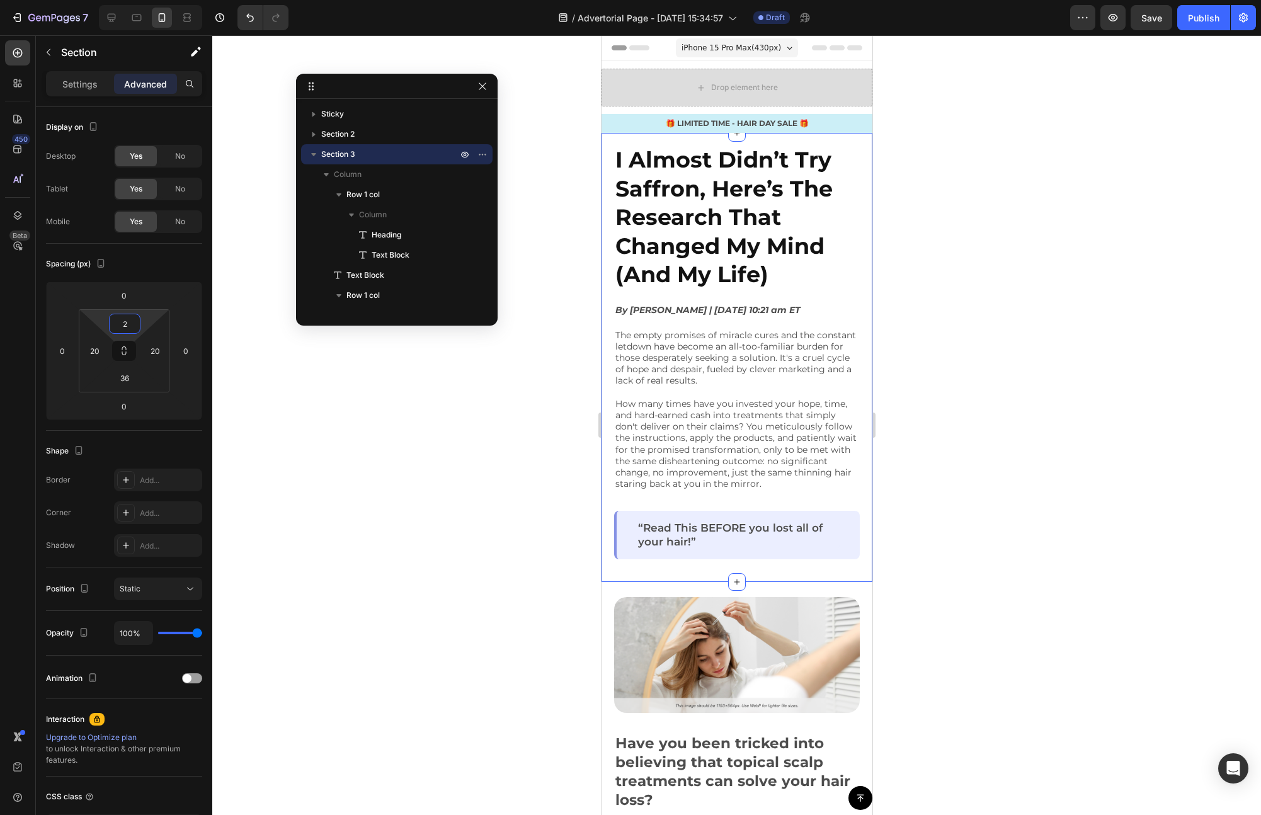
drag, startPoint x: 148, startPoint y: 319, endPoint x: 145, endPoint y: 330, distance: 11.0
click at [145, 0] on html "7 Version history / Advertorial Page - [DATE] 15:34:57 Draft Preview Save Publi…" at bounding box center [630, 0] width 1261 height 0
click at [947, 397] on div at bounding box center [736, 425] width 1049 height 780
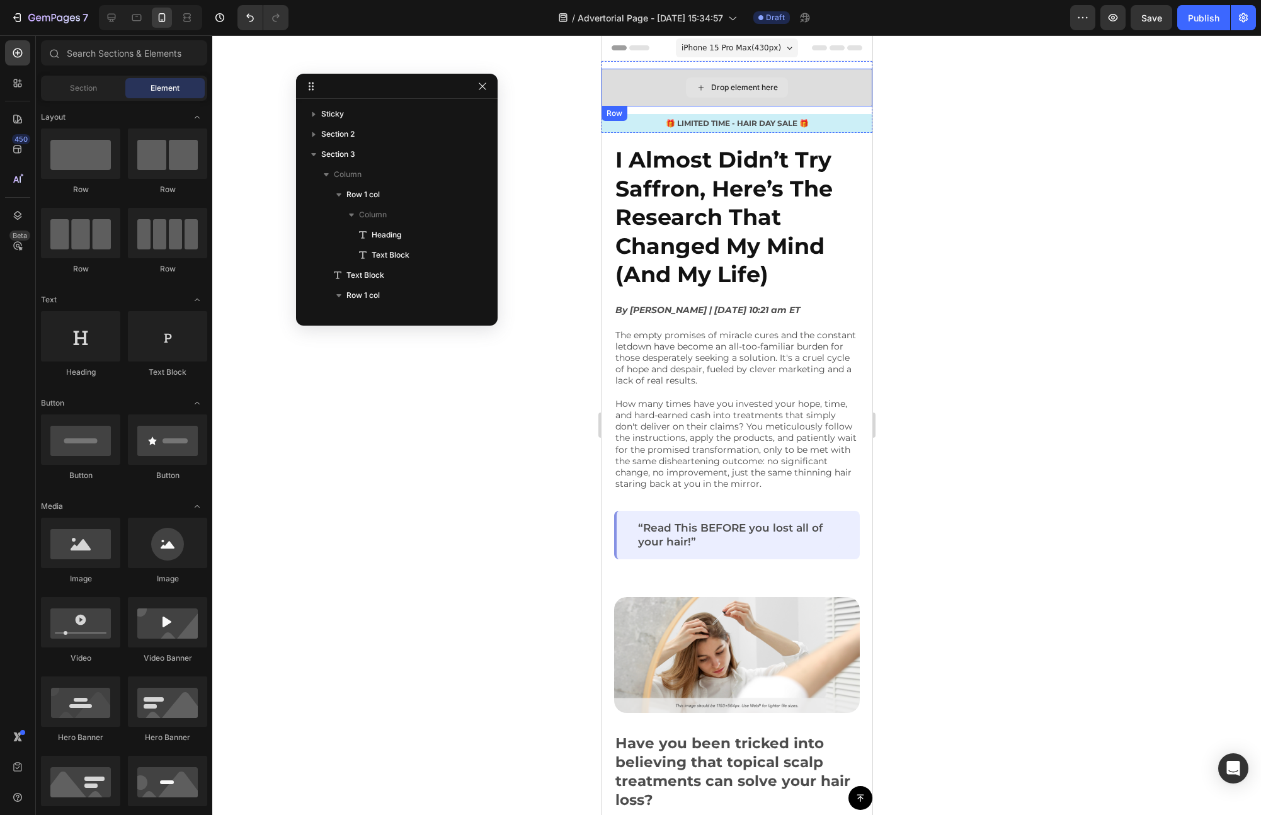
click at [652, 102] on div "Drop element here" at bounding box center [736, 88] width 271 height 38
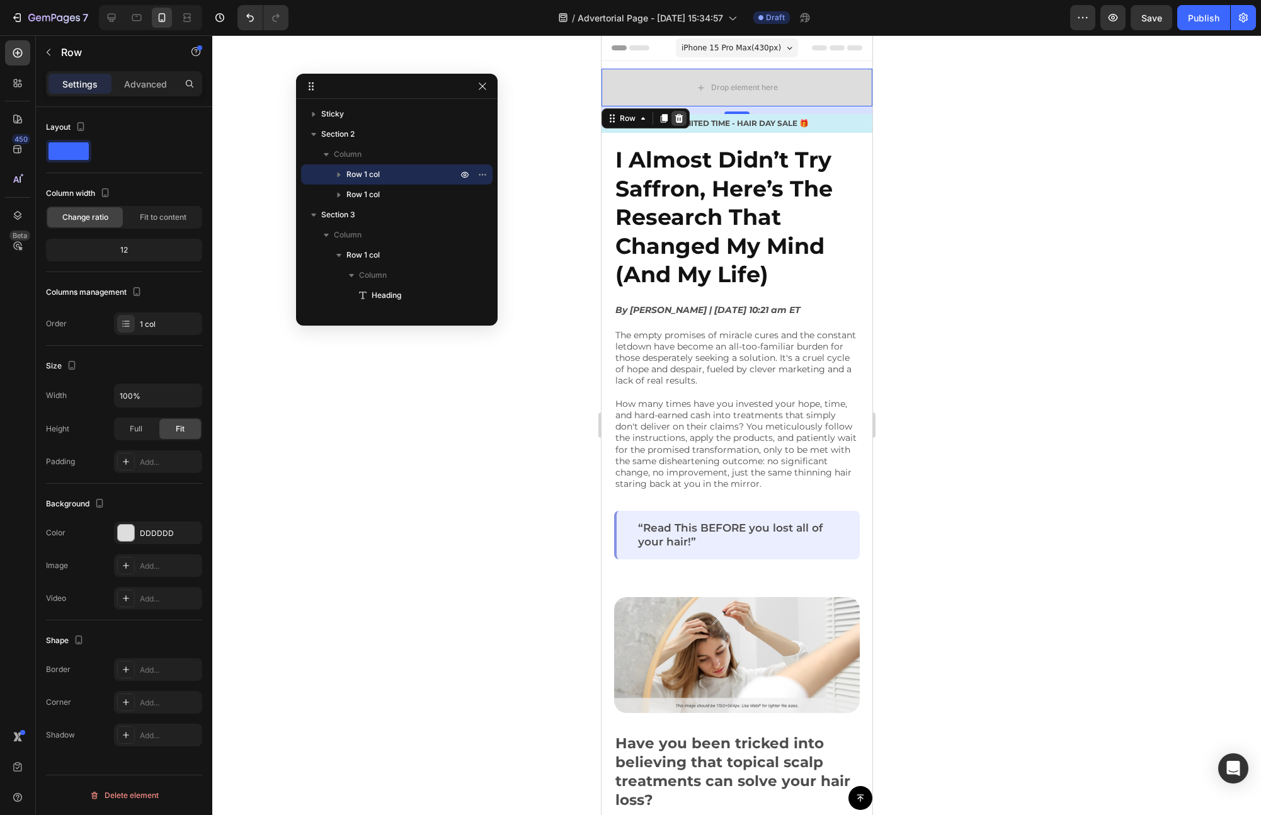
click at [676, 117] on icon at bounding box center [679, 118] width 8 height 9
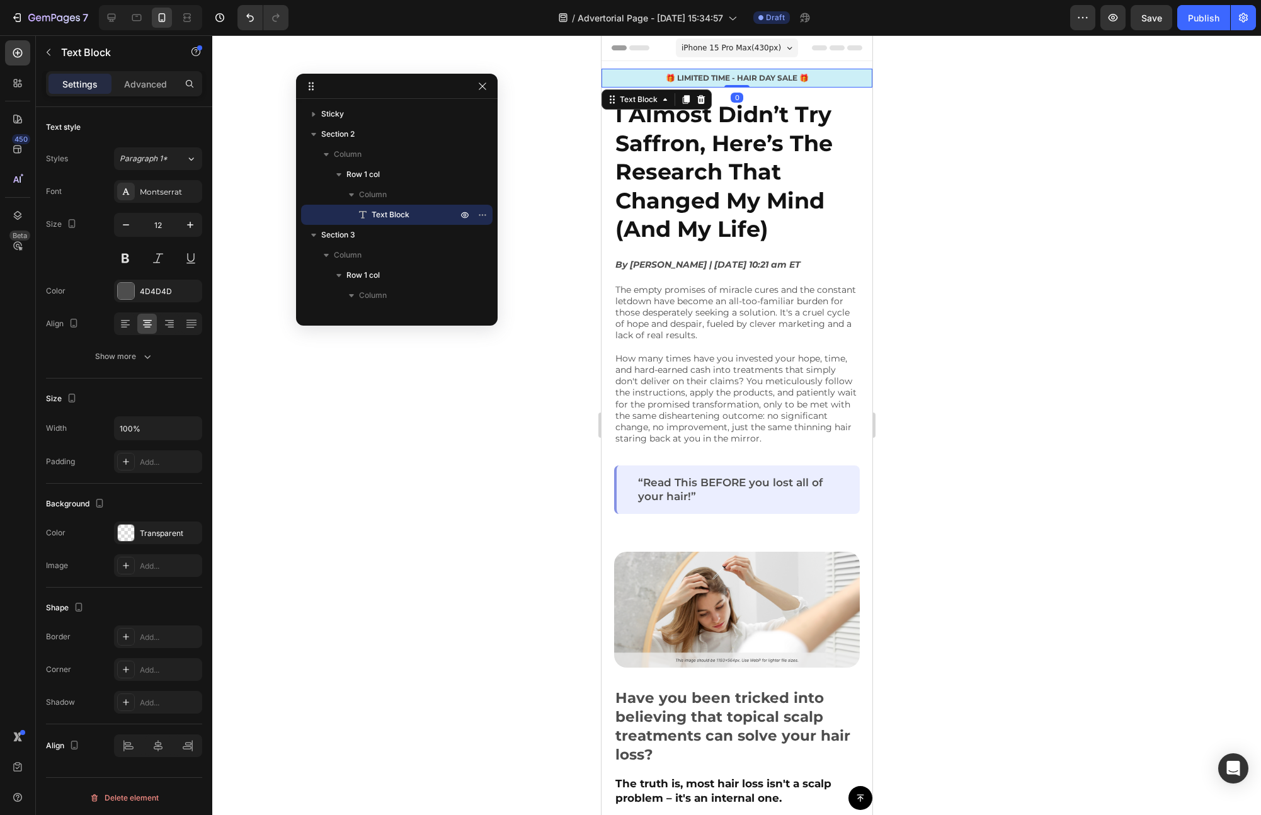
click at [823, 74] on p "🎁 LIMITED TIME - HAIR DAY SALE 🎁" at bounding box center [736, 77] width 268 height 11
click at [821, 64] on div "🎁 LIMITED TIME - HAIR DAY SALE 🎁 Text Block 0 Row Section 2" at bounding box center [736, 74] width 271 height 26
click at [767, 78] on p "🎁 LIMITED TIME - HAIR DAY SALE 🎁" at bounding box center [736, 77] width 268 height 11
click at [769, 78] on p "🎁 LIMITED TIME - HAIR DAY SALE 🎁" at bounding box center [736, 77] width 268 height 11
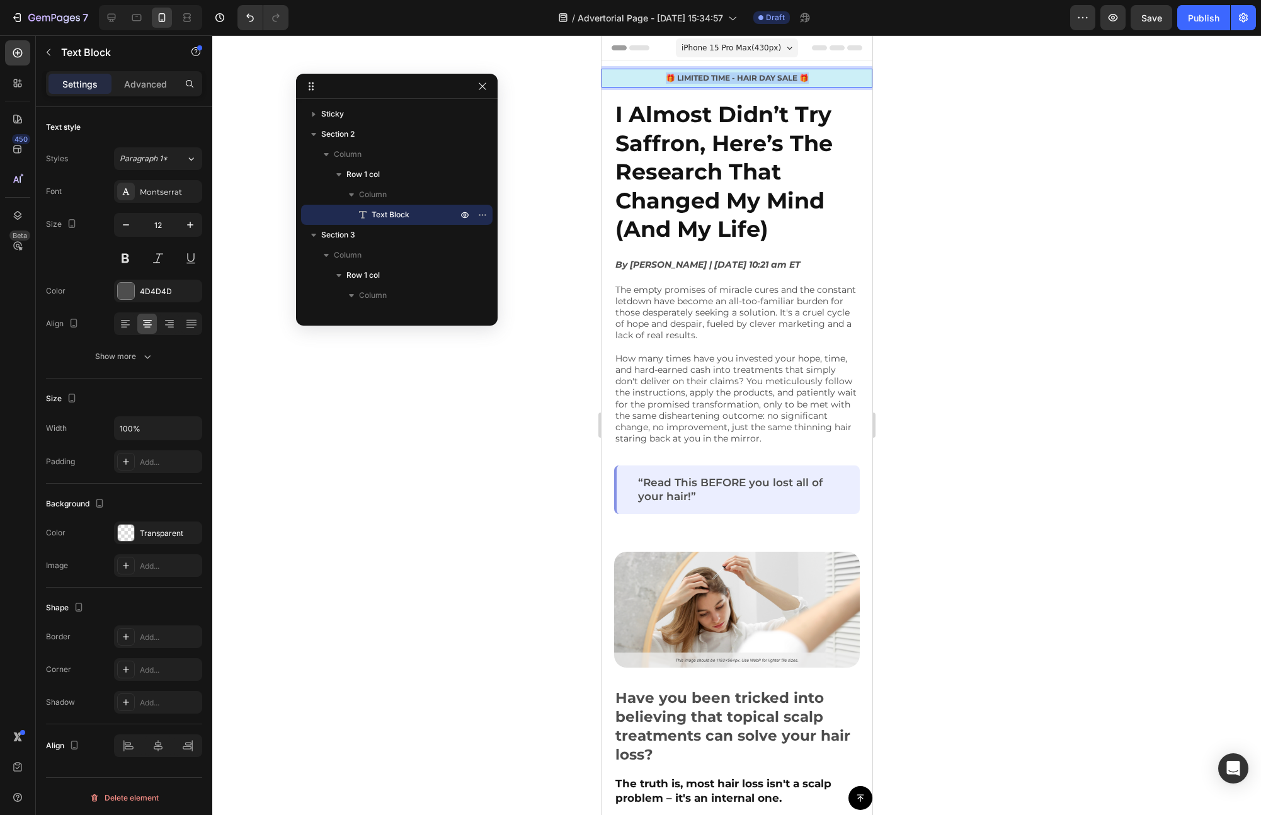
click at [769, 78] on p "🎁 LIMITED TIME - HAIR DAY SALE 🎁" at bounding box center [736, 77] width 268 height 11
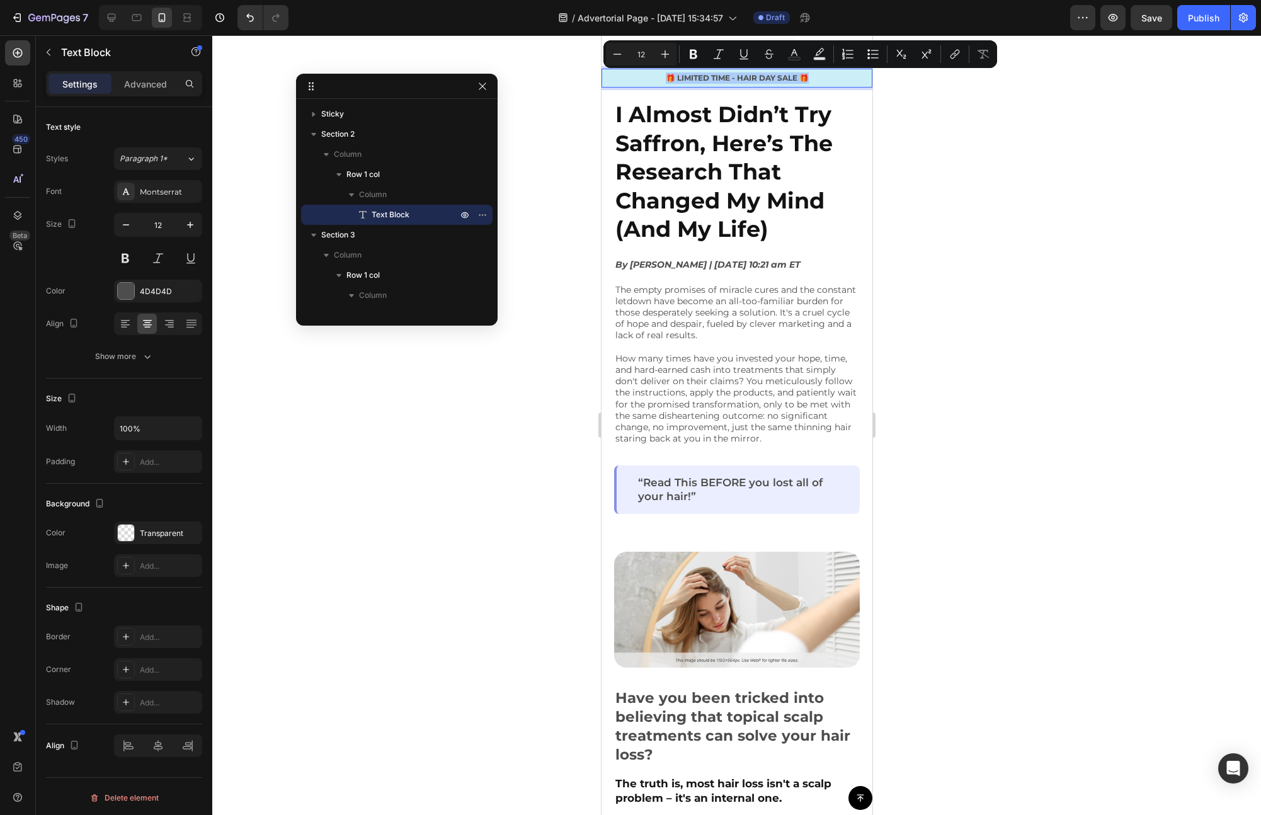
click at [920, 92] on div at bounding box center [736, 425] width 1049 height 780
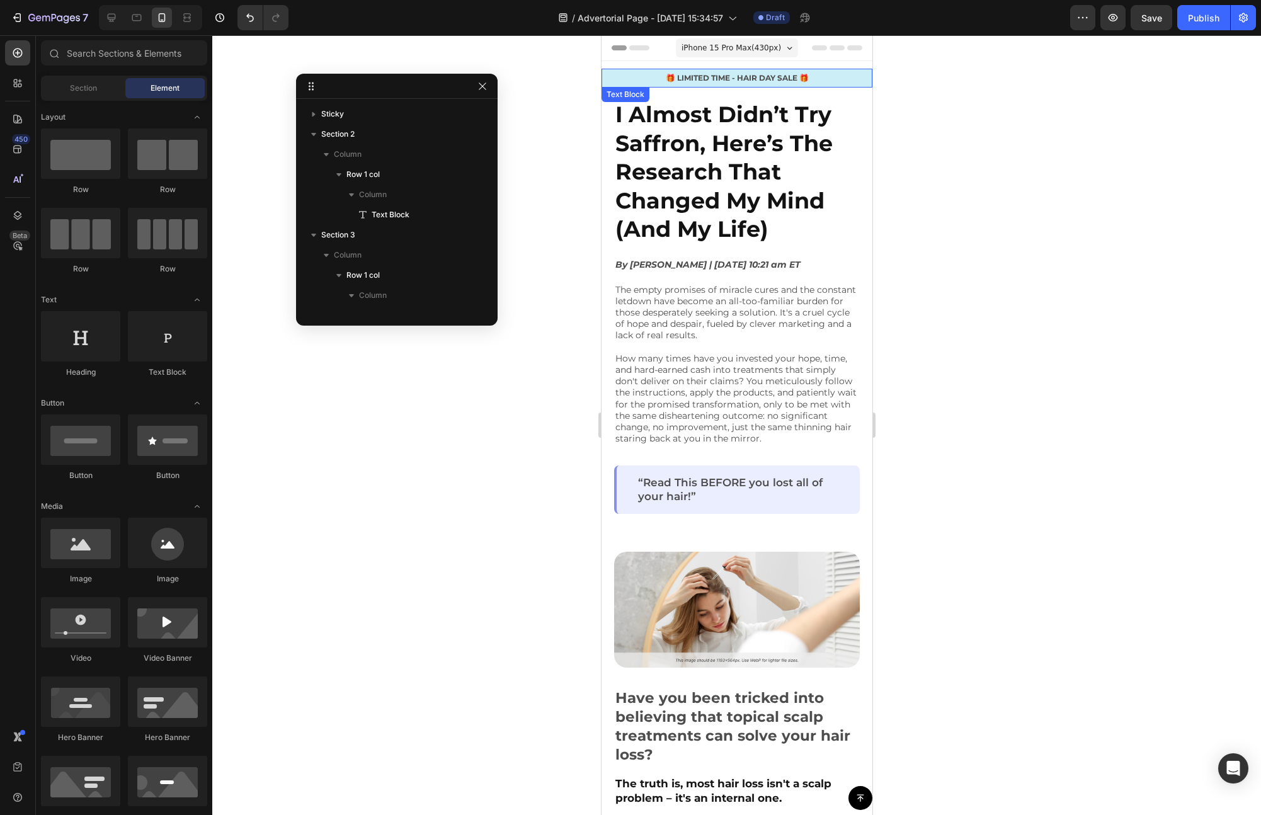
click at [819, 83] on p "🎁 LIMITED TIME - HAIR DAY SALE 🎁" at bounding box center [736, 77] width 268 height 11
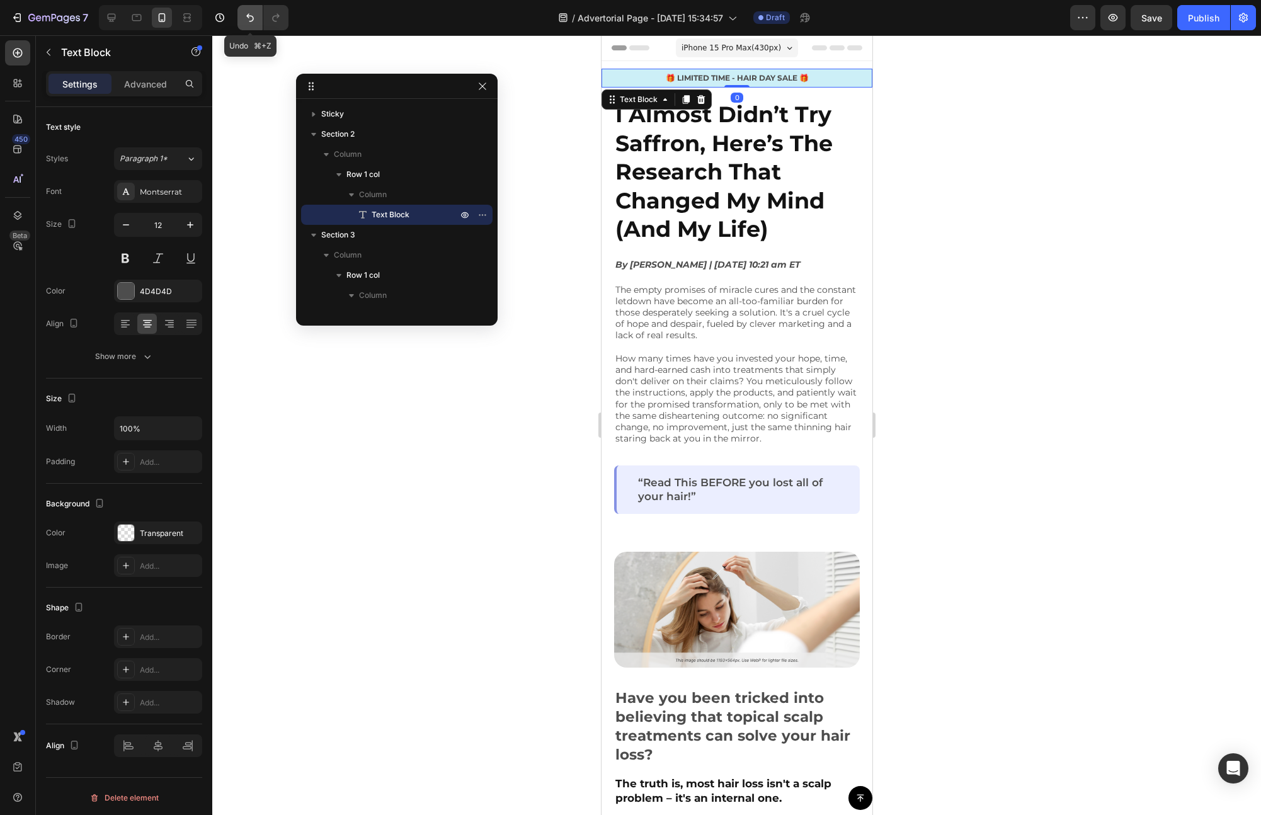
click at [245, 18] on icon "Undo/Redo" at bounding box center [250, 17] width 13 height 13
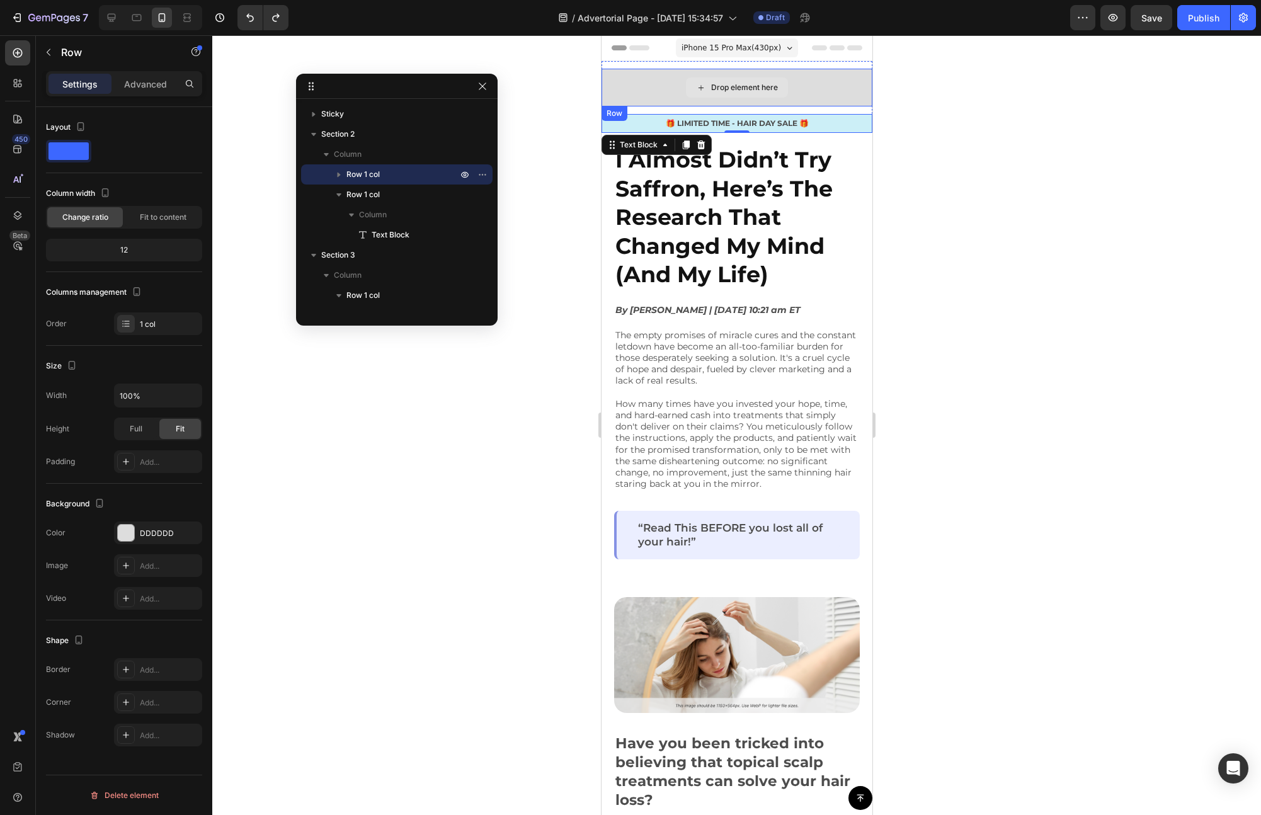
click at [666, 94] on div "Drop element here" at bounding box center [736, 88] width 271 height 38
click at [259, 101] on div at bounding box center [736, 425] width 1049 height 780
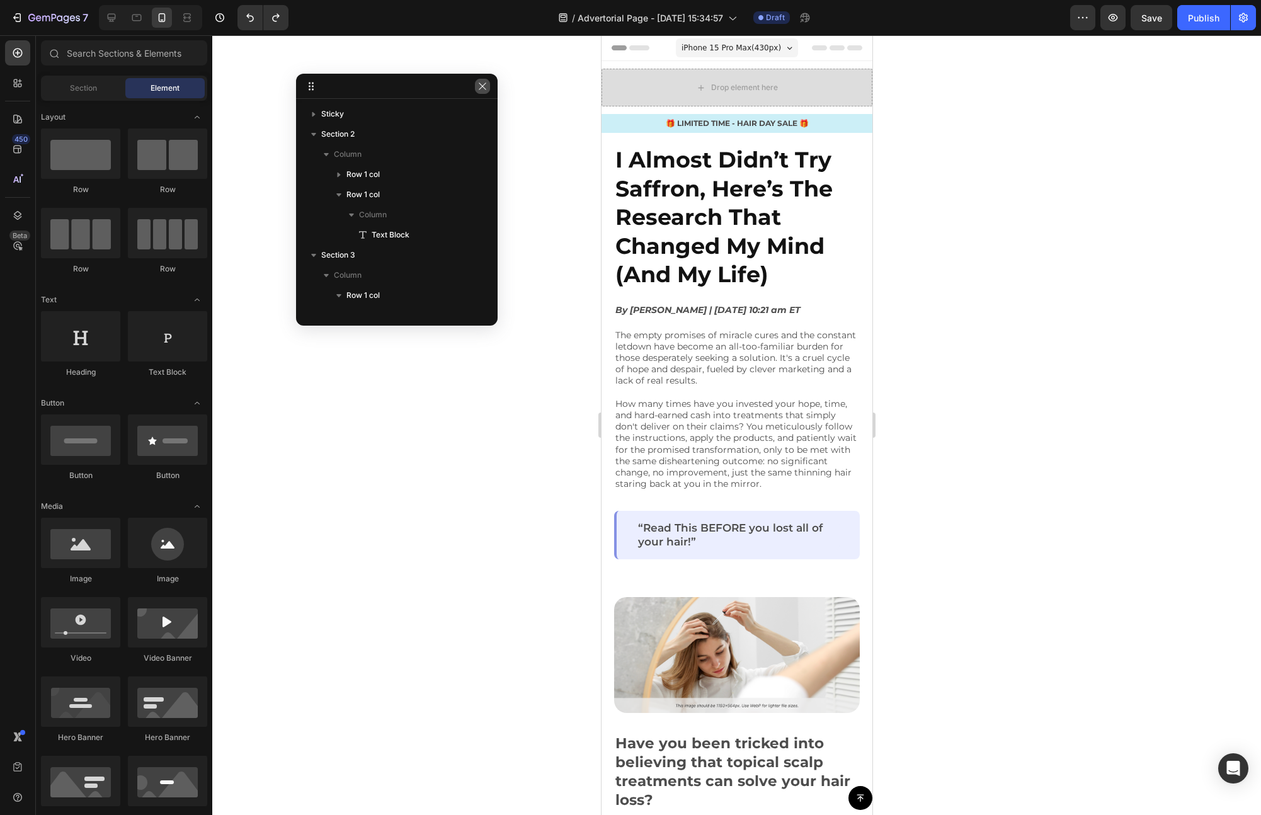
click at [476, 90] on button "button" at bounding box center [482, 86] width 15 height 15
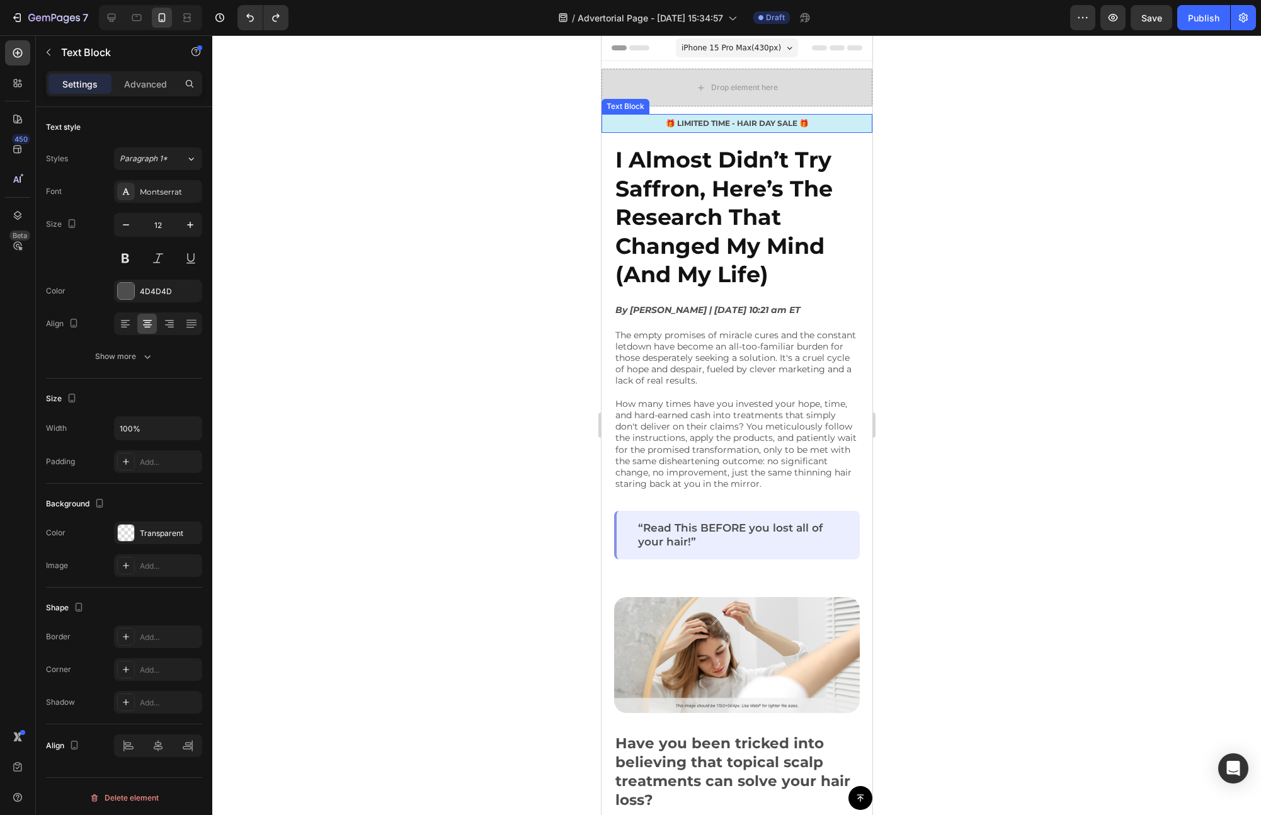
click at [639, 119] on p "🎁 LIMITED TIME - HAIR DAY SALE 🎁" at bounding box center [736, 123] width 268 height 11
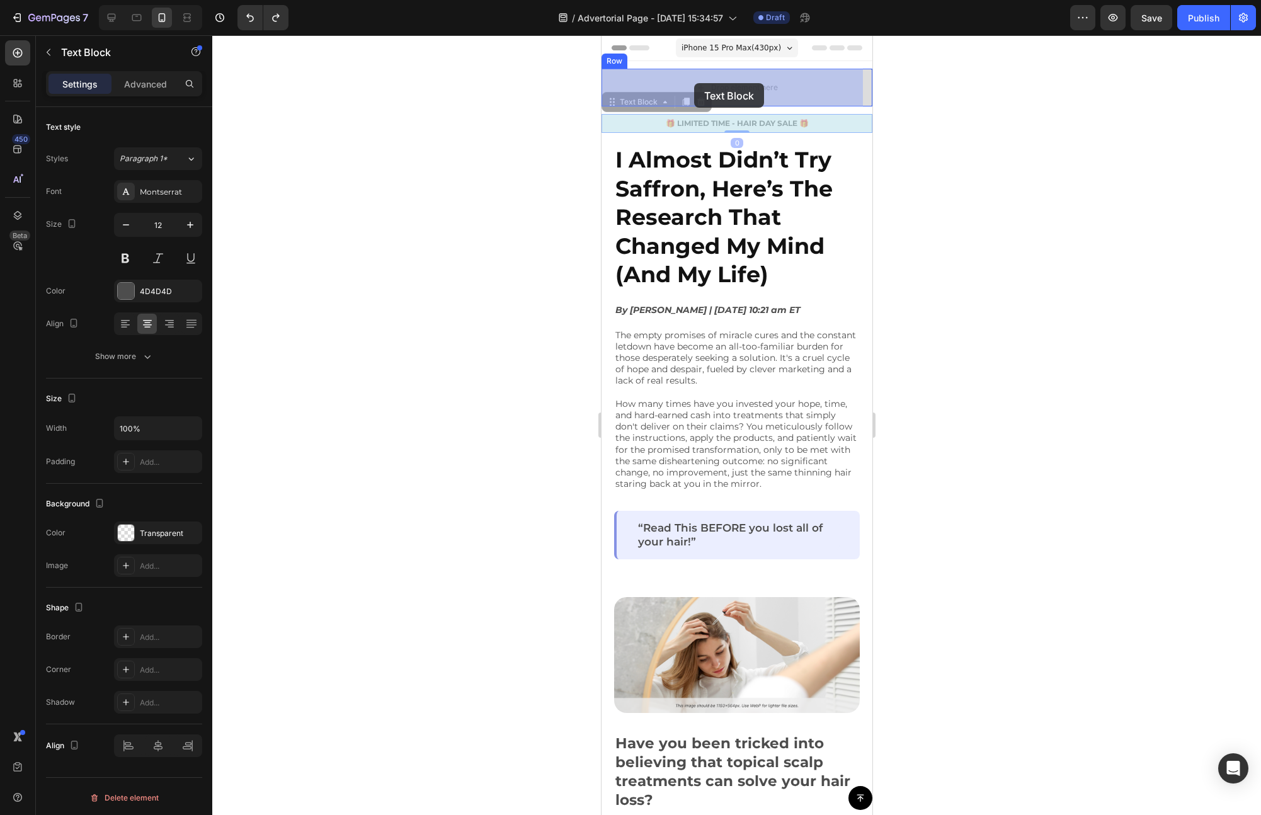
drag, startPoint x: 612, startPoint y: 103, endPoint x: 693, endPoint y: 86, distance: 82.4
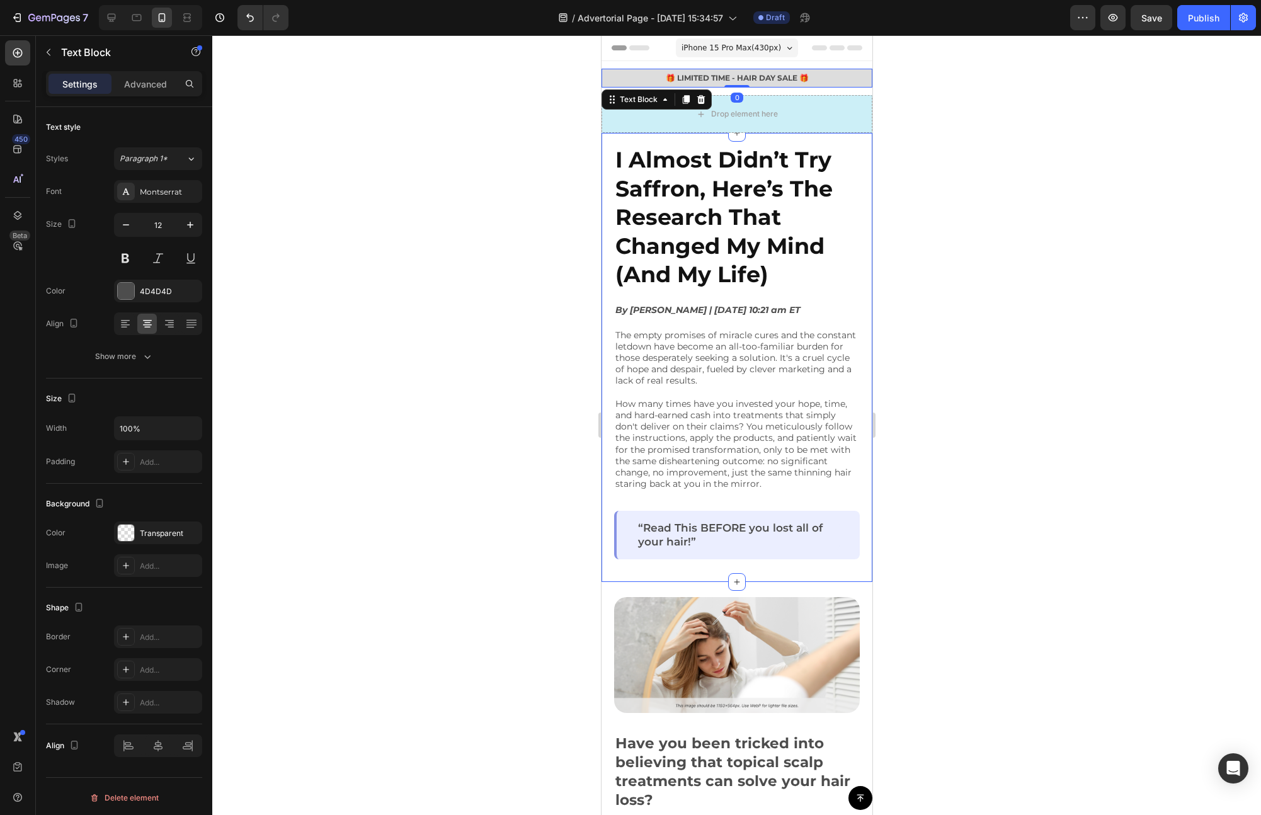
click at [929, 140] on div at bounding box center [736, 425] width 1049 height 780
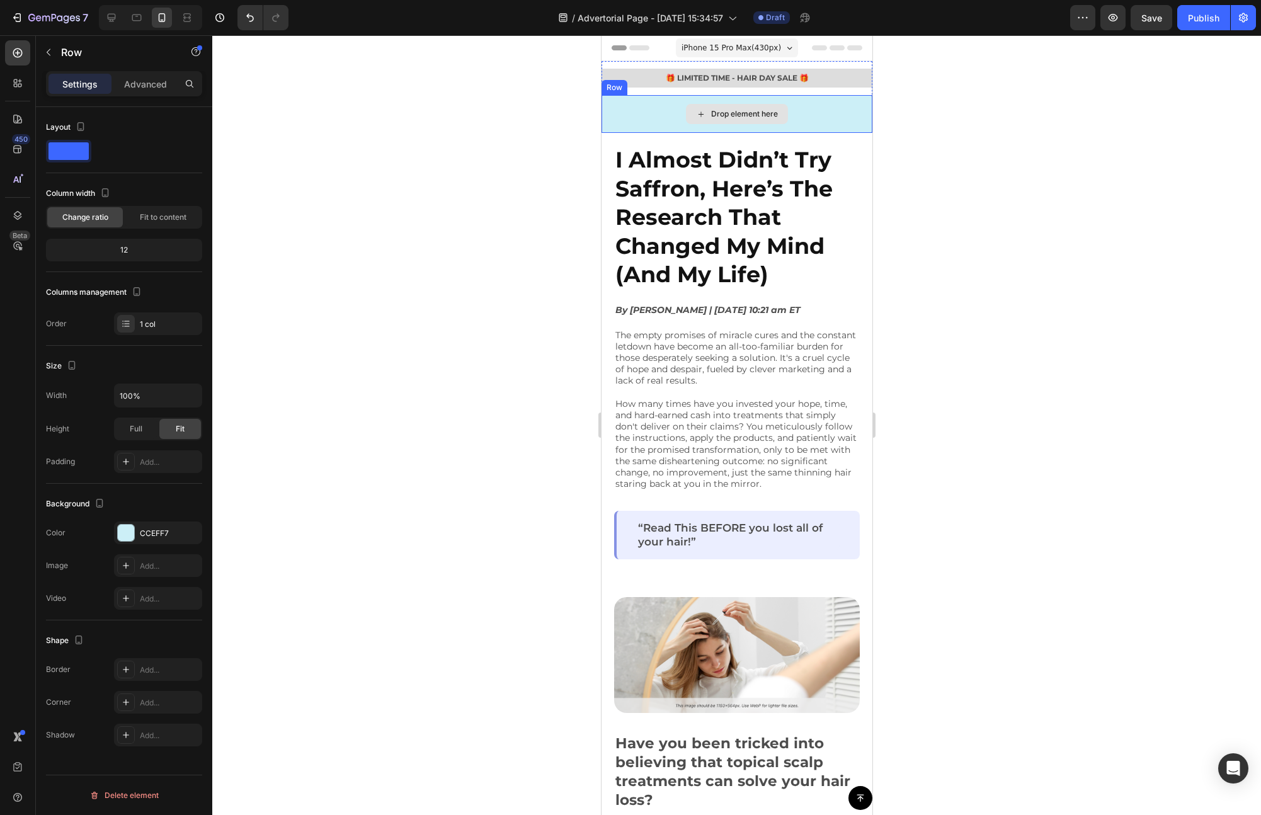
click at [836, 121] on div "Drop element here" at bounding box center [736, 114] width 271 height 38
click at [680, 84] on icon at bounding box center [679, 83] width 8 height 9
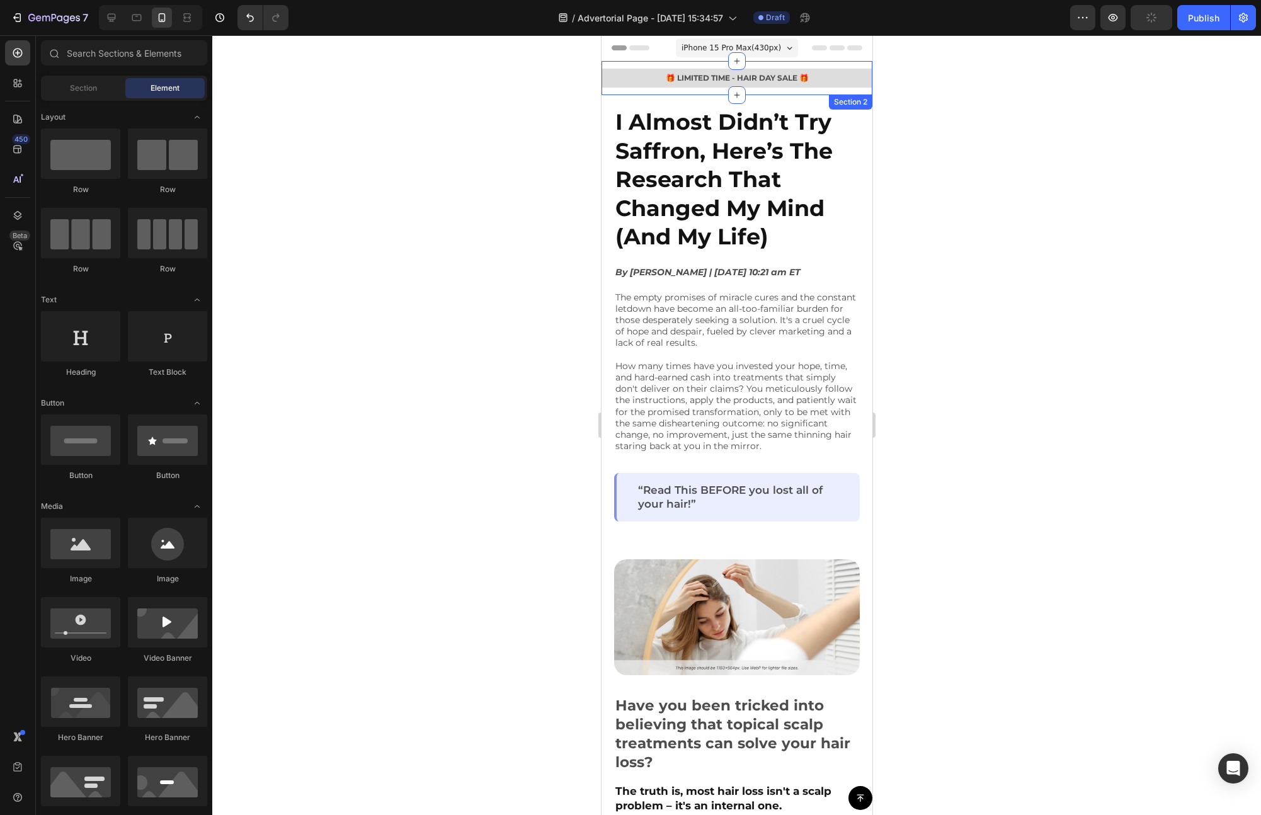
click at [776, 93] on div "🎁 LIMITED TIME - HAIR DAY SALE 🎁 Text Block Row" at bounding box center [736, 82] width 271 height 26
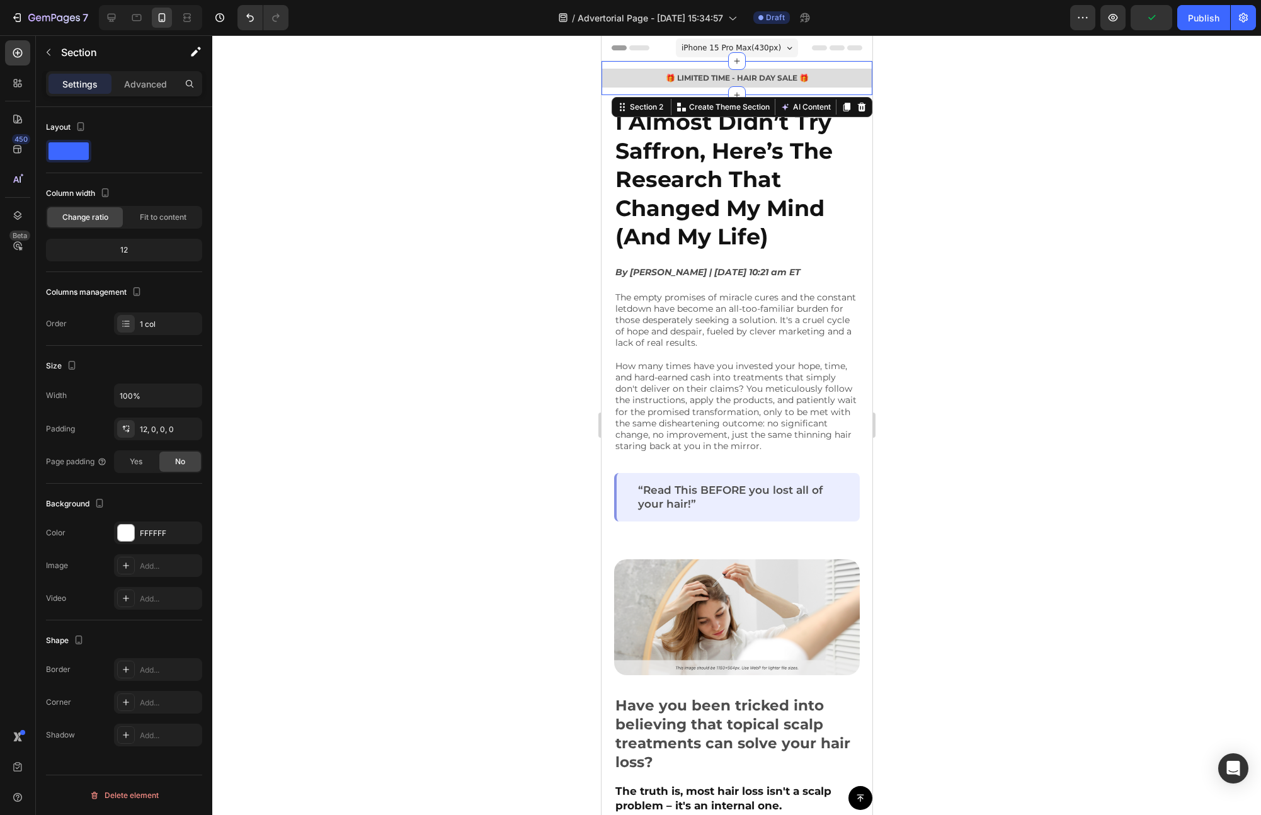
click at [906, 91] on div at bounding box center [736, 425] width 1049 height 780
click at [812, 93] on div "🎁 LIMITED TIME - HAIR DAY SALE 🎁 Text Block Row" at bounding box center [736, 82] width 271 height 26
click at [131, 533] on div at bounding box center [126, 533] width 16 height 16
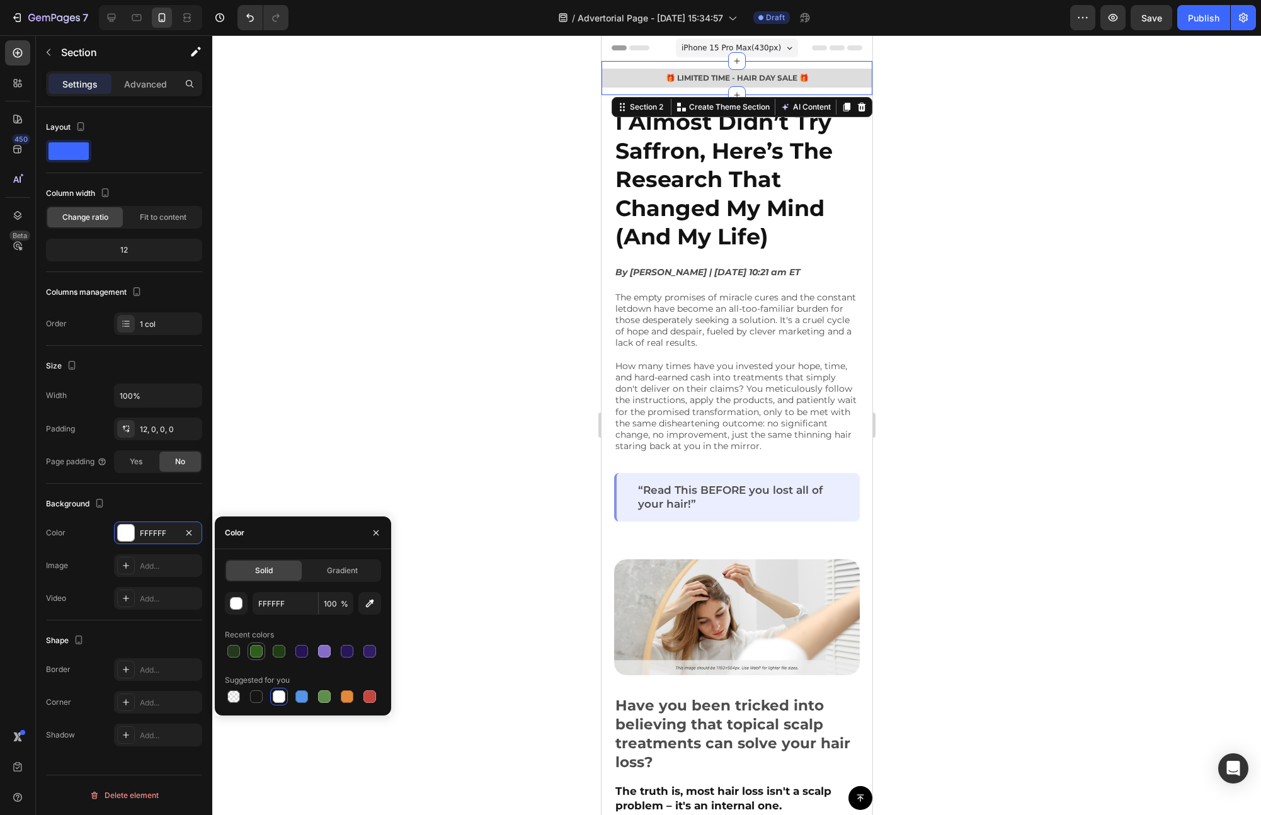
click at [253, 650] on div at bounding box center [256, 651] width 13 height 13
type input "305E1C"
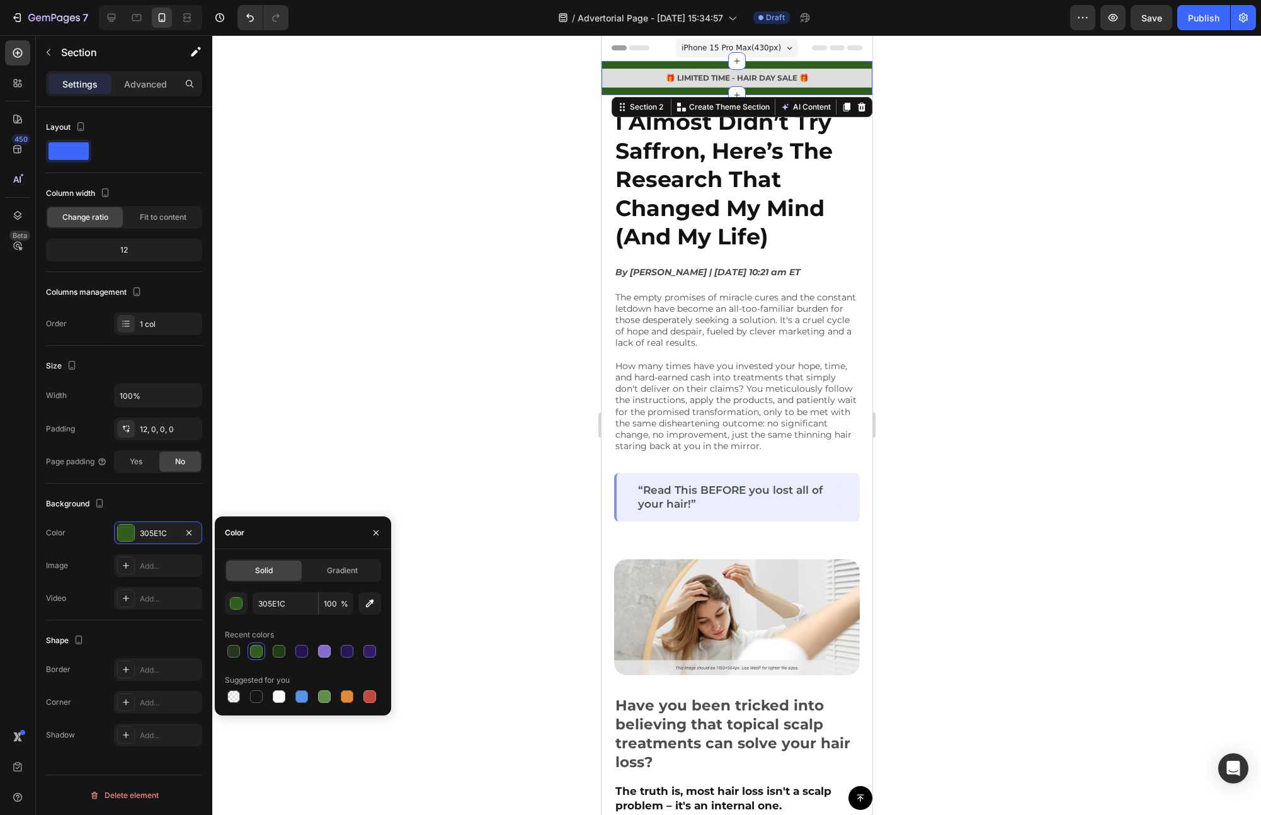
click at [319, 413] on div at bounding box center [736, 425] width 1049 height 780
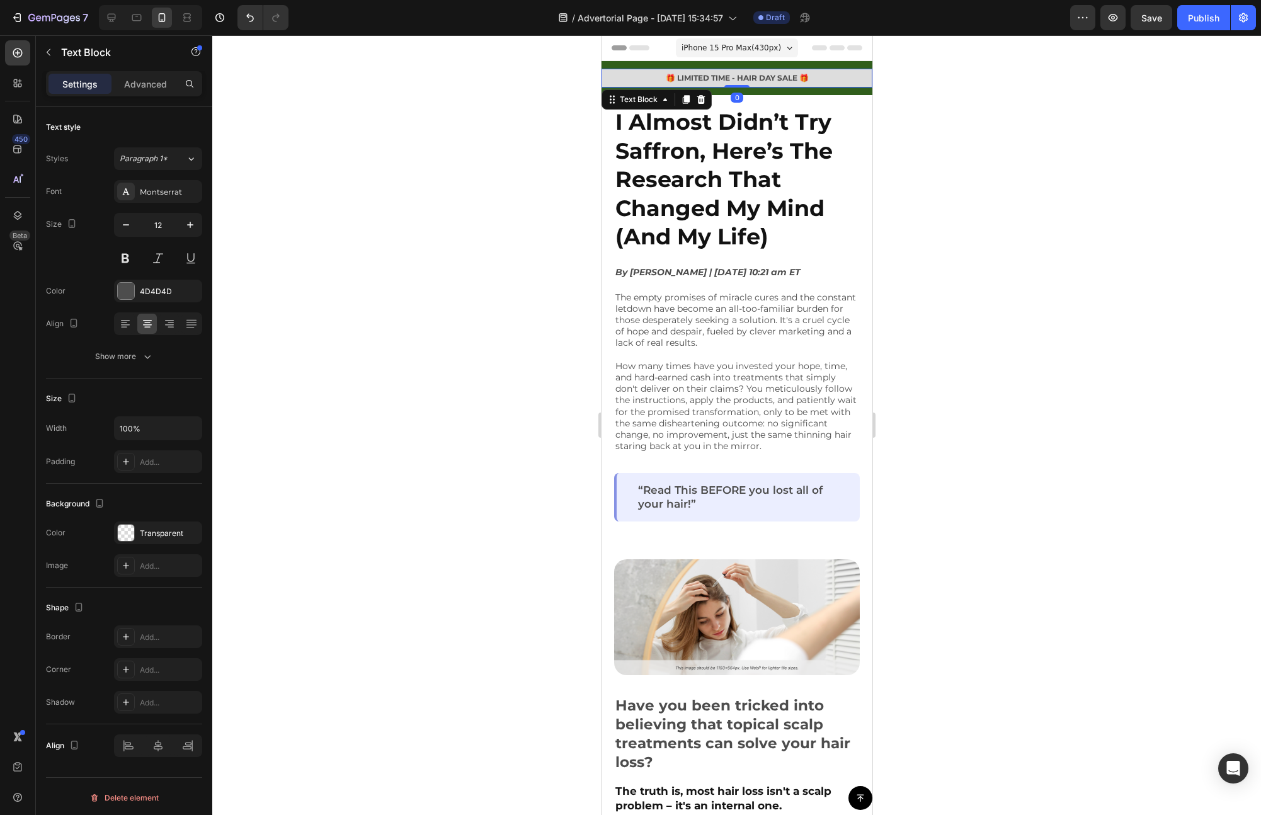
click at [635, 80] on p "🎁 LIMITED TIME - HAIR DAY SALE 🎁" at bounding box center [736, 77] width 268 height 11
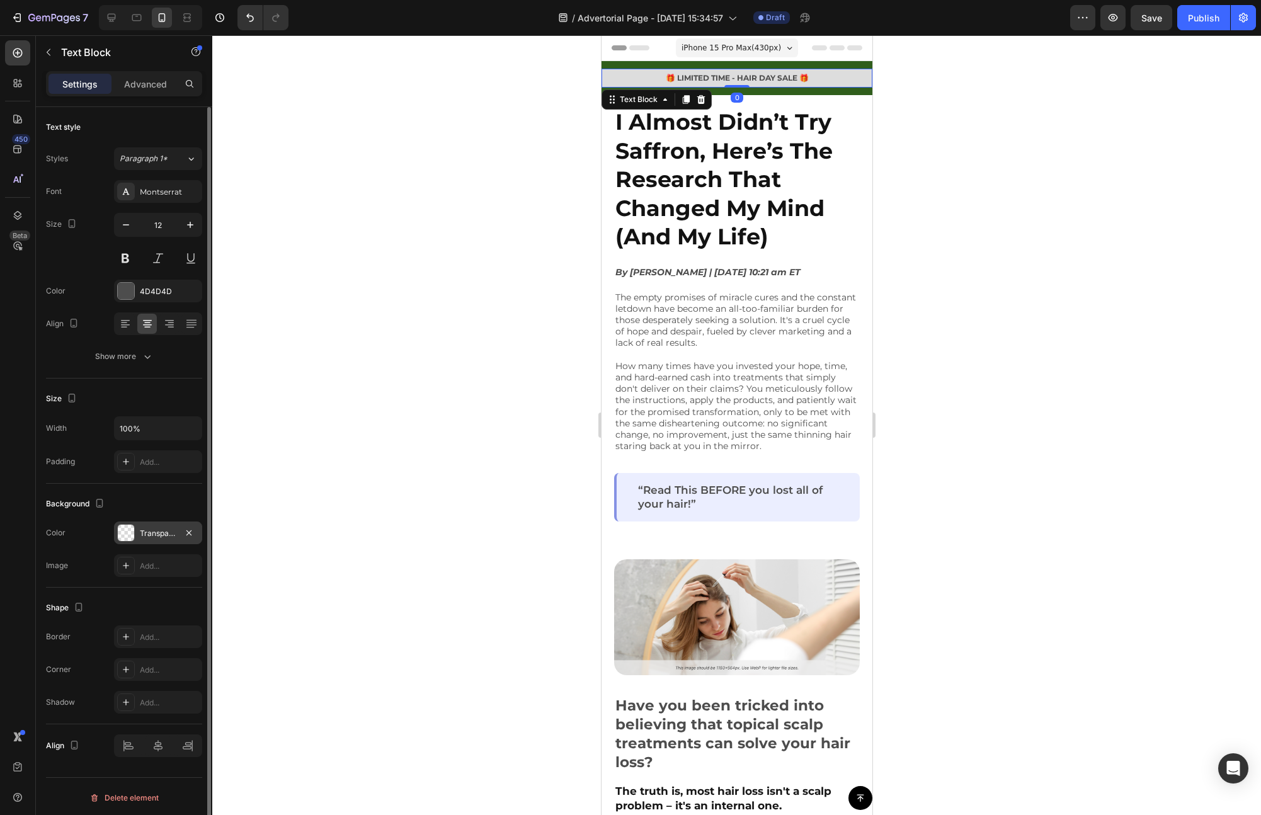
click at [125, 531] on div at bounding box center [126, 533] width 16 height 16
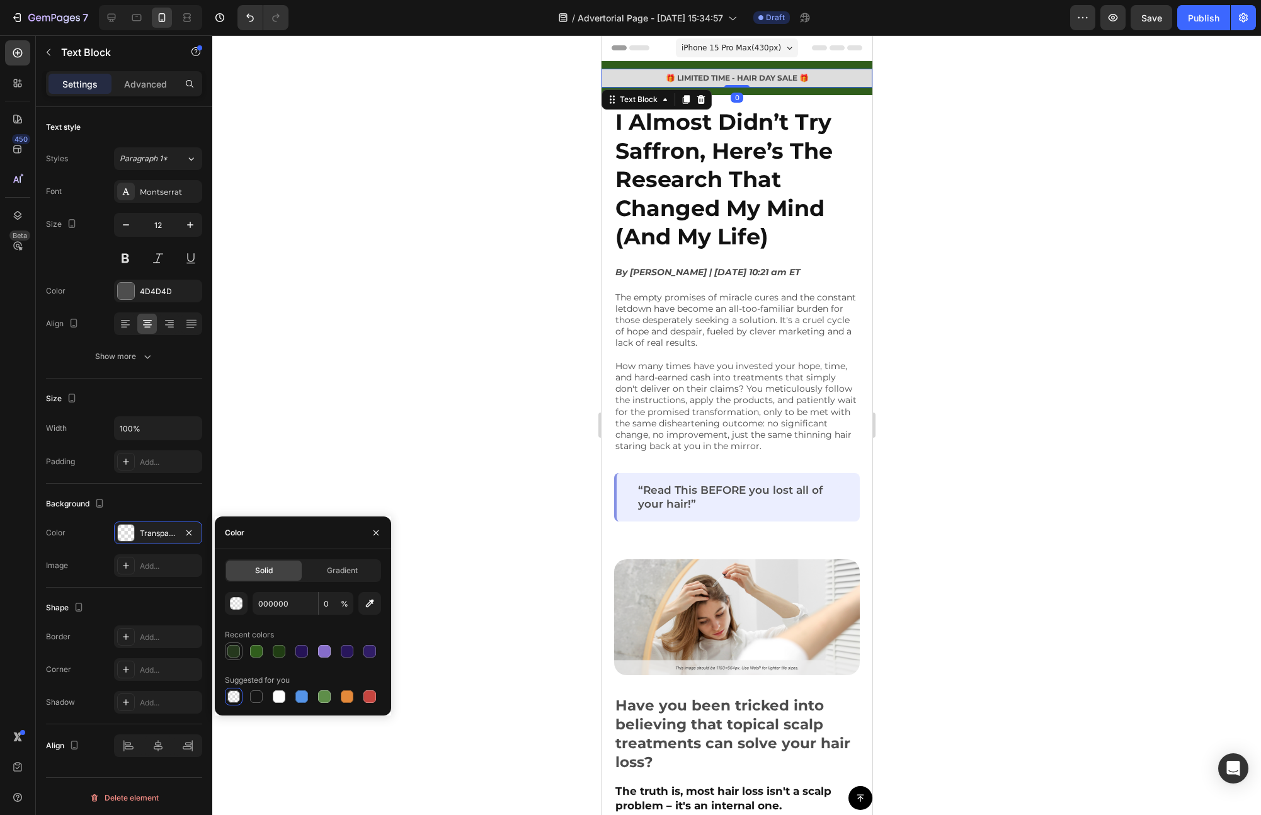
click at [234, 649] on div at bounding box center [233, 651] width 13 height 13
type input "25381D"
type input "100"
click at [265, 647] on div at bounding box center [303, 651] width 156 height 18
click at [336, 382] on div at bounding box center [736, 425] width 1049 height 780
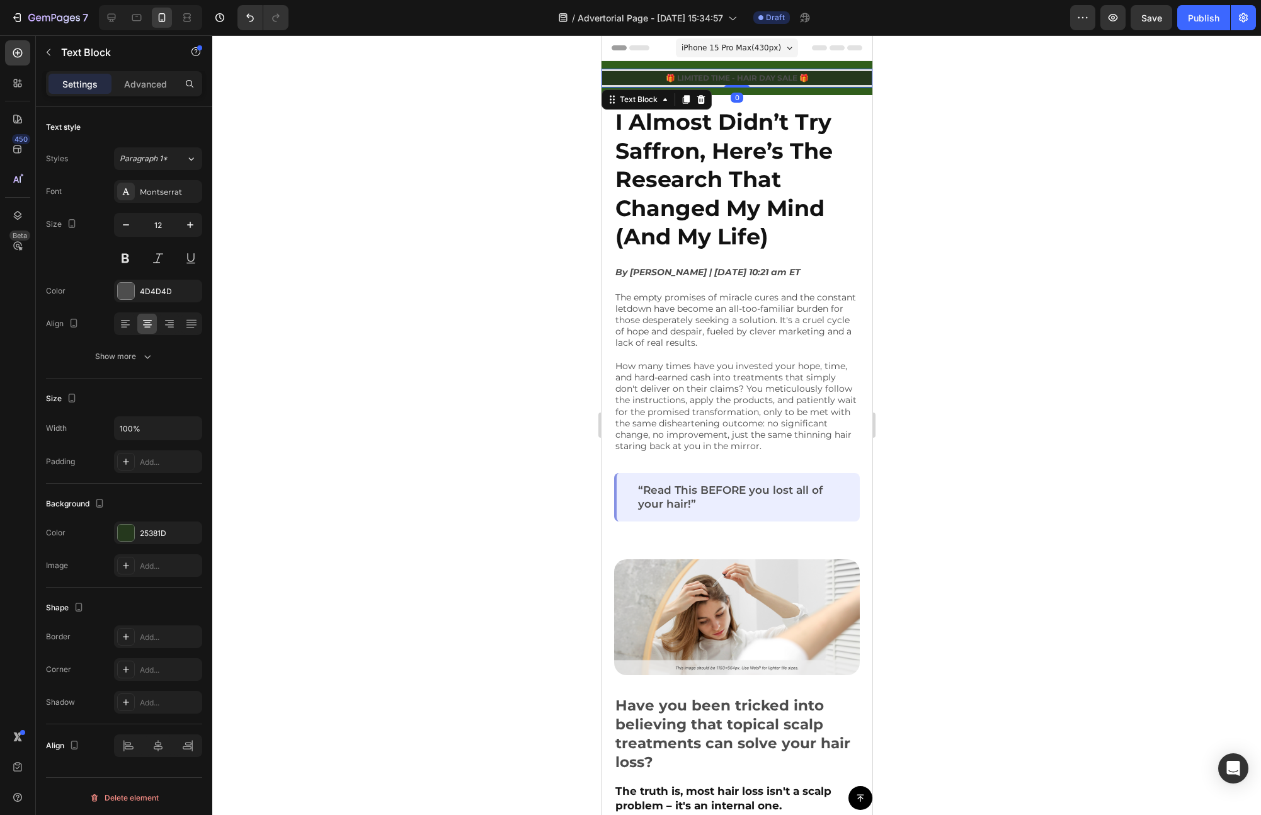
drag, startPoint x: 641, startPoint y: 77, endPoint x: 1153, endPoint y: 179, distance: 522.0
click at [641, 77] on p "🎁 LIMITED TIME - HAIR DAY SALE 🎁" at bounding box center [736, 77] width 268 height 11
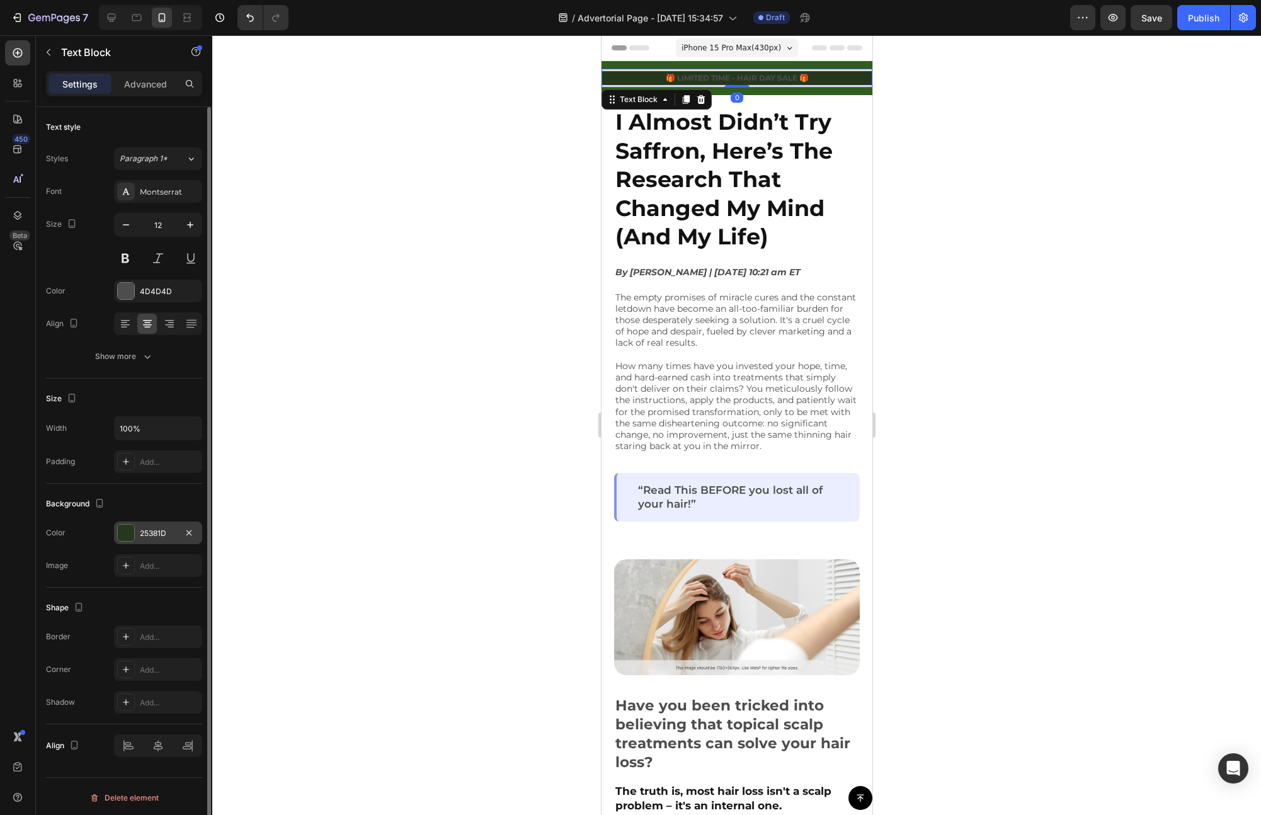
click at [126, 533] on div at bounding box center [126, 533] width 16 height 16
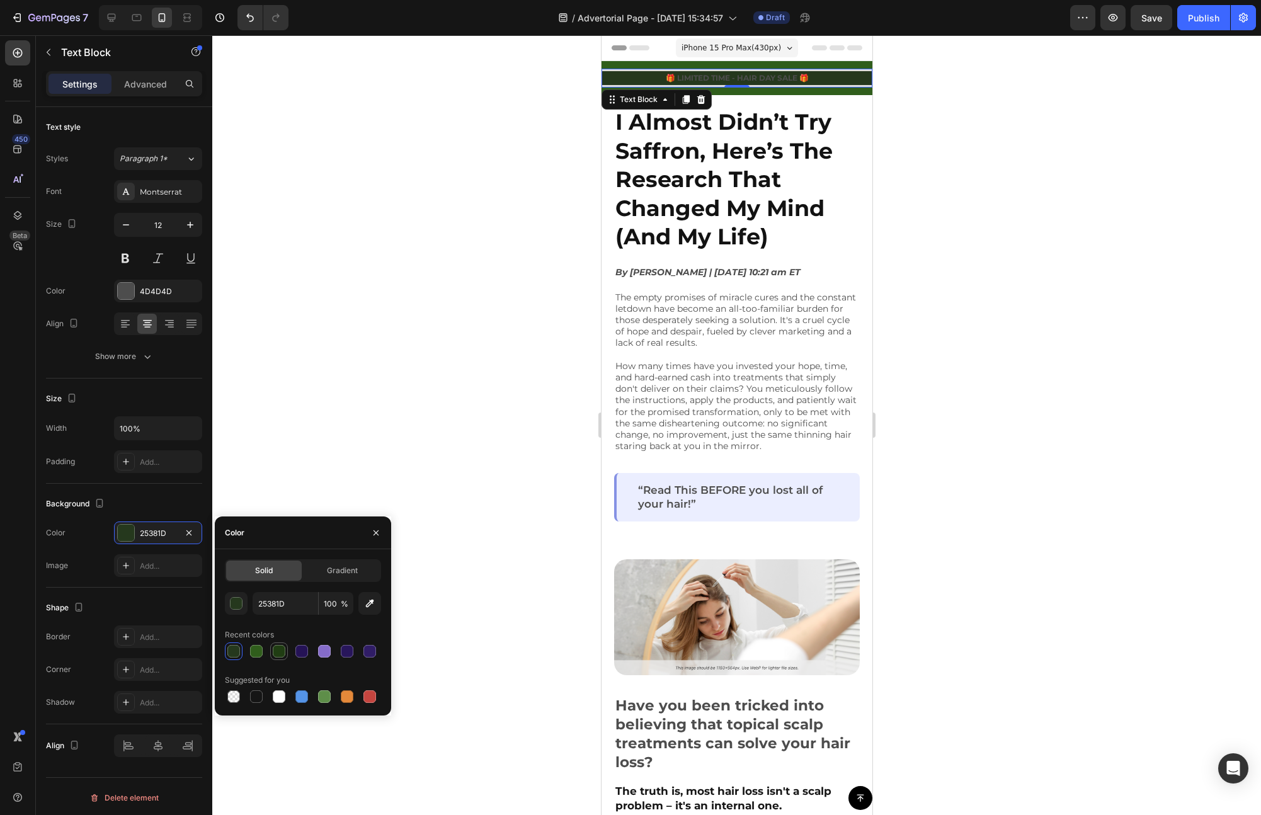
click at [278, 652] on div at bounding box center [279, 651] width 13 height 13
click at [261, 652] on div at bounding box center [256, 651] width 13 height 13
click at [233, 694] on div at bounding box center [233, 696] width 13 height 13
type input "000000"
type input "0"
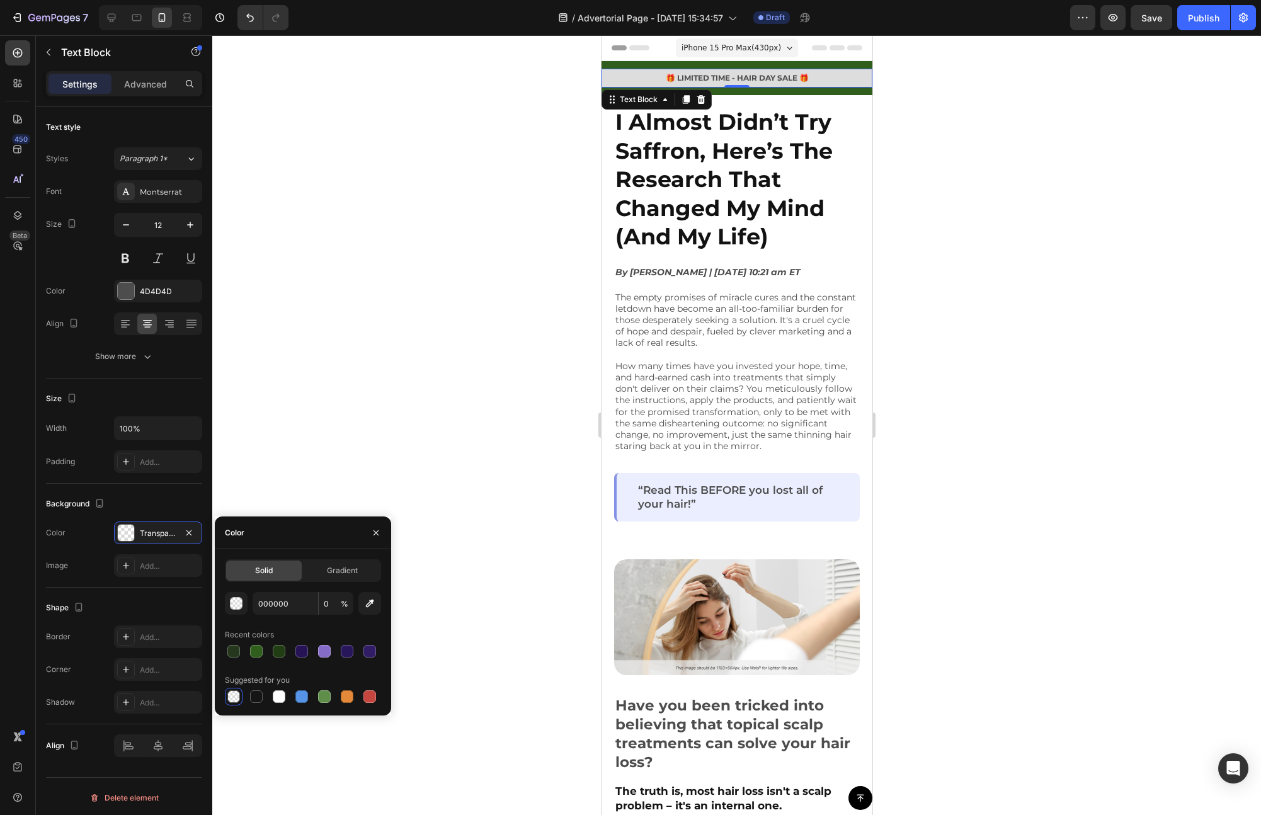
click at [379, 363] on div at bounding box center [736, 425] width 1049 height 780
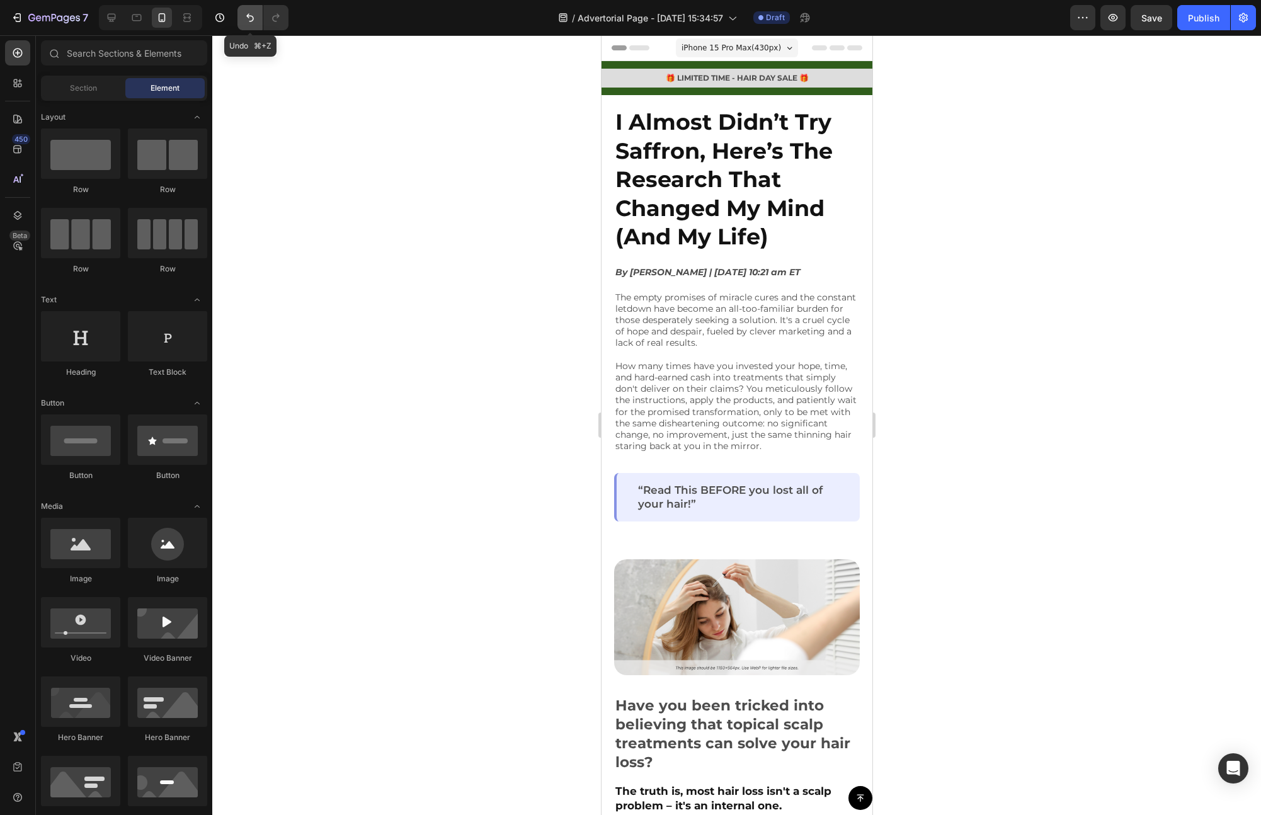
click at [246, 14] on icon "Undo/Redo" at bounding box center [250, 17] width 13 height 13
click at [248, 18] on icon "Undo/Redo" at bounding box center [250, 17] width 13 height 13
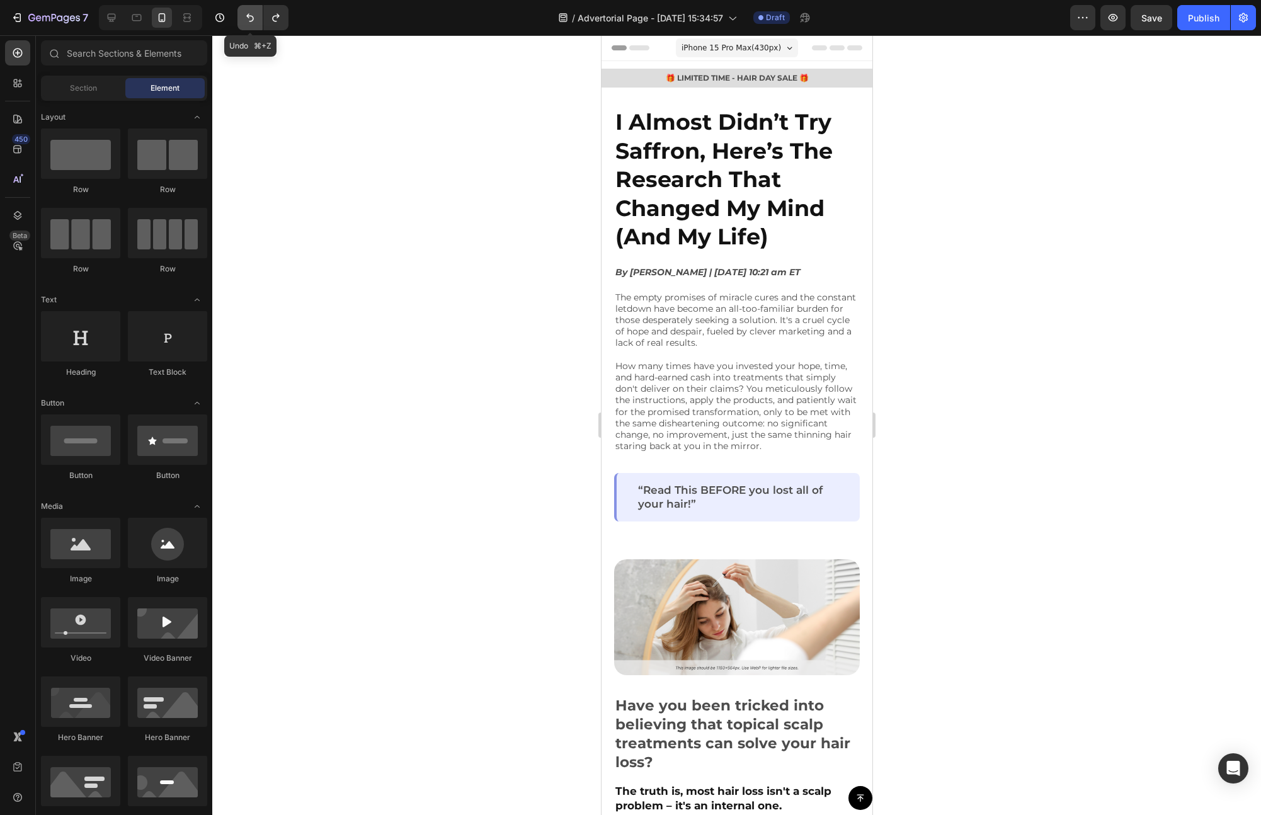
click at [248, 18] on icon "Undo/Redo" at bounding box center [250, 17] width 13 height 13
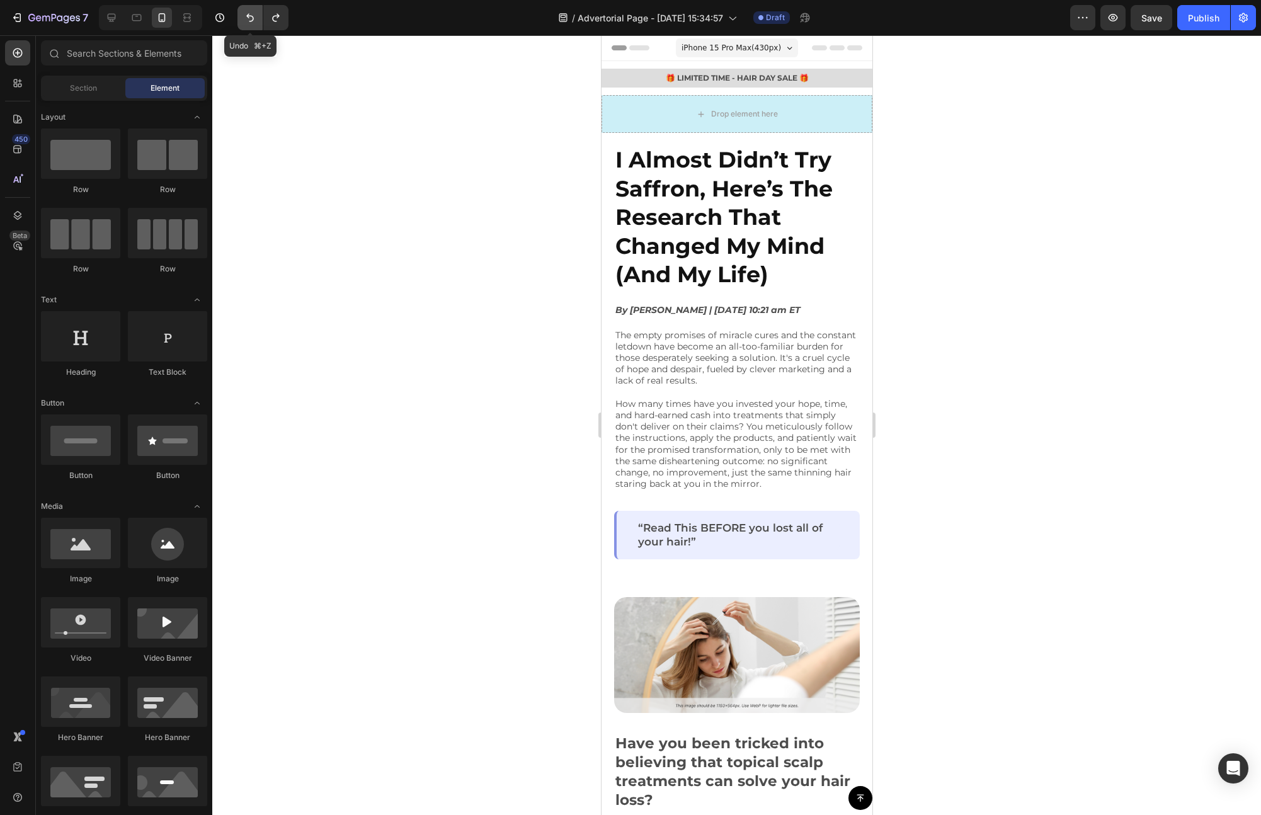
click at [249, 21] on icon "Undo/Redo" at bounding box center [250, 18] width 8 height 8
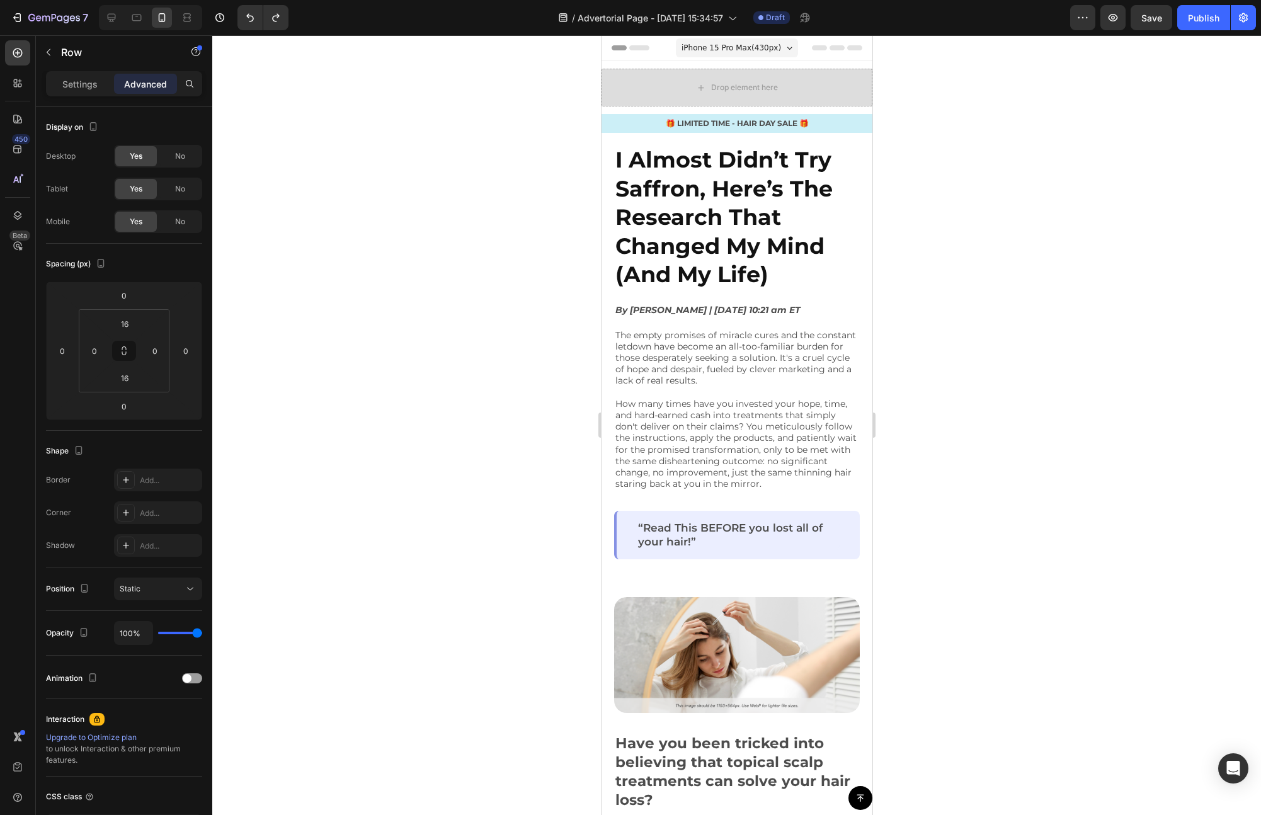
click at [675, 142] on div "I Almost Didn’t Try Saffron, Here’s The Research That Changed My Mind (And My L…" at bounding box center [736, 231] width 246 height 194
click at [541, 191] on div at bounding box center [736, 425] width 1049 height 780
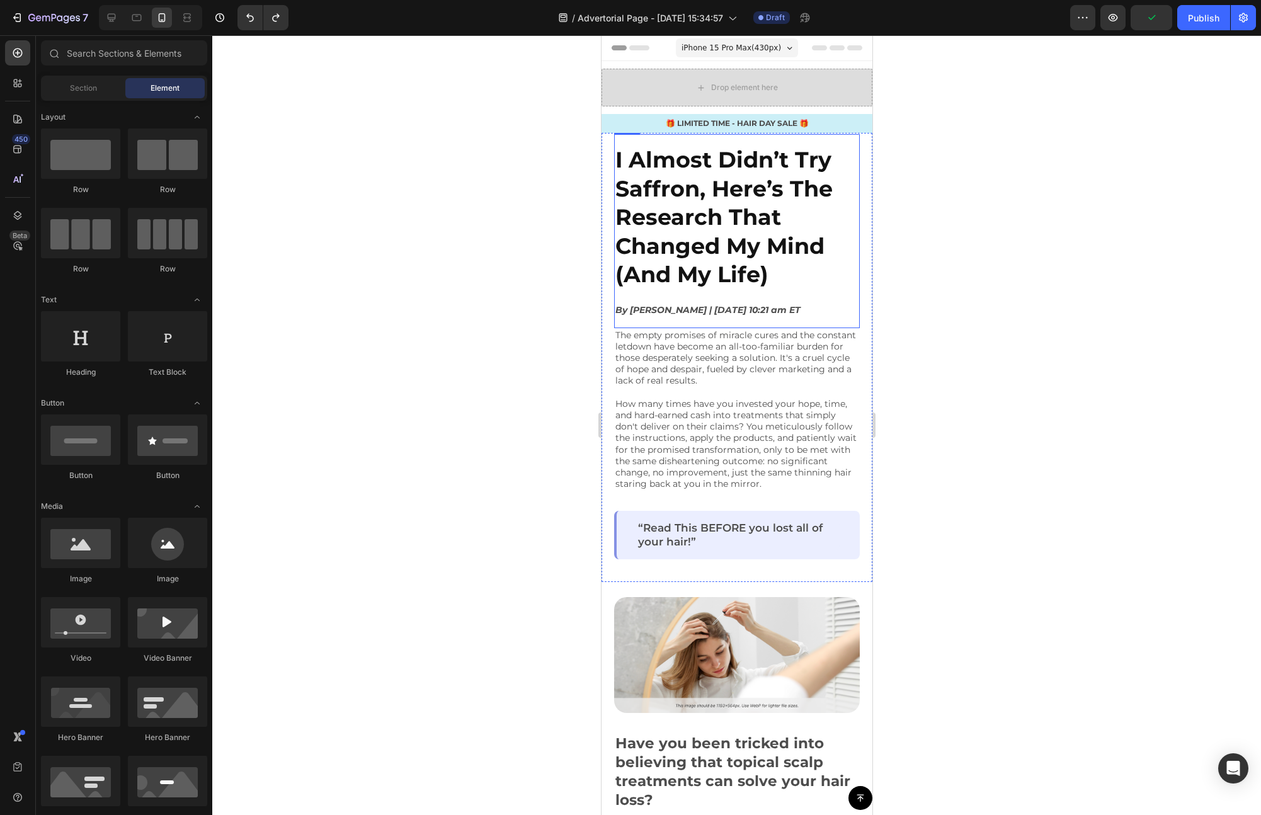
click at [722, 294] on div "I Almost Didn’t Try Saffron, Here’s The Research That Changed My Mind (And My L…" at bounding box center [736, 231] width 246 height 174
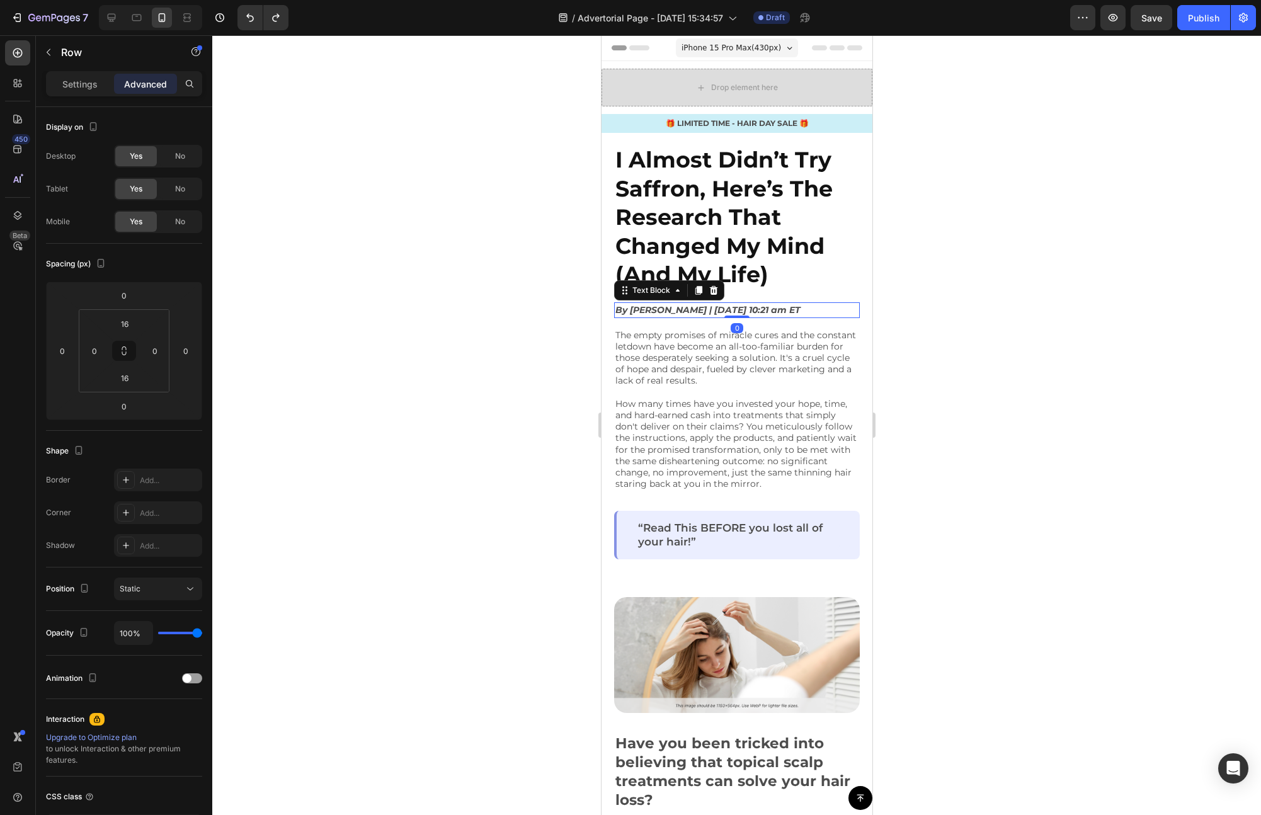
click at [719, 312] on strong "By [PERSON_NAME] | [DATE] 10:21 am ET" at bounding box center [707, 309] width 185 height 11
click at [790, 309] on strong "By [PERSON_NAME] | [DATE] 10:21 am ET" at bounding box center [707, 309] width 185 height 11
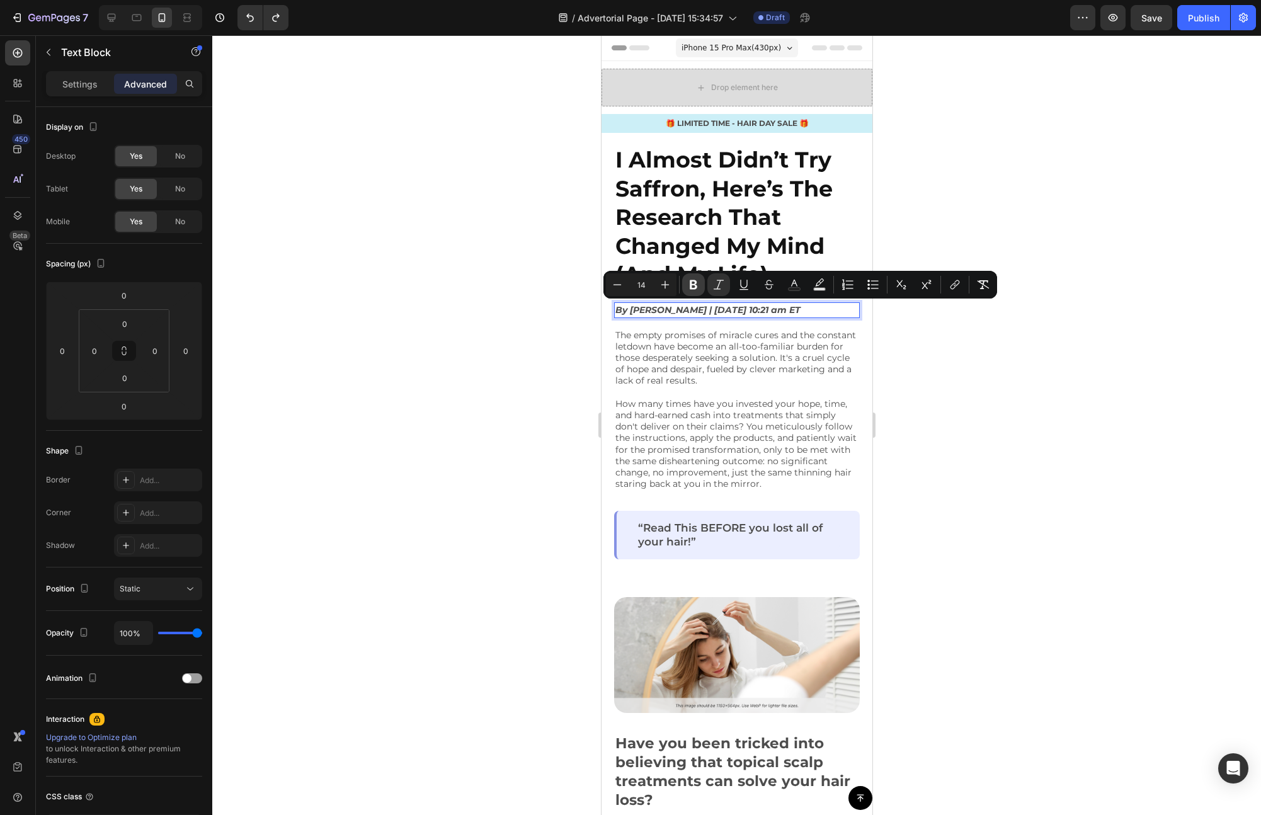
click at [696, 285] on icon "Editor contextual toolbar" at bounding box center [694, 284] width 8 height 9
click at [334, 296] on div at bounding box center [736, 425] width 1049 height 780
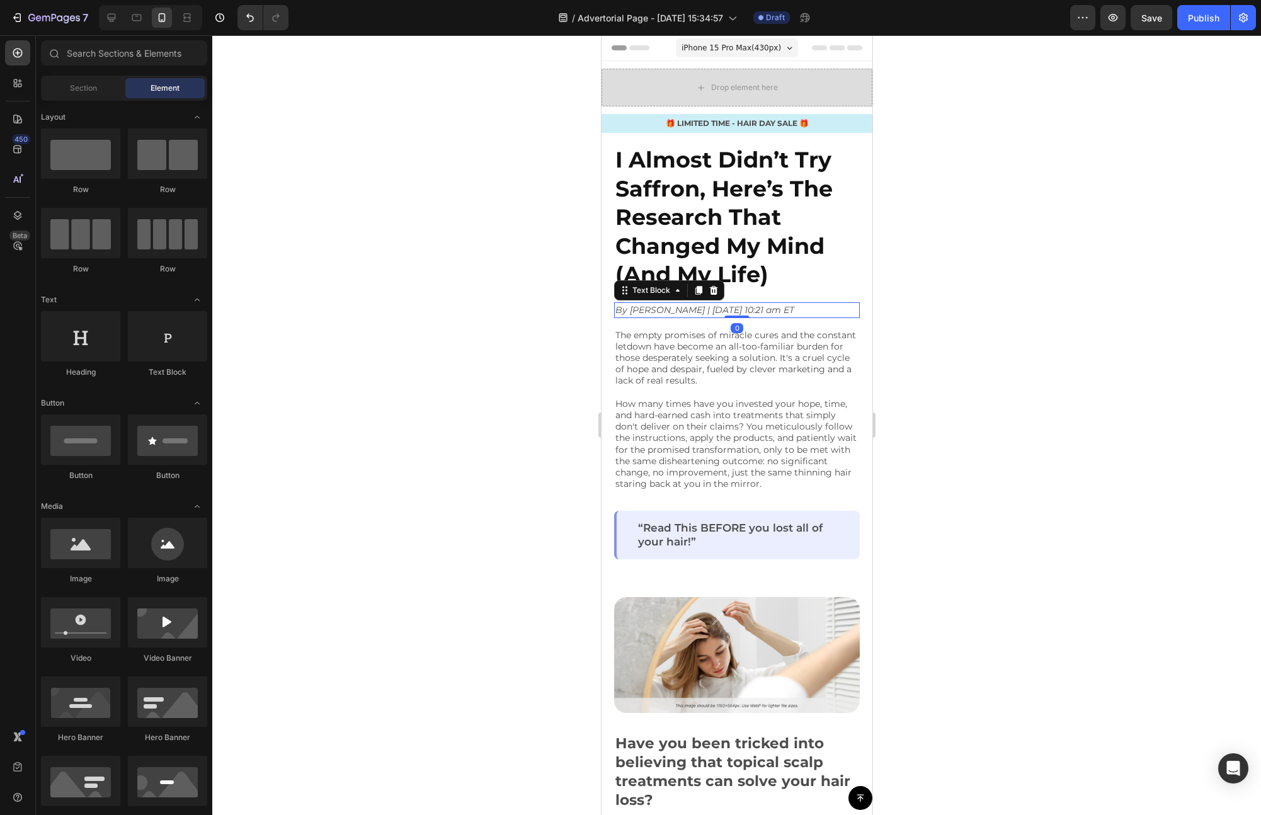
click at [651, 309] on icon "By [PERSON_NAME] | [DATE] 10:21 am ET" at bounding box center [704, 309] width 179 height 11
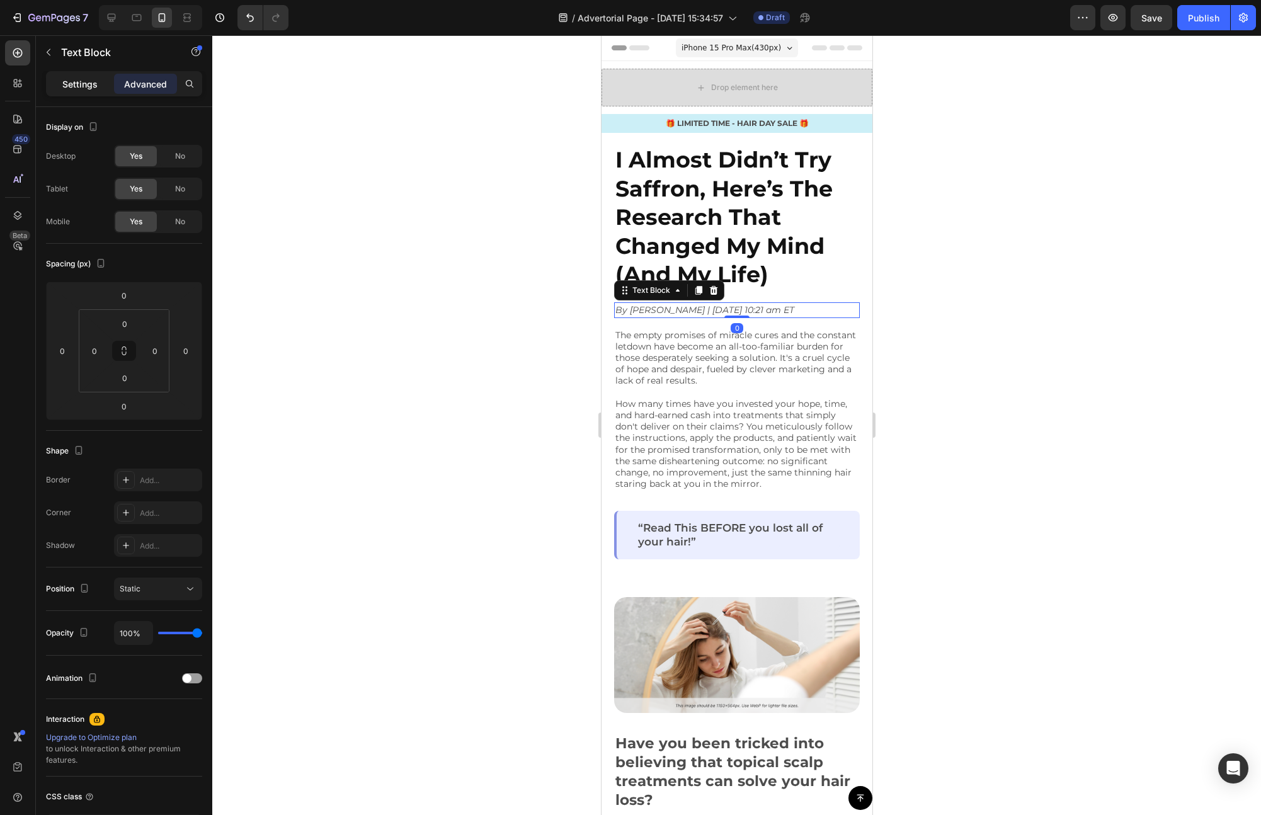
click at [81, 83] on p "Settings" at bounding box center [79, 83] width 35 height 13
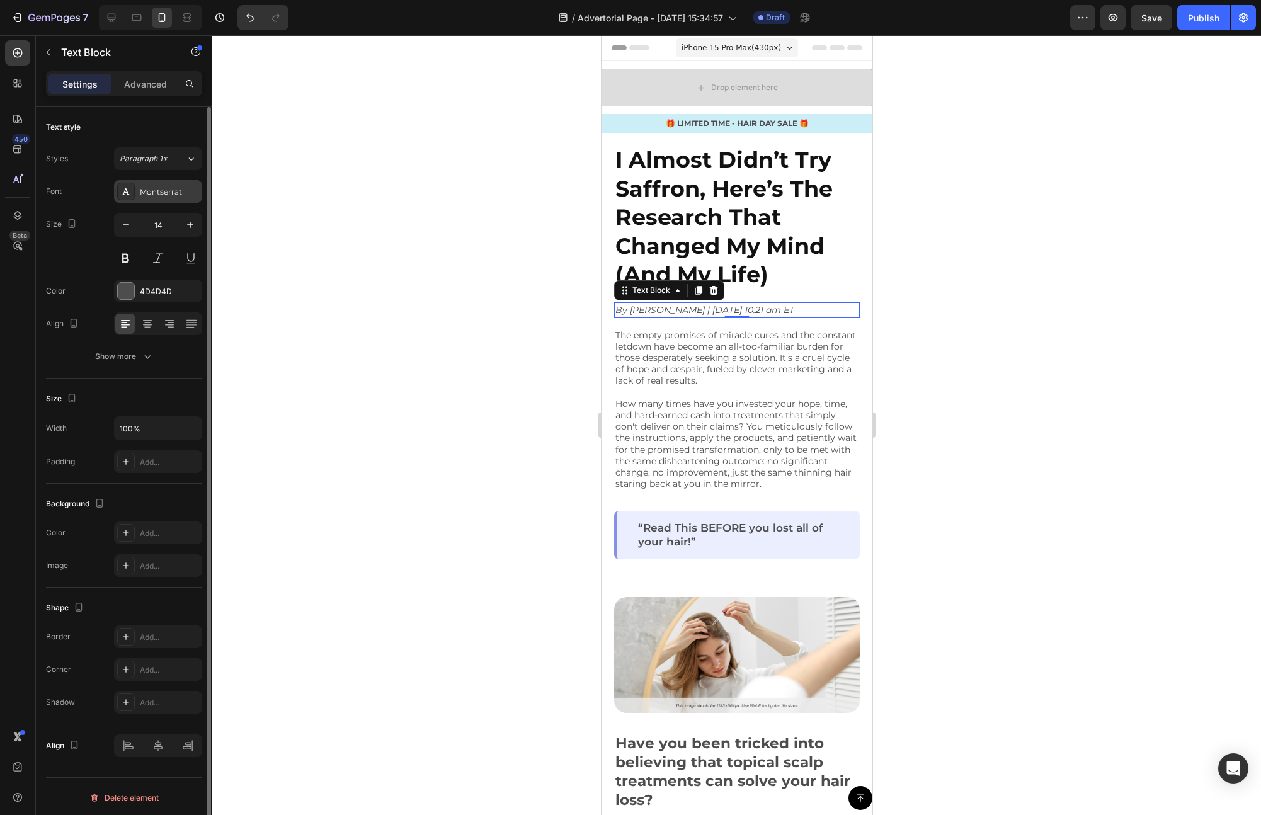
click at [162, 189] on div "Montserrat" at bounding box center [169, 191] width 59 height 11
click at [76, 259] on div "Size 14" at bounding box center [124, 241] width 156 height 57
click at [139, 354] on div "Show more" at bounding box center [124, 356] width 59 height 13
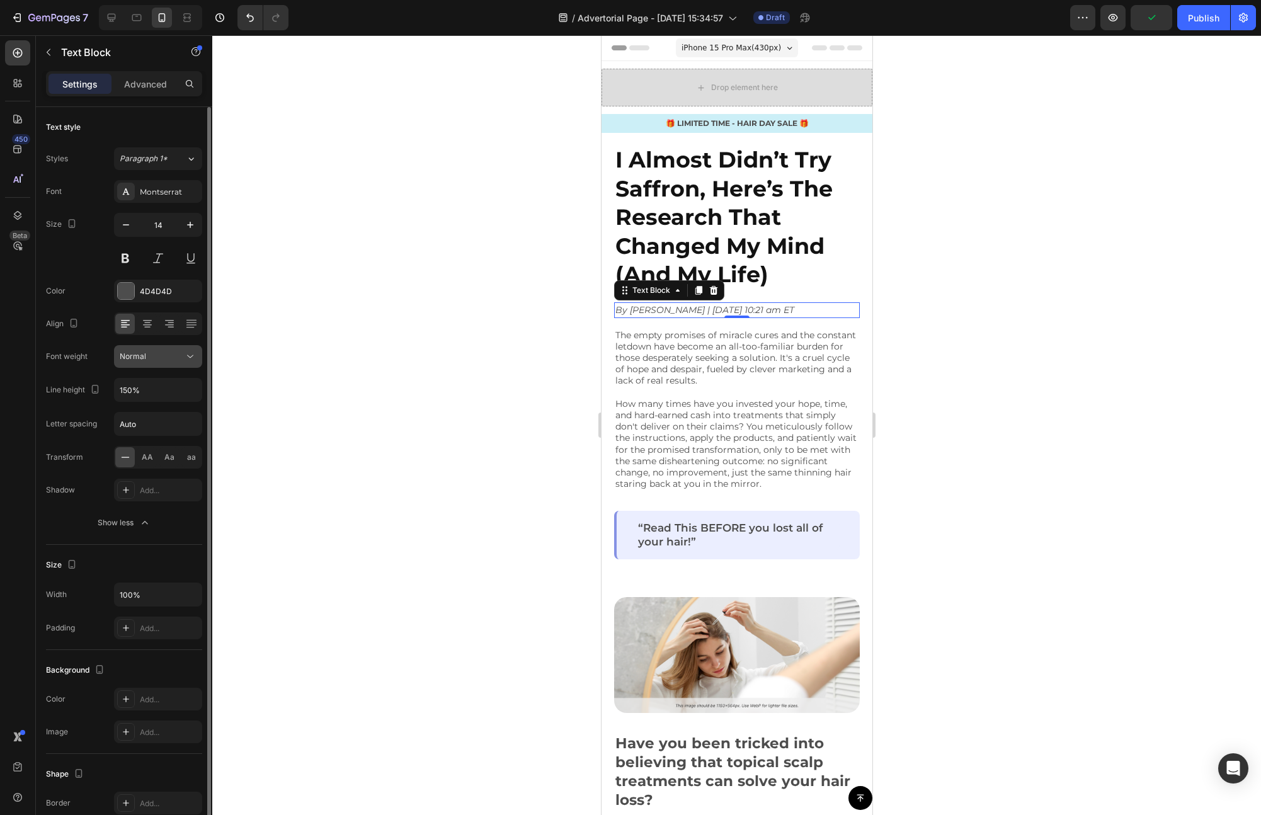
click at [170, 362] on div "Normal" at bounding box center [158, 356] width 77 height 13
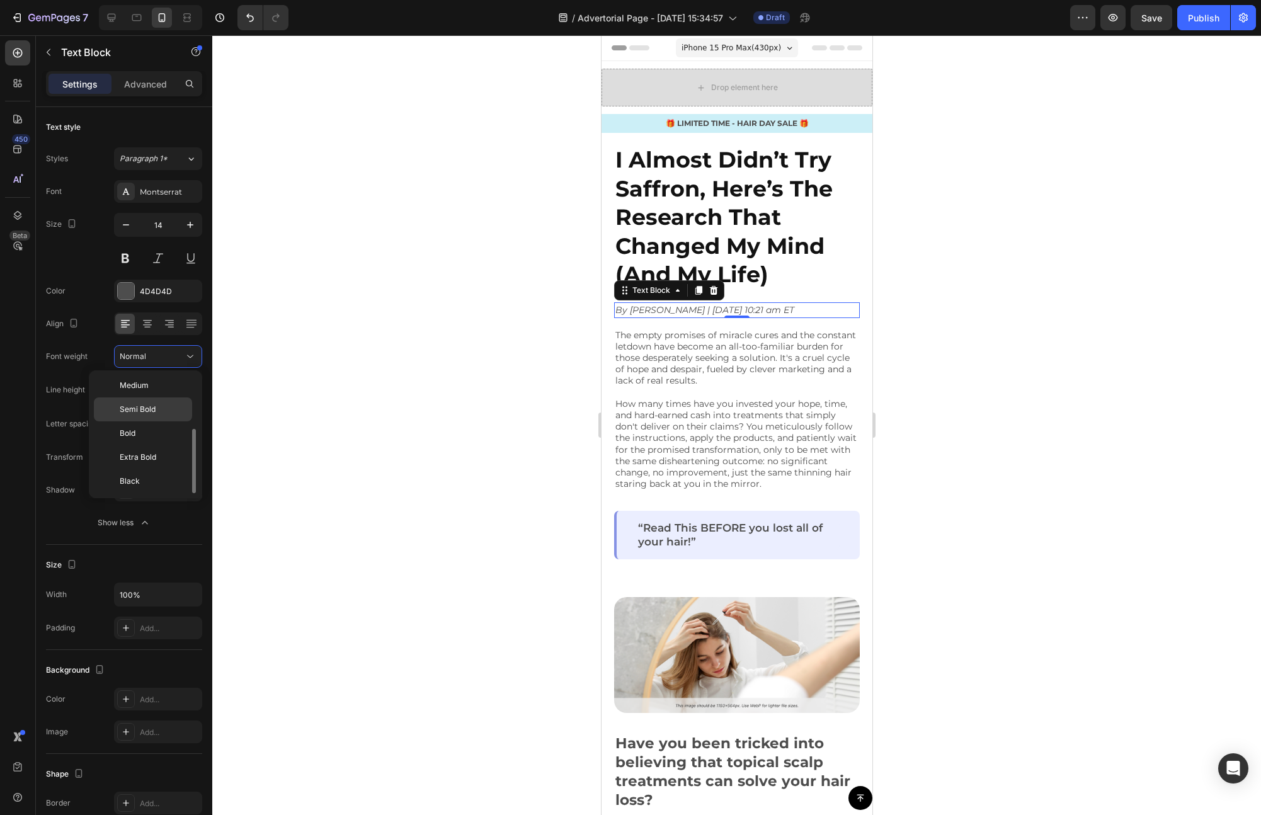
scroll to position [95, 0]
click at [145, 391] on span "Medium" at bounding box center [134, 387] width 29 height 11
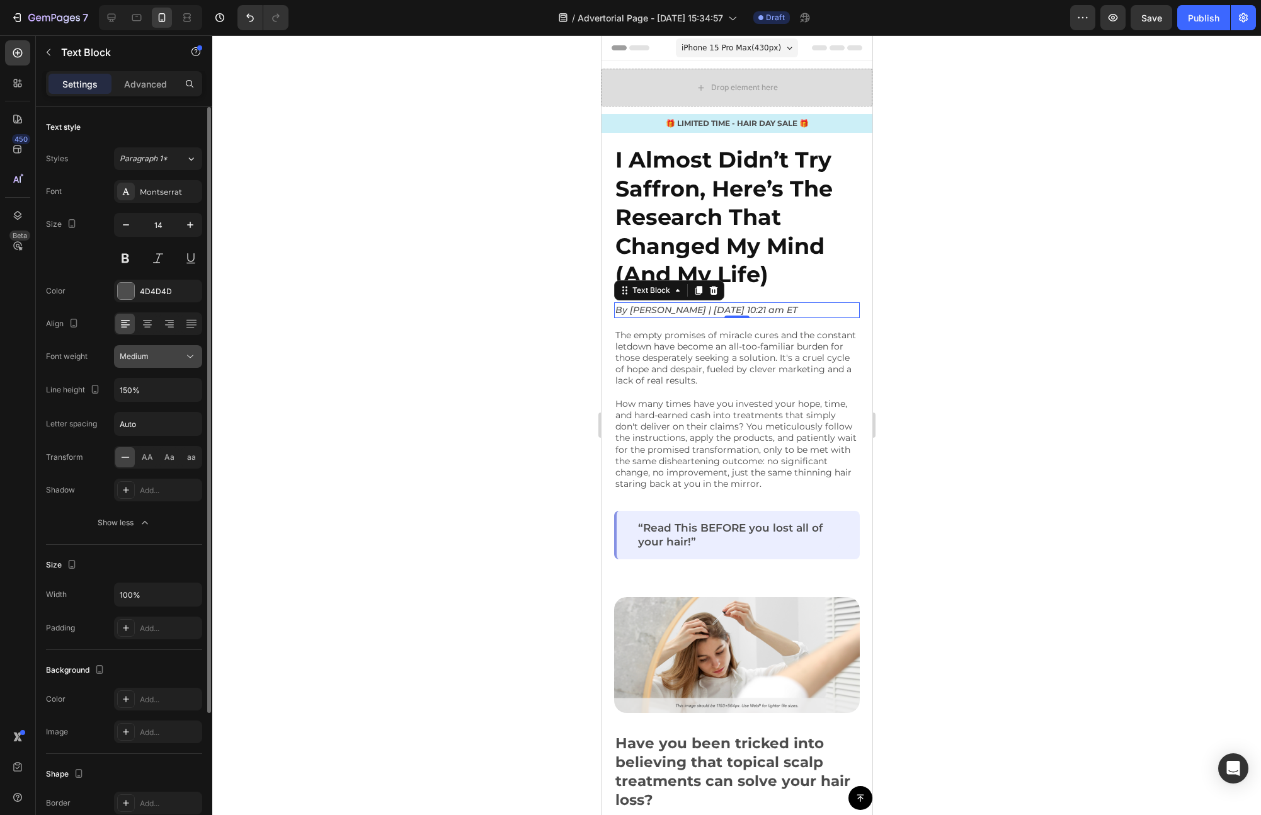
click at [169, 366] on button "Medium" at bounding box center [158, 356] width 88 height 23
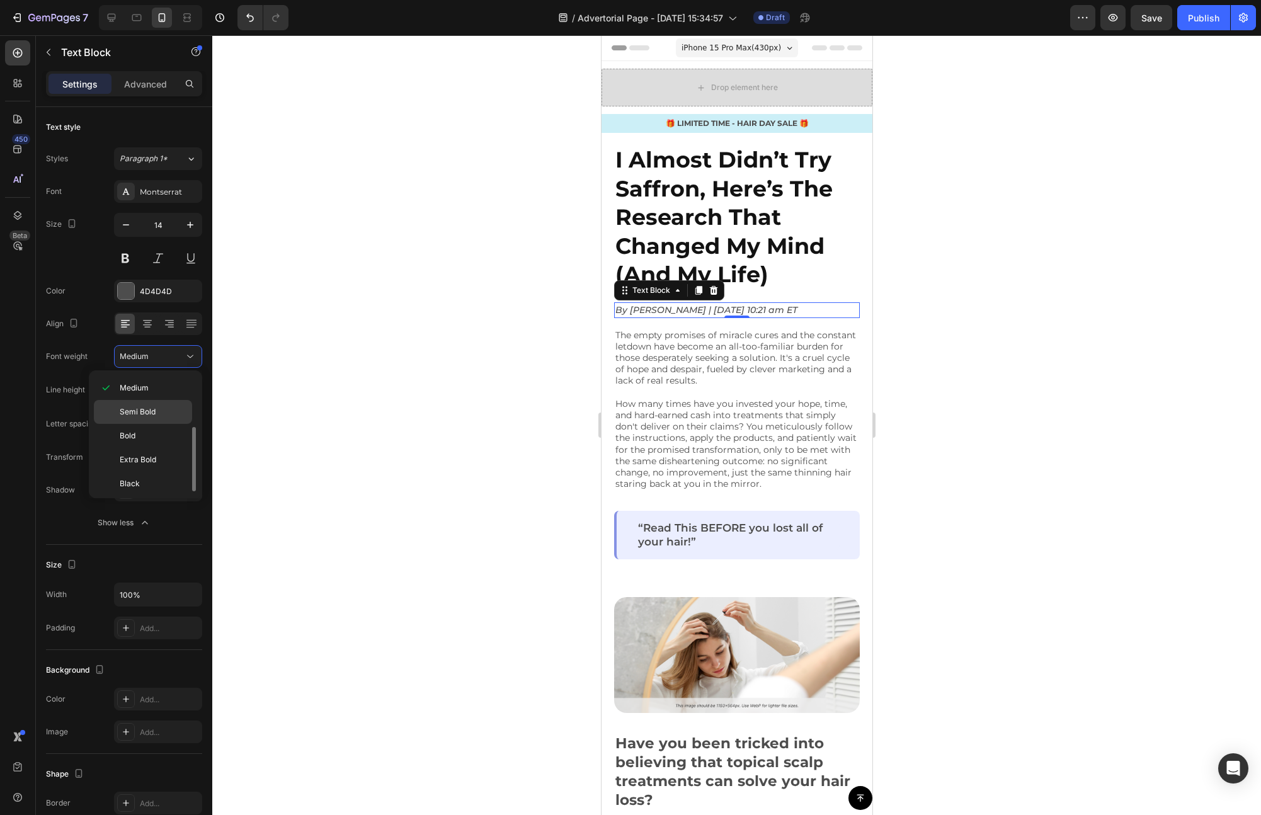
click at [167, 411] on p "Semi Bold" at bounding box center [153, 411] width 67 height 11
click at [333, 380] on div at bounding box center [736, 425] width 1049 height 780
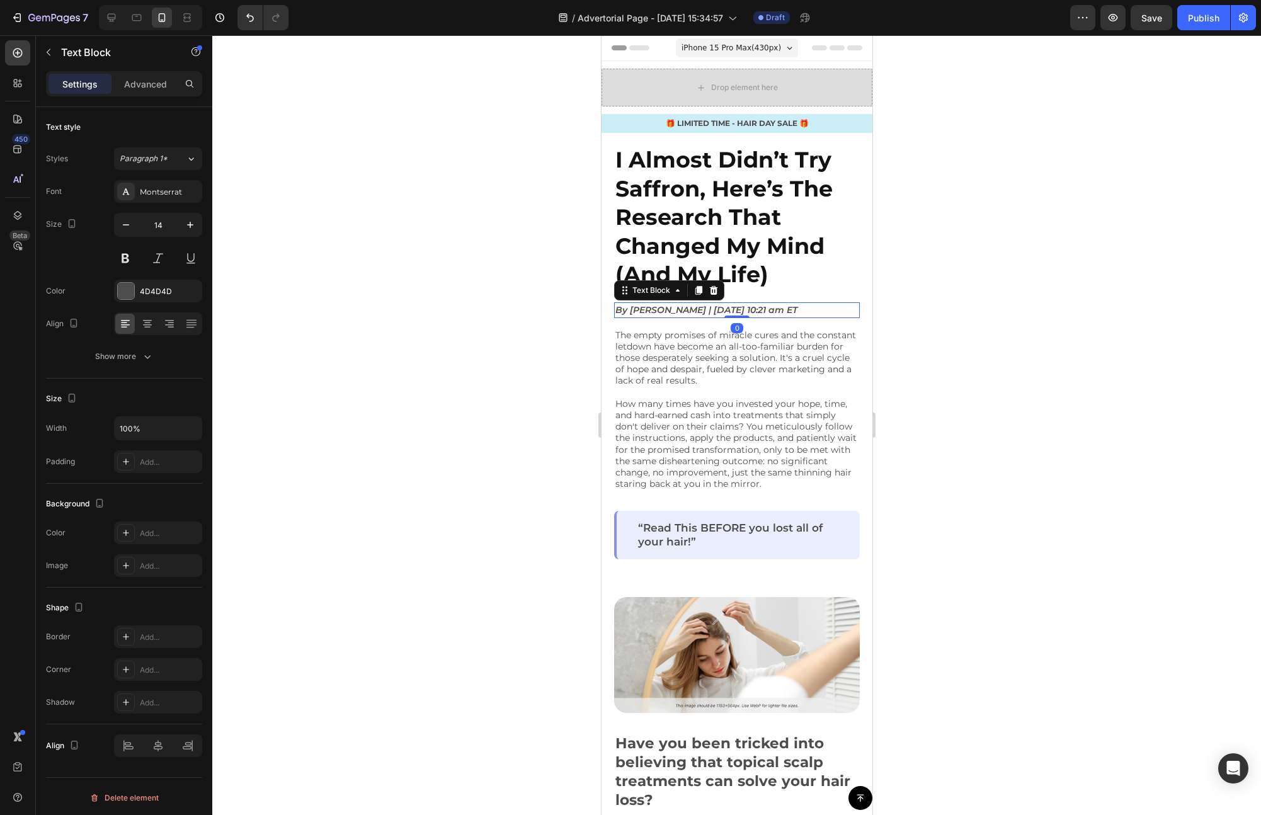
click at [695, 307] on icon "By [PERSON_NAME] | [DATE] 10:21 am ET" at bounding box center [706, 309] width 182 height 11
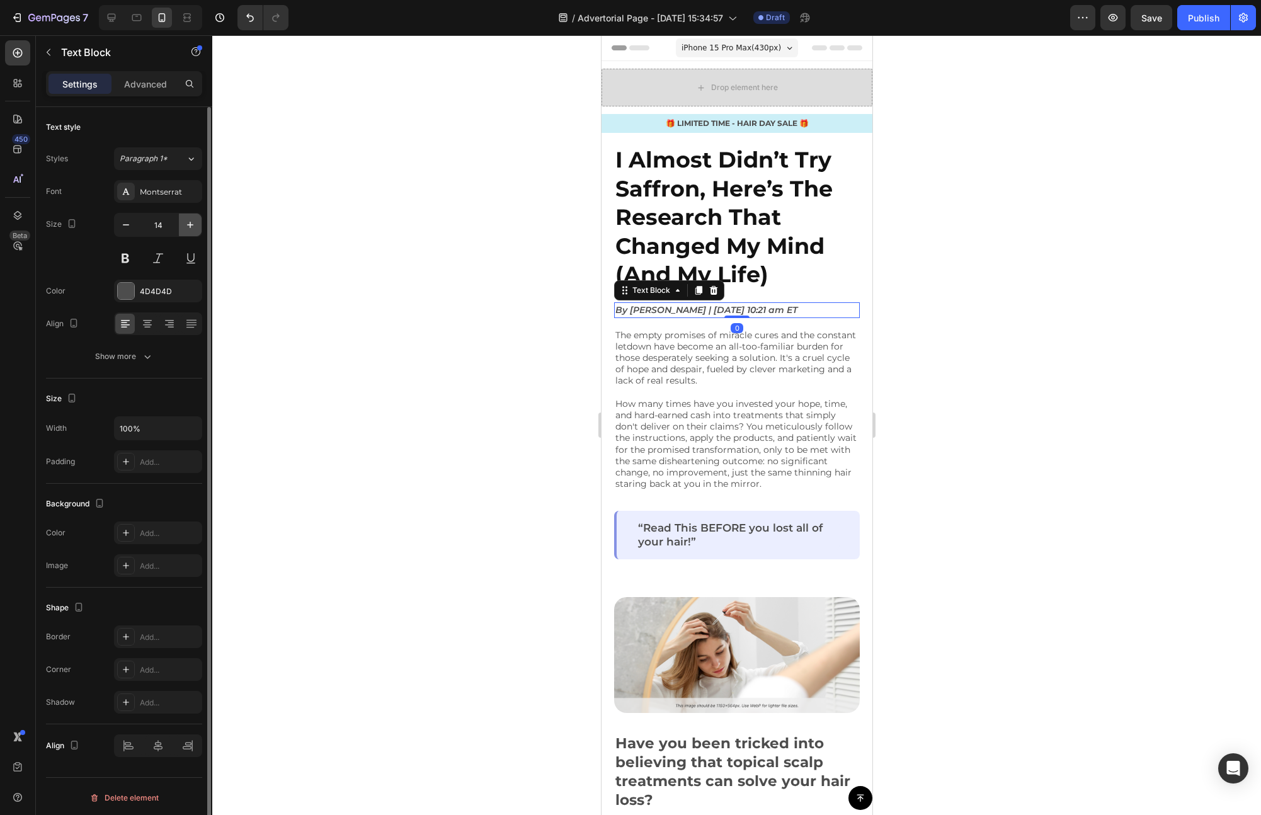
click at [185, 226] on icon "button" at bounding box center [190, 225] width 13 height 13
type input "16"
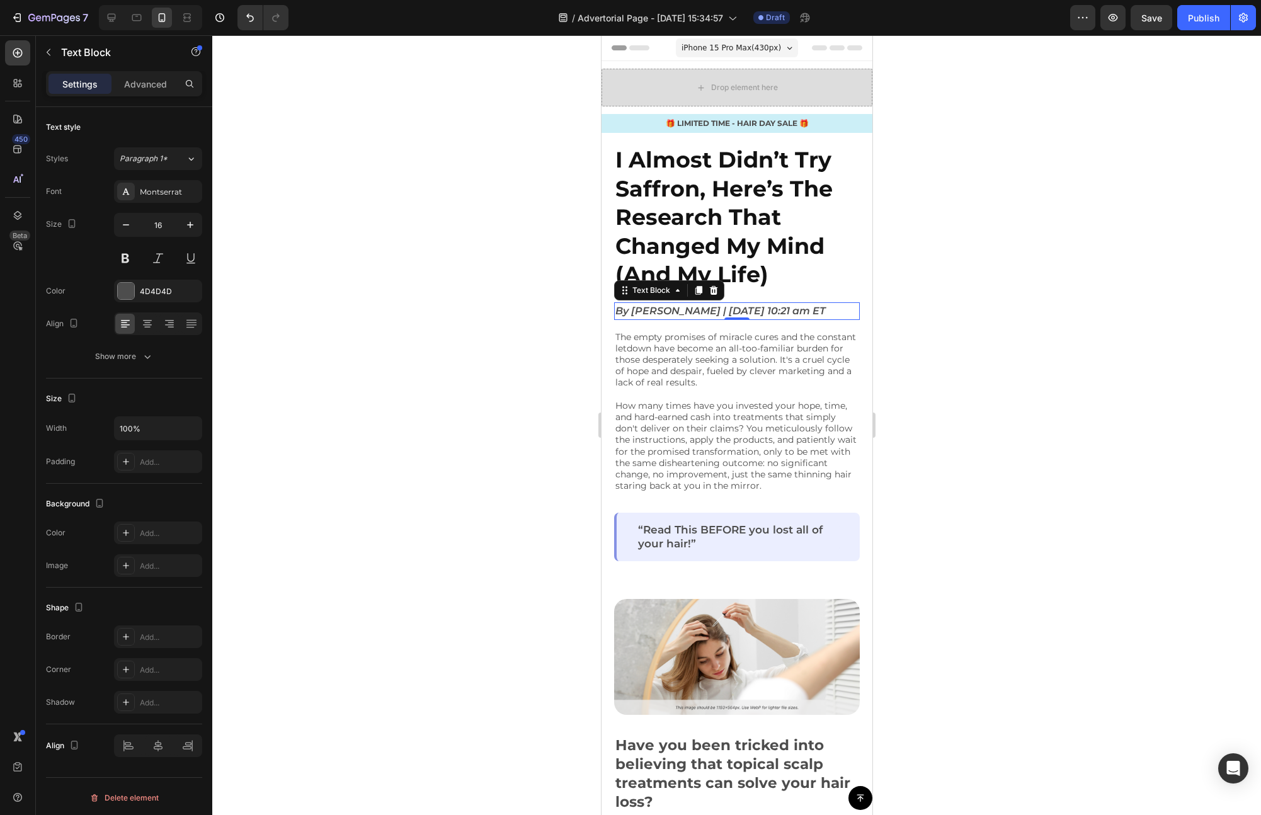
click at [236, 244] on div at bounding box center [736, 425] width 1049 height 780
click at [675, 315] on icon "By [PERSON_NAME] | [DATE] 10:21 am ET" at bounding box center [720, 311] width 210 height 12
click at [690, 236] on strong "I Almost Didn’t Try Saffron, Here’s The Research That Changed My Mind (And My L…" at bounding box center [723, 217] width 217 height 142
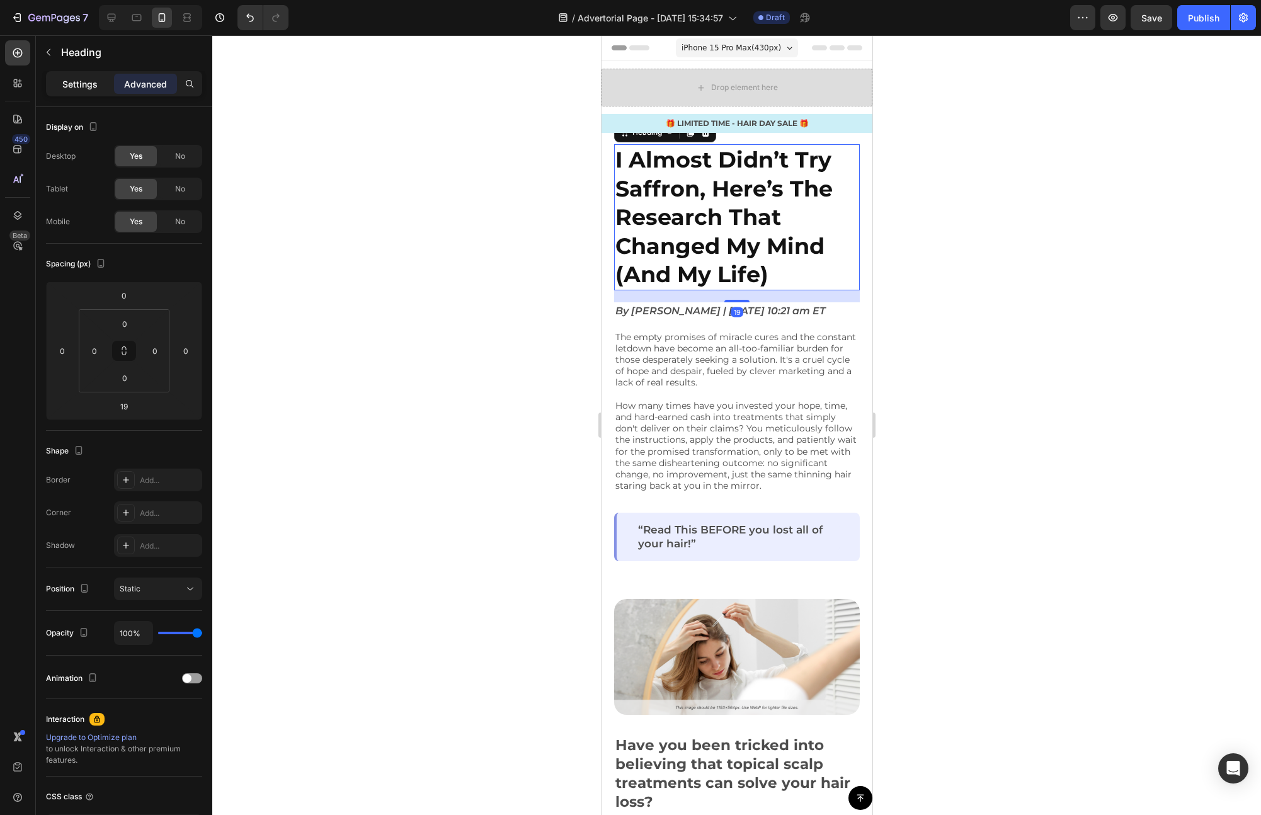
click at [68, 74] on div "Settings" at bounding box center [79, 84] width 63 height 20
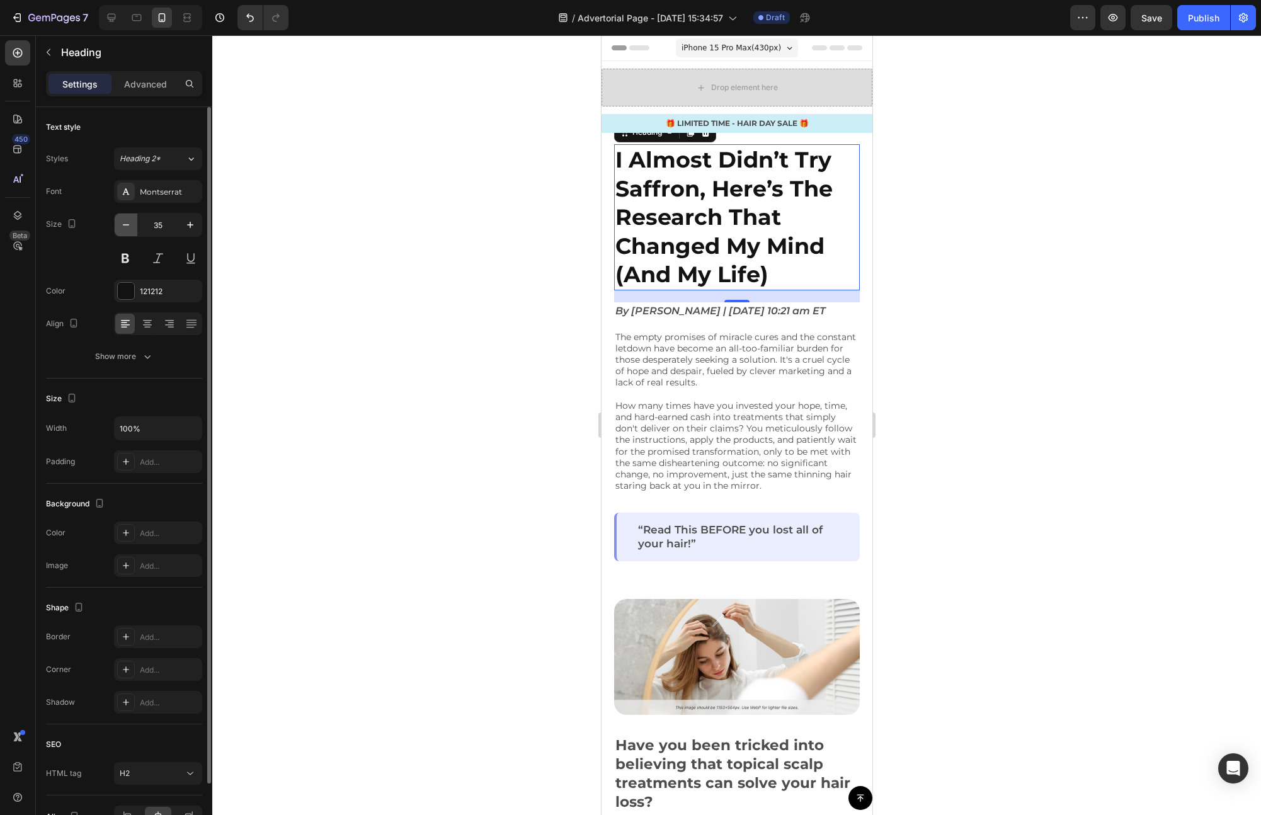
click at [125, 232] on button "button" at bounding box center [126, 224] width 23 height 23
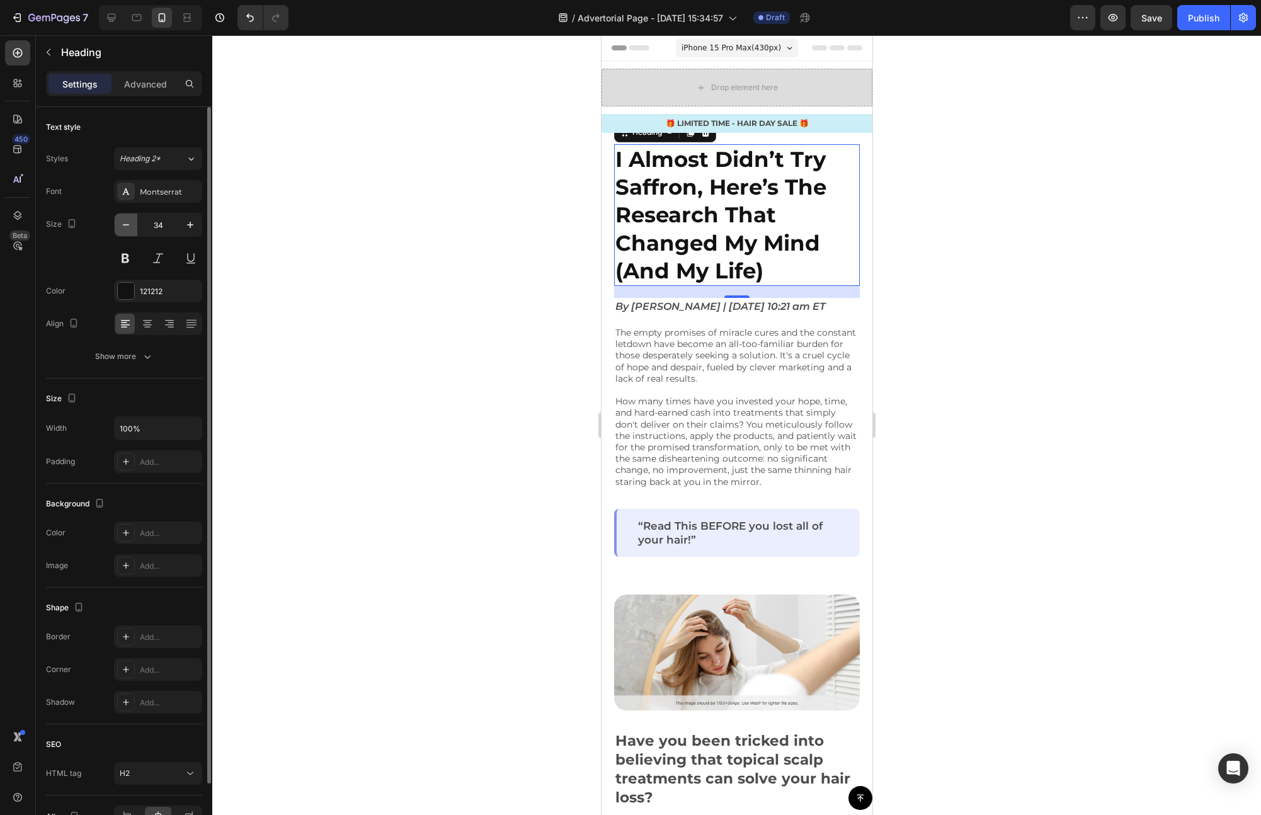
click at [125, 232] on button "button" at bounding box center [126, 224] width 23 height 23
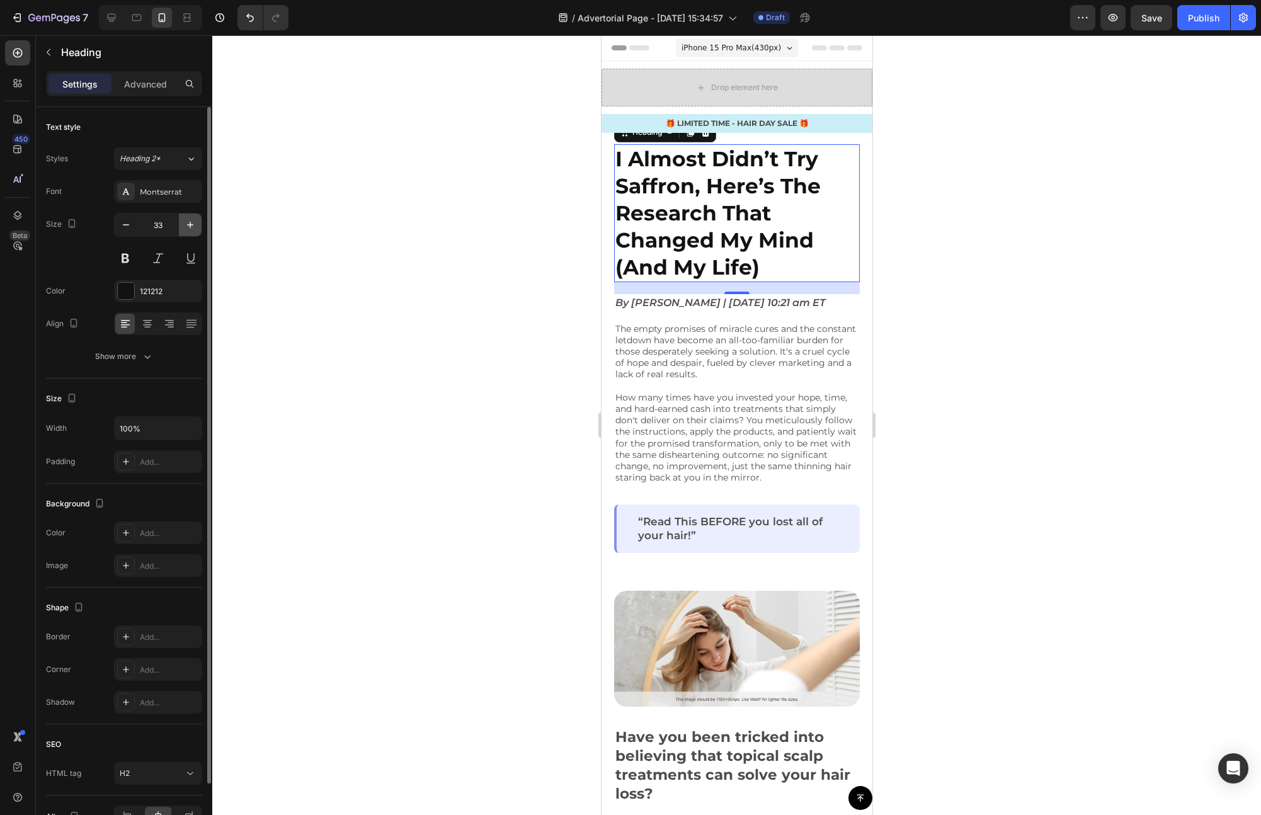
click at [195, 225] on icon "button" at bounding box center [190, 225] width 13 height 13
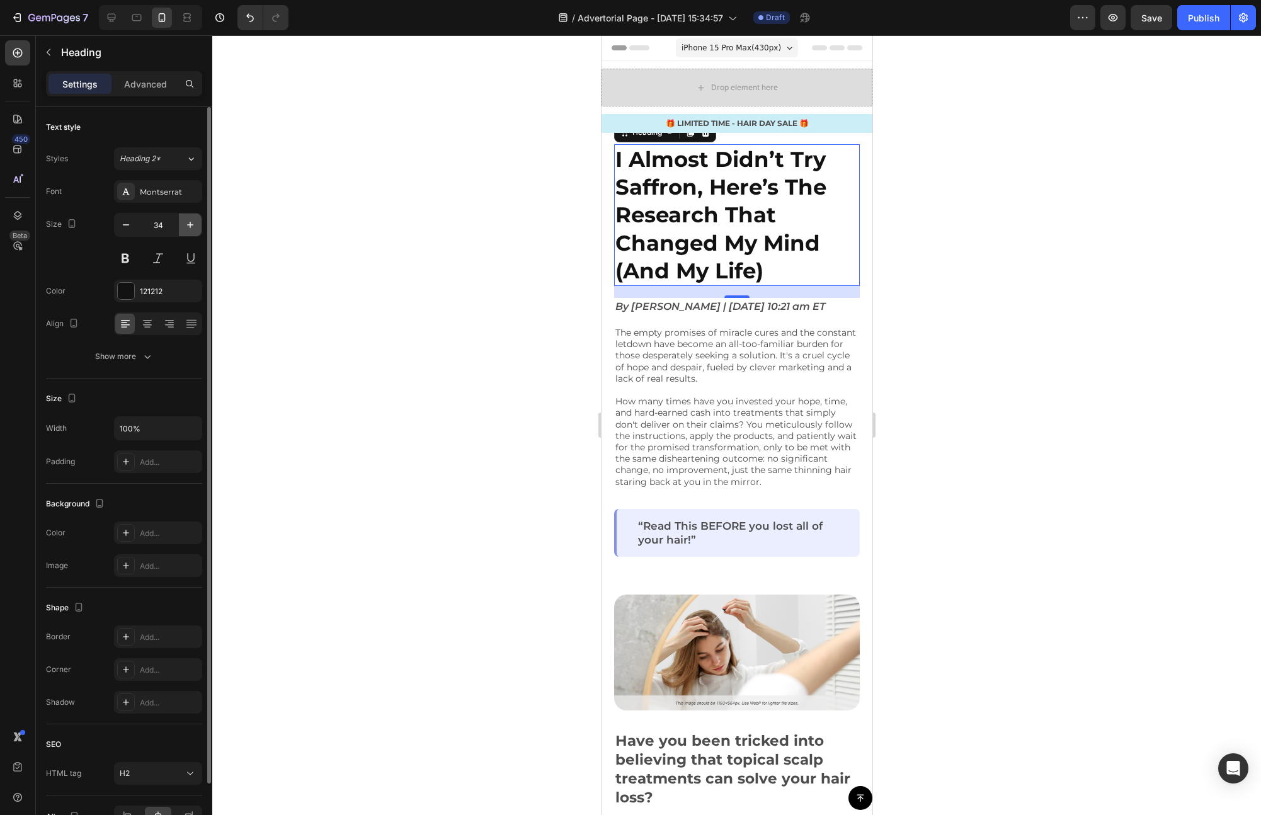
click at [195, 225] on icon "button" at bounding box center [190, 225] width 13 height 13
type input "35"
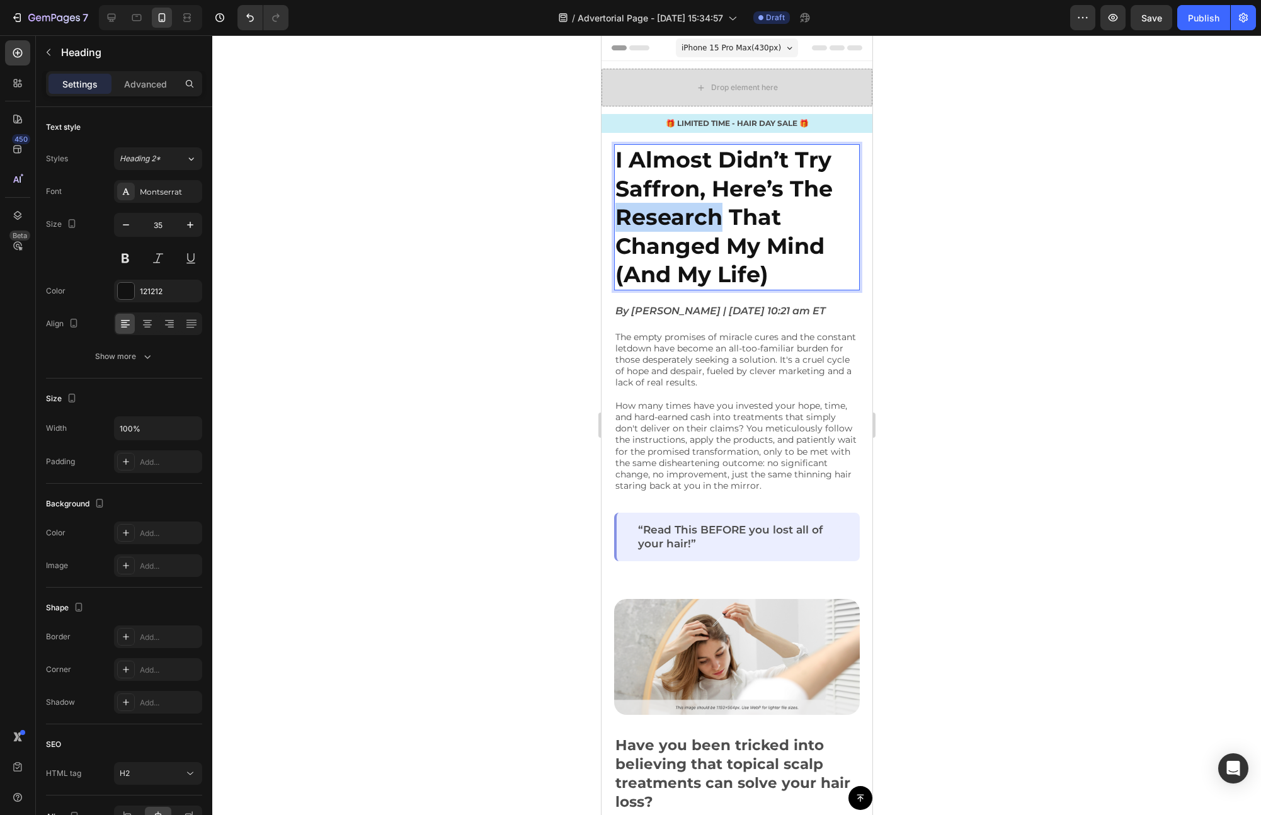
click at [700, 206] on strong "I Almost Didn’t Try Saffron, Here’s The Research That Changed My Mind (And My L…" at bounding box center [723, 217] width 217 height 142
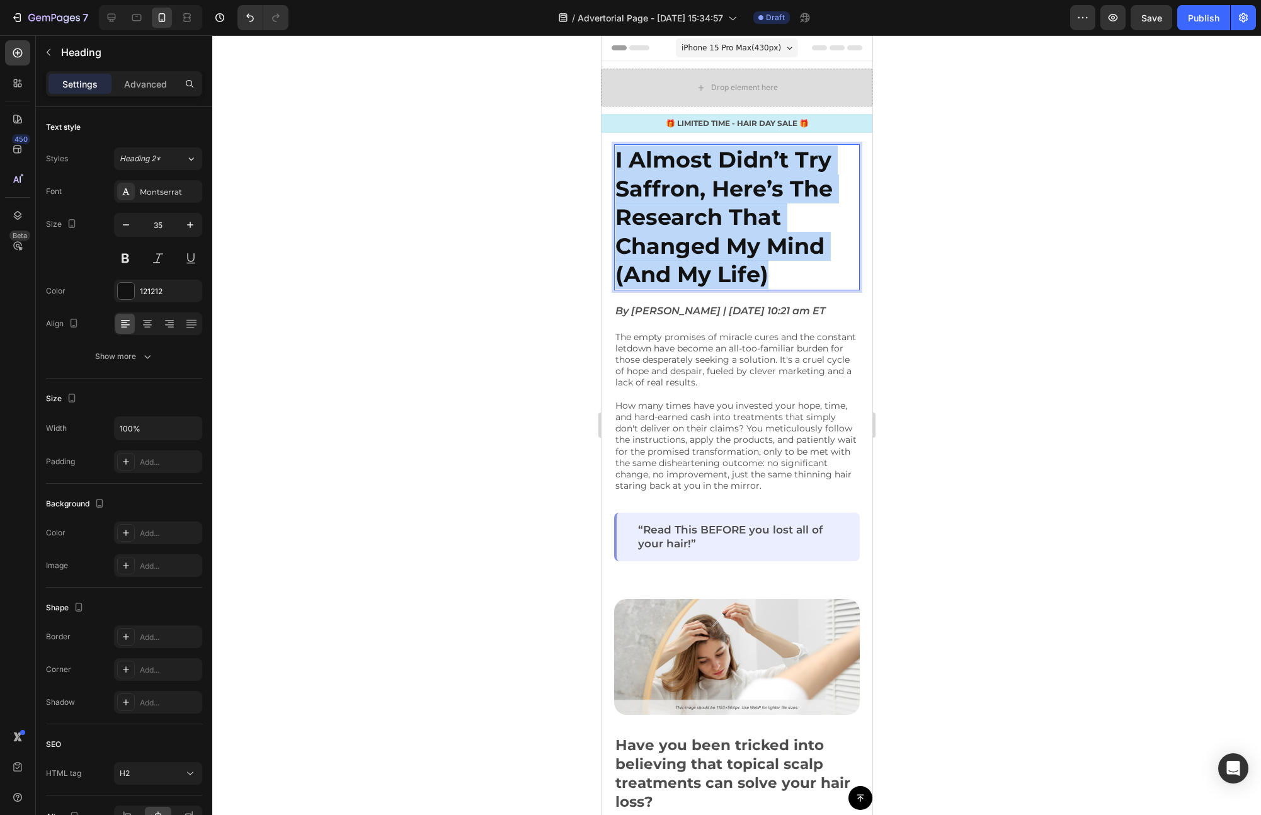
click at [700, 206] on strong "I Almost Didn’t Try Saffron, Here’s The Research That Changed My Mind (And My L…" at bounding box center [723, 217] width 217 height 142
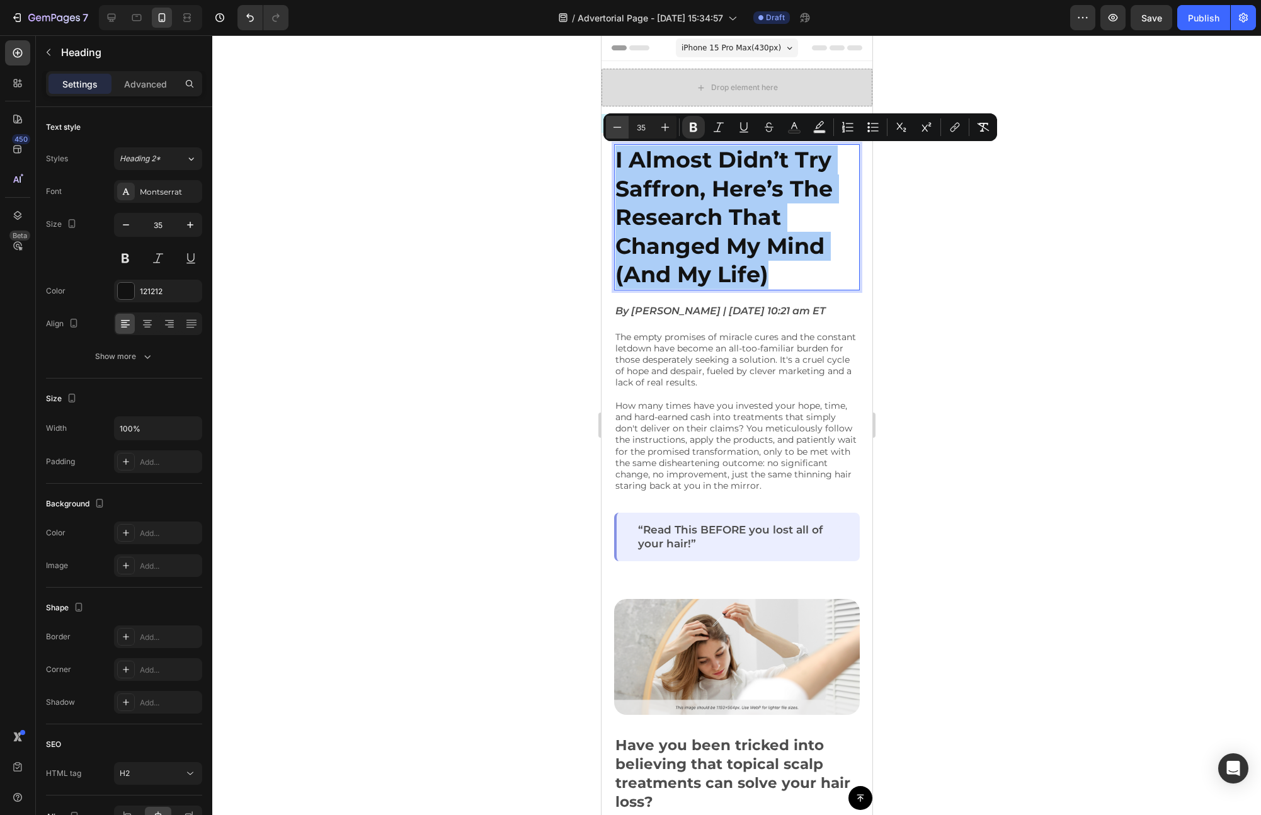
click at [620, 128] on icon "Editor contextual toolbar" at bounding box center [617, 127] width 13 height 13
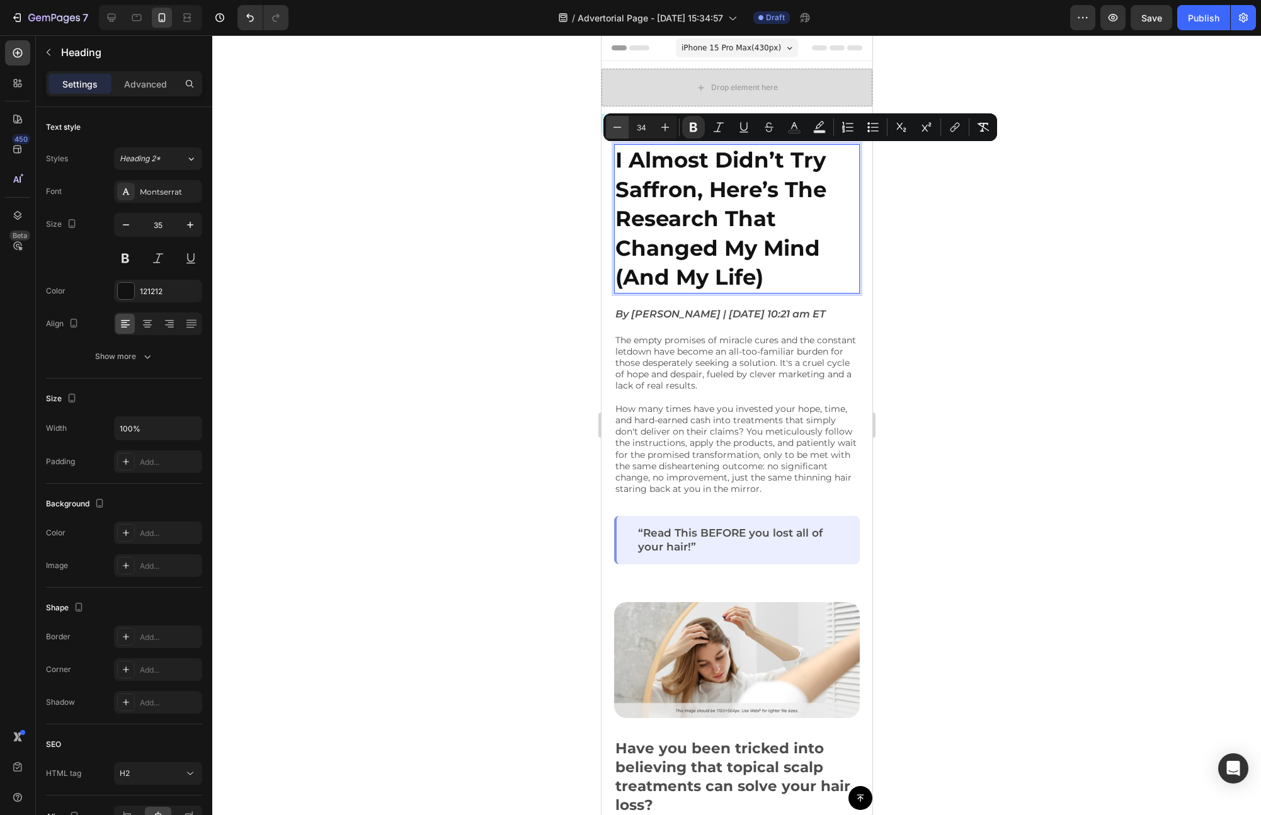
click at [620, 128] on icon "Editor contextual toolbar" at bounding box center [617, 127] width 13 height 13
type input "33"
click at [484, 243] on div at bounding box center [736, 425] width 1049 height 780
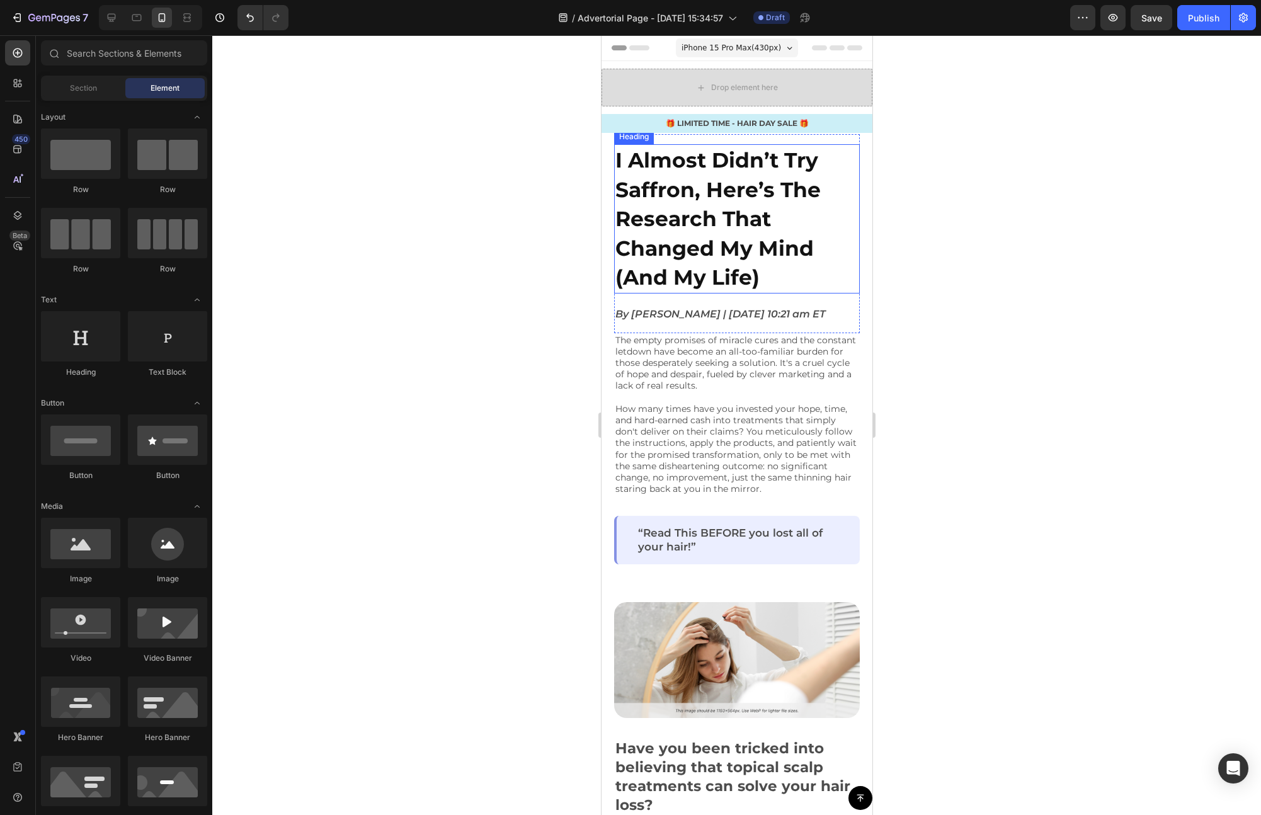
click at [685, 227] on strong "I Almost Didn’t Try Saffron, Here’s The Research That Changed My Mind (And My L…" at bounding box center [717, 218] width 205 height 142
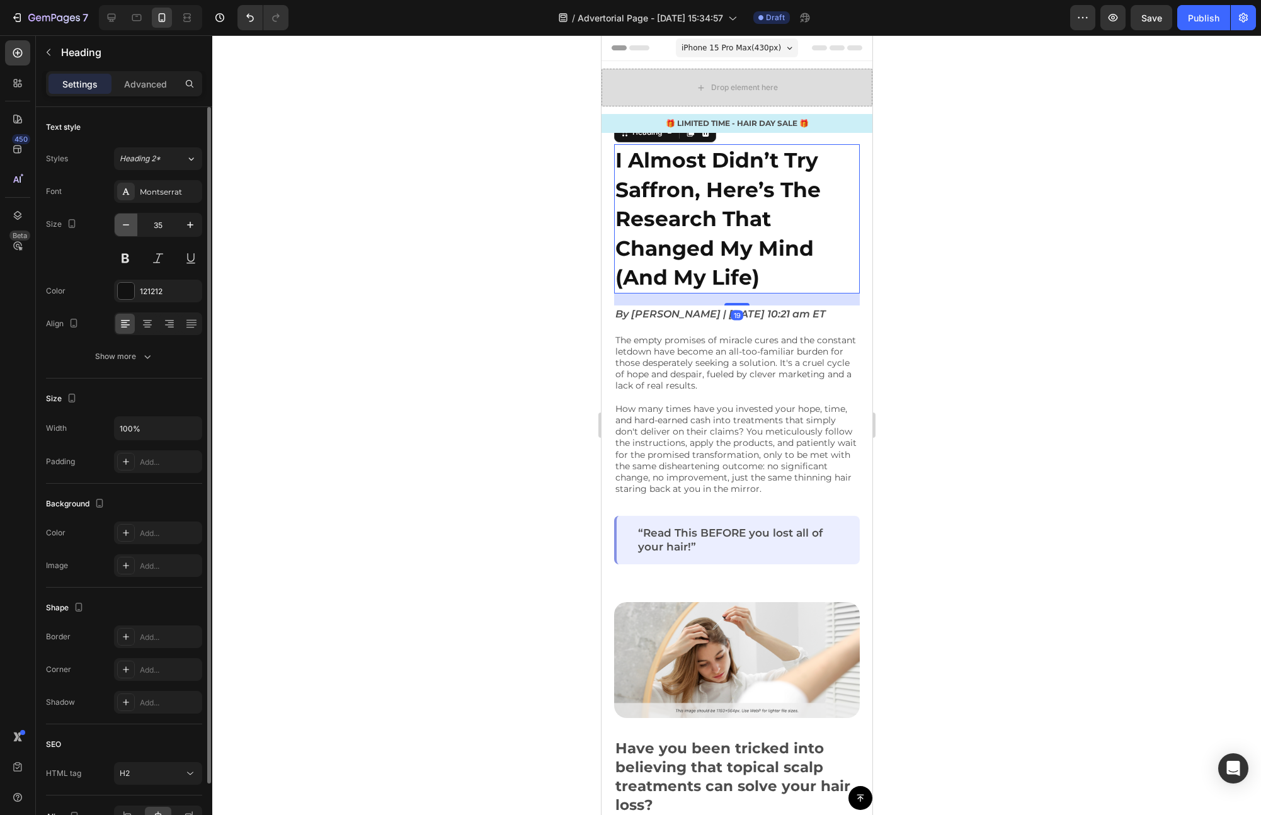
click at [130, 227] on icon "button" at bounding box center [126, 225] width 13 height 13
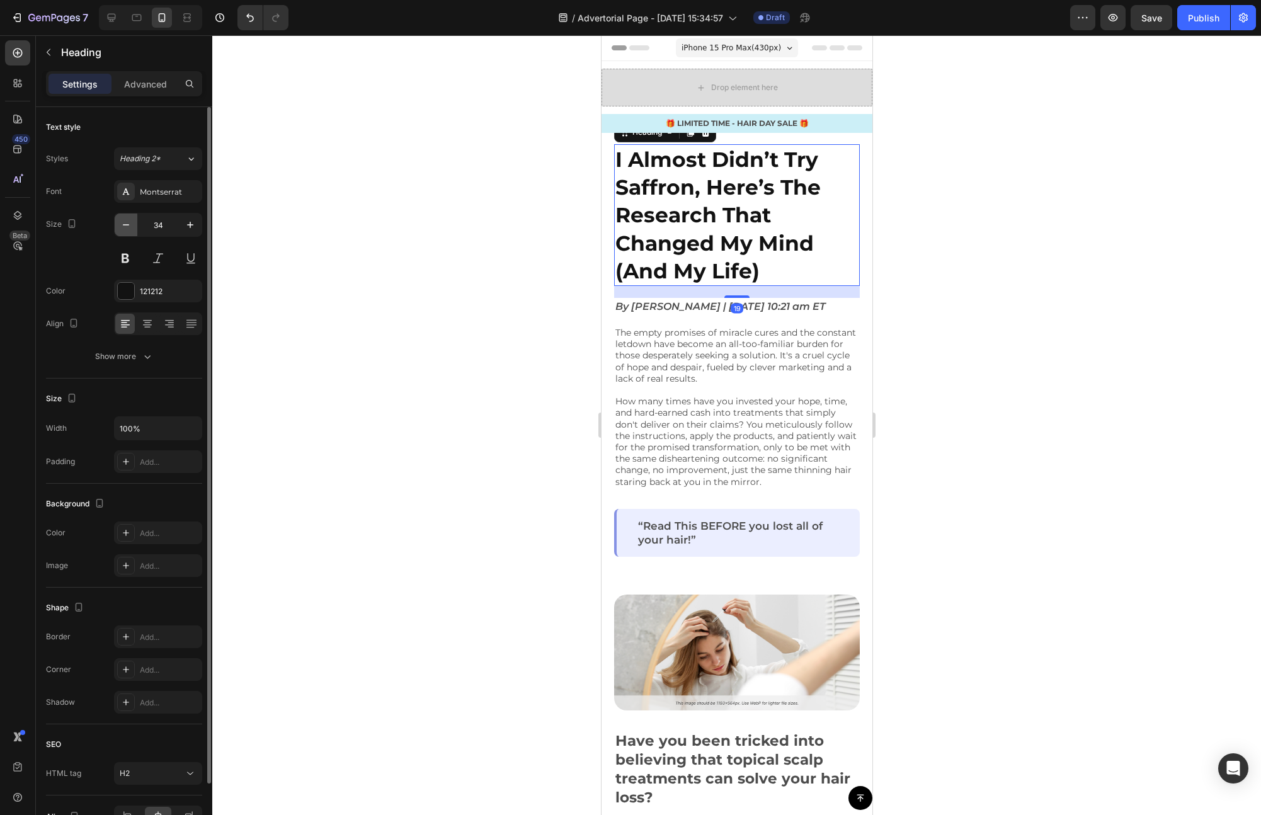
type input "33"
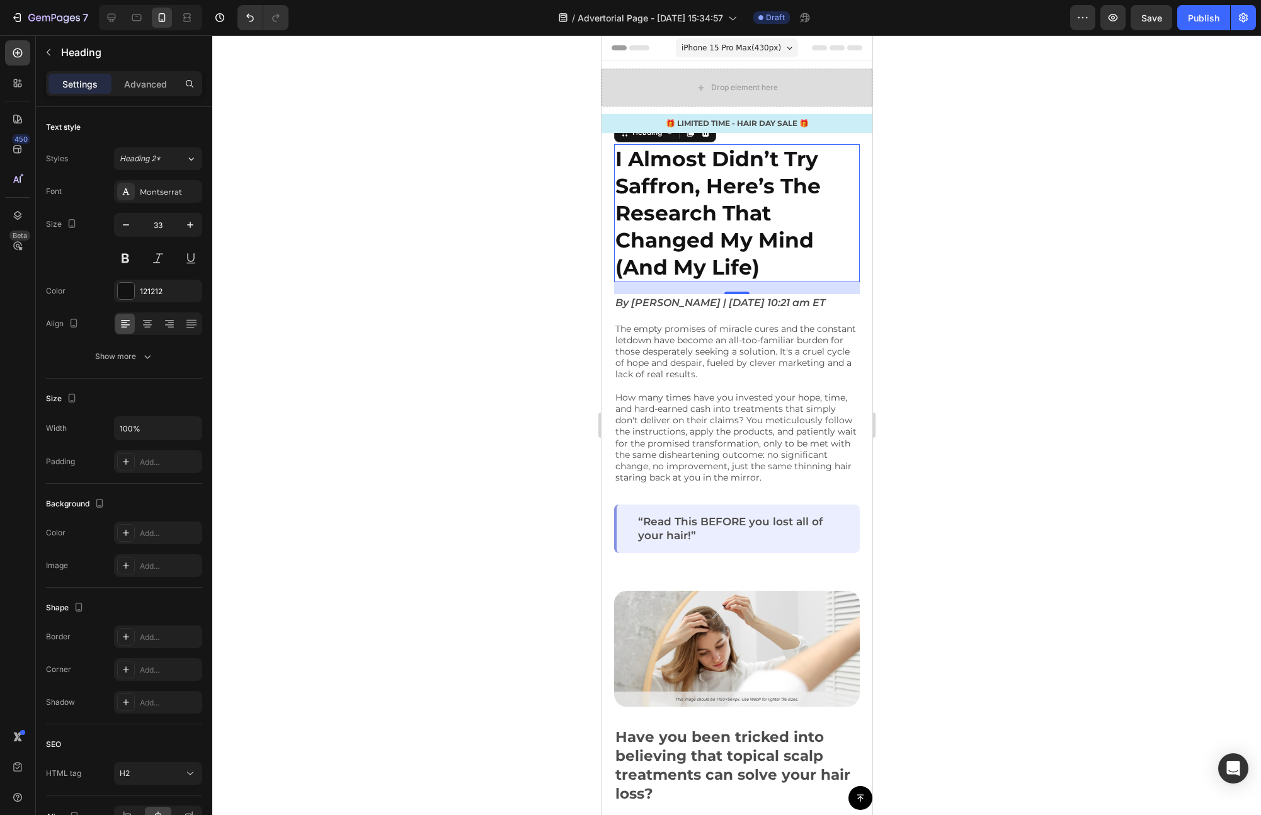
click at [535, 239] on div at bounding box center [736, 425] width 1049 height 780
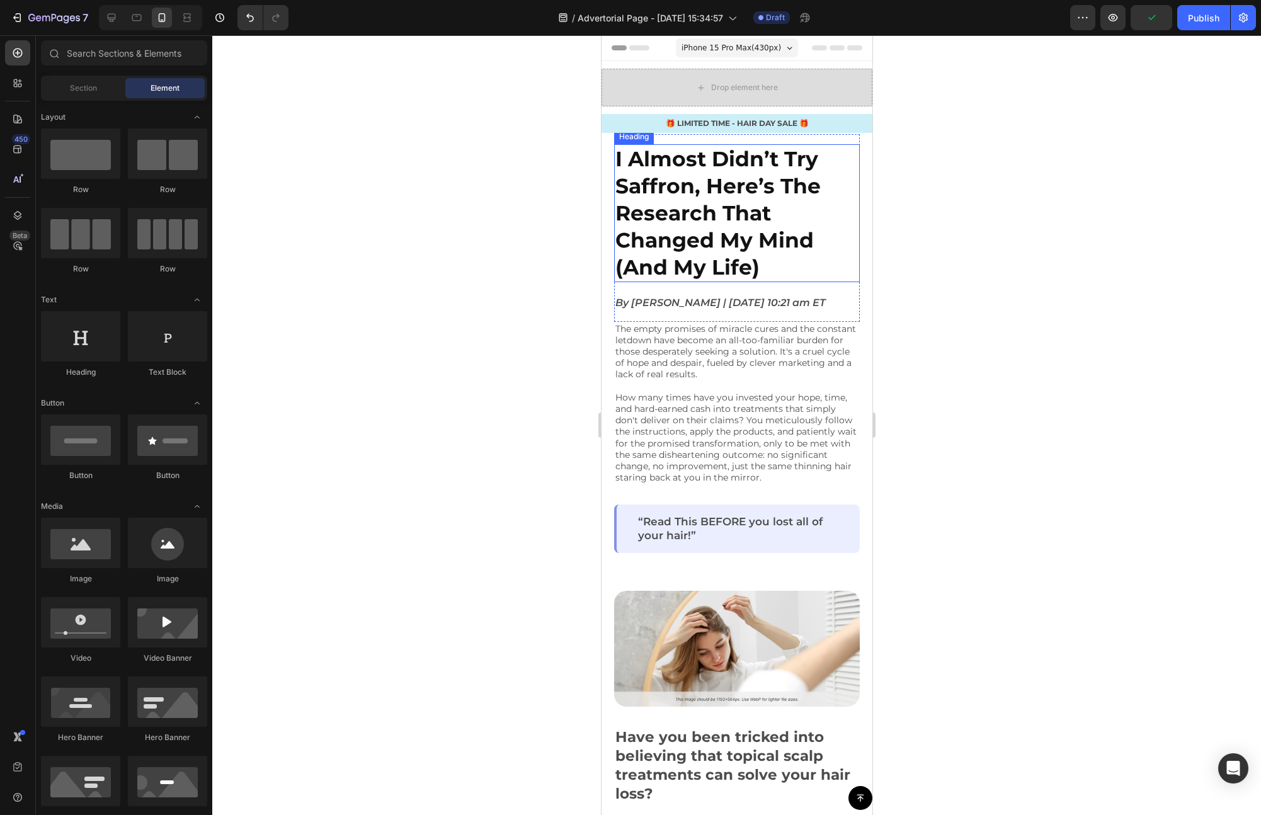
click at [719, 219] on strong "I Almost Didn’t Try Saffron, Here’s The Research That Changed My Mind (And My L…" at bounding box center [717, 213] width 205 height 134
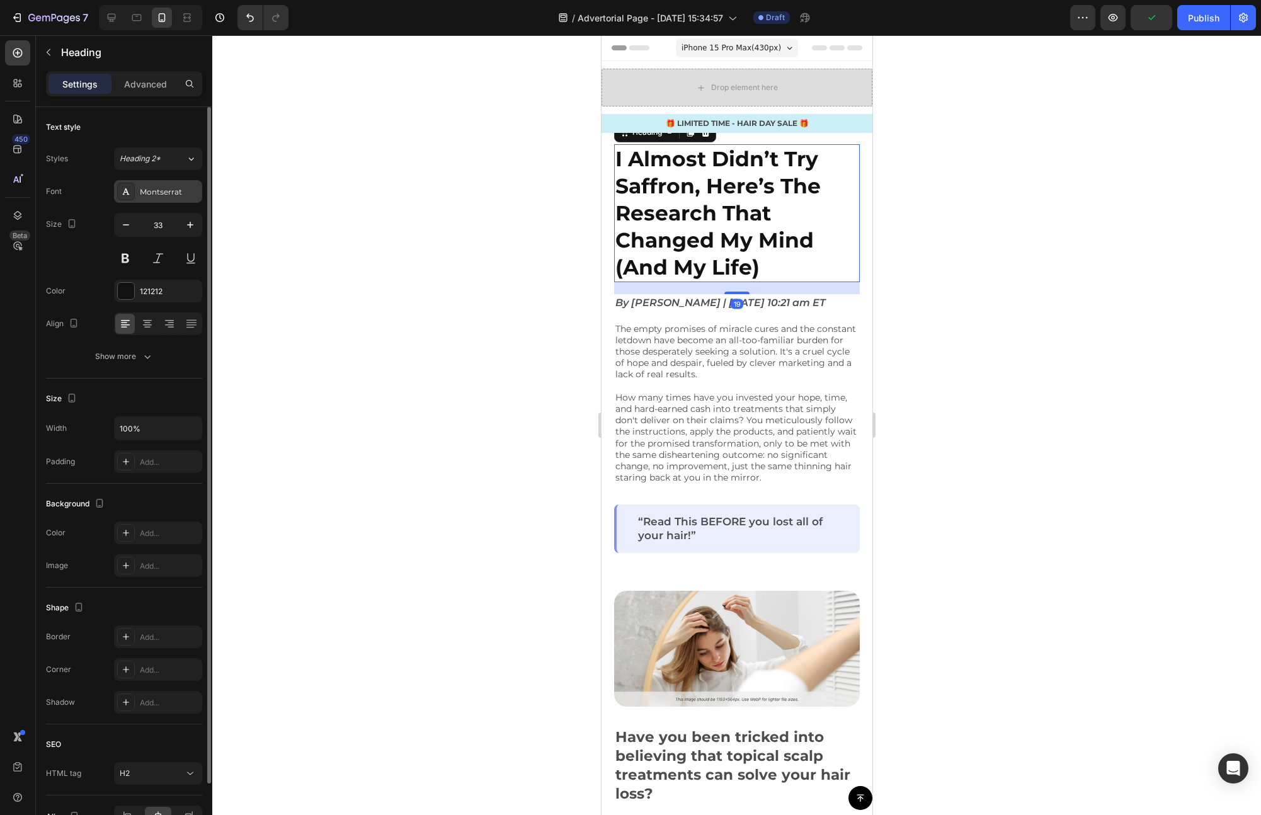
click at [164, 195] on div "Montserrat" at bounding box center [169, 191] width 59 height 11
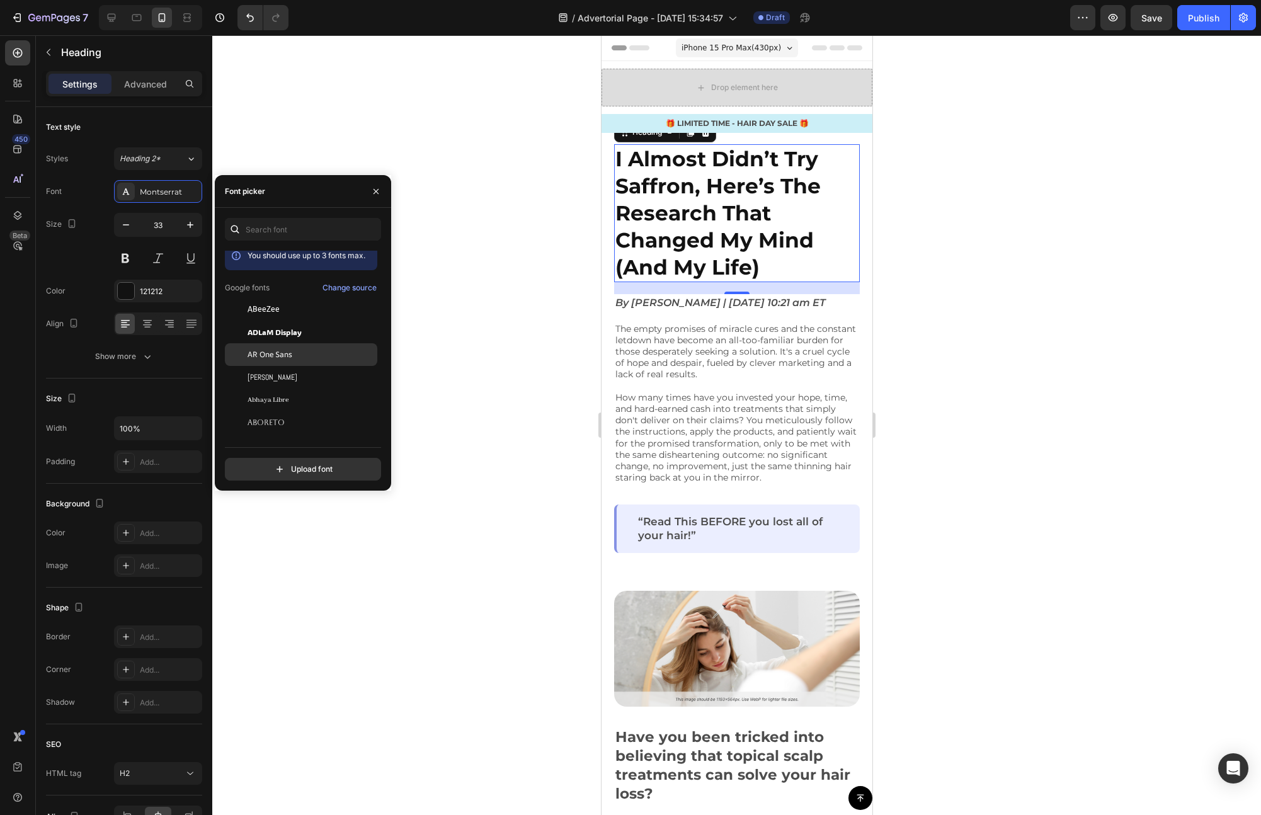
scroll to position [19, 0]
click at [293, 341] on div "AR One Sans" at bounding box center [311, 341] width 127 height 11
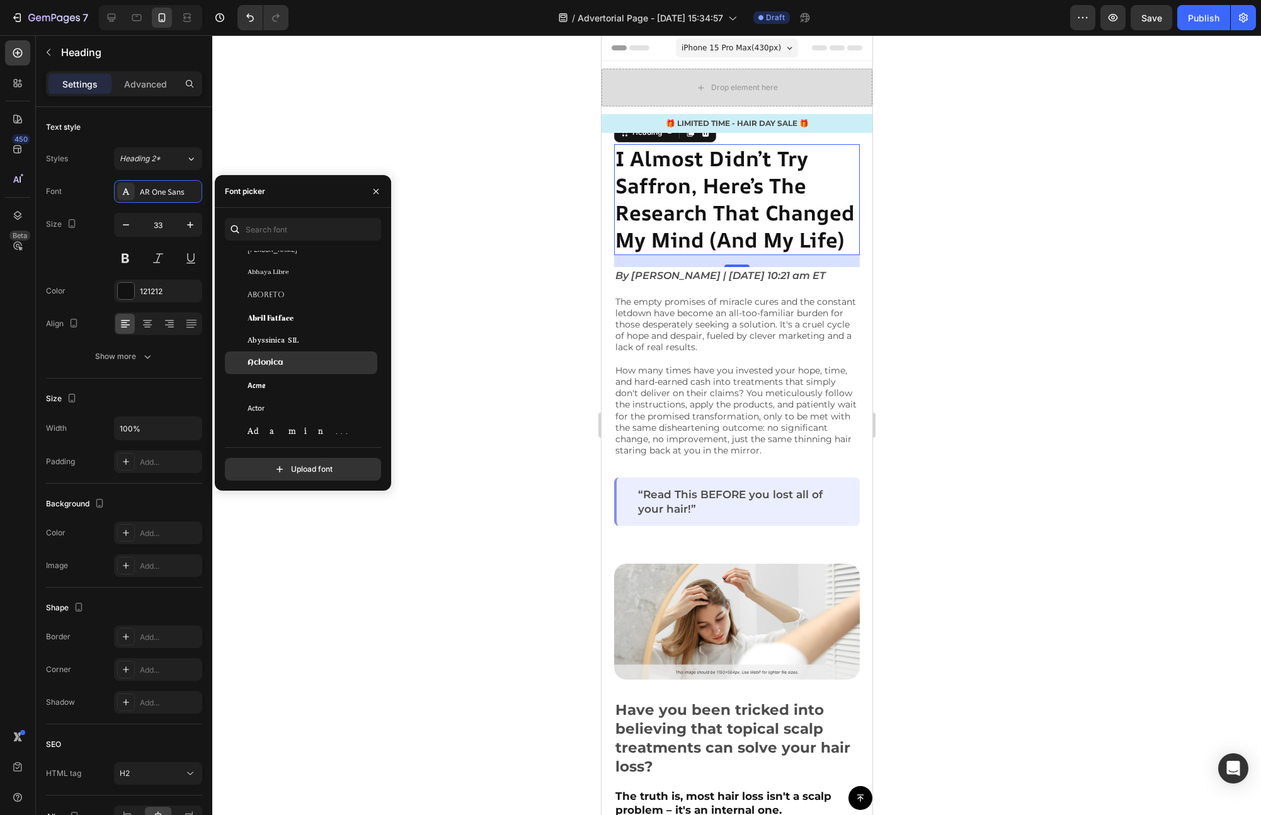
scroll to position [196, 0]
click at [295, 367] on div "Acme" at bounding box center [311, 370] width 127 height 11
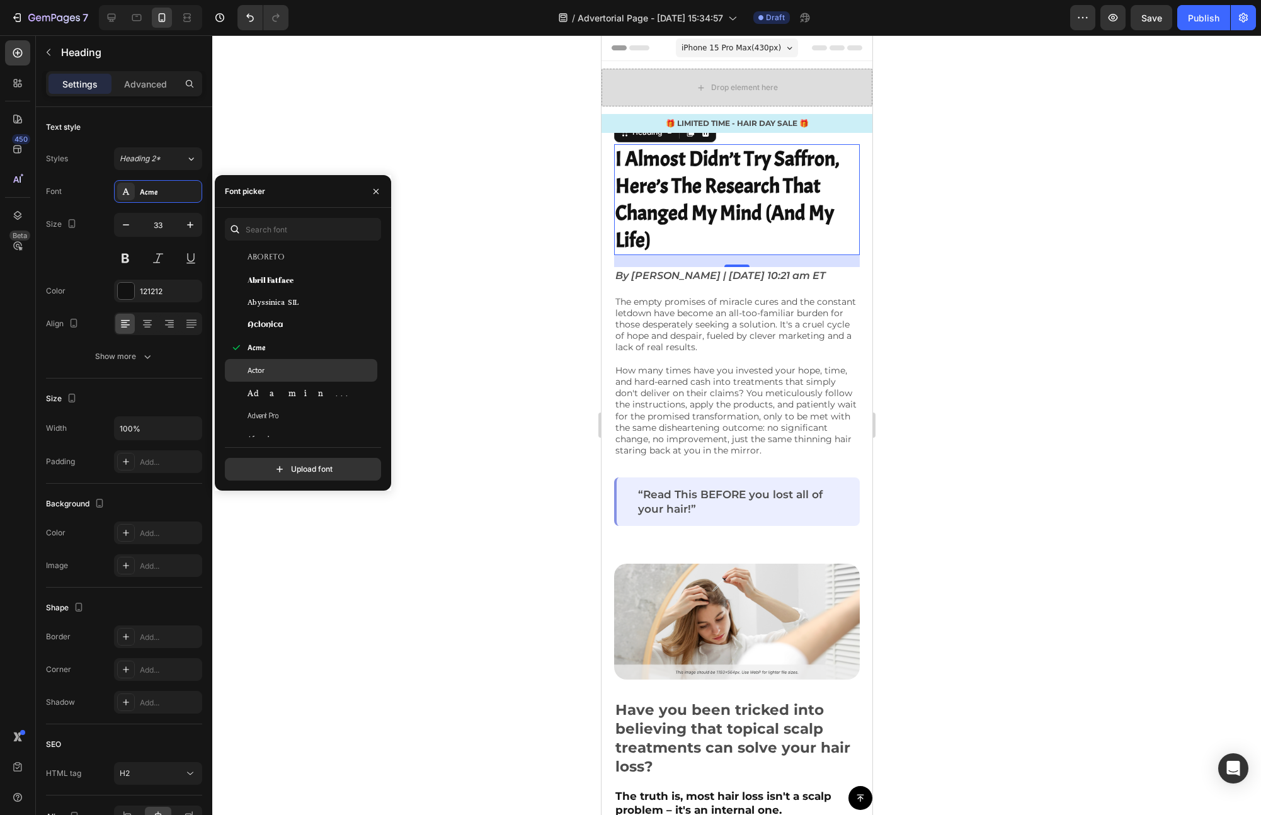
scroll to position [258, 0]
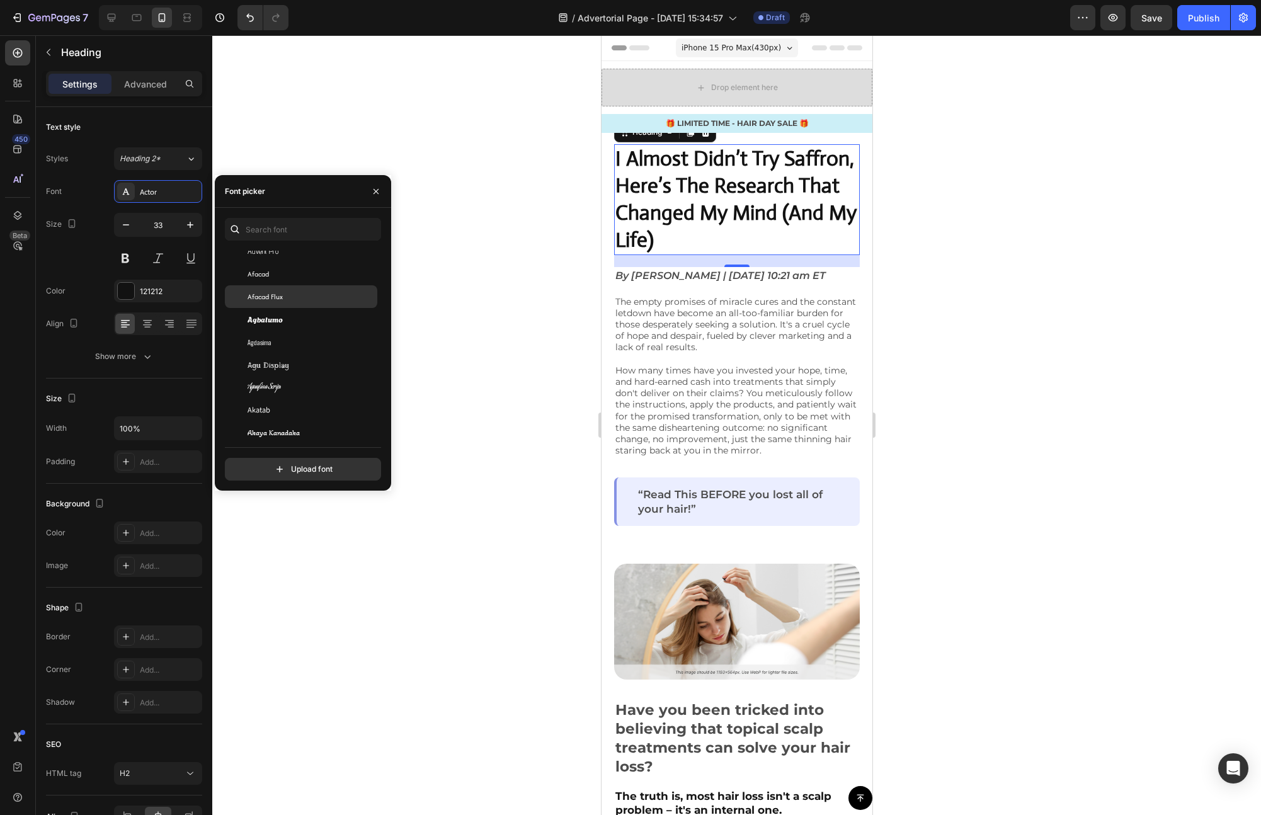
scroll to position [615, 0]
click at [294, 394] on div "[PERSON_NAME]" at bounding box center [311, 398] width 127 height 11
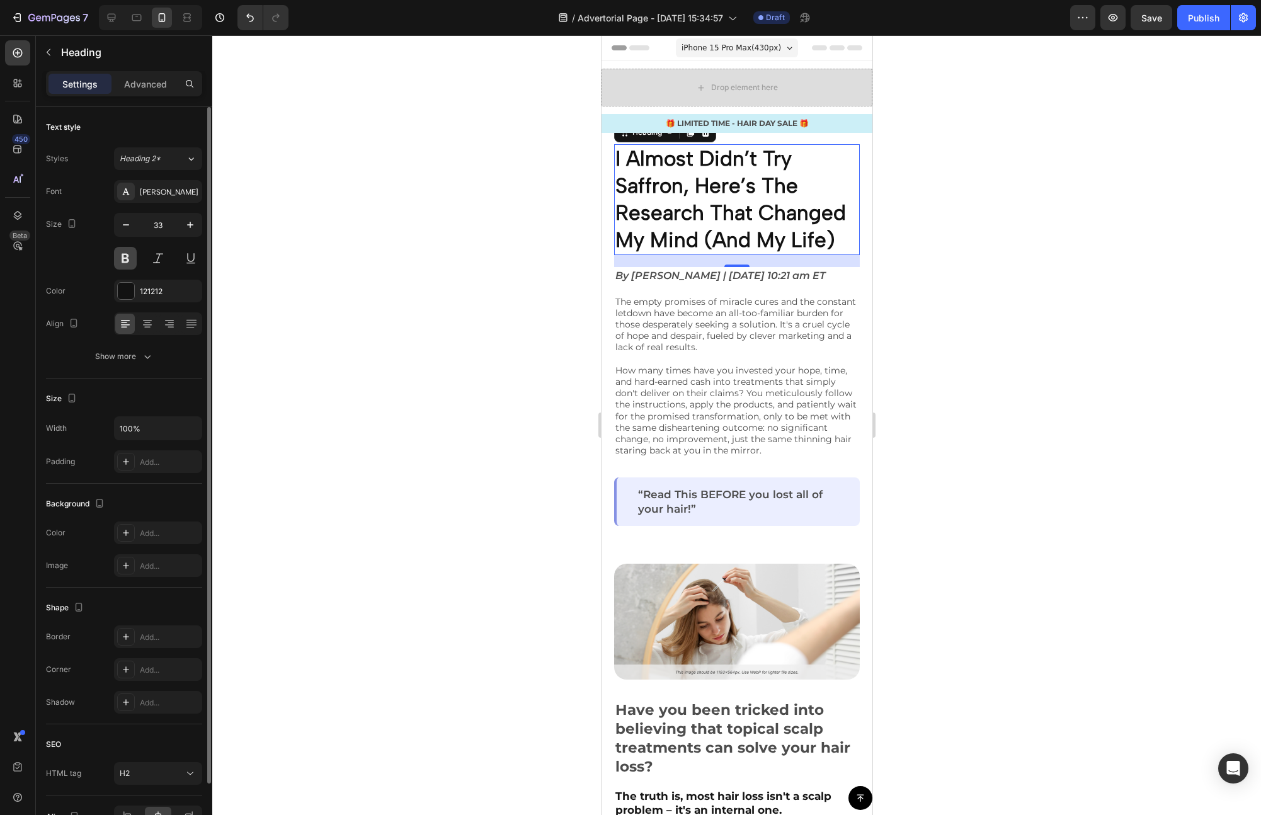
click at [134, 256] on button at bounding box center [125, 258] width 23 height 23
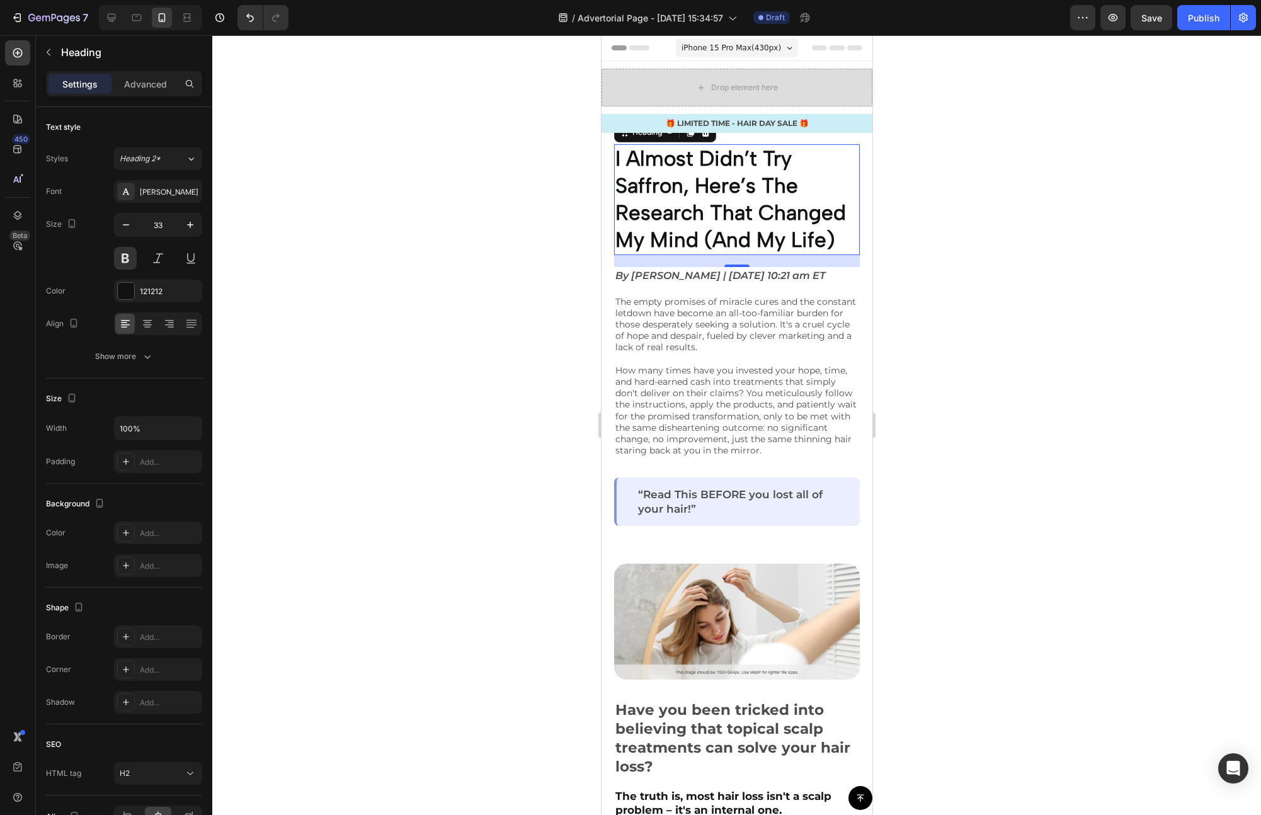
drag, startPoint x: 1054, startPoint y: 312, endPoint x: 1044, endPoint y: 314, distance: 10.4
click at [1053, 312] on div at bounding box center [736, 425] width 1049 height 780
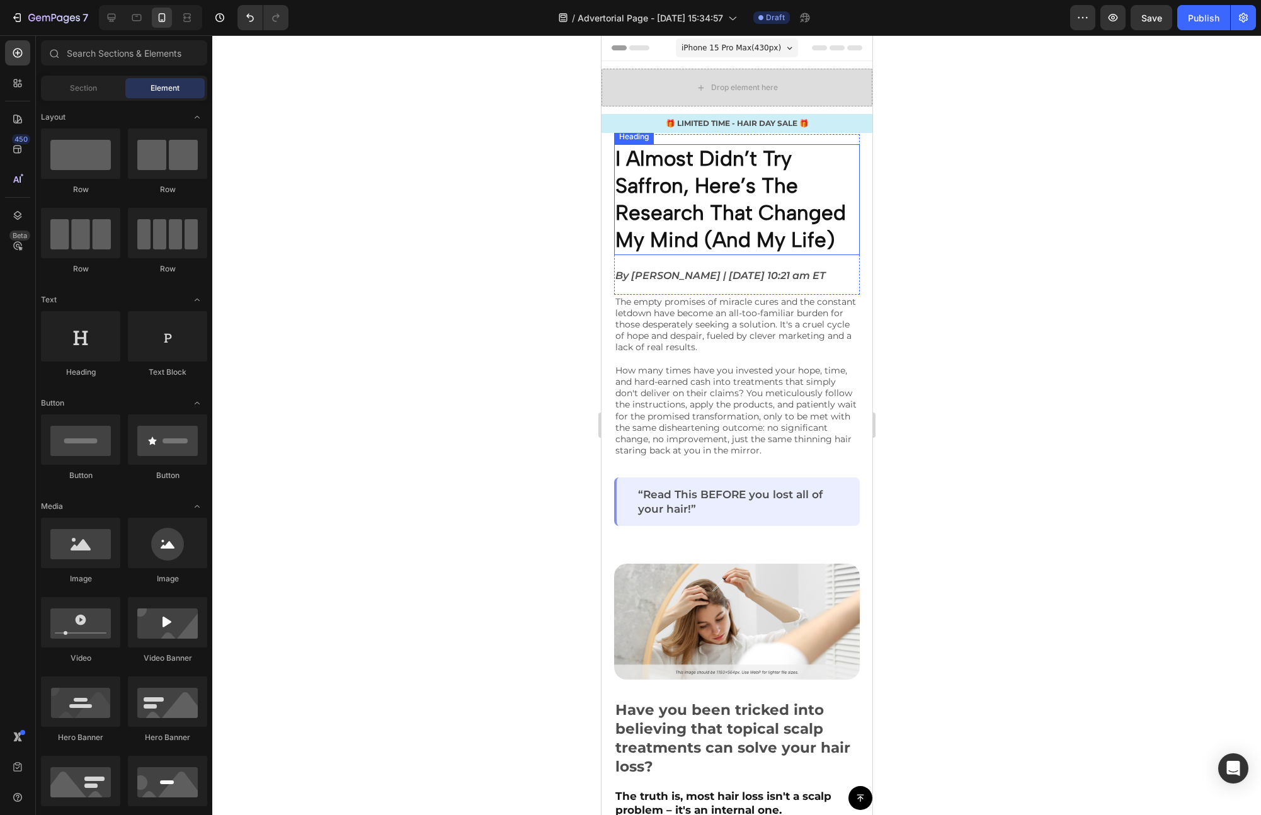
click at [735, 222] on strong "I Almost Didn’t Try Saffron, Here’s The Research That Changed My Mind (And My L…" at bounding box center [730, 199] width 231 height 106
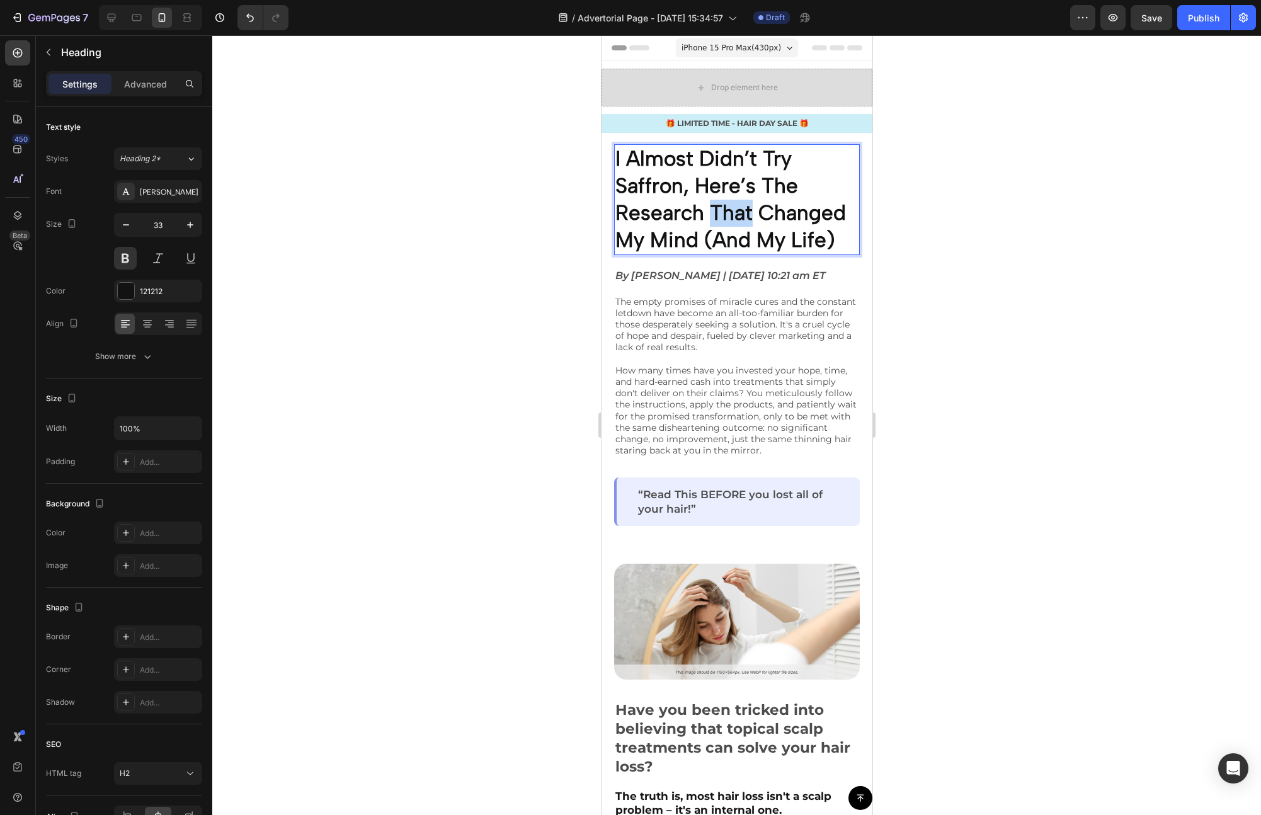
click at [733, 220] on strong "I Almost Didn’t Try Saffron, Here’s The Research That Changed My Mind (And My L…" at bounding box center [730, 199] width 231 height 106
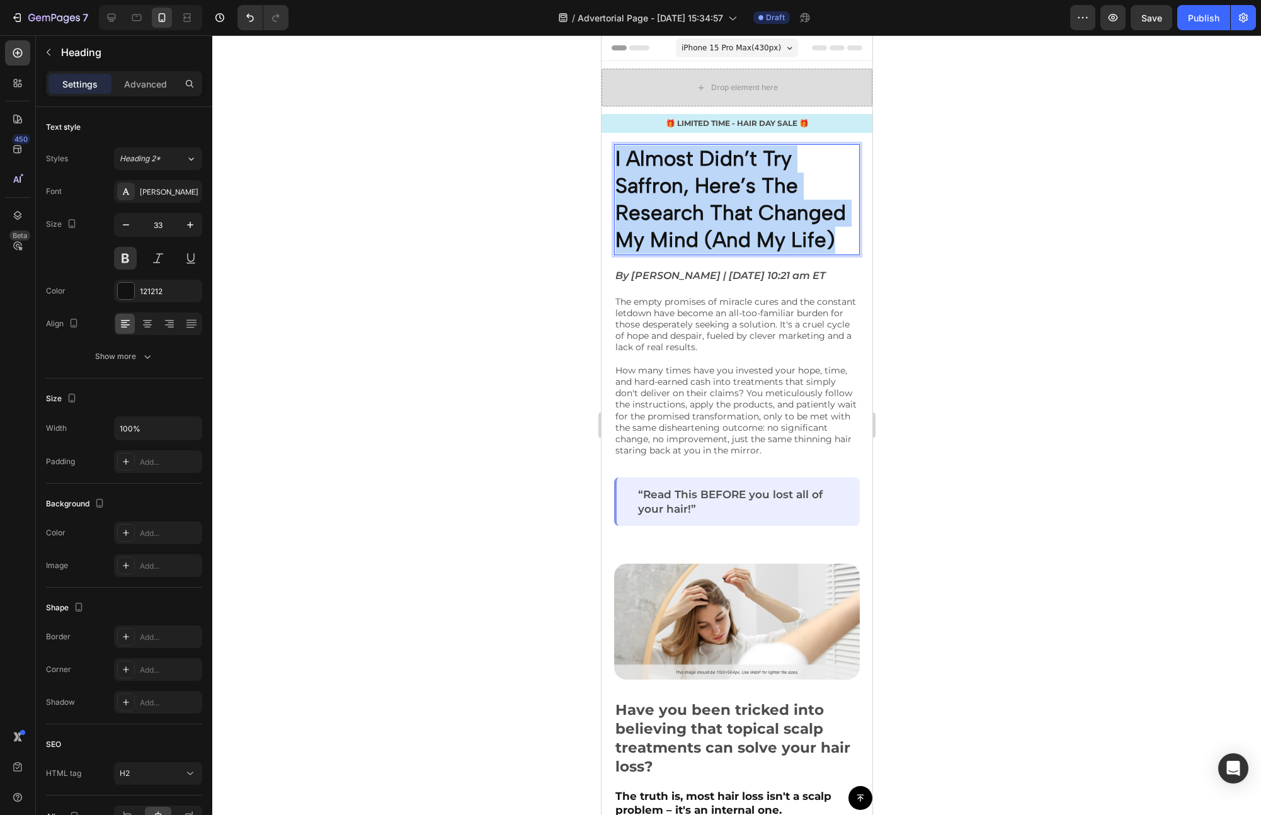
click at [733, 220] on strong "I Almost Didn’t Try Saffron, Here’s The Research That Changed My Mind (And My L…" at bounding box center [730, 199] width 231 height 106
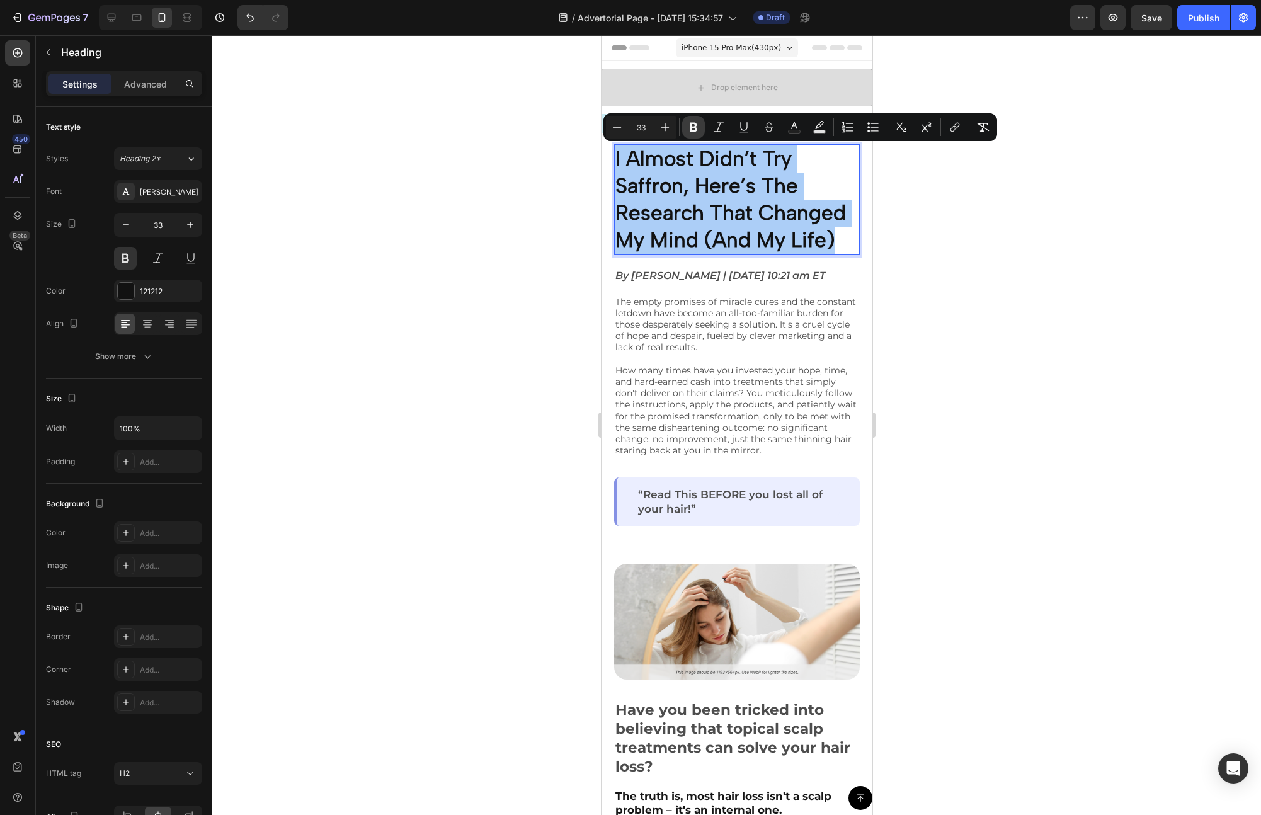
click at [691, 130] on icon "Editor contextual toolbar" at bounding box center [694, 127] width 8 height 9
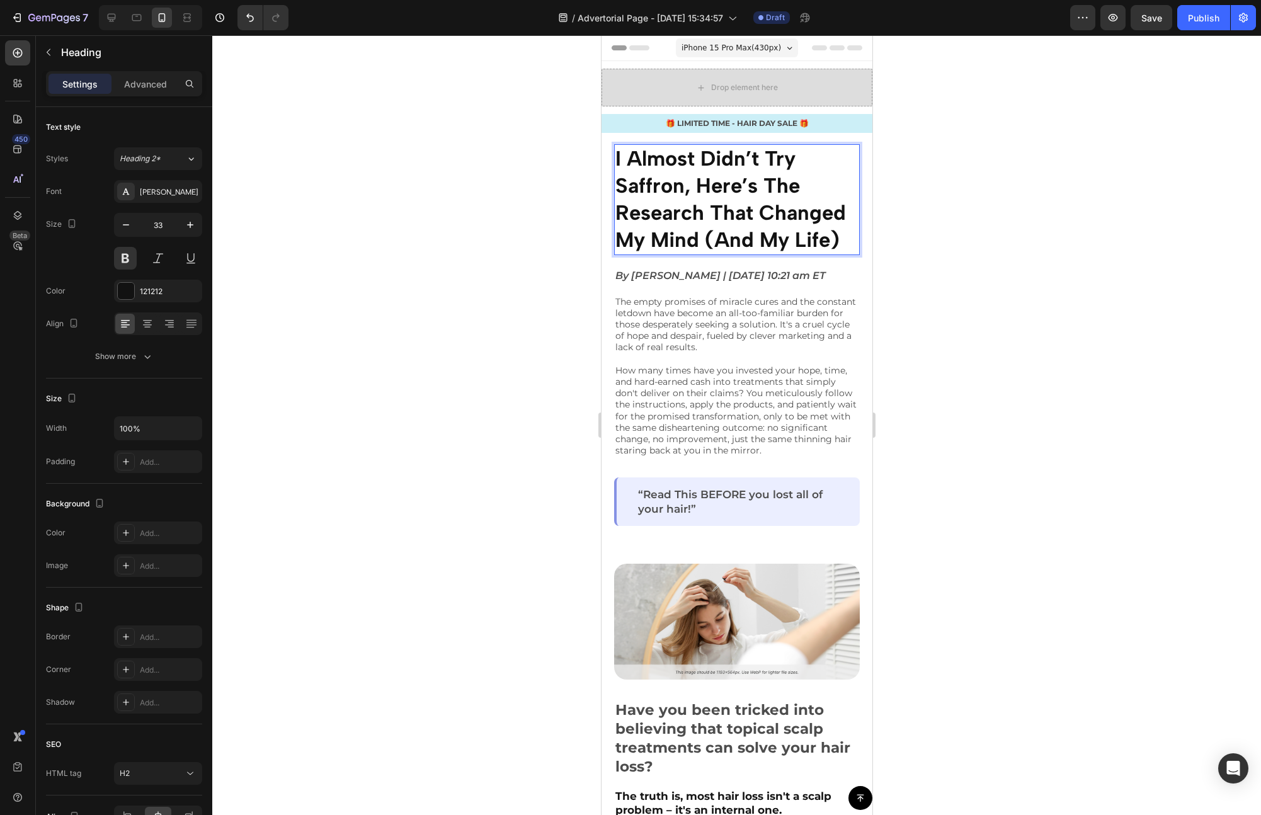
click at [701, 178] on span "I Almost Didn’t Try Saffron, Here’s The Research That Changed My Mind (And My L…" at bounding box center [730, 199] width 231 height 106
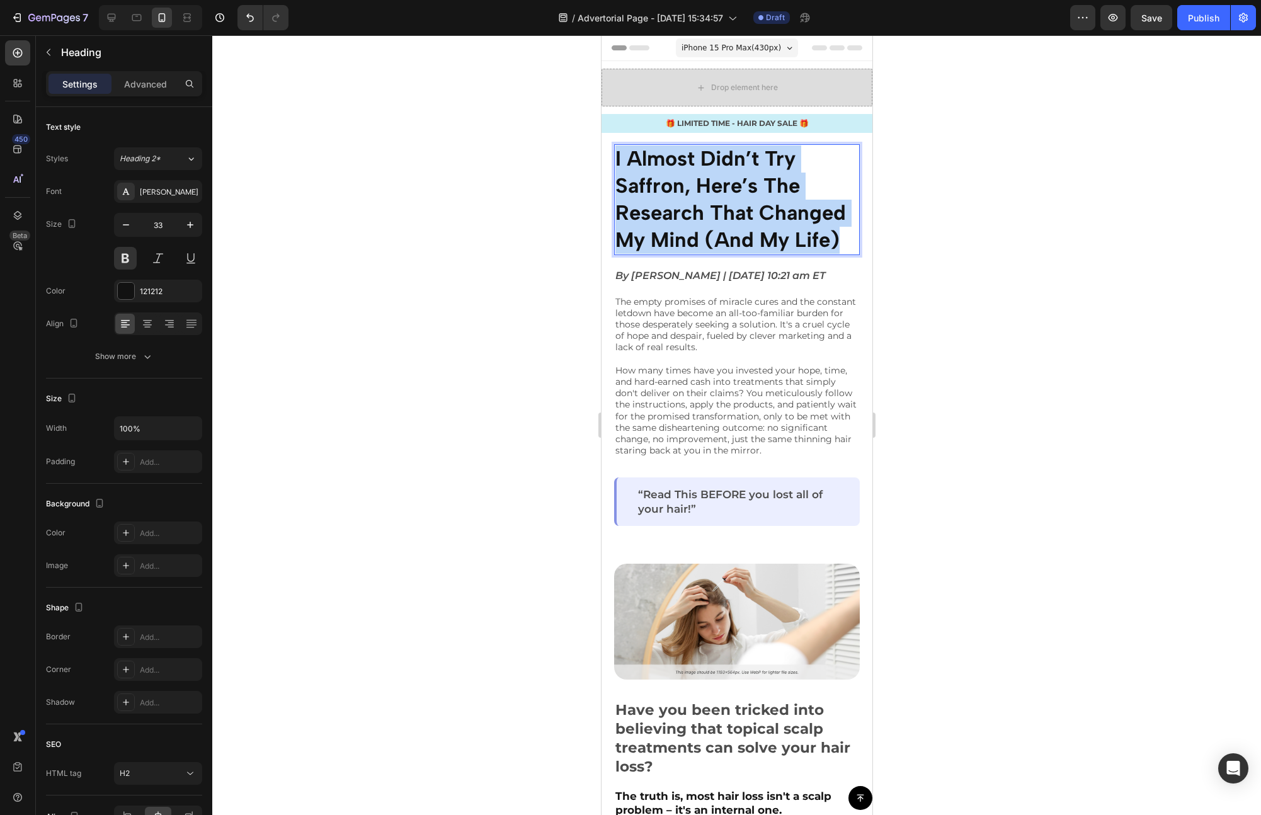
click at [701, 178] on span "I Almost Didn’t Try Saffron, Here’s The Research That Changed My Mind (And My L…" at bounding box center [730, 199] width 231 height 106
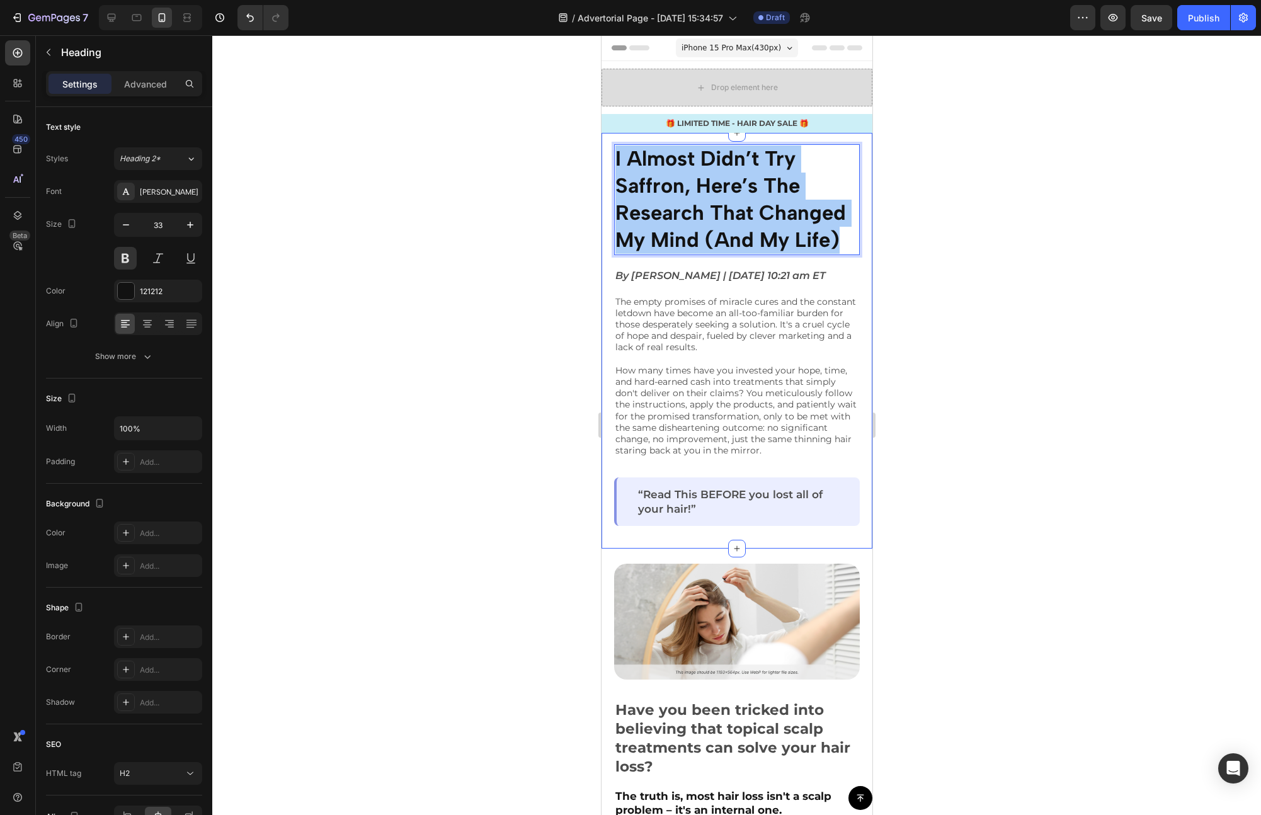
click at [567, 232] on div at bounding box center [736, 425] width 1049 height 780
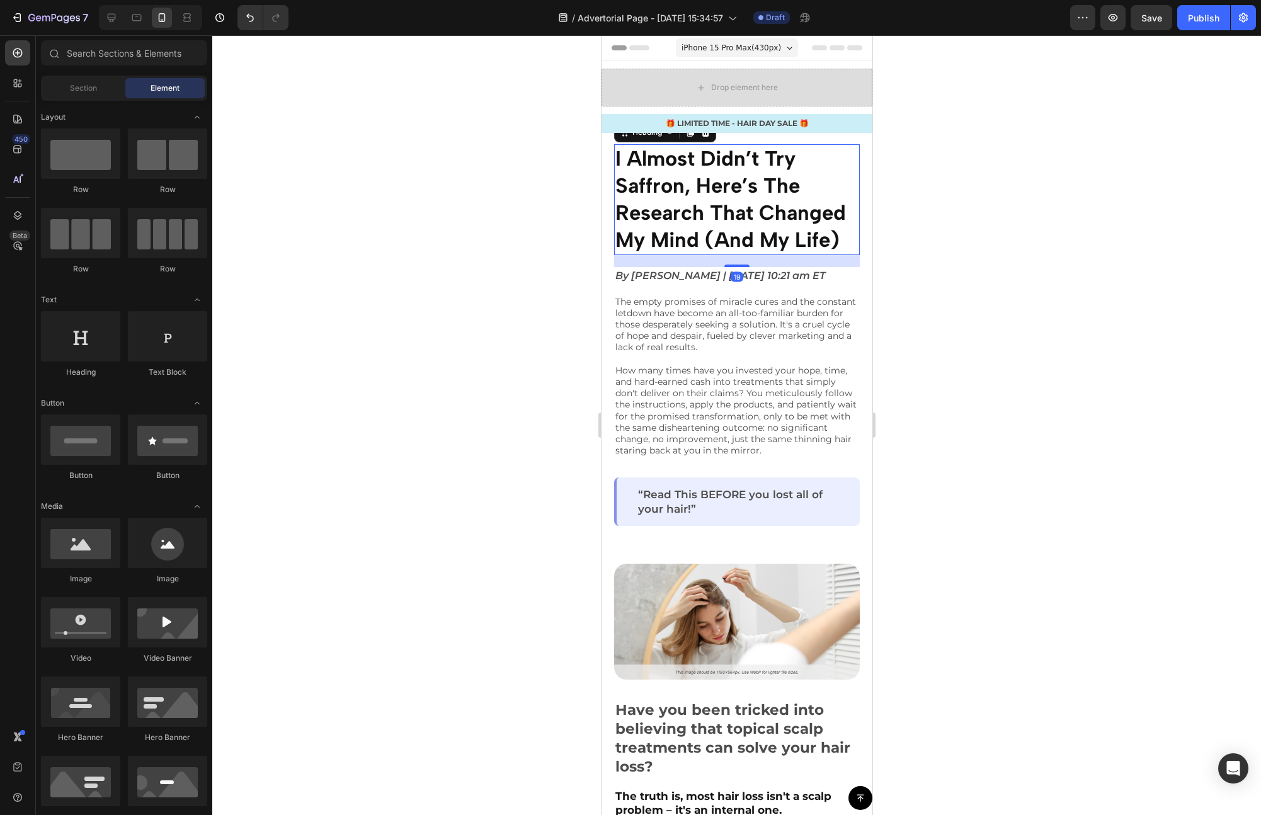
click at [657, 191] on span "I Almost Didn’t Try Saffron, Here’s The Research That Changed My Mind (And My L…" at bounding box center [730, 199] width 231 height 106
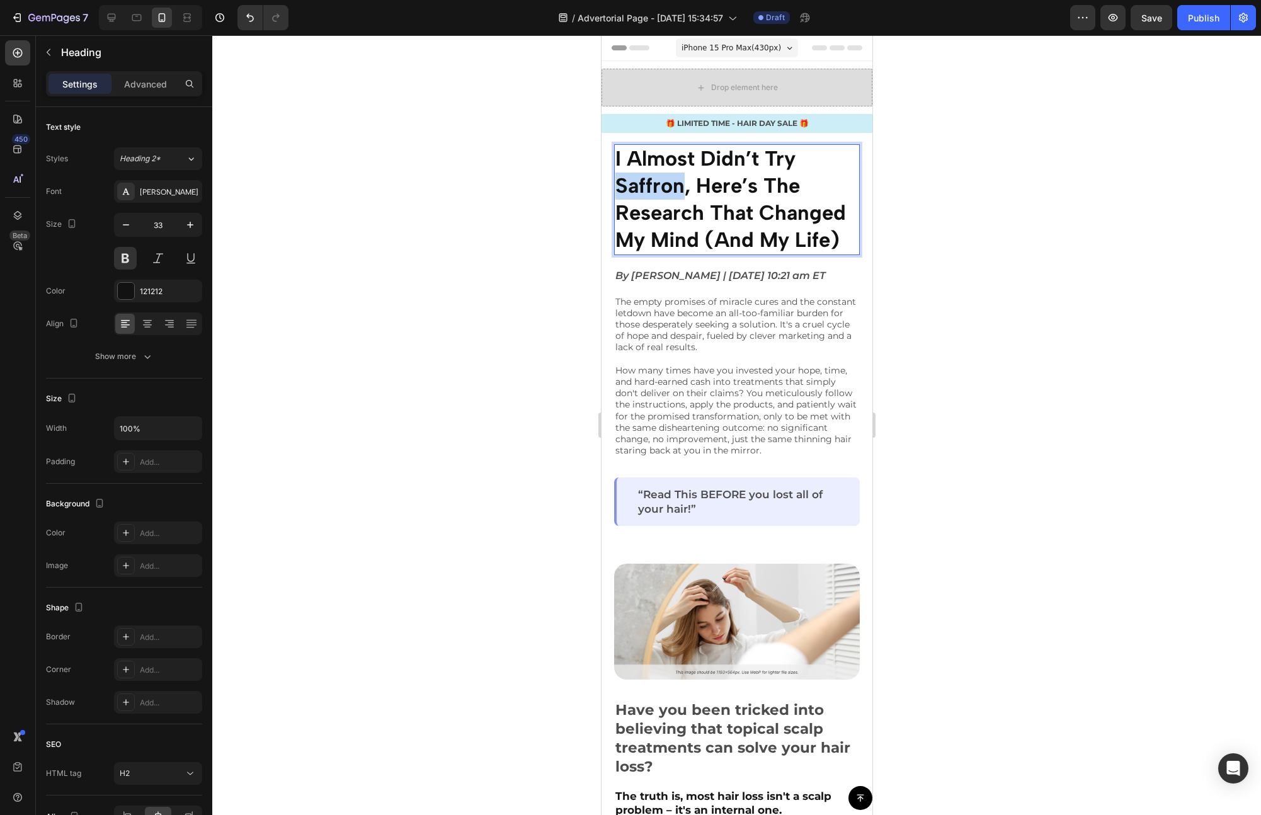
click at [657, 191] on span "I Almost Didn’t Try Saffron, Here’s The Research That Changed My Mind (And My L…" at bounding box center [730, 199] width 231 height 106
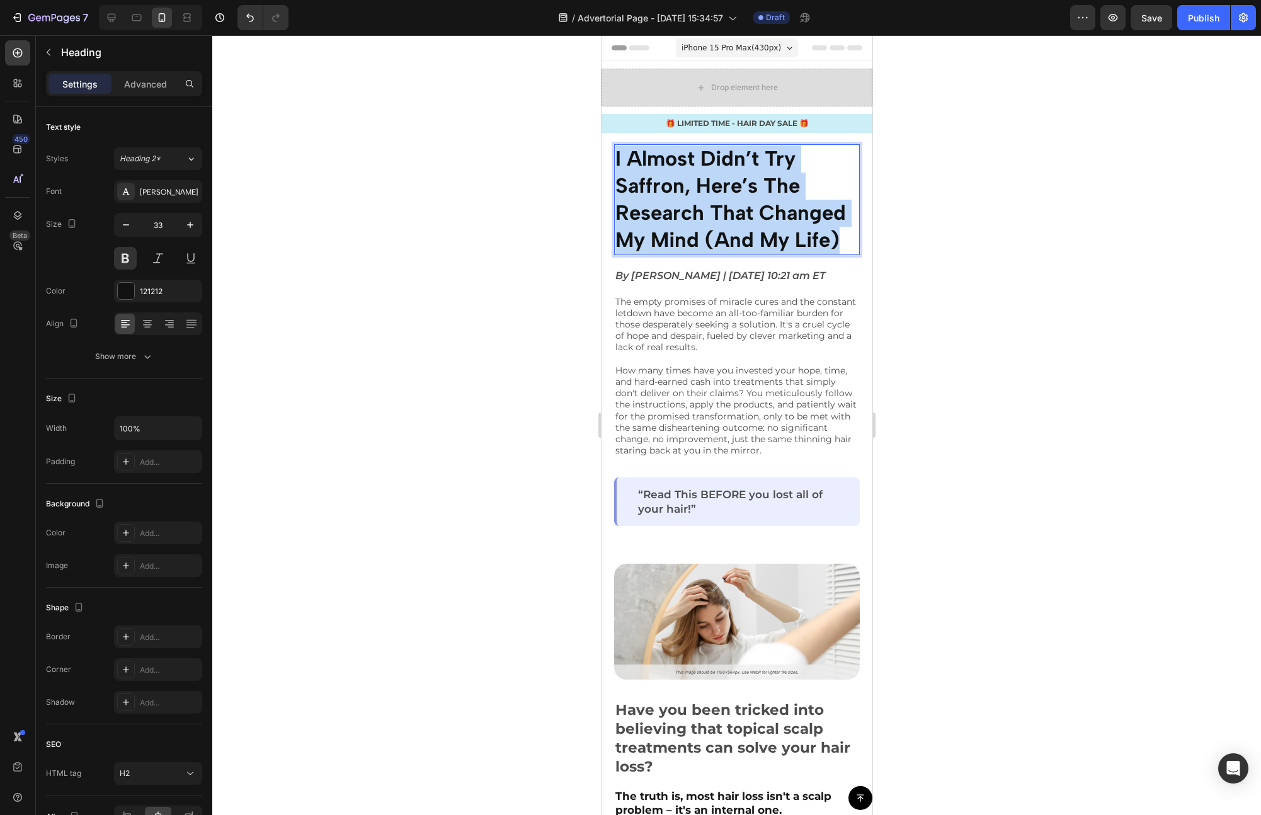
click at [657, 191] on span "I Almost Didn’t Try Saffron, Here’s The Research That Changed My Mind (And My L…" at bounding box center [730, 199] width 231 height 106
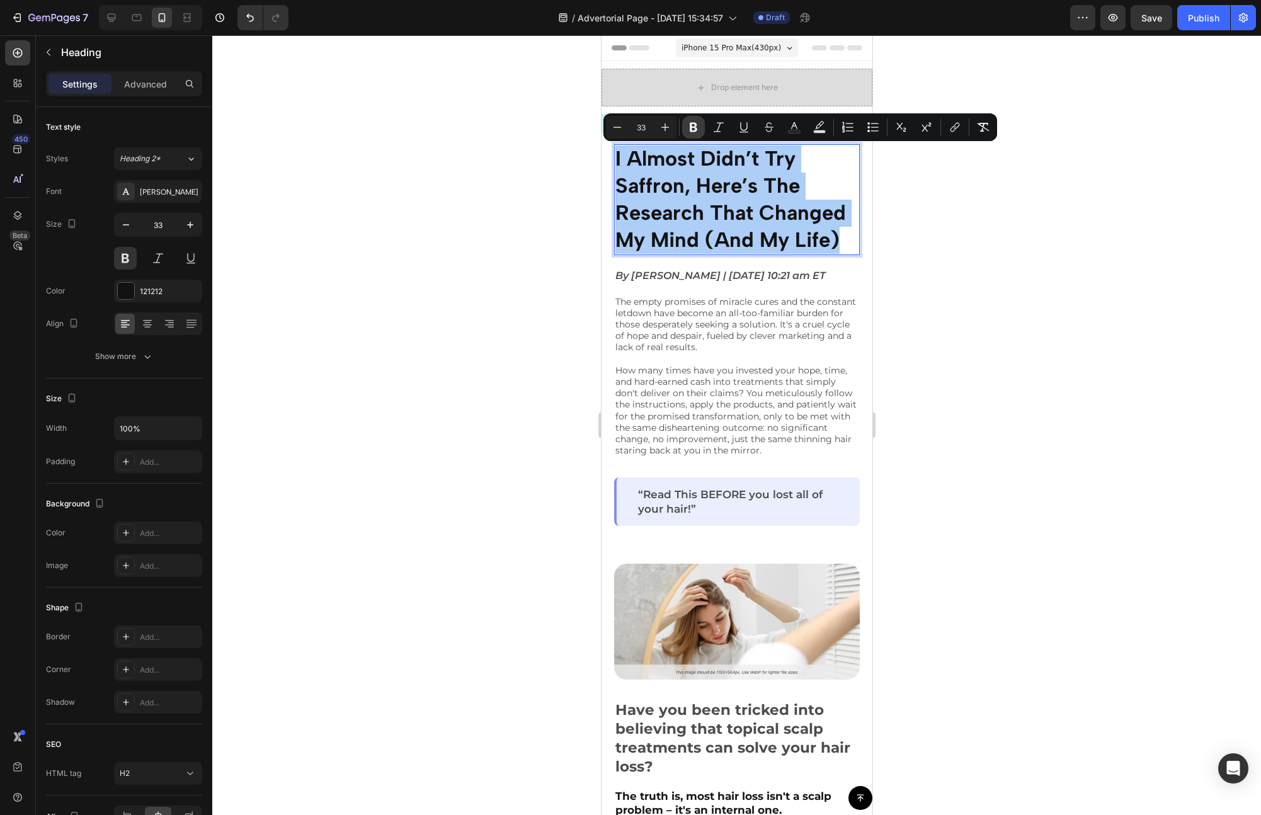
click at [693, 121] on icon "Editor contextual toolbar" at bounding box center [693, 127] width 13 height 13
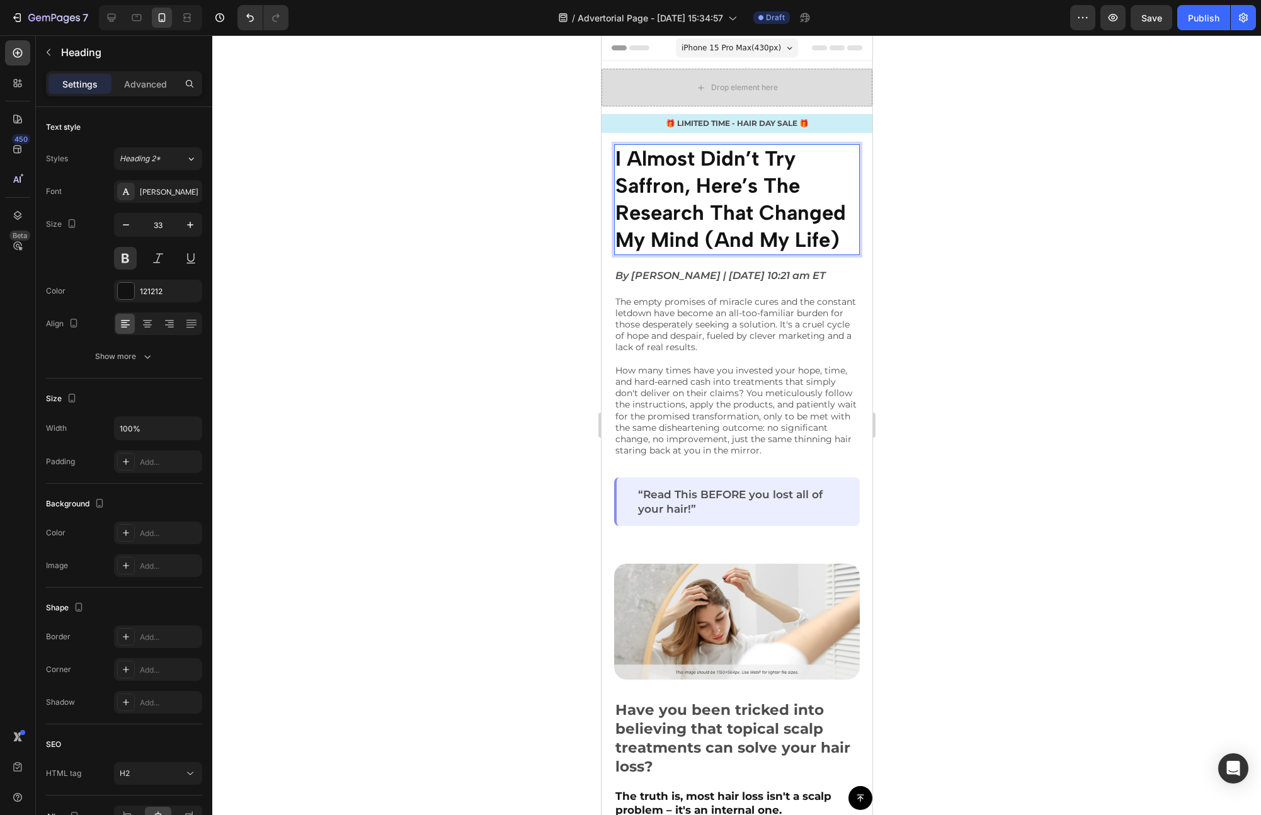
click at [676, 166] on strong "I Almost Didn’t Try Saffron, Here’s The Research That Changed My Mind (And My L…" at bounding box center [730, 199] width 231 height 106
click at [678, 173] on strong "I Almost Didn’t Try Saffron, Here’s The Research That Changed My Mind (And My L…" at bounding box center [730, 199] width 231 height 106
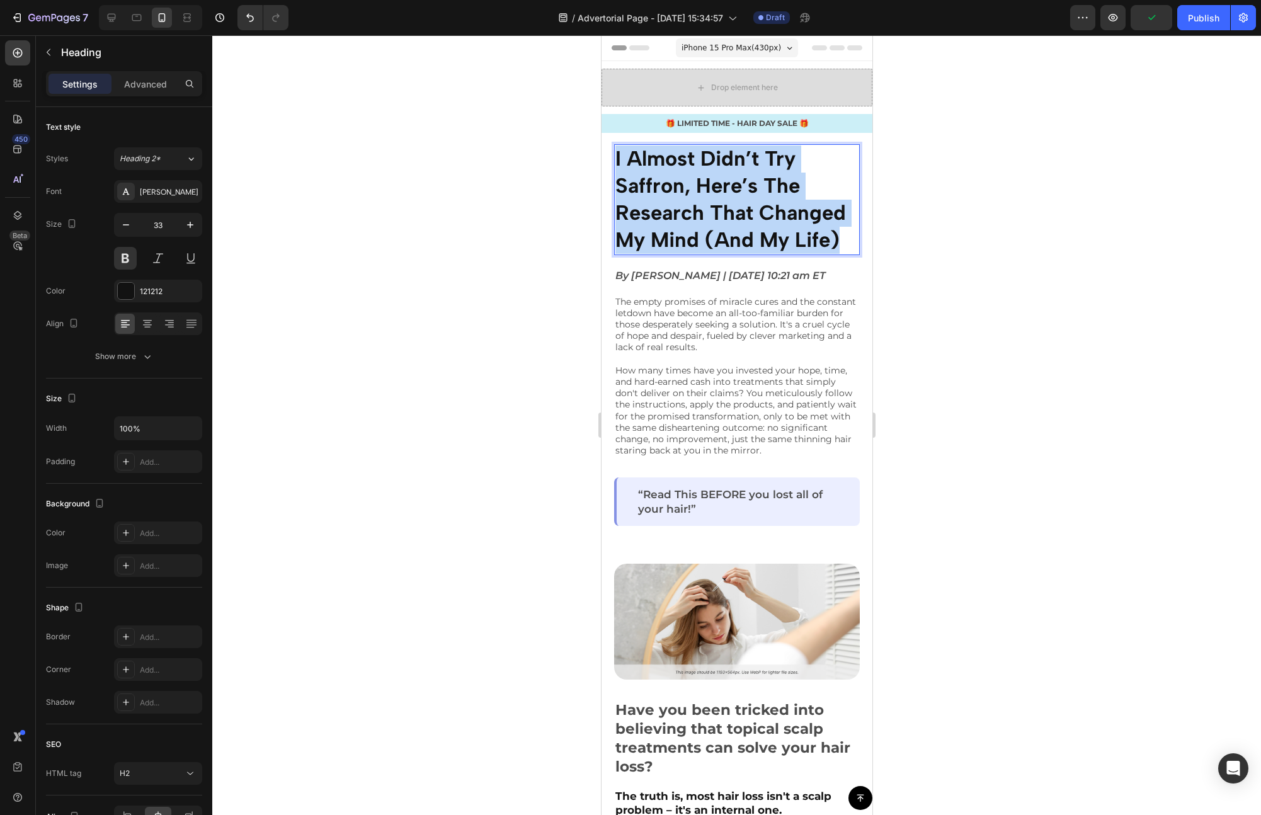
click at [678, 173] on strong "I Almost Didn’t Try Saffron, Here’s The Research That Changed My Mind (And My L…" at bounding box center [730, 199] width 231 height 106
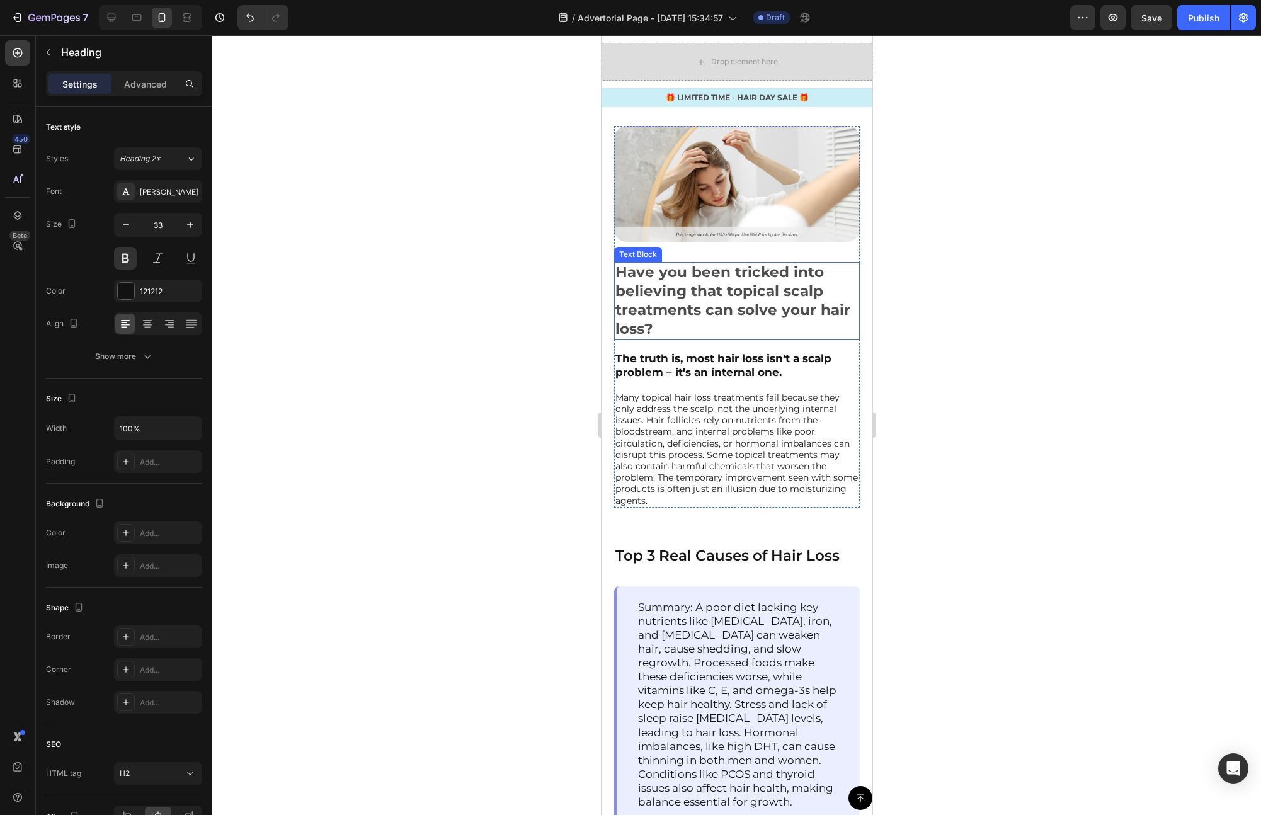
scroll to position [0, 0]
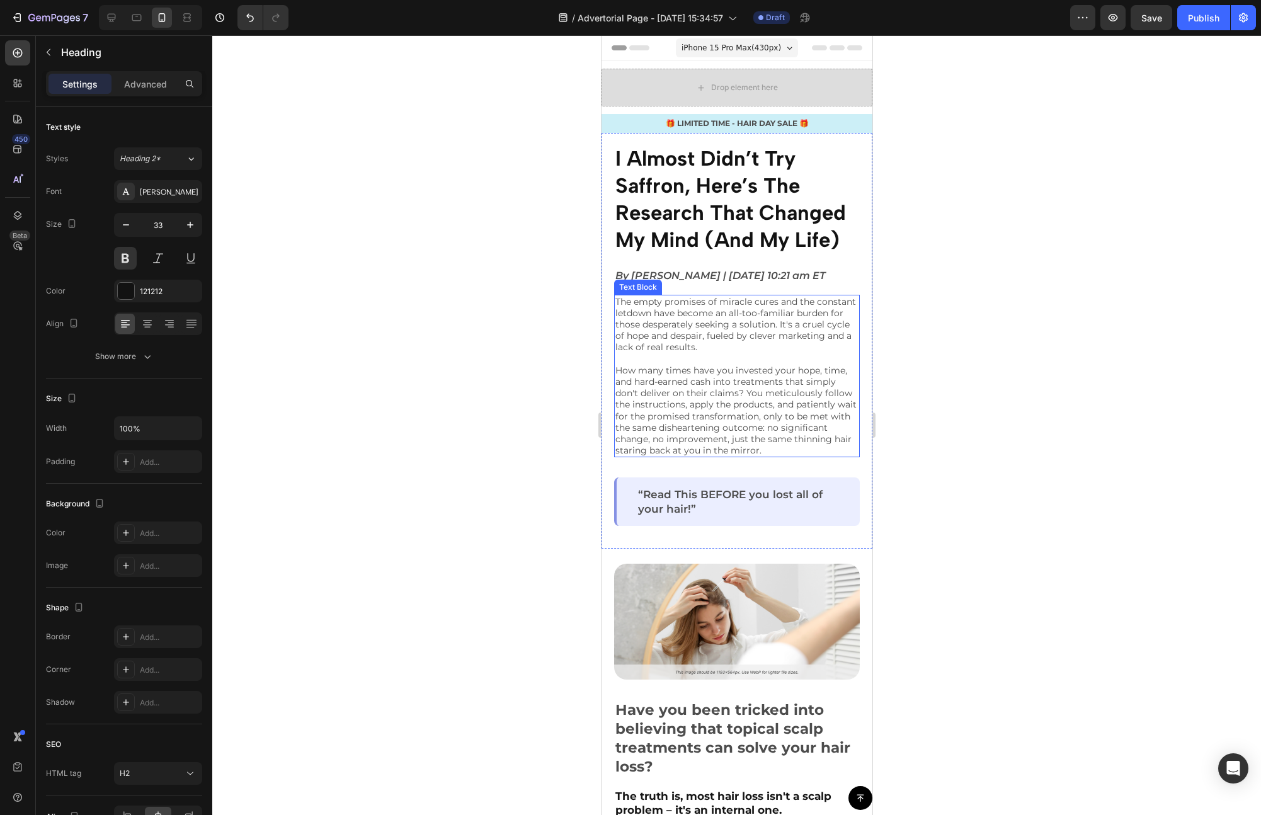
click at [781, 398] on p "The empty promises of miracle cures and the constant letdown have become an all…" at bounding box center [736, 376] width 243 height 161
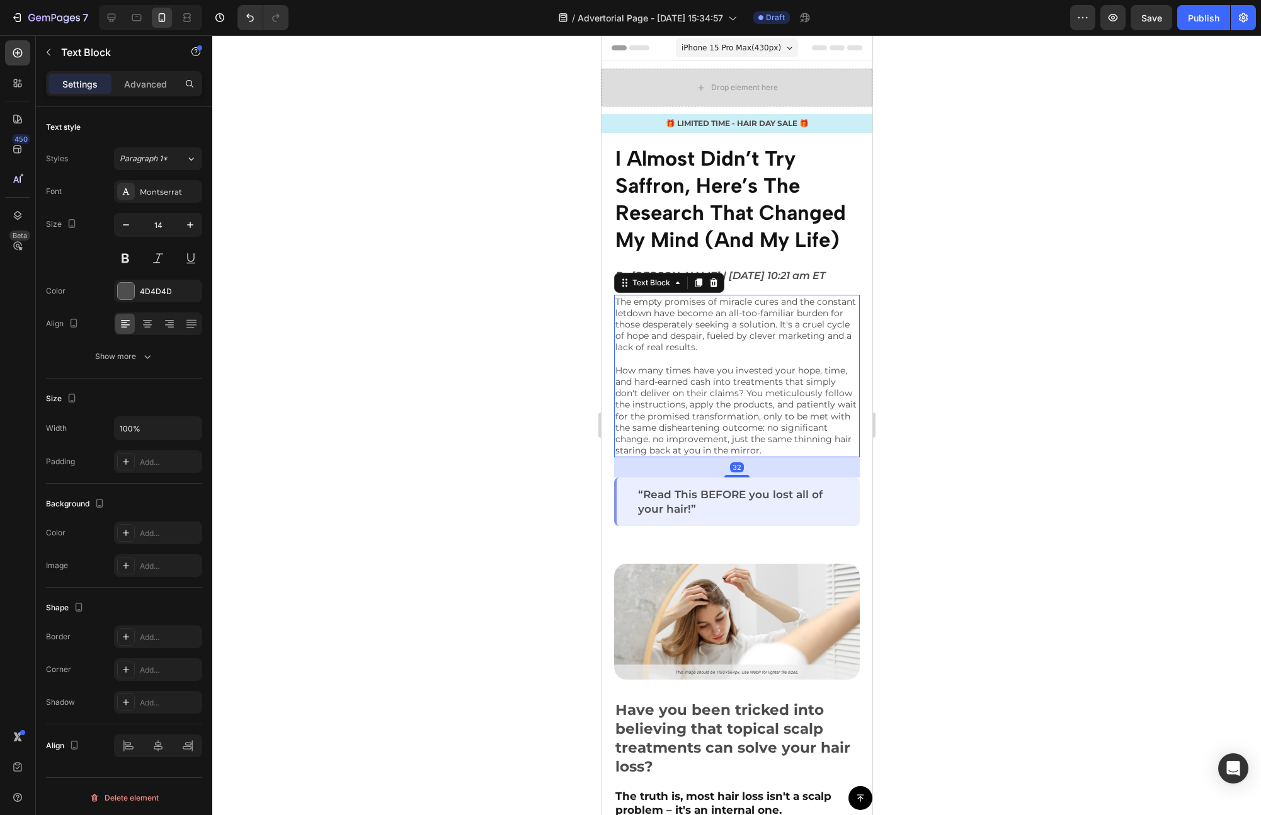
drag, startPoint x: 984, startPoint y: 314, endPoint x: 972, endPoint y: 309, distance: 12.4
click at [984, 314] on div at bounding box center [736, 425] width 1049 height 780
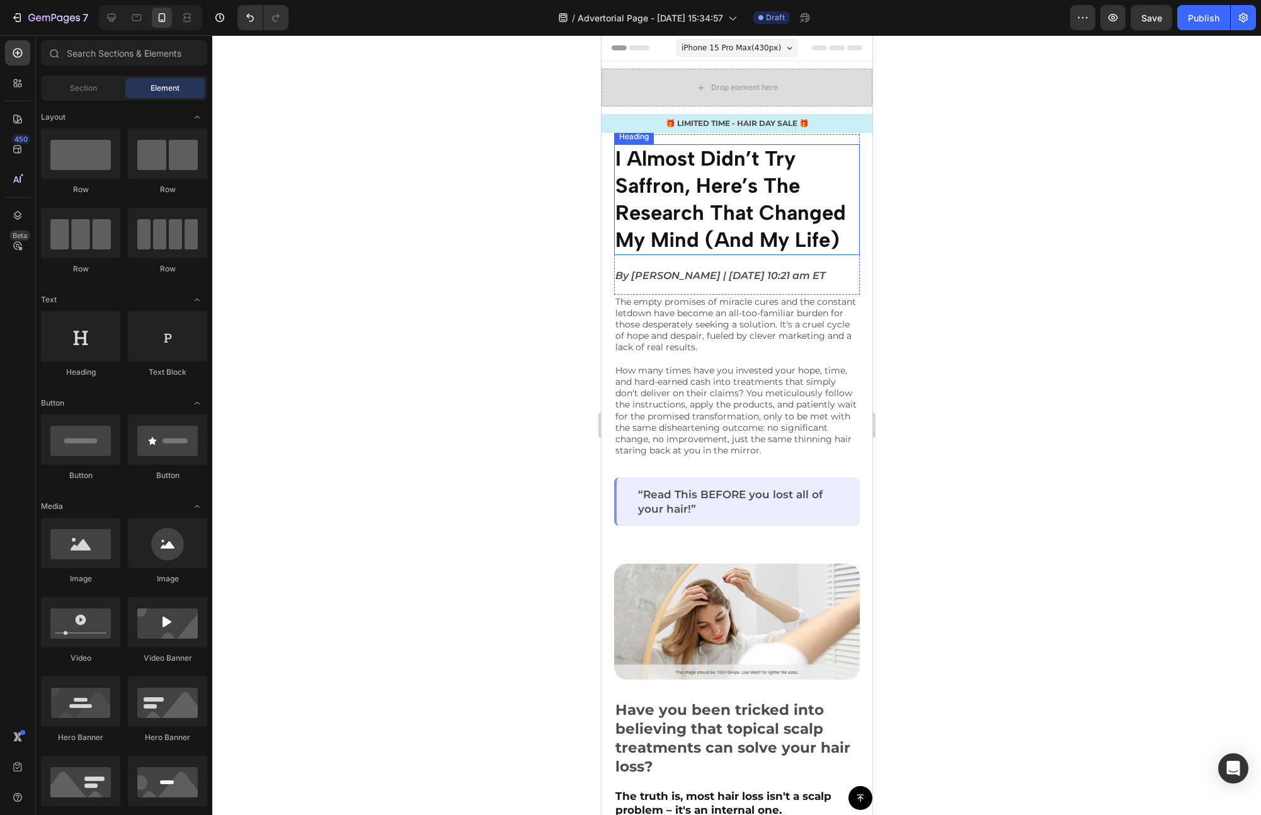
click at [766, 205] on strong "I Almost Didn’t Try Saffron, Here’s The Research That Changed My Mind (And My L…" at bounding box center [730, 199] width 231 height 106
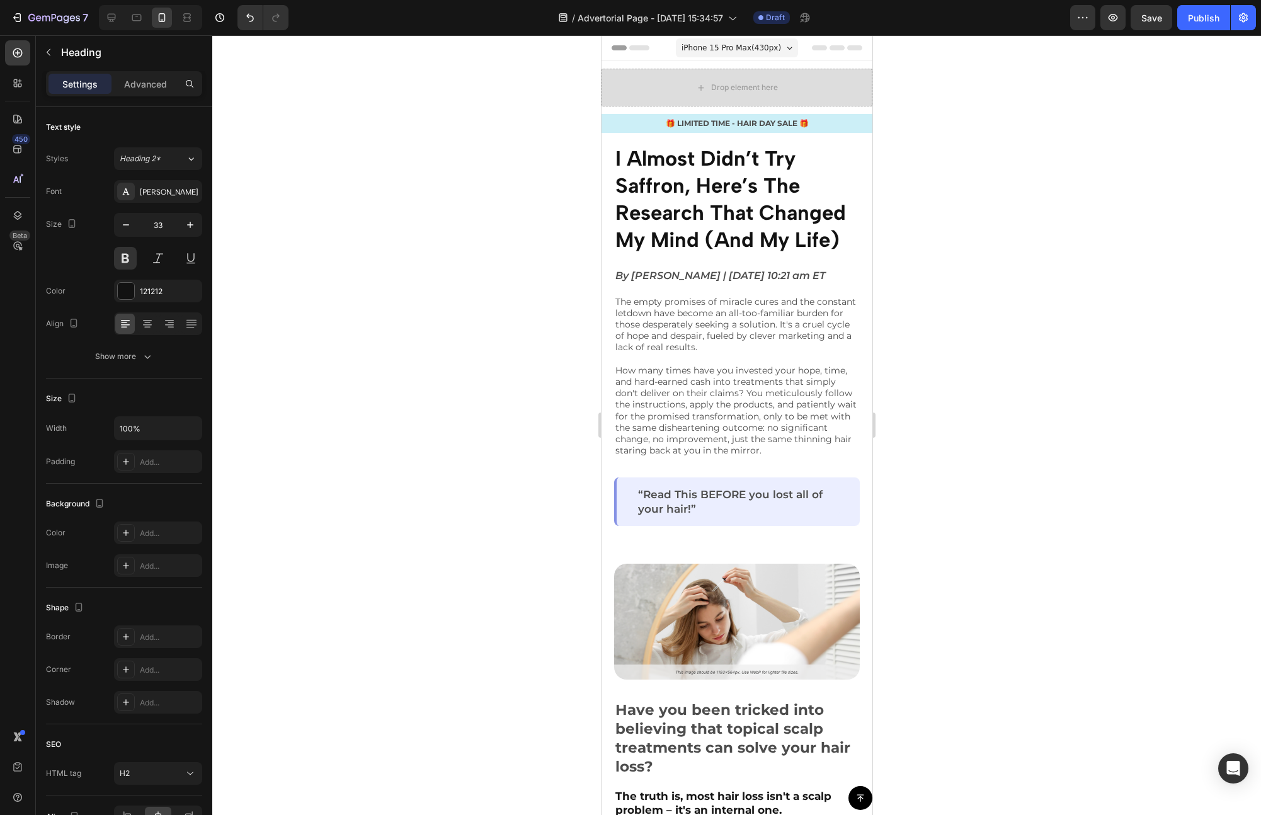
click at [816, 154] on h2 "I Almost Didn’t Try Saffron, Here’s The Research That Changed My Mind (And My L…" at bounding box center [736, 199] width 246 height 111
click at [788, 203] on strong "I Almost Didn’t Try Saffron, Here’s The Research That Changed My Mind (And My L…" at bounding box center [730, 199] width 231 height 106
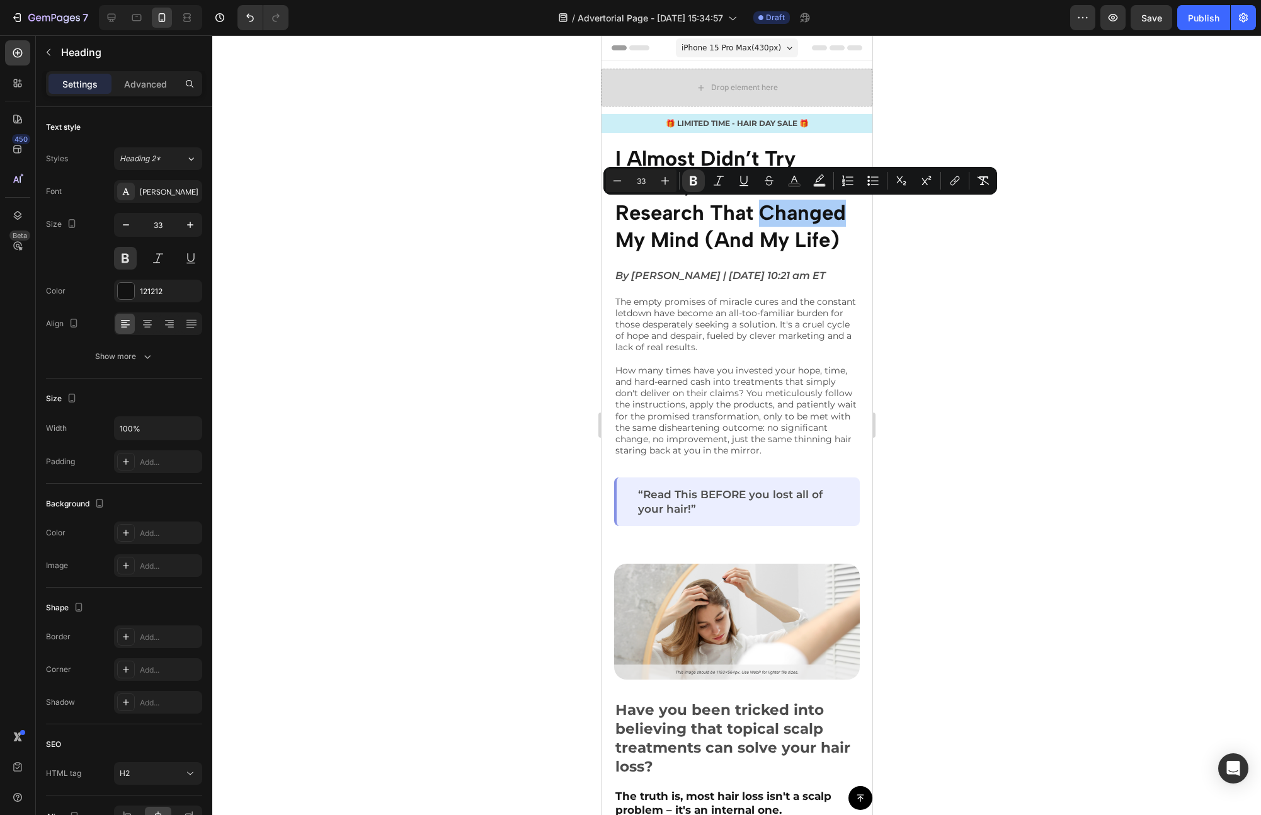
click at [967, 295] on div at bounding box center [736, 425] width 1049 height 780
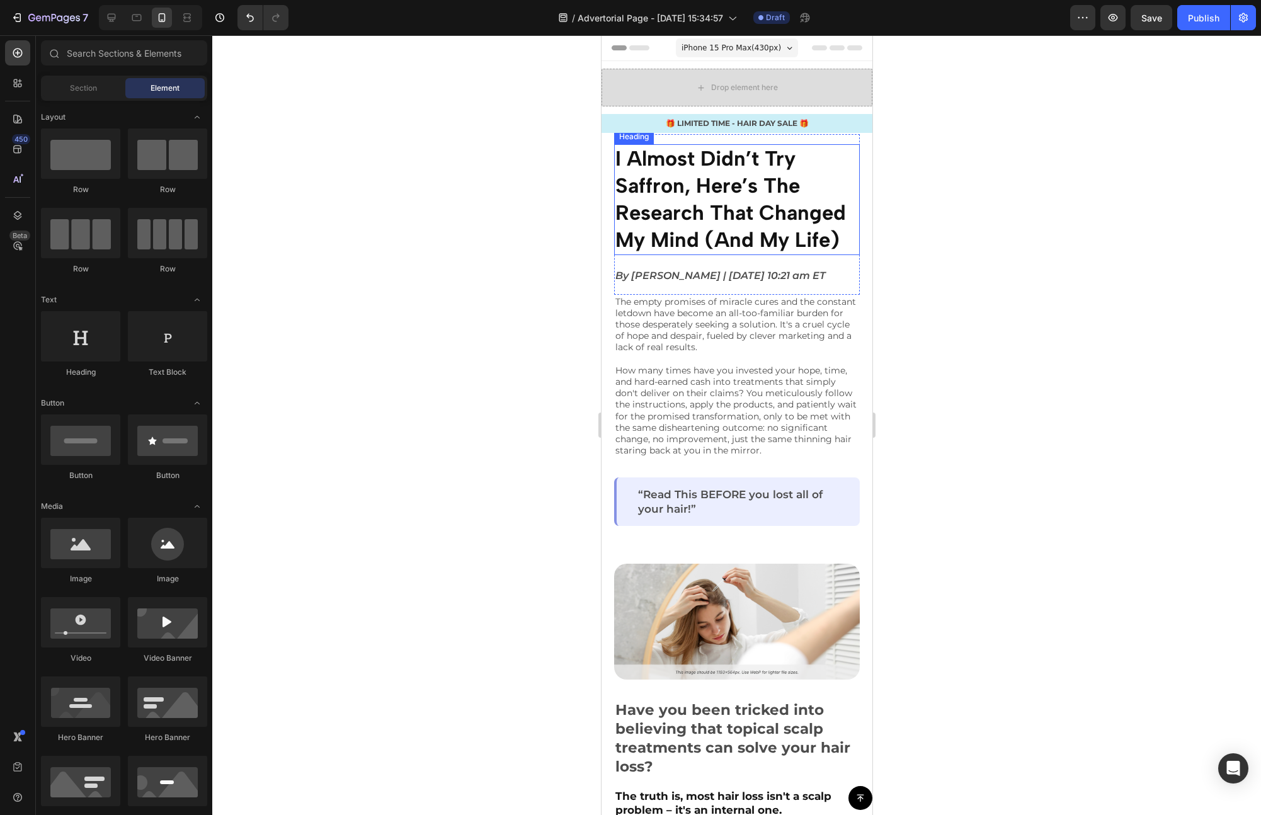
click at [768, 248] on strong "I Almost Didn’t Try Saffron, Here’s The Research That Changed My Mind (And My L…" at bounding box center [730, 199] width 231 height 106
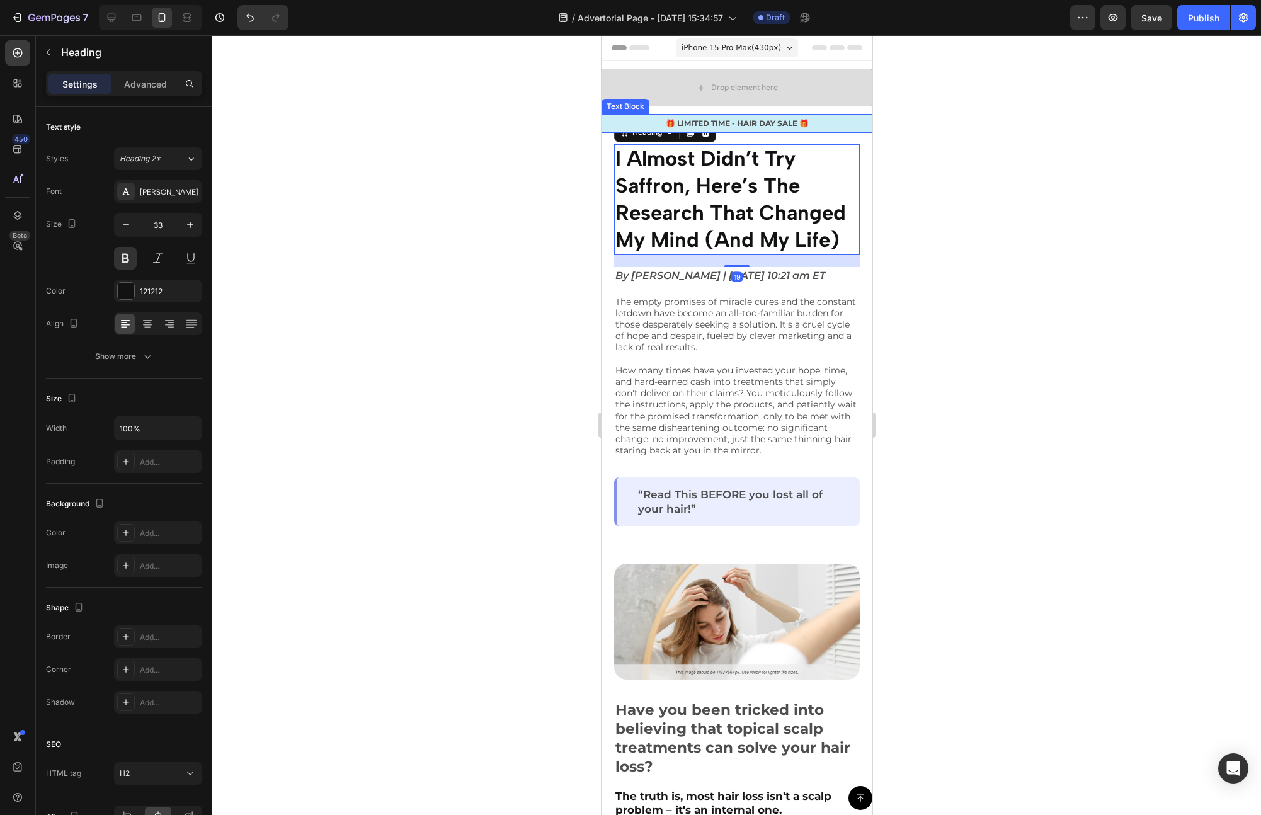
click at [644, 125] on p "🎁 LIMITED TIME - HAIR DAY SALE 🎁" at bounding box center [736, 123] width 268 height 11
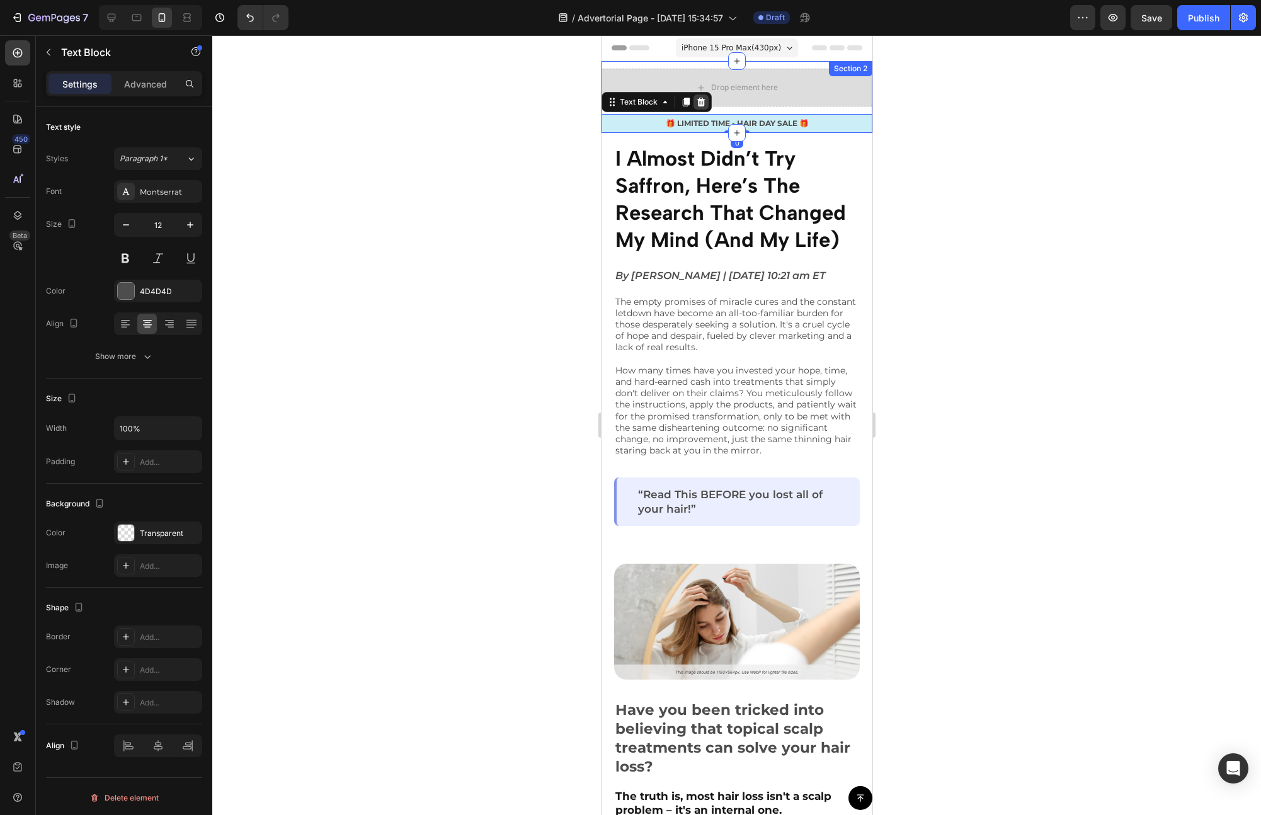
click at [706, 100] on div at bounding box center [700, 101] width 15 height 15
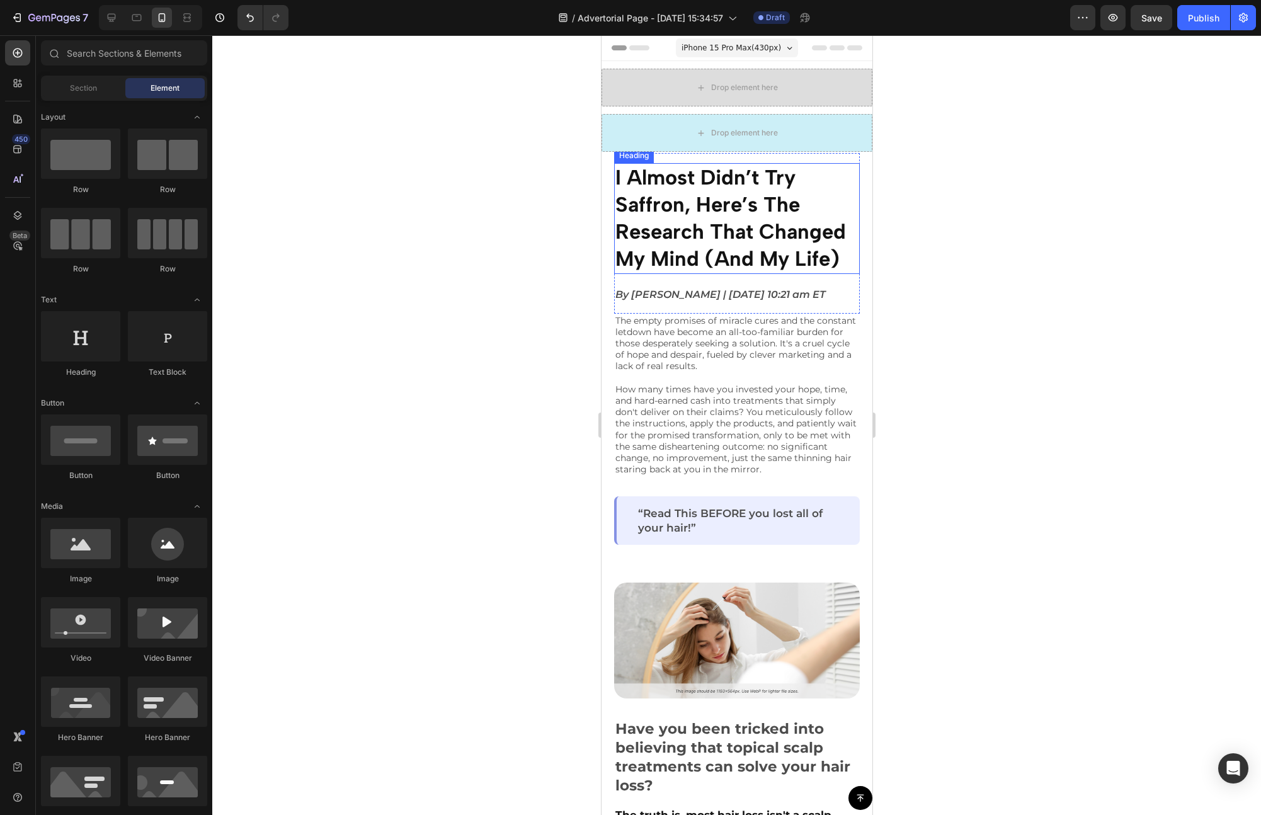
click at [652, 195] on strong "I Almost Didn’t Try Saffron, Here’s The Research That Changed My Mind (And My L…" at bounding box center [730, 218] width 231 height 106
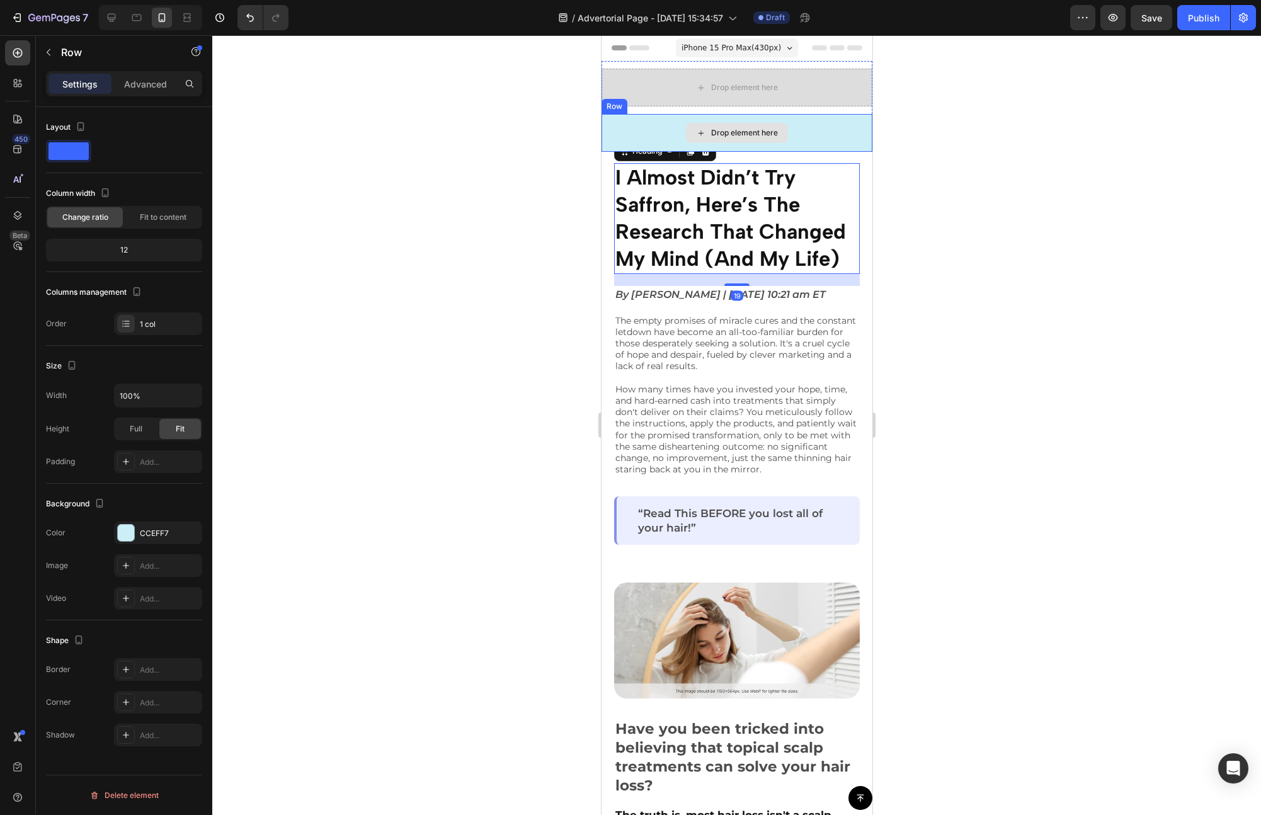
click at [626, 145] on div "Drop element here" at bounding box center [736, 133] width 271 height 38
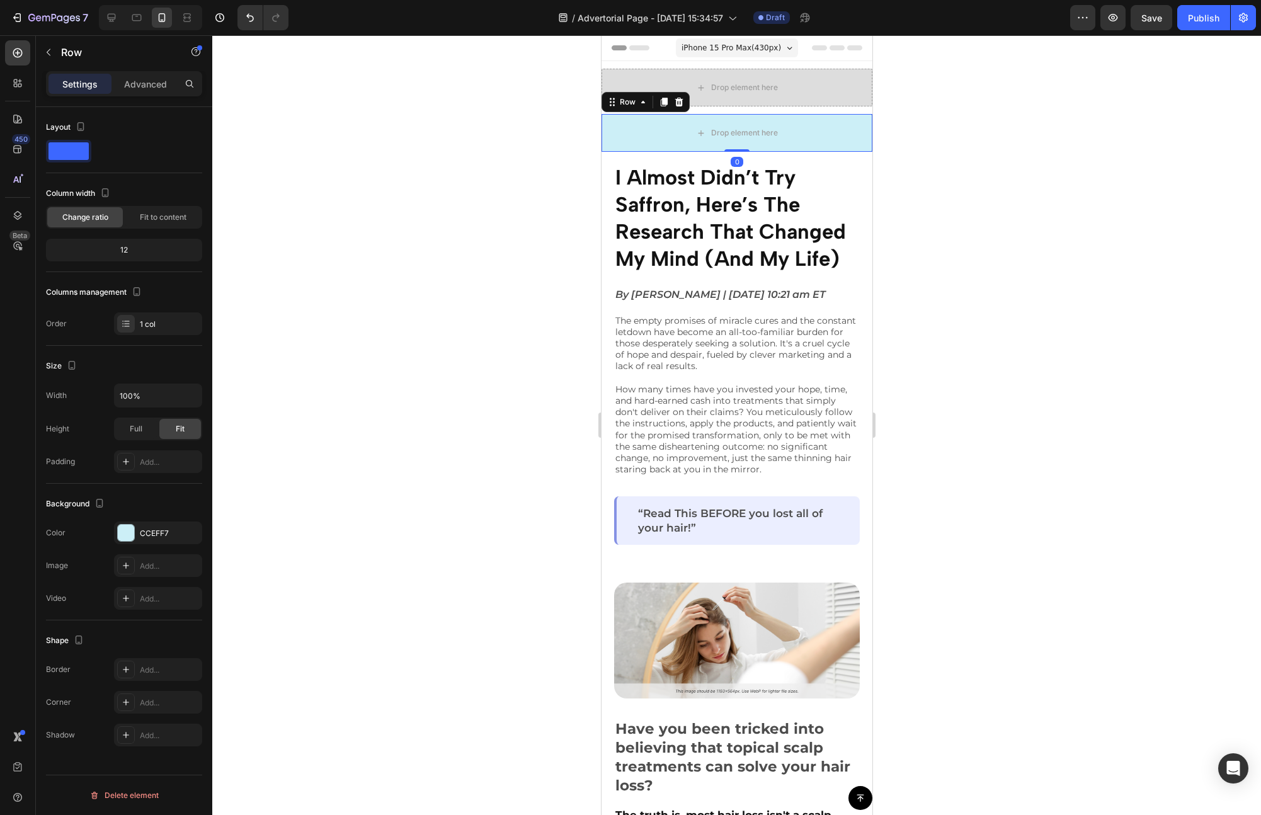
click at [681, 104] on icon at bounding box center [678, 102] width 10 height 10
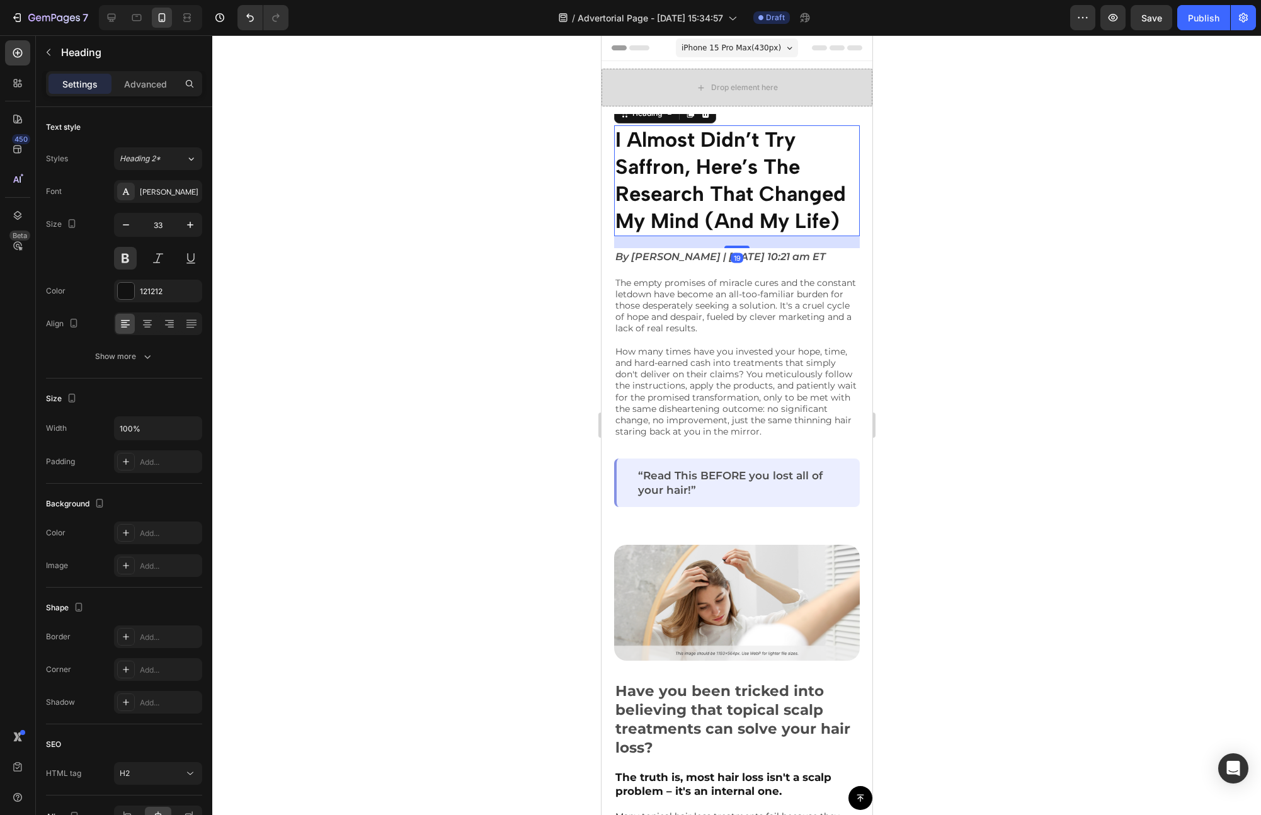
click at [657, 180] on p "⁠⁠⁠⁠⁠⁠⁠ I Almost Didn’t Try Saffron, Here’s The Research That Changed My Mind (…" at bounding box center [736, 181] width 243 height 108
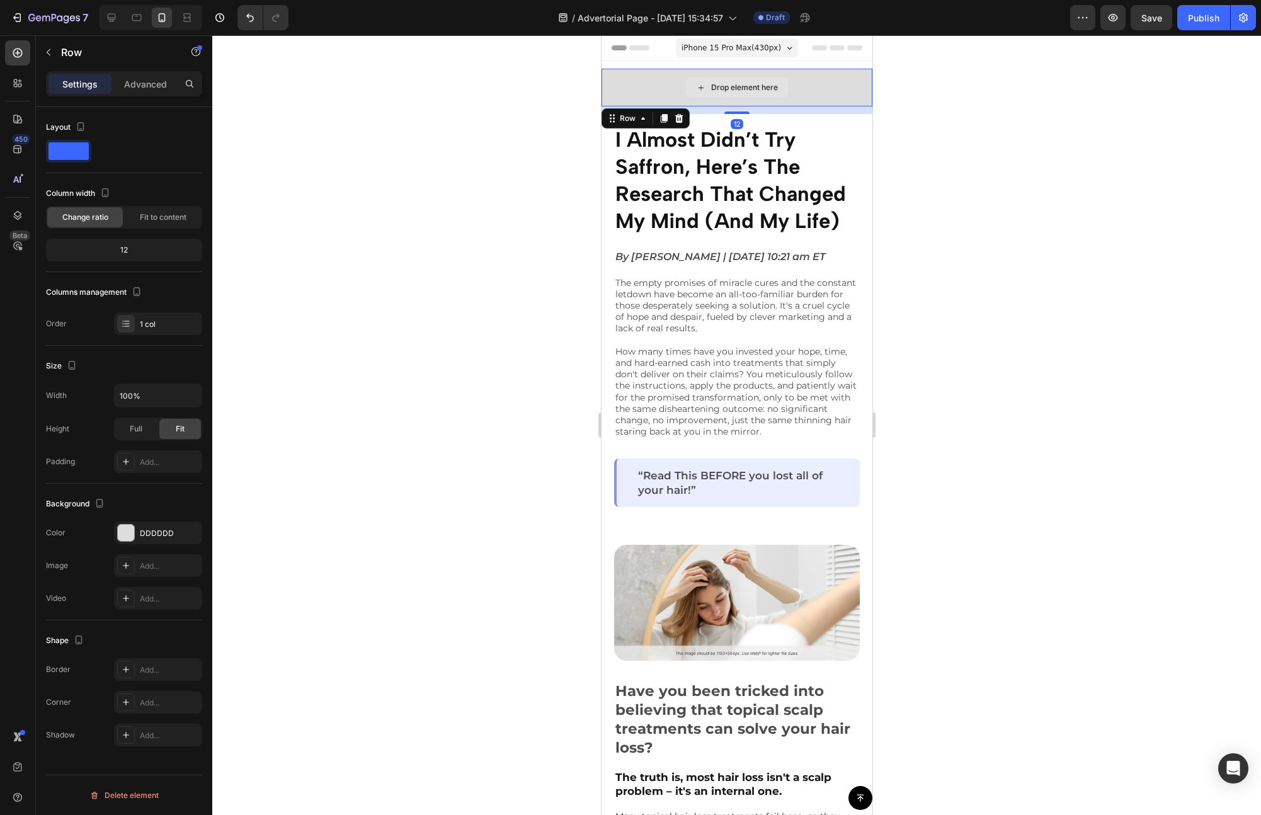
click at [639, 99] on div "Drop element here" at bounding box center [736, 88] width 271 height 38
click at [678, 117] on icon at bounding box center [679, 118] width 8 height 9
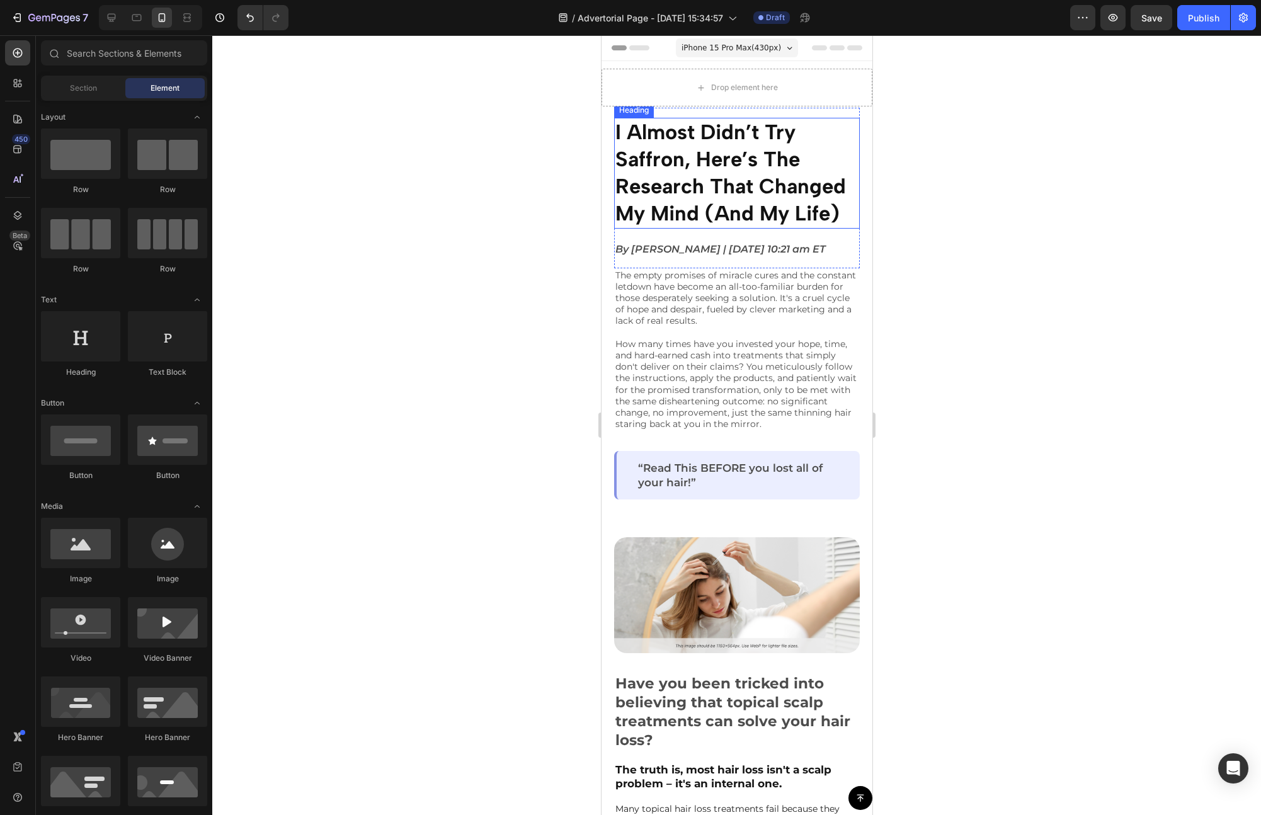
click at [671, 200] on p "⁠⁠⁠⁠⁠⁠⁠ I Almost Didn’t Try Saffron, Here’s The Research That Changed My Mind (…" at bounding box center [736, 173] width 243 height 108
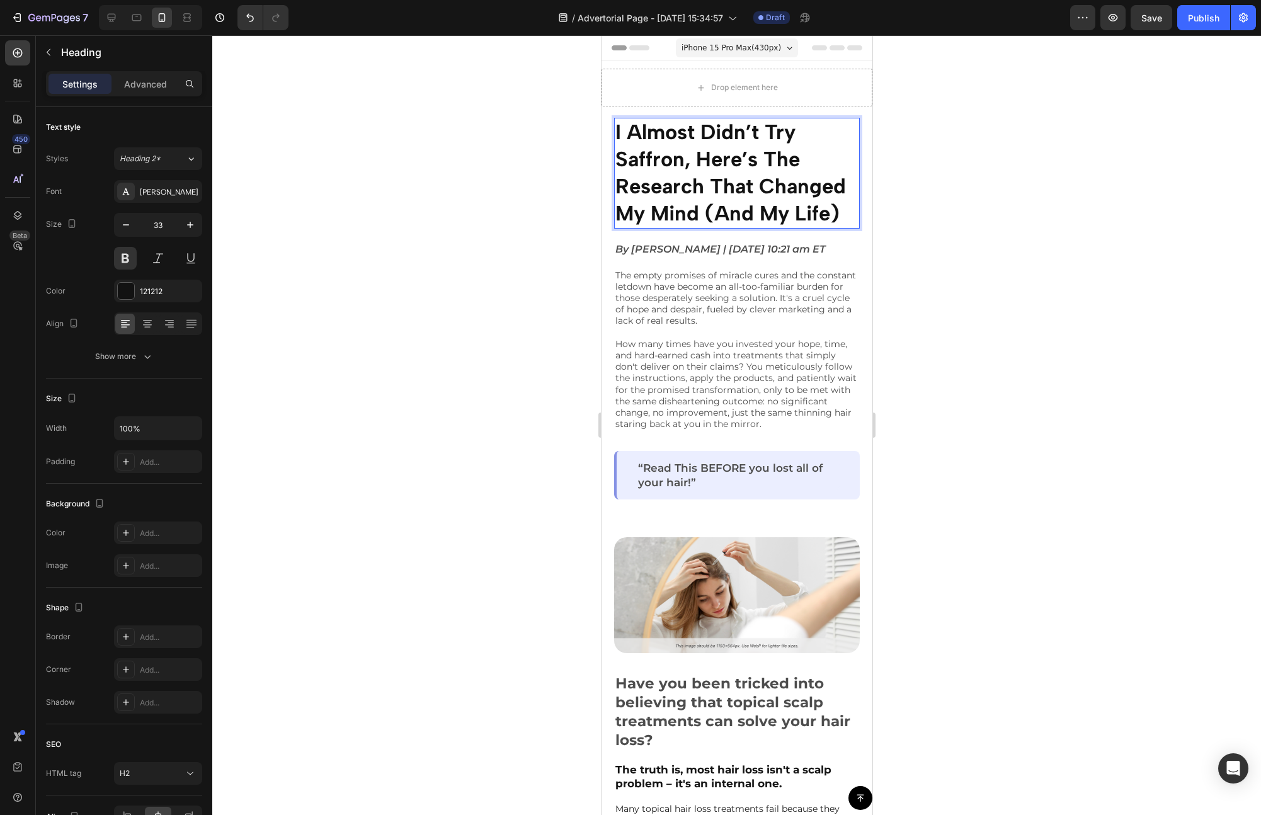
click at [648, 168] on strong "I Almost Didn’t Try Saffron, Here’s The Research That Changed My Mind (And My L…" at bounding box center [730, 173] width 231 height 106
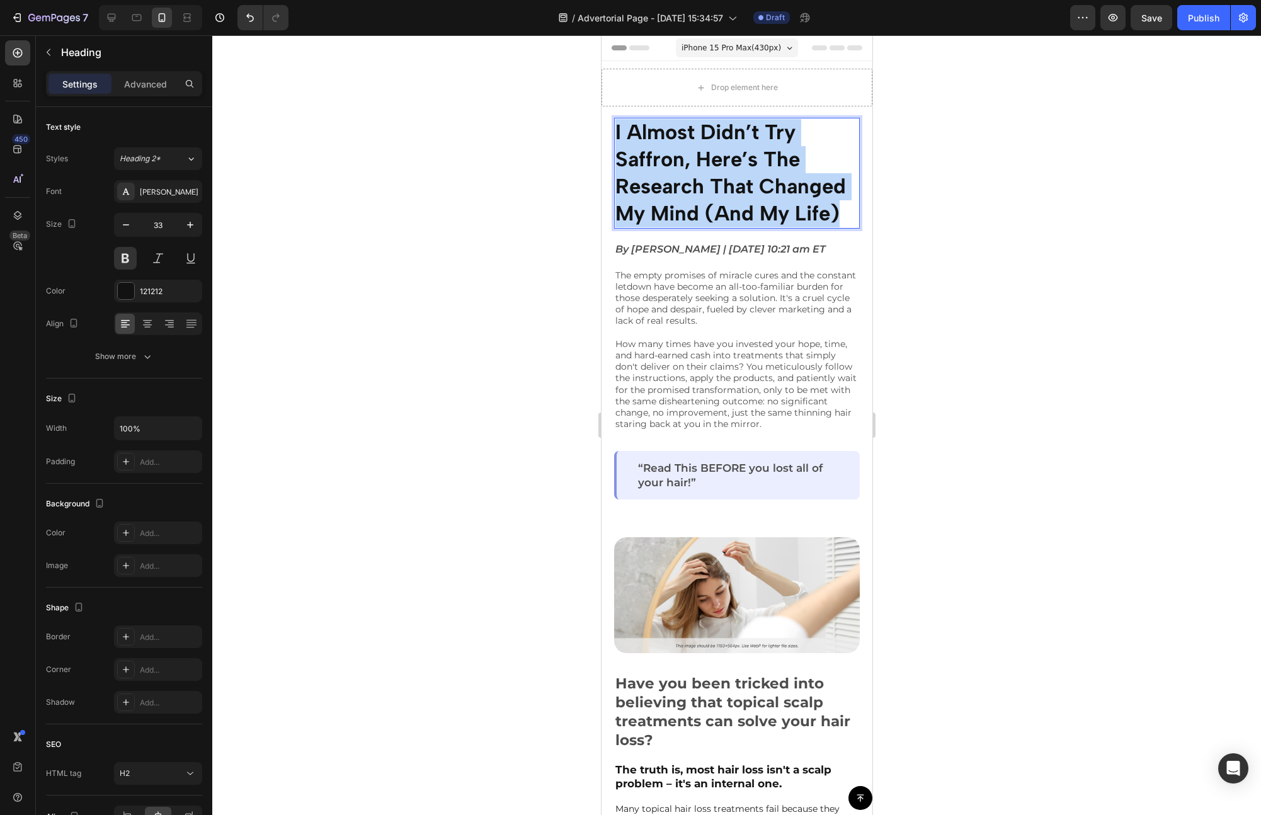
click at [648, 168] on strong "I Almost Didn’t Try Saffron, Here’s The Research That Changed My Mind (And My L…" at bounding box center [730, 173] width 231 height 106
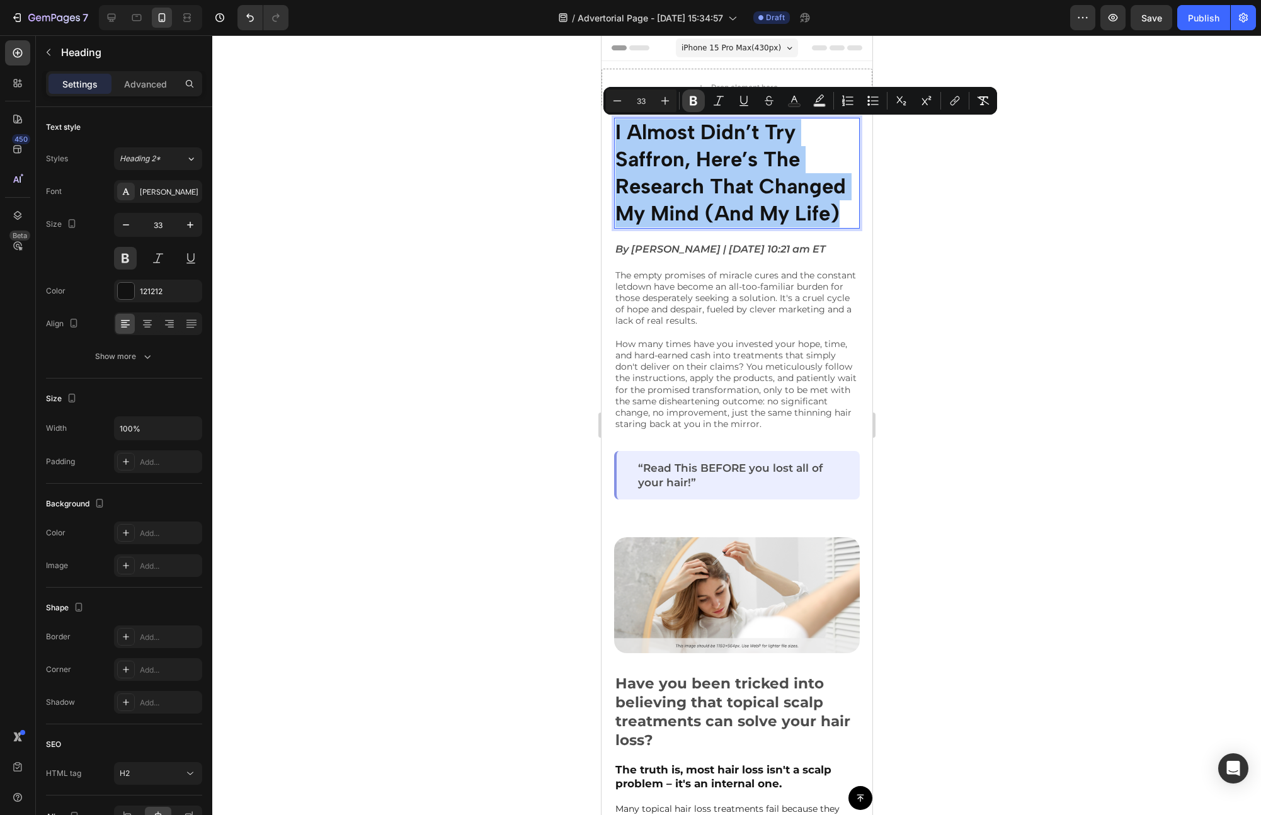
click at [692, 100] on icon "Editor contextual toolbar" at bounding box center [694, 100] width 8 height 9
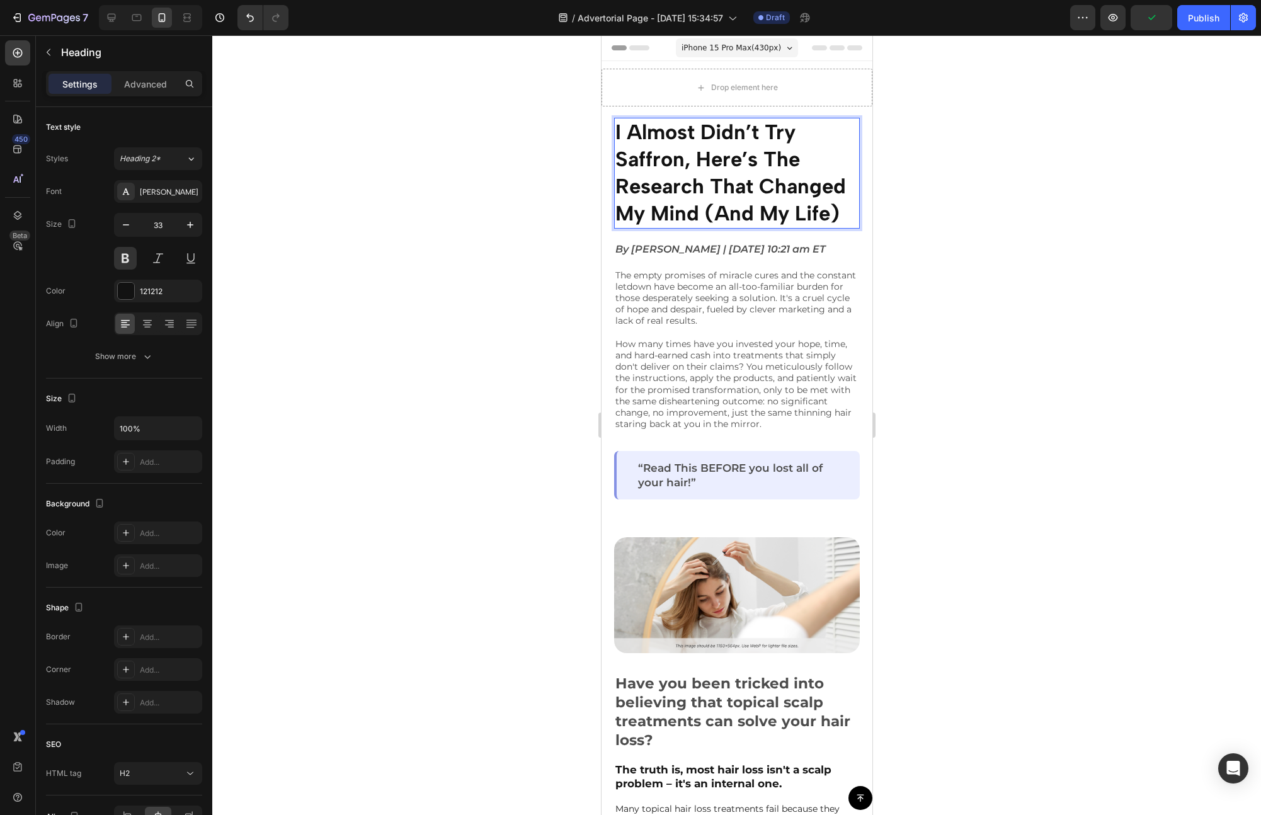
click at [685, 139] on span "I Almost Didn’t Try Saffron, Here’s The Research That Changed My Mind (And My L…" at bounding box center [730, 173] width 231 height 106
click at [498, 229] on div at bounding box center [736, 425] width 1049 height 780
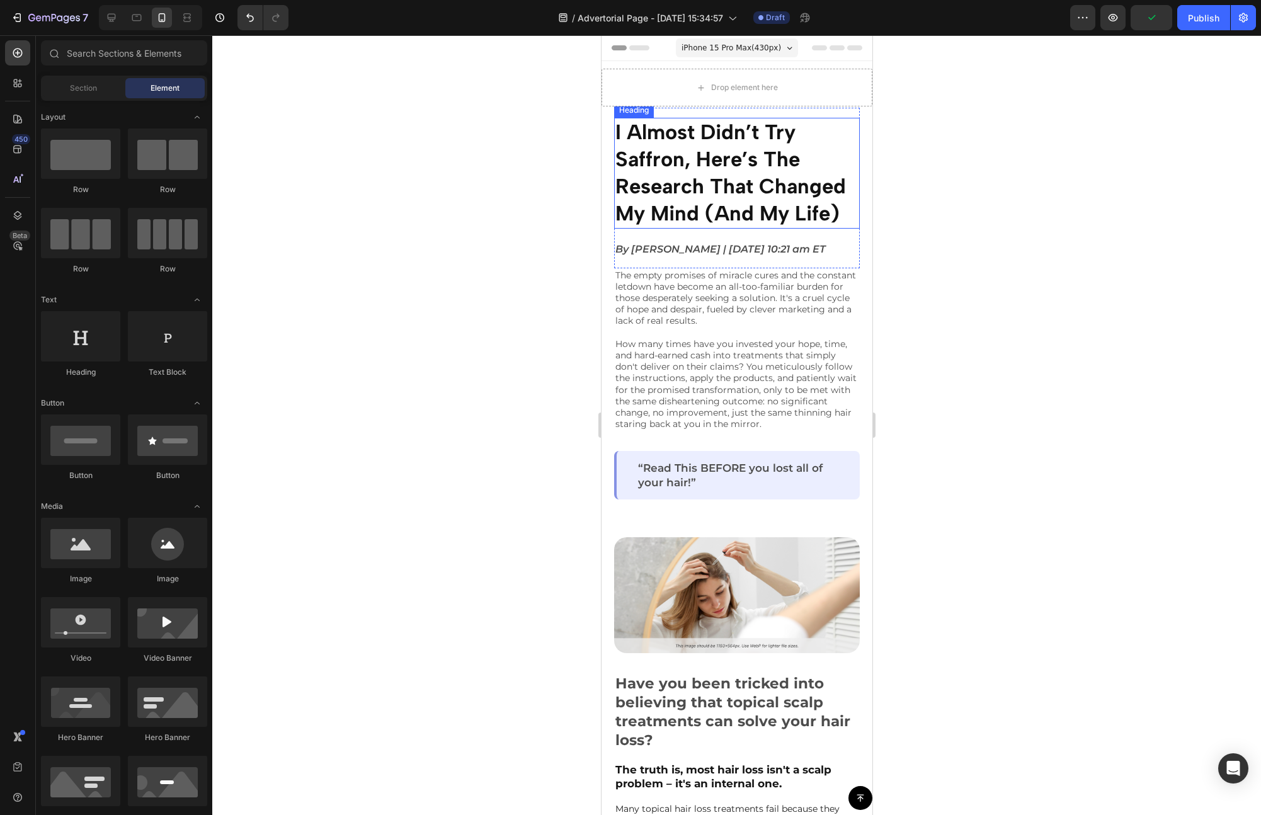
click at [695, 191] on span "I Almost Didn’t Try Saffron, Here’s The Research That Changed My Mind (And My L…" at bounding box center [730, 173] width 231 height 106
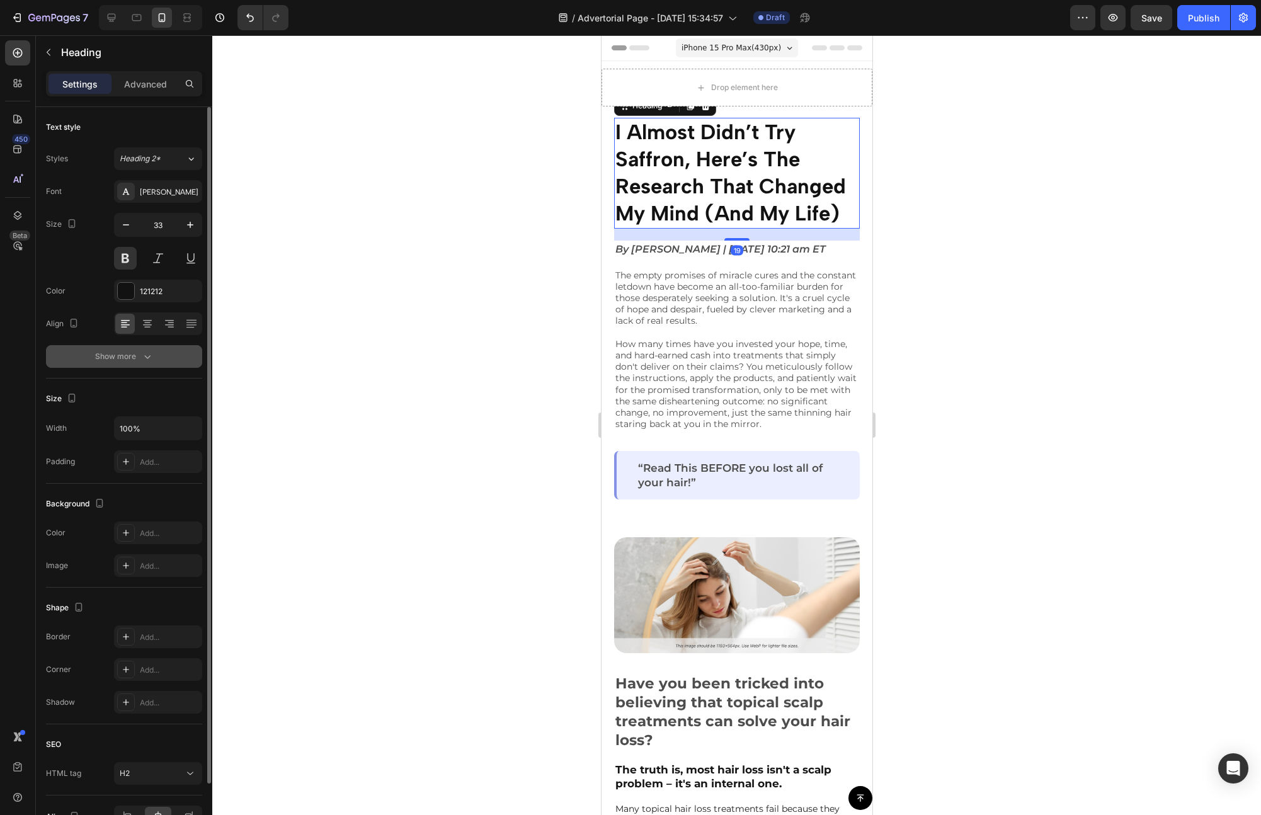
click at [153, 362] on button "Show more" at bounding box center [124, 356] width 156 height 23
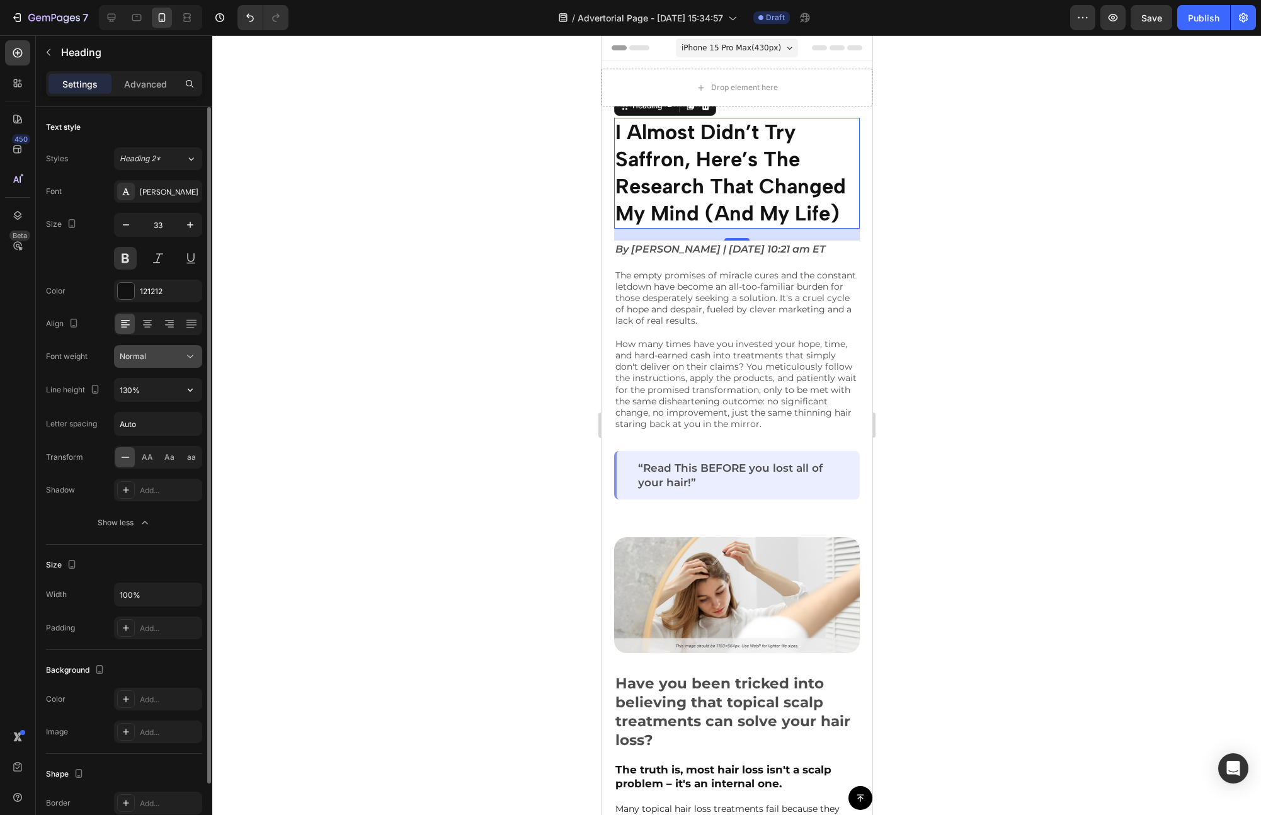
click at [164, 355] on div "Normal" at bounding box center [152, 356] width 64 height 11
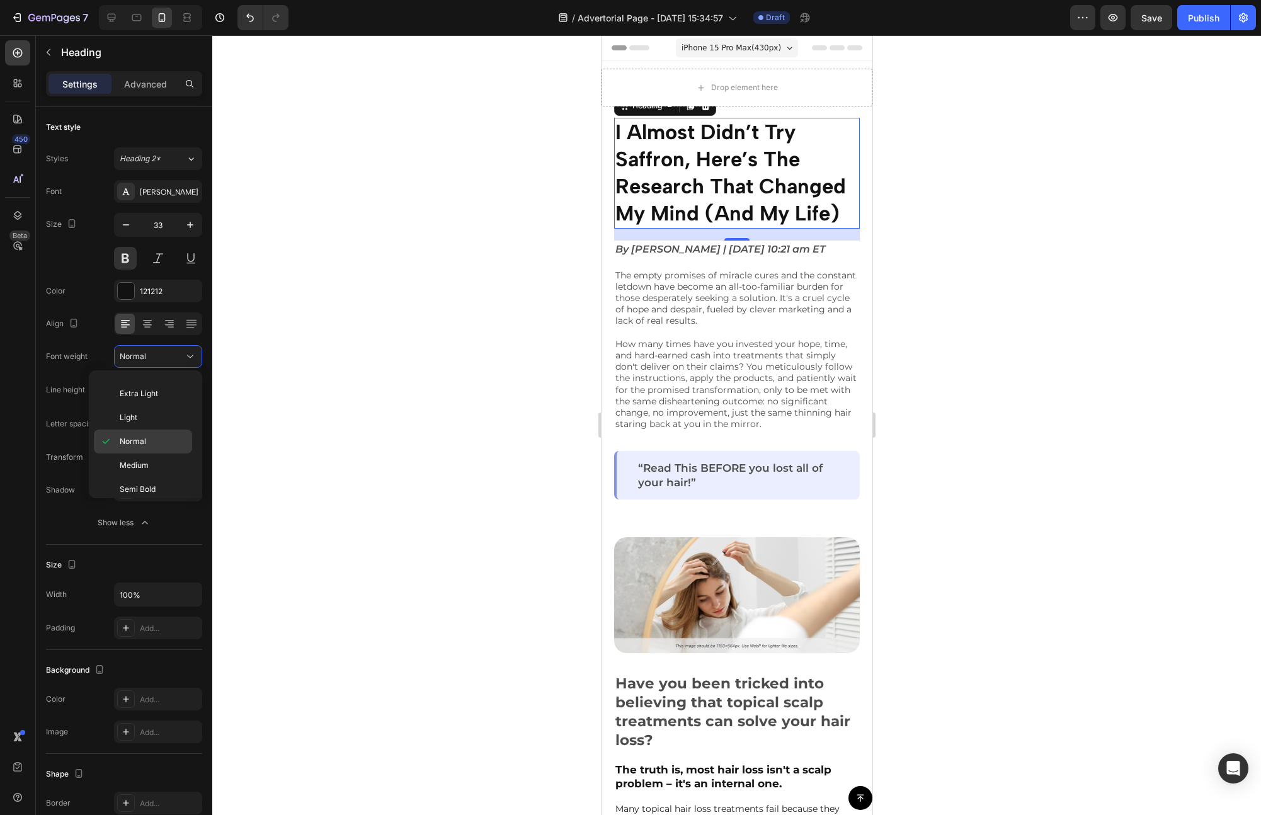
scroll to position [98, 0]
click at [147, 436] on p "Bold" at bounding box center [153, 433] width 67 height 11
click at [350, 349] on div at bounding box center [736, 425] width 1049 height 780
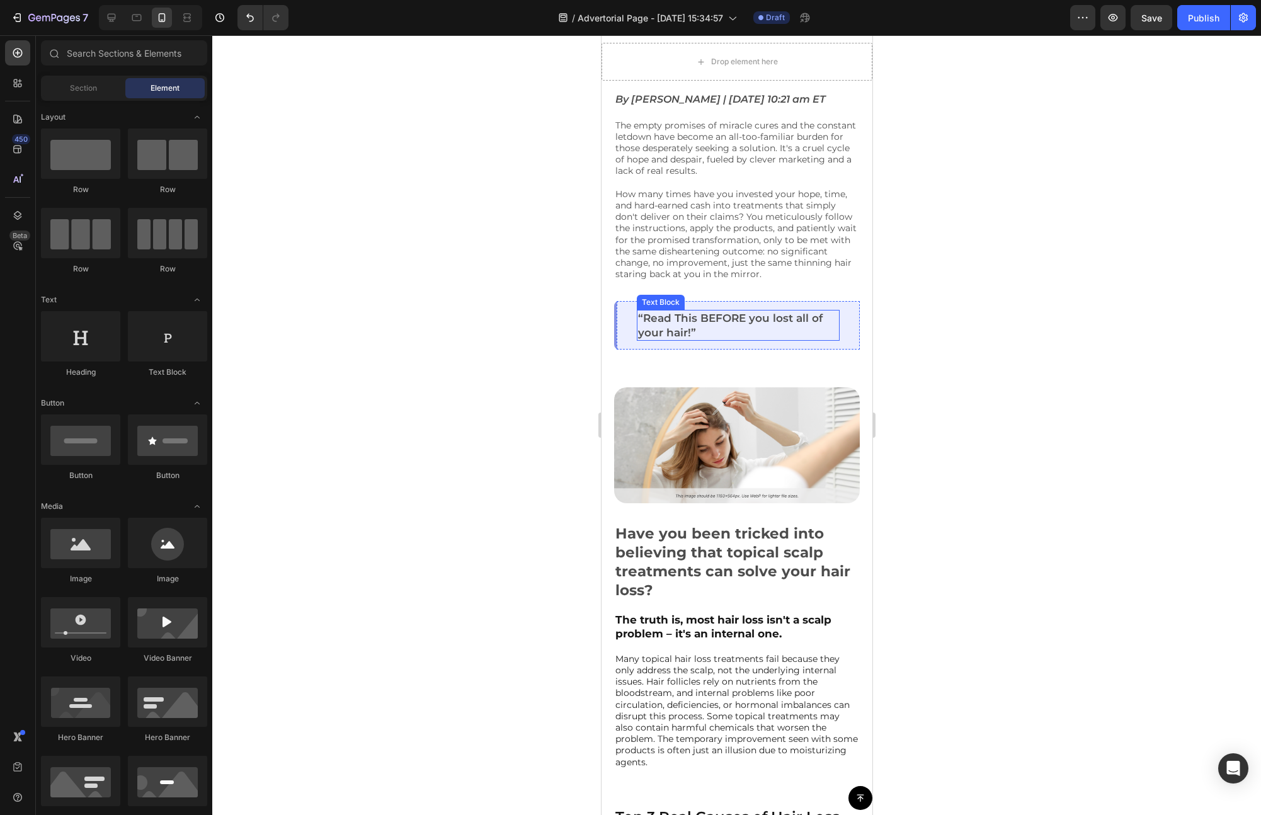
scroll to position [0, 0]
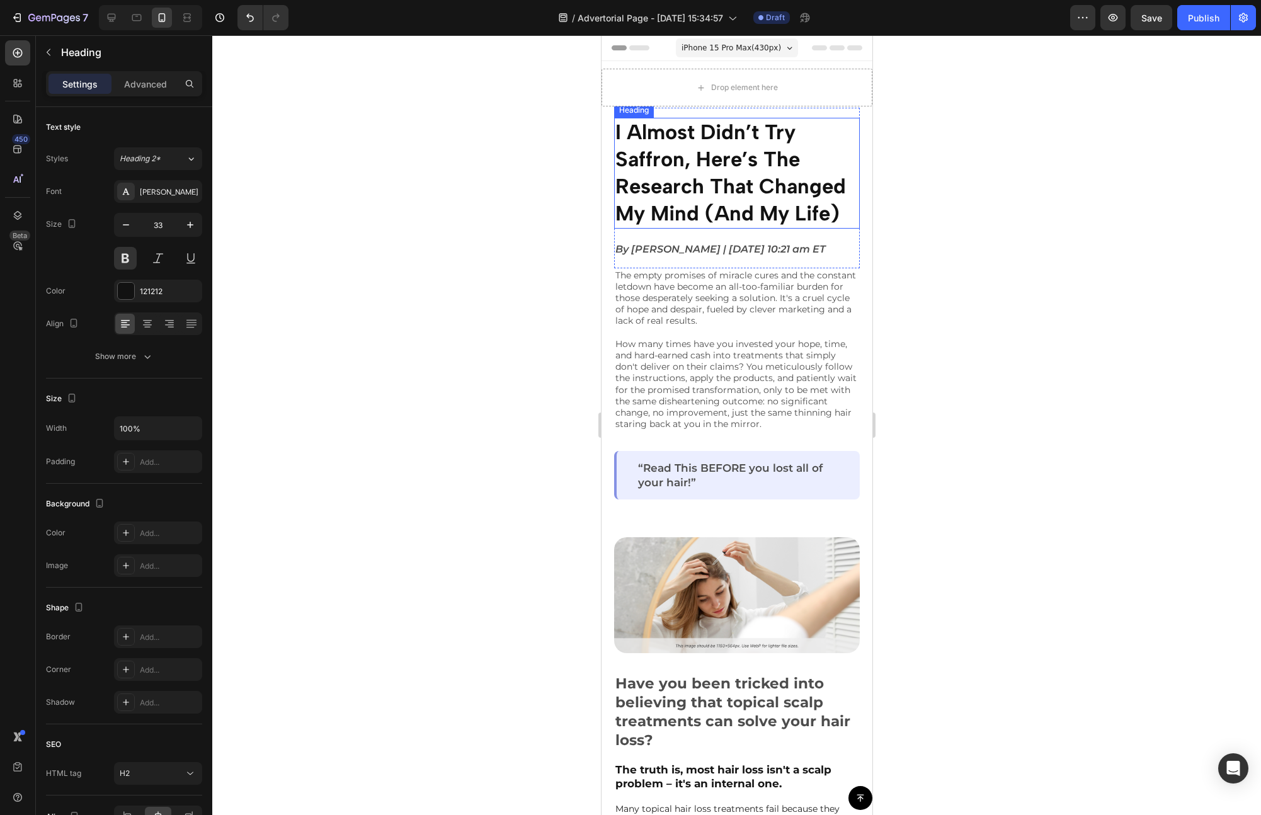
click at [740, 224] on span "I Almost Didn’t Try Saffron, Here’s The Research That Changed My Mind (And My L…" at bounding box center [730, 173] width 231 height 106
click at [688, 195] on span "I Almost Didn’t Try Saffron, Here’s The Research That Changed My Mind (And My L…" at bounding box center [730, 173] width 231 height 106
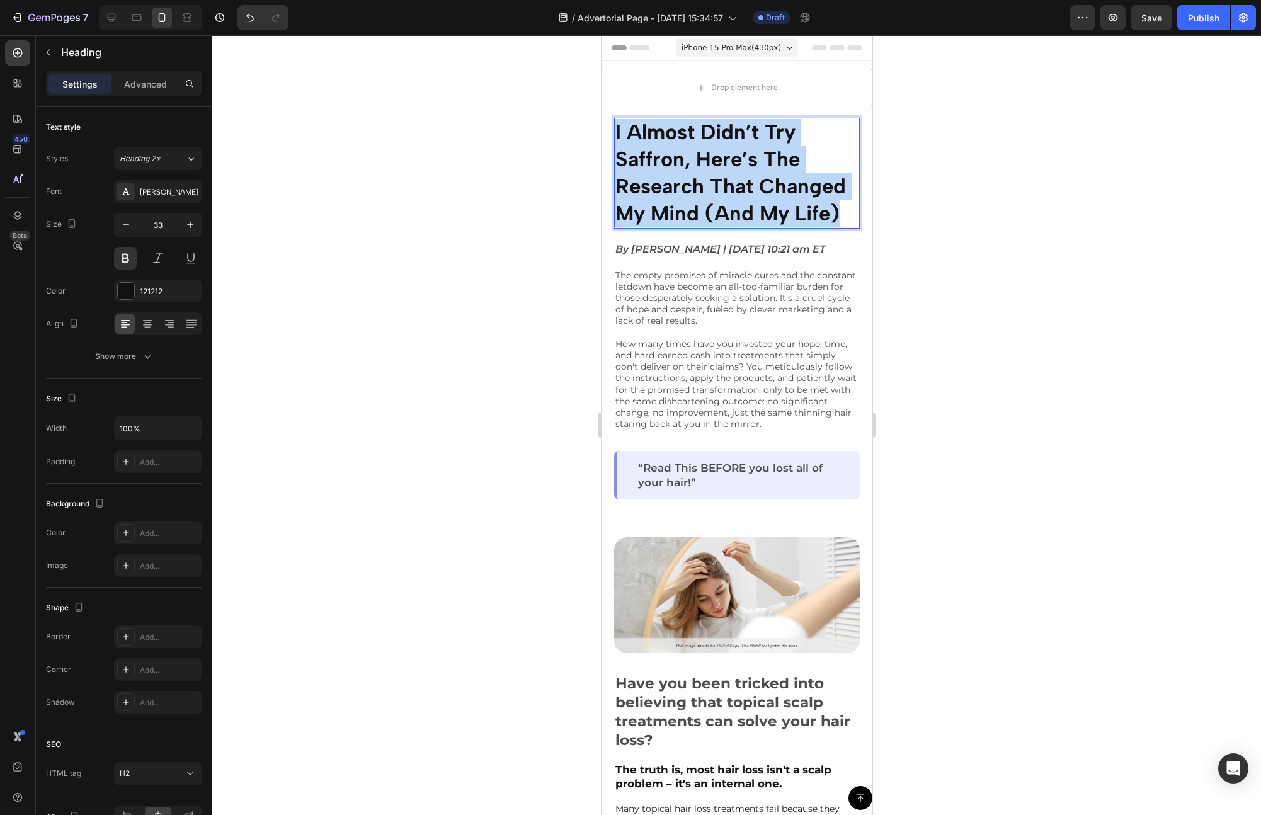
click at [688, 195] on span "I Almost Didn’t Try Saffron, Here’s The Research That Changed My Mind (And My L…" at bounding box center [730, 173] width 231 height 106
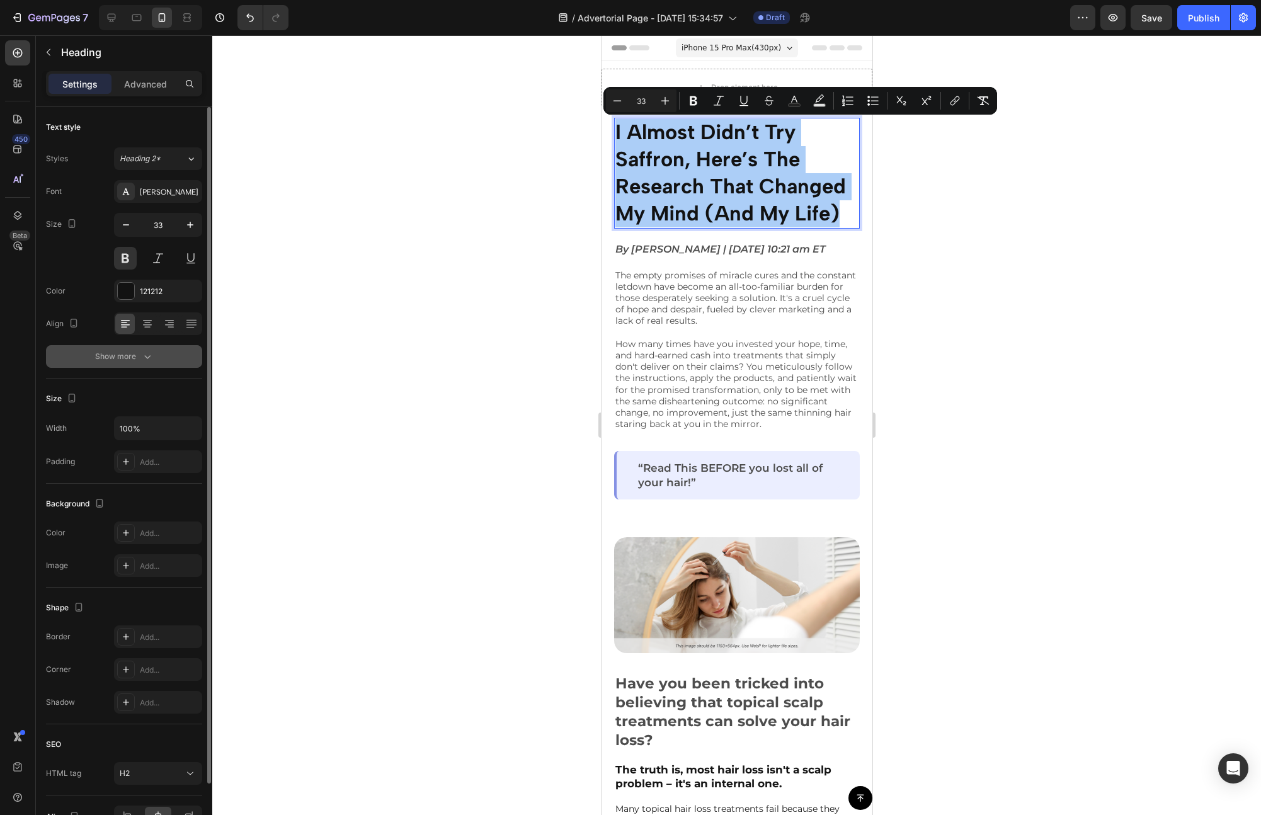
click at [142, 357] on icon "button" at bounding box center [147, 356] width 13 height 13
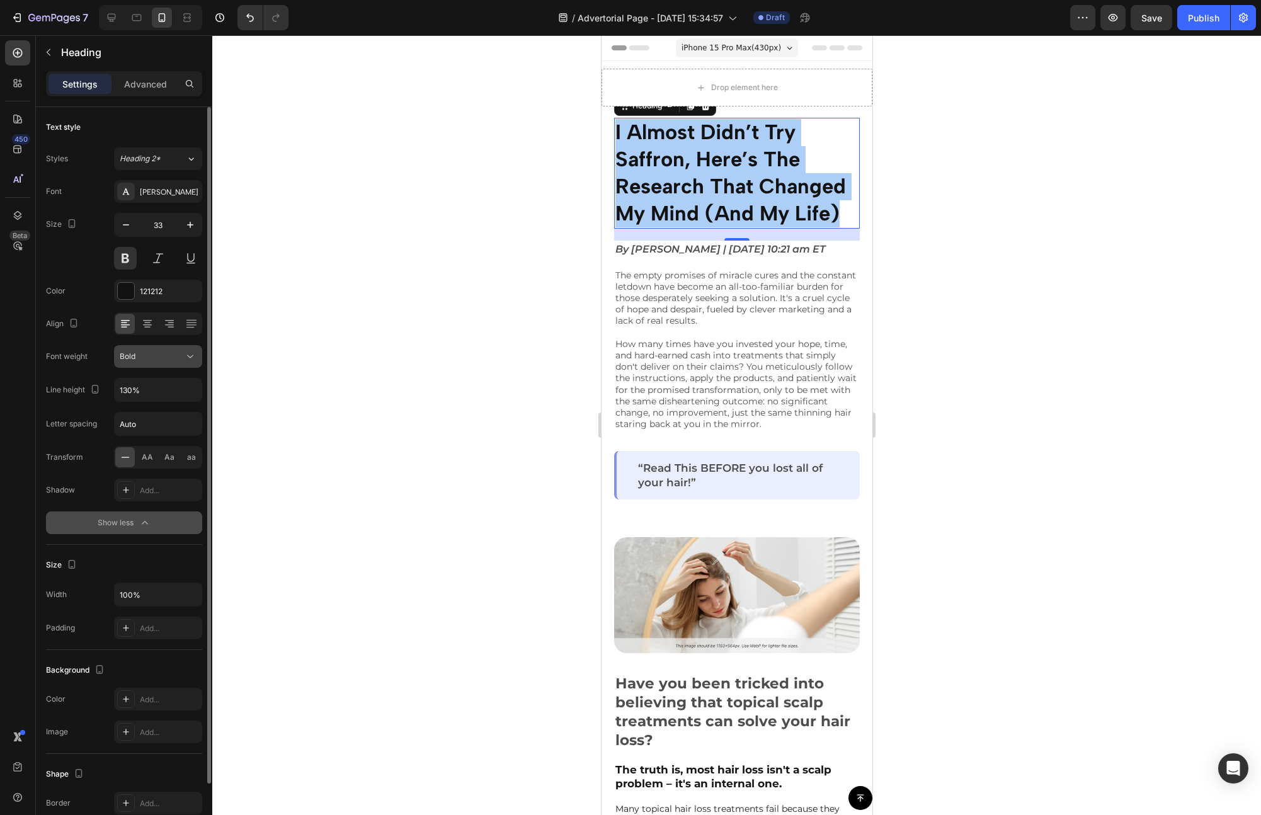
click at [161, 357] on div "Bold" at bounding box center [152, 356] width 64 height 11
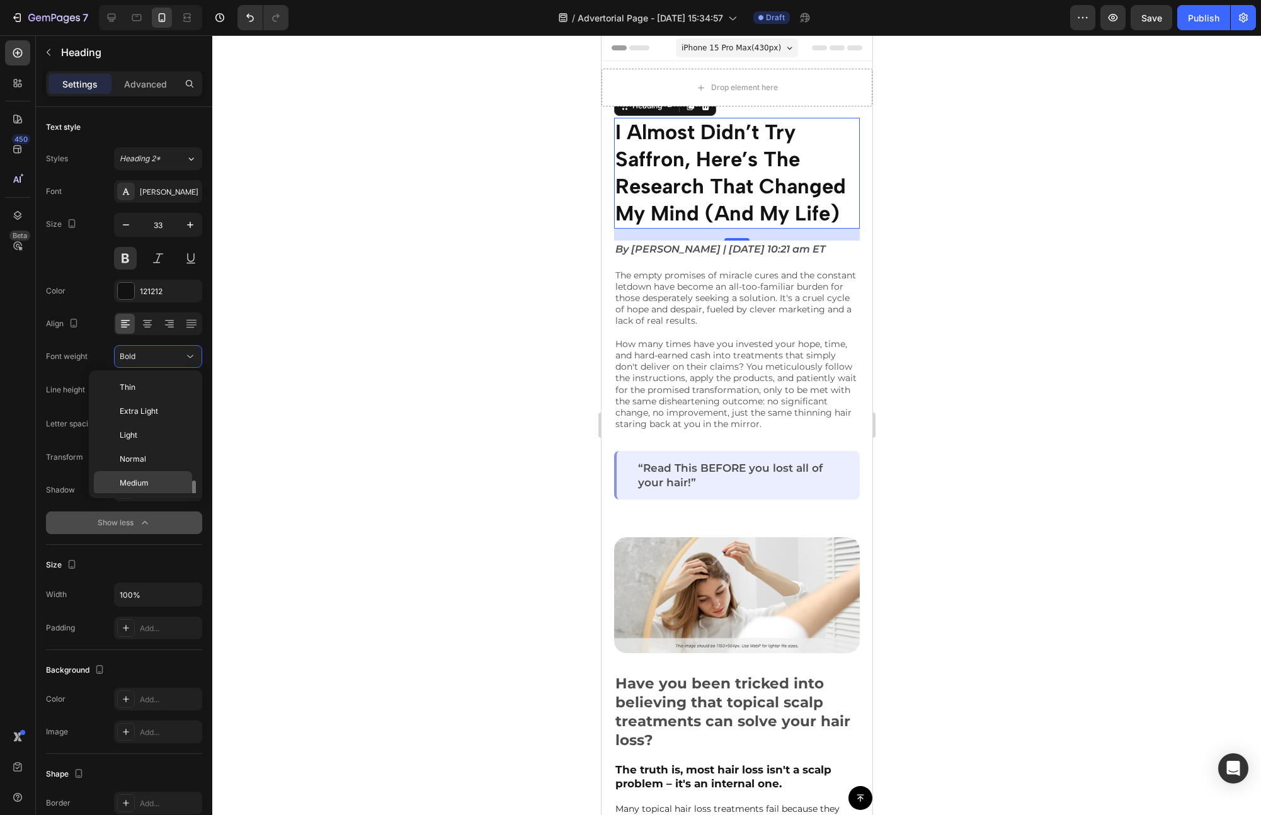
scroll to position [68, 0]
click at [156, 403] on div "Normal" at bounding box center [143, 415] width 98 height 24
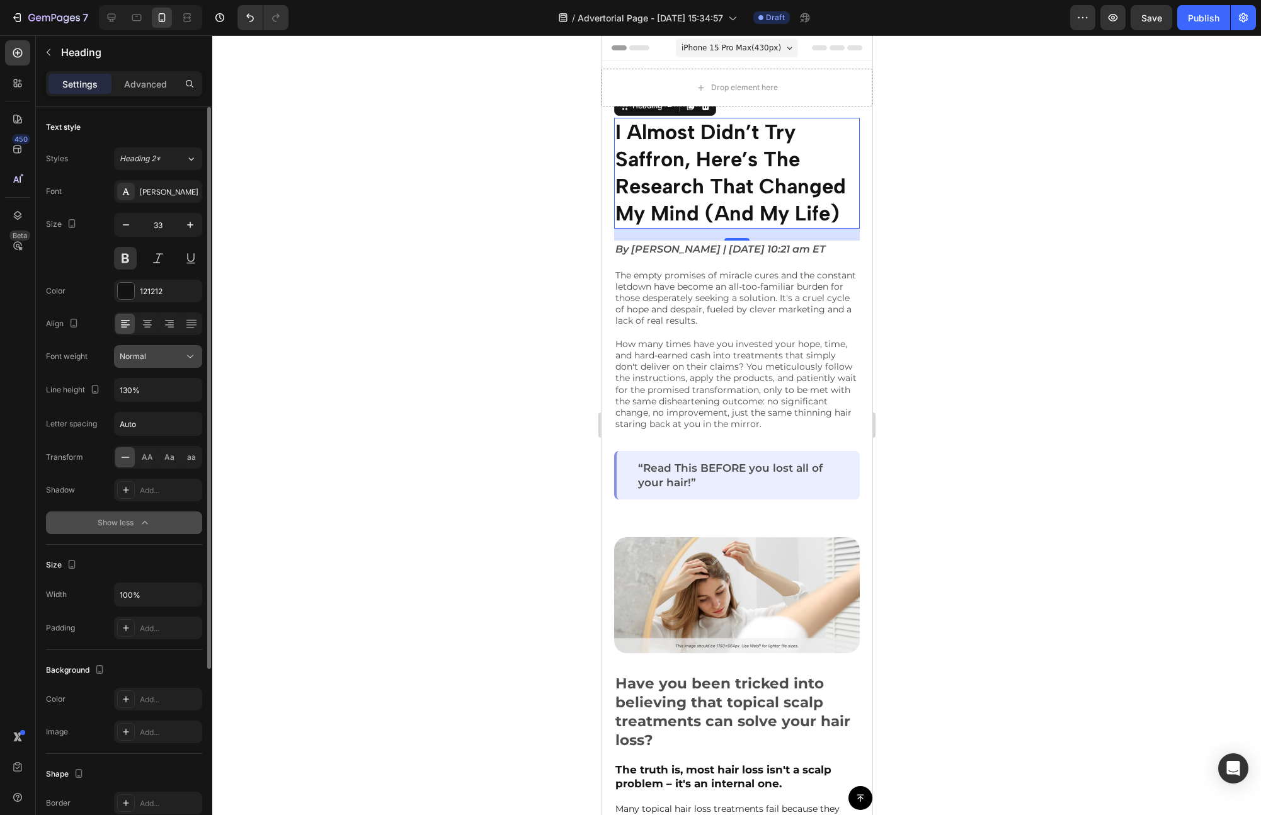
click at [154, 363] on button "Normal" at bounding box center [158, 356] width 88 height 23
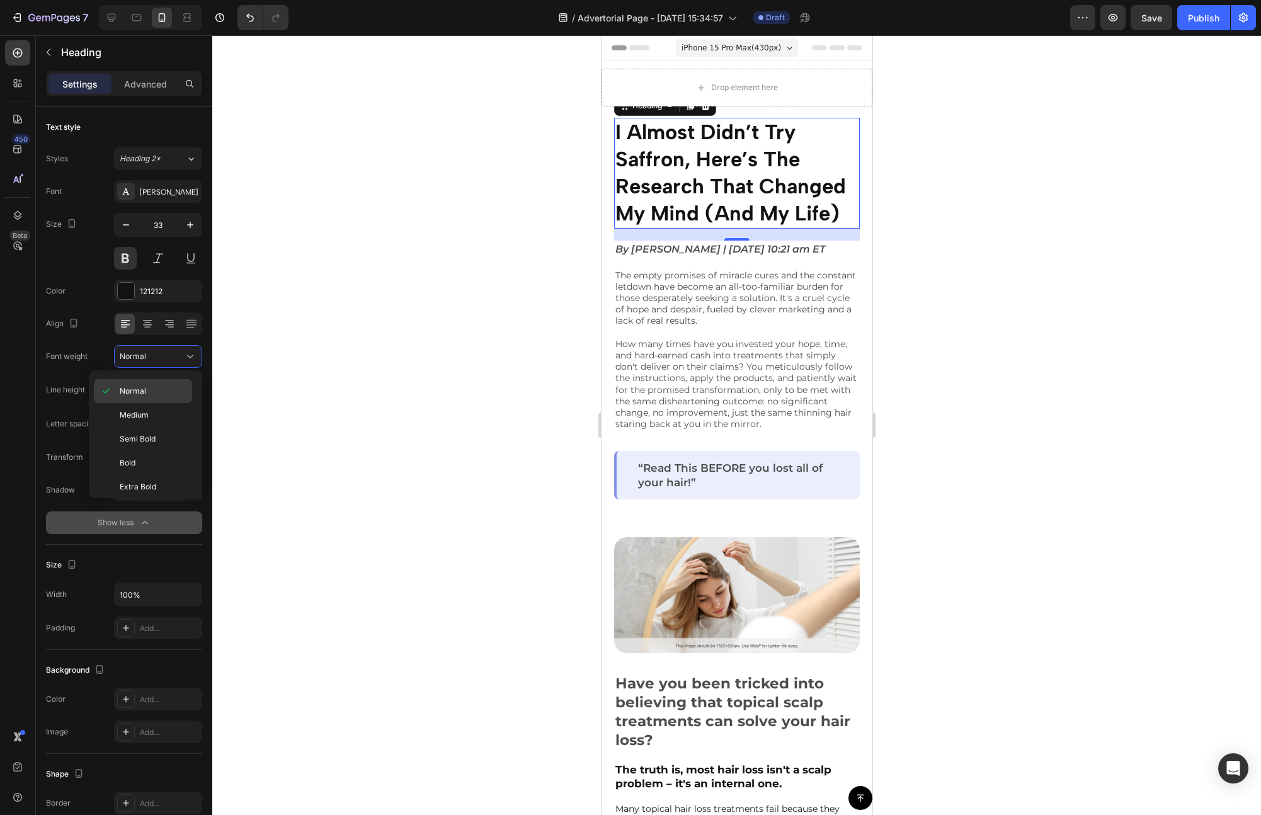
scroll to position [0, 0]
click at [146, 399] on div "Thin" at bounding box center [143, 411] width 98 height 24
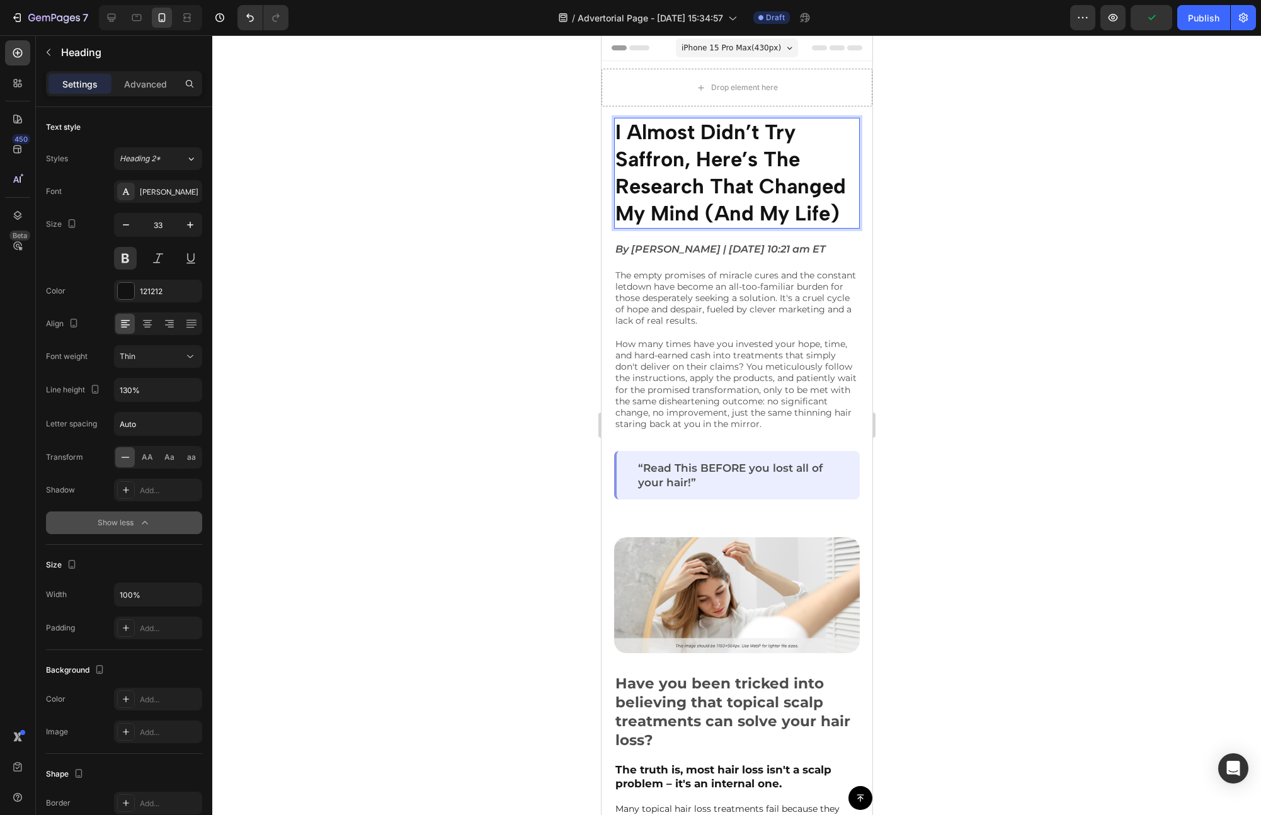
click at [678, 138] on span "I Almost Didn’t Try Saffron, Here’s The Research That Changed My Mind (And My L…" at bounding box center [730, 173] width 231 height 106
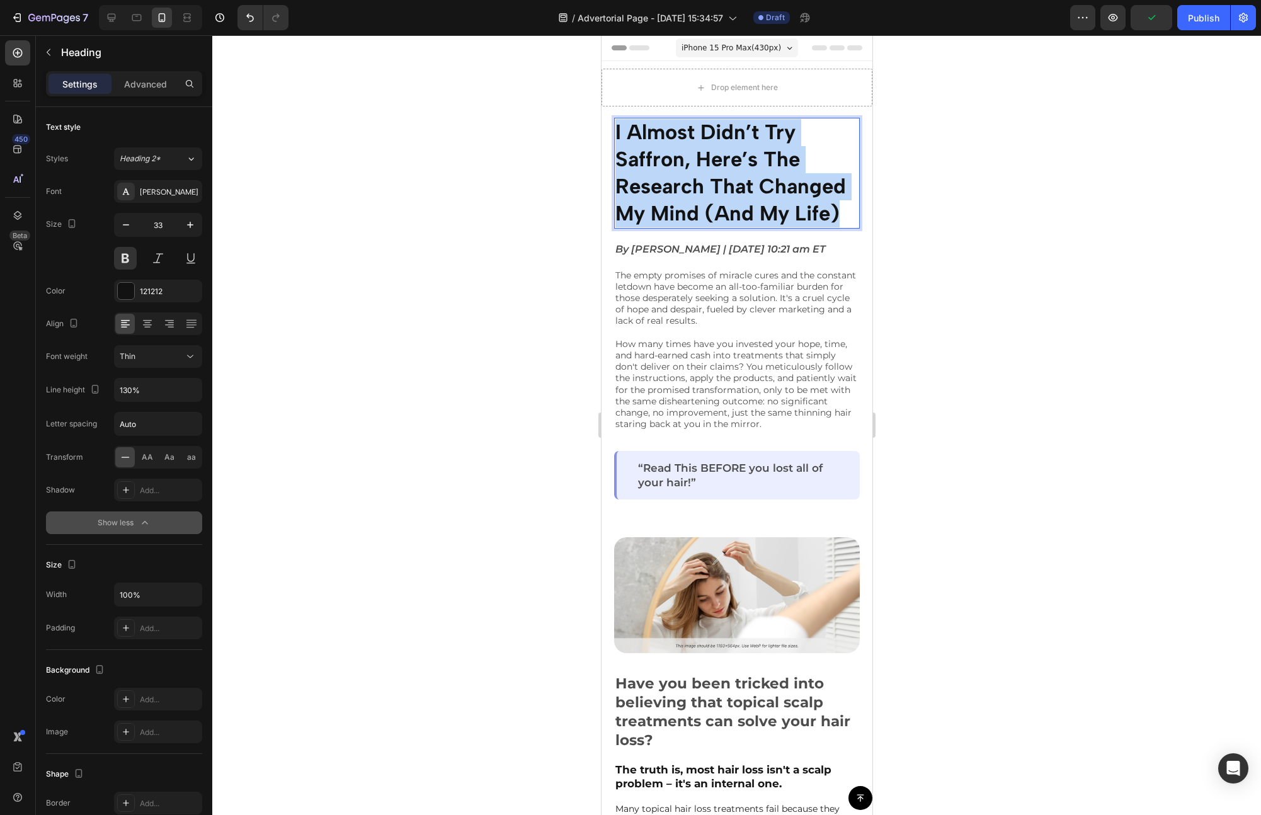
click at [678, 138] on span "I Almost Didn’t Try Saffron, Here’s The Research That Changed My Mind (And My L…" at bounding box center [730, 173] width 231 height 106
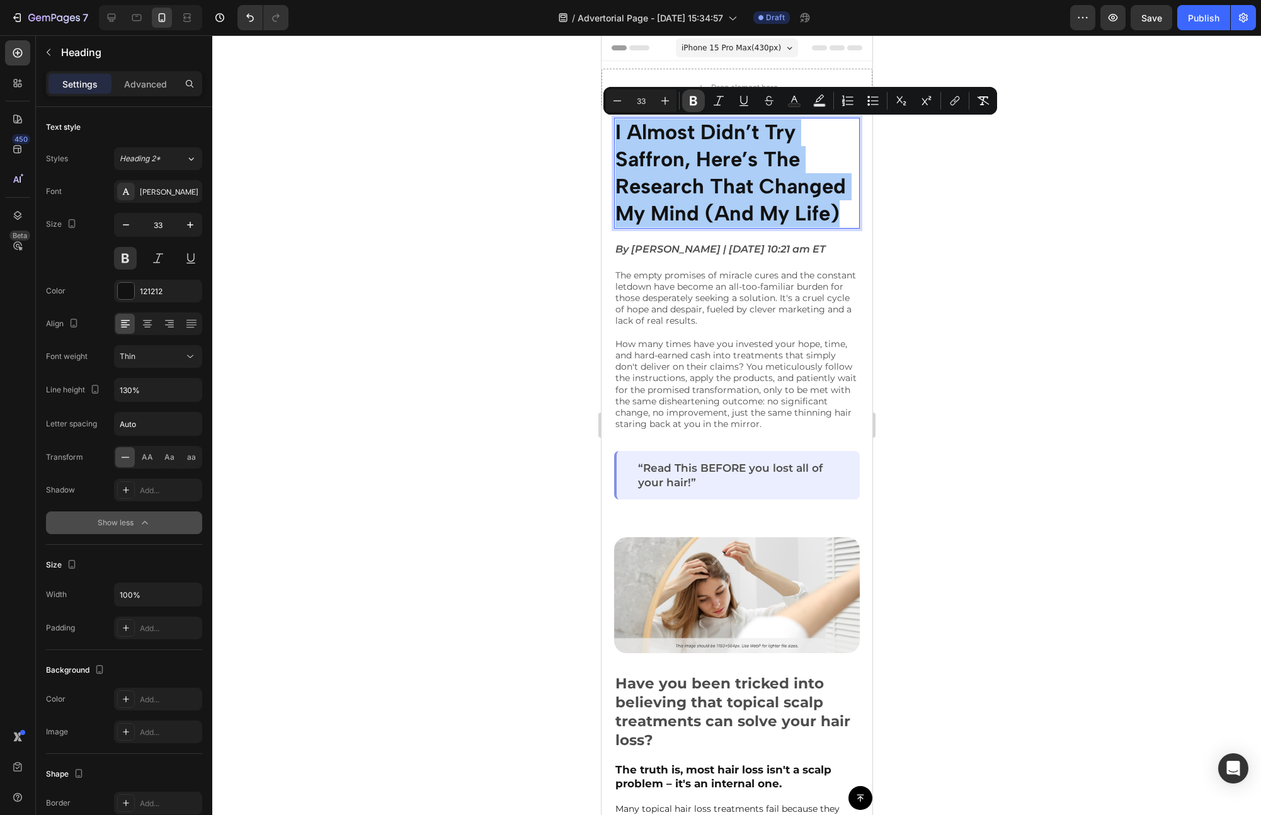
click at [693, 104] on icon "Editor contextual toolbar" at bounding box center [694, 100] width 8 height 9
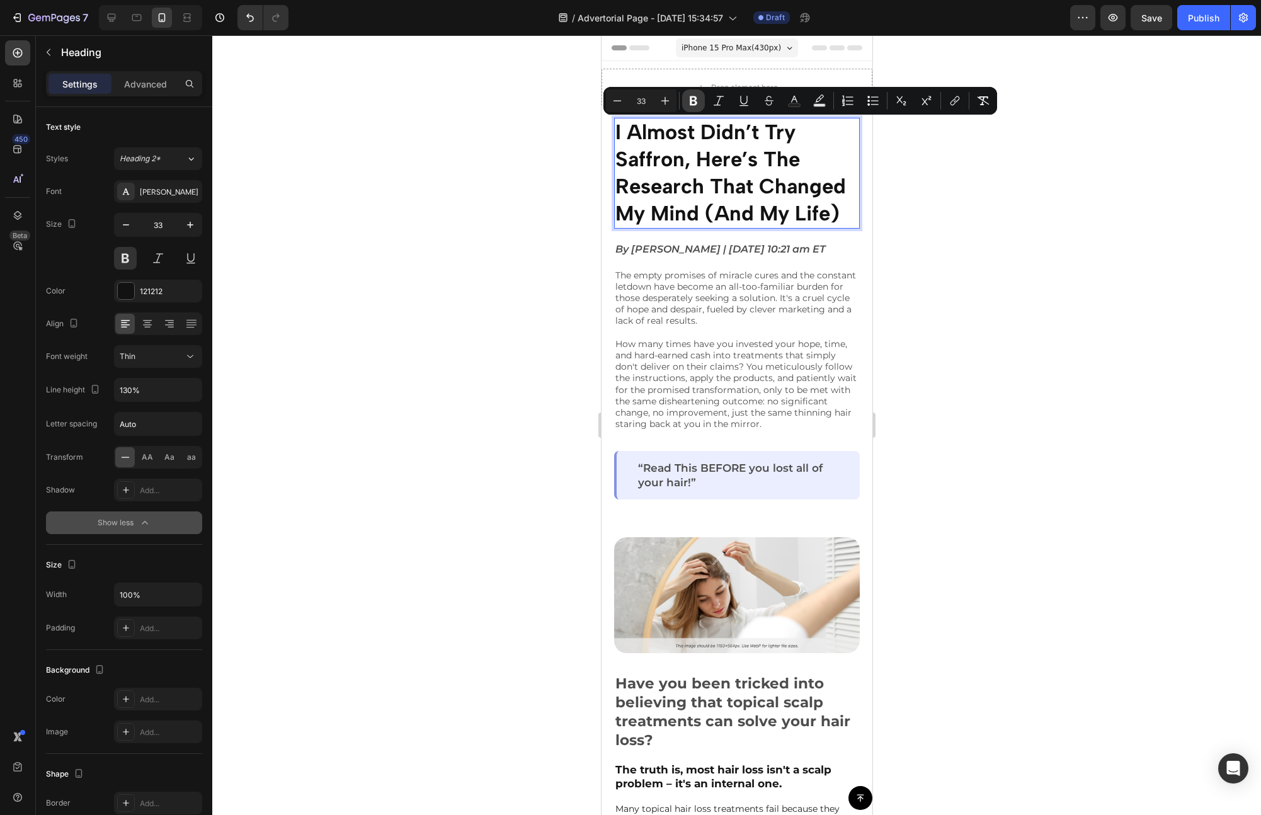
click at [693, 104] on icon "Editor contextual toolbar" at bounding box center [694, 100] width 8 height 9
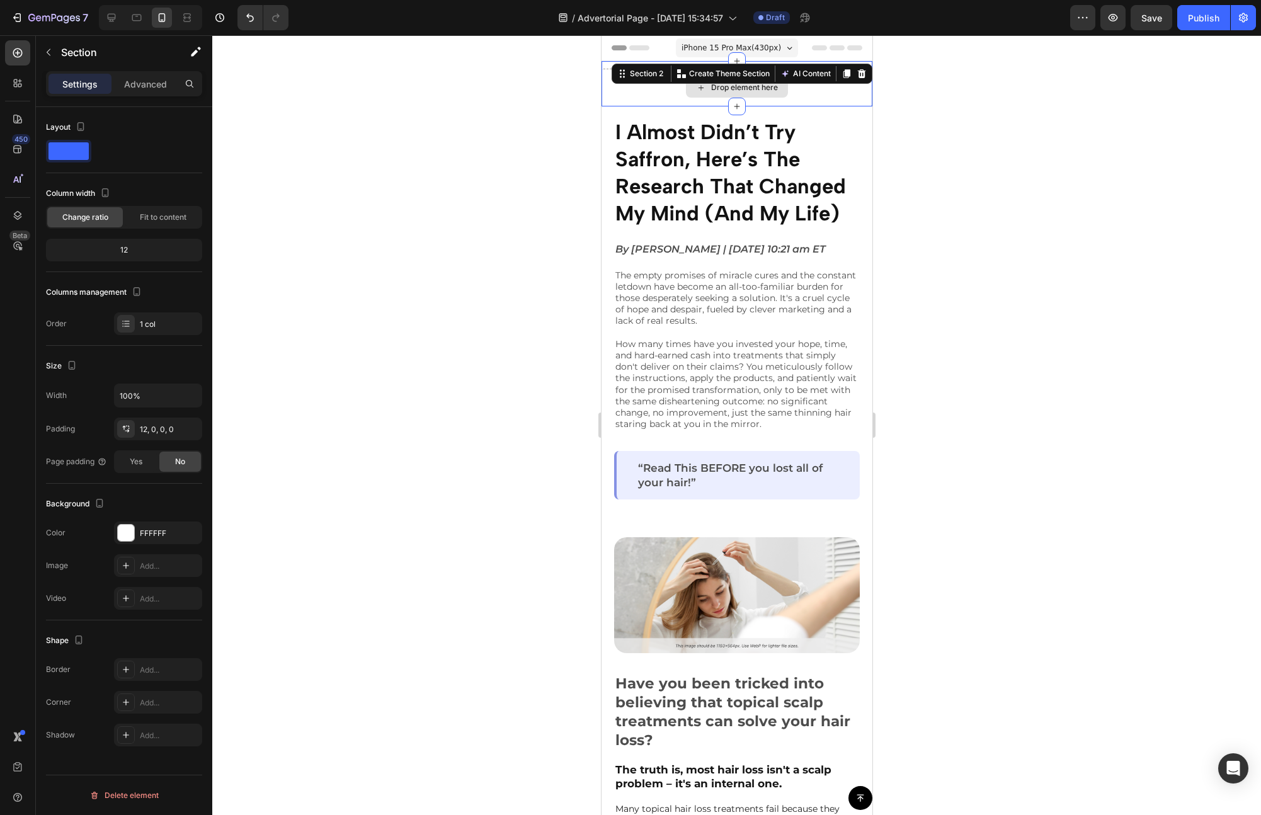
drag, startPoint x: 1294, startPoint y: 139, endPoint x: 693, endPoint y: 108, distance: 601.0
click at [693, 103] on div "Drop element here" at bounding box center [736, 88] width 271 height 38
click at [702, 154] on span "I Almost Didn’t Try Saffron, Here’s The Research That Changed My Mind (And My L…" at bounding box center [730, 173] width 231 height 106
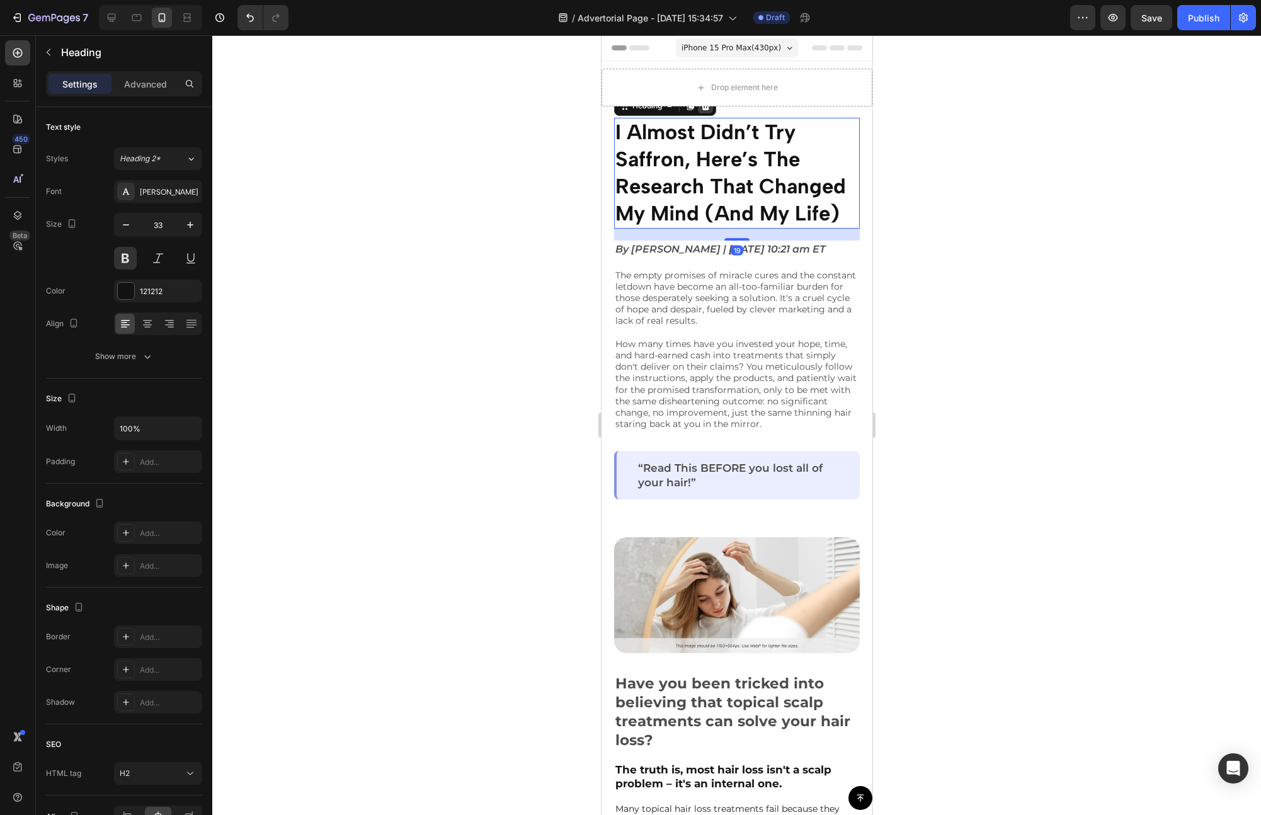
click at [705, 111] on div at bounding box center [704, 105] width 15 height 15
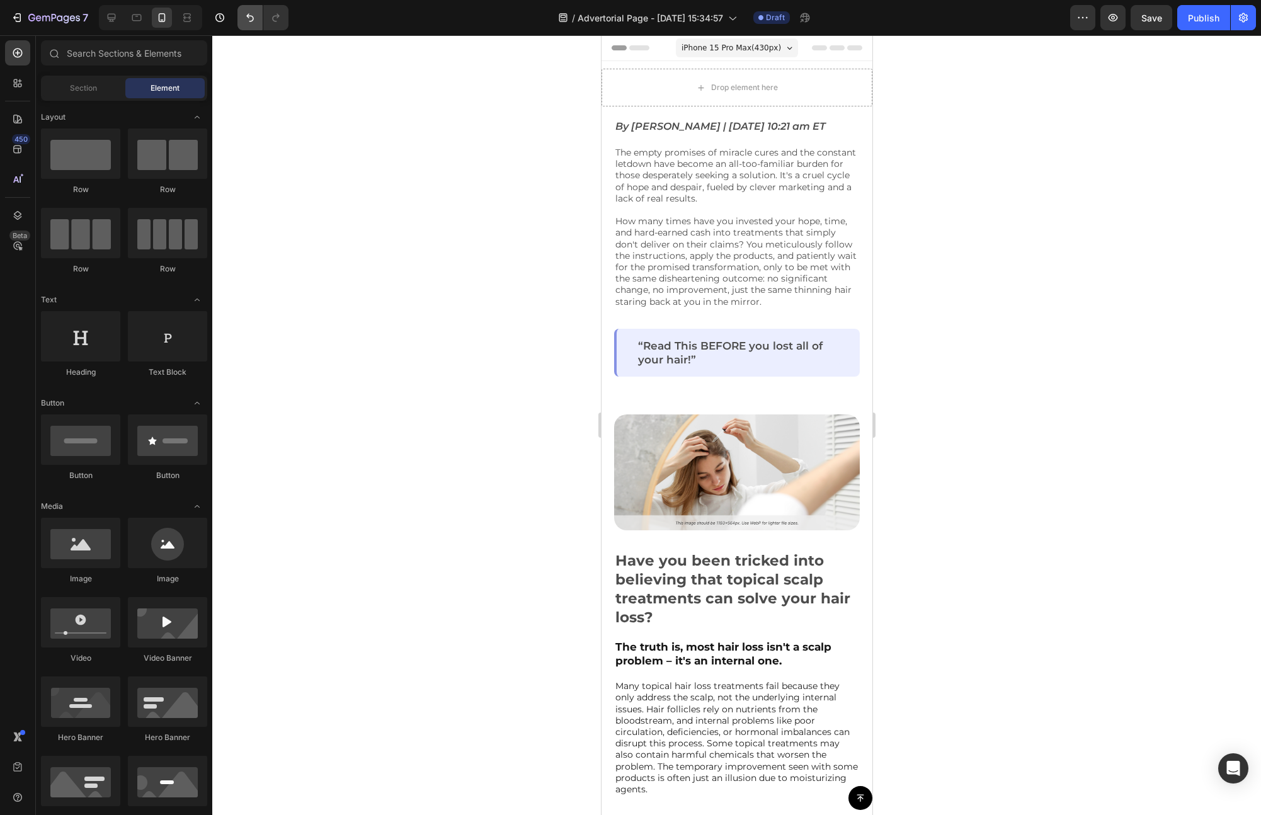
click at [245, 25] on button "Undo/Redo" at bounding box center [249, 17] width 25 height 25
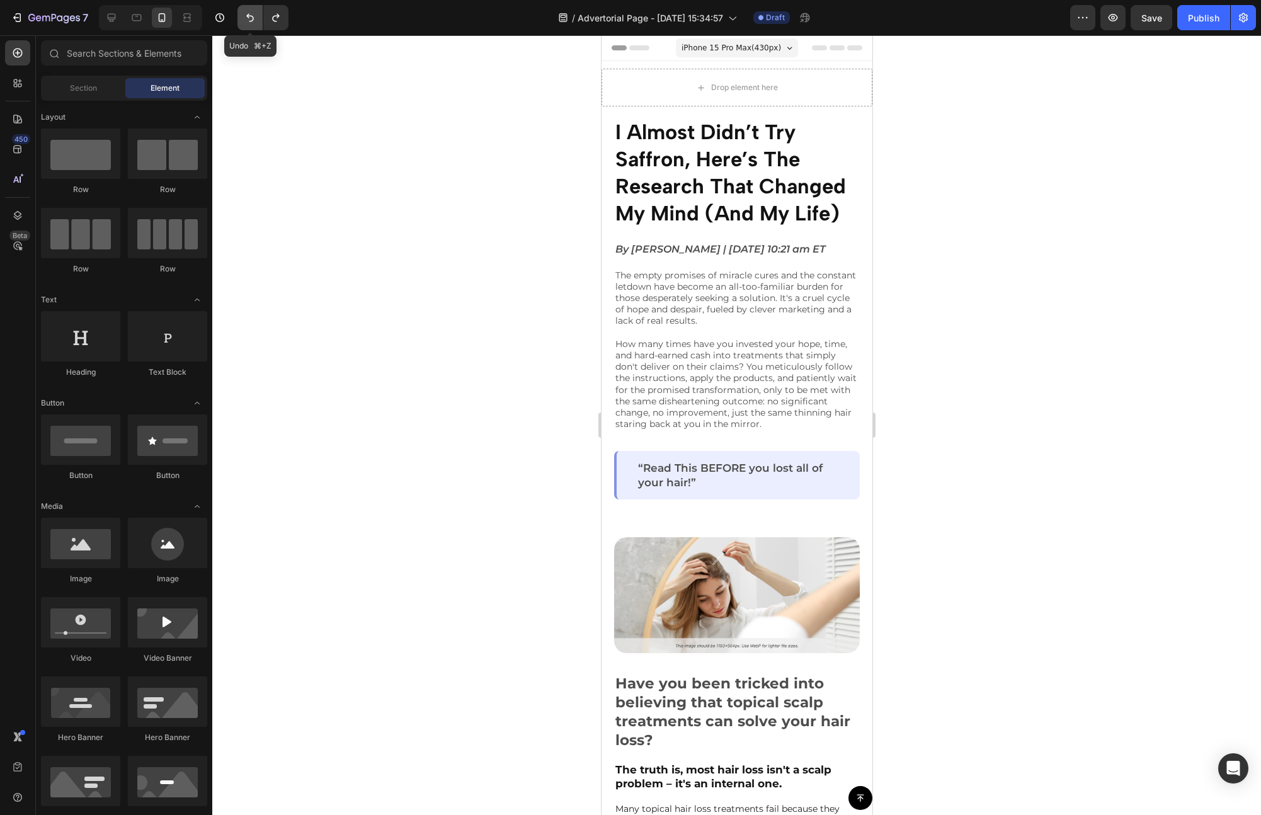
click at [245, 25] on button "Undo/Redo" at bounding box center [249, 17] width 25 height 25
click at [246, 25] on button "Undo/Redo" at bounding box center [249, 17] width 25 height 25
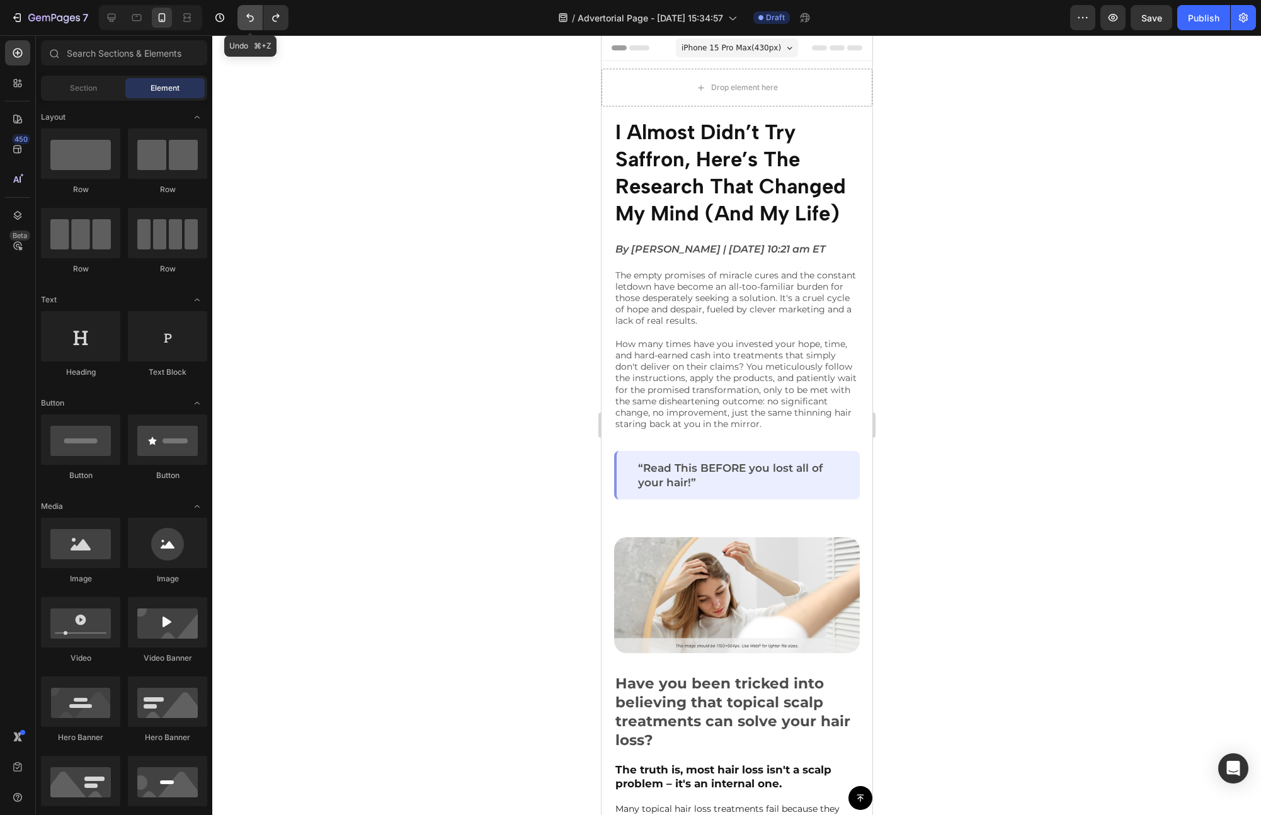
click at [246, 25] on button "Undo/Redo" at bounding box center [249, 17] width 25 height 25
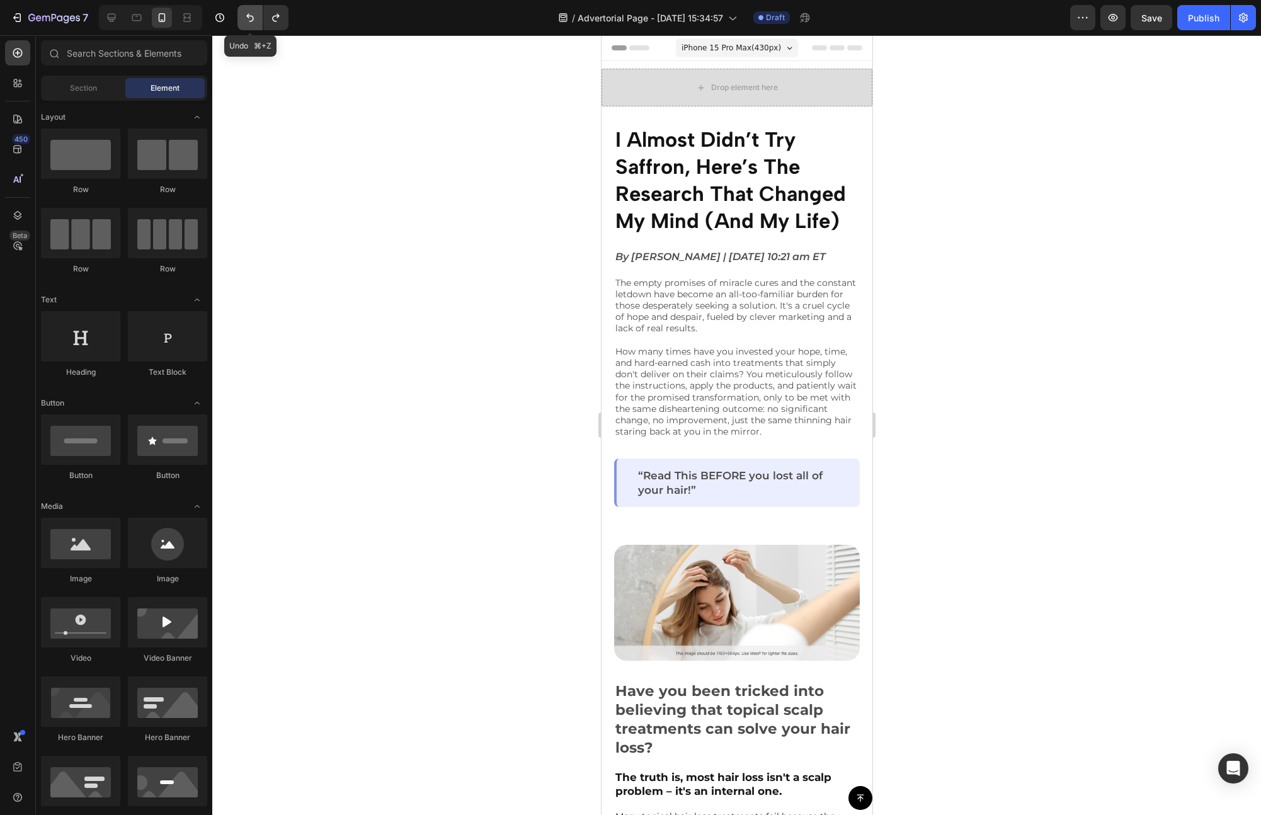
click at [258, 11] on button "Undo/Redo" at bounding box center [249, 17] width 25 height 25
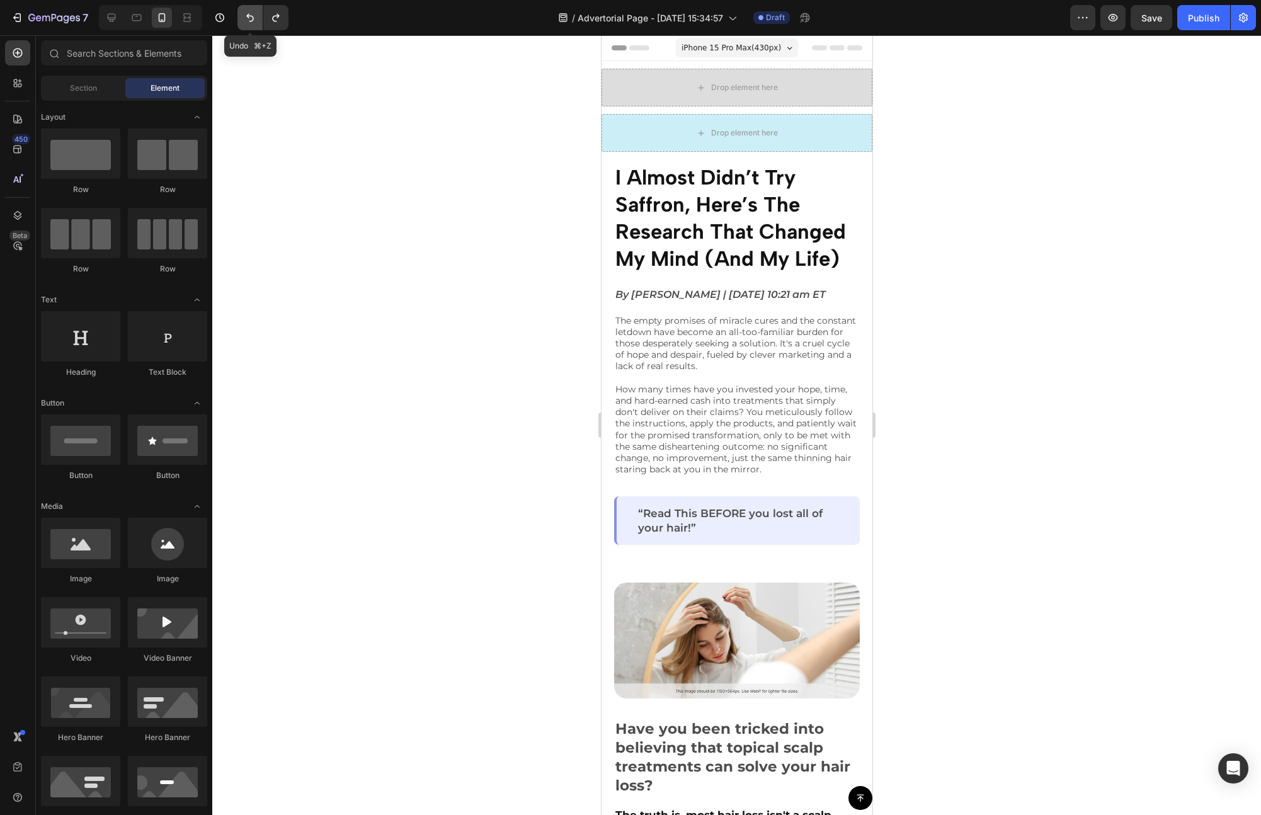
click at [258, 11] on button "Undo/Redo" at bounding box center [249, 17] width 25 height 25
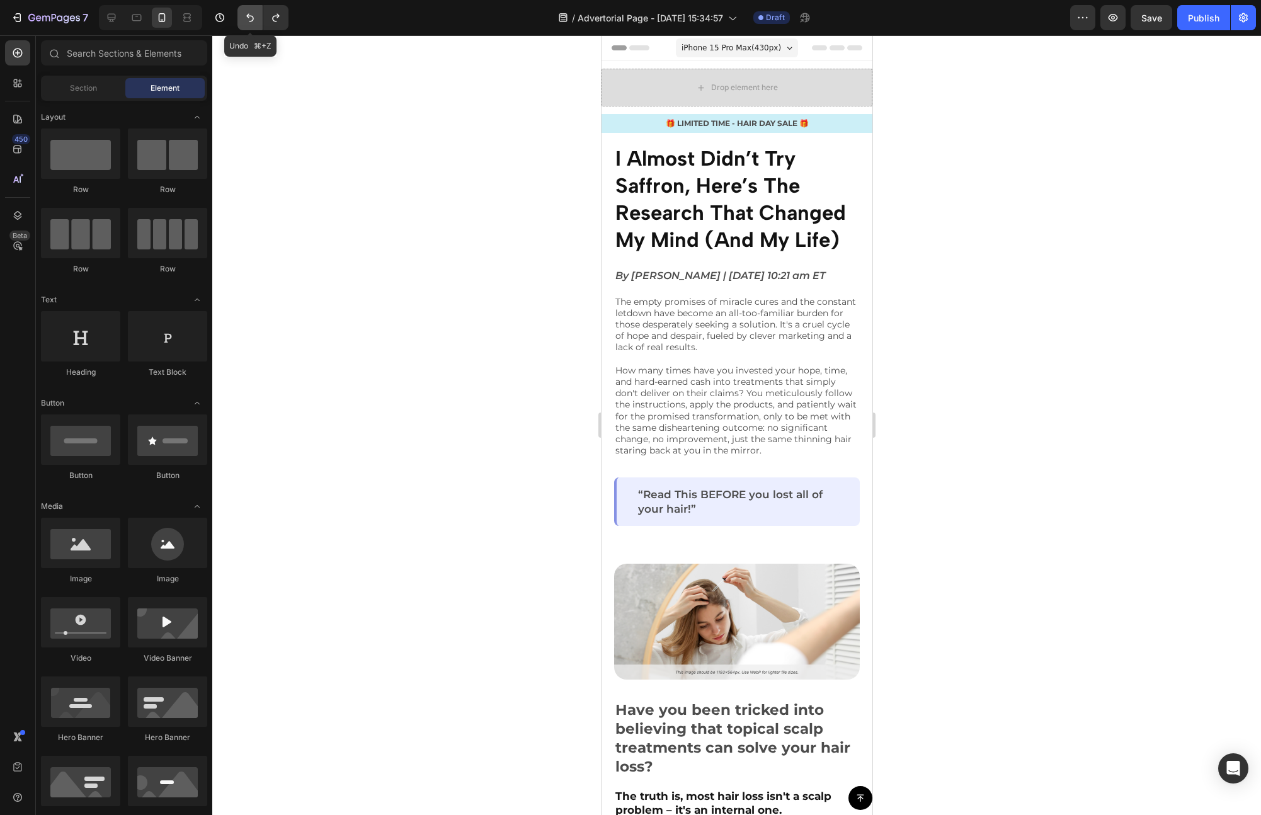
click at [254, 16] on icon "Undo/Redo" at bounding box center [250, 17] width 13 height 13
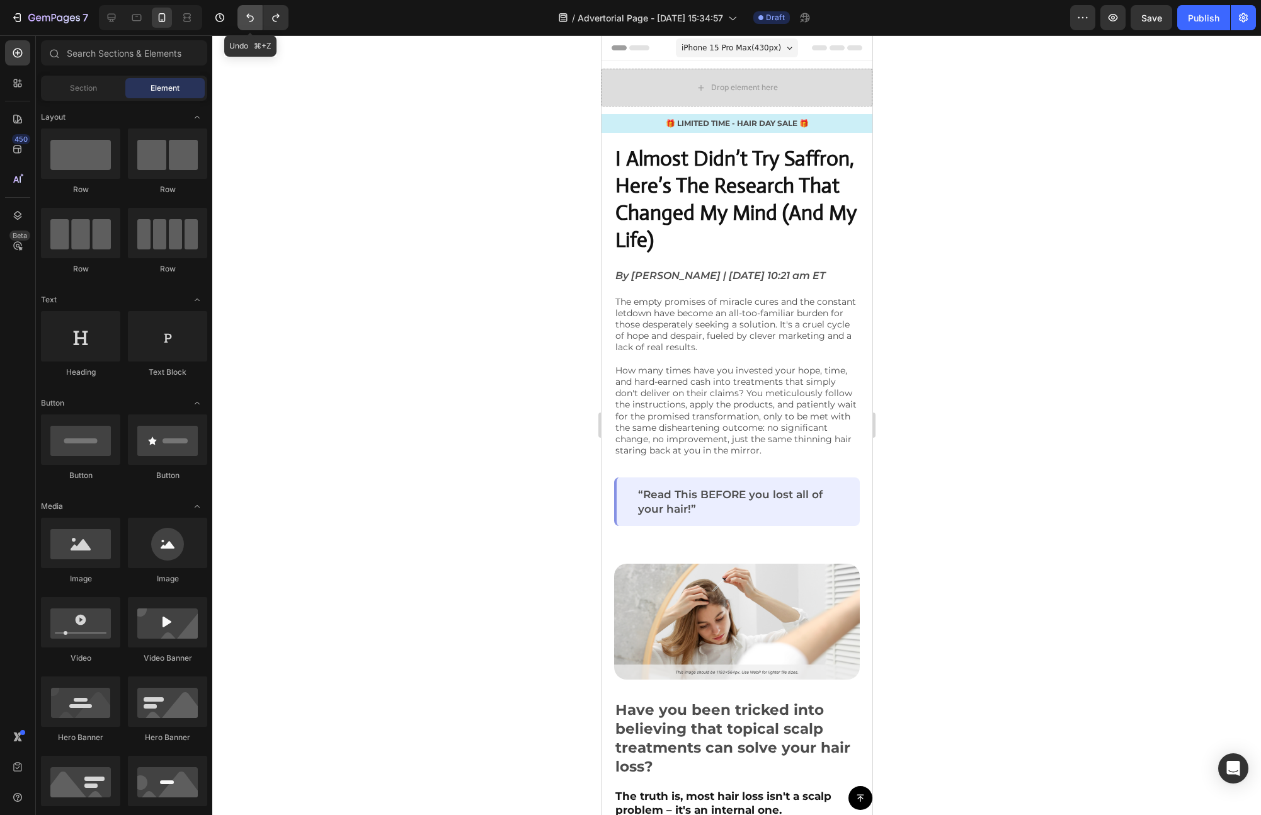
click at [254, 16] on icon "Undo/Redo" at bounding box center [250, 17] width 13 height 13
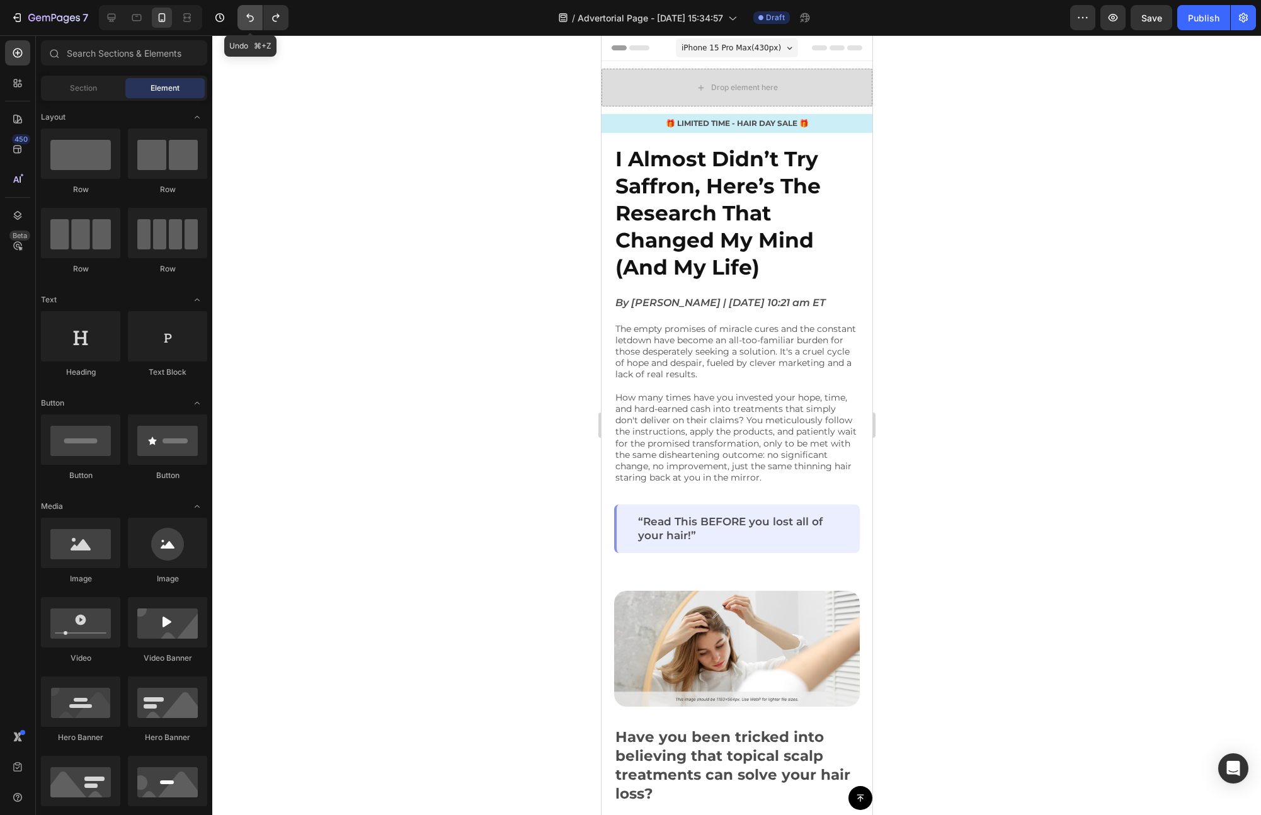
click at [254, 16] on icon "Undo/Redo" at bounding box center [250, 17] width 13 height 13
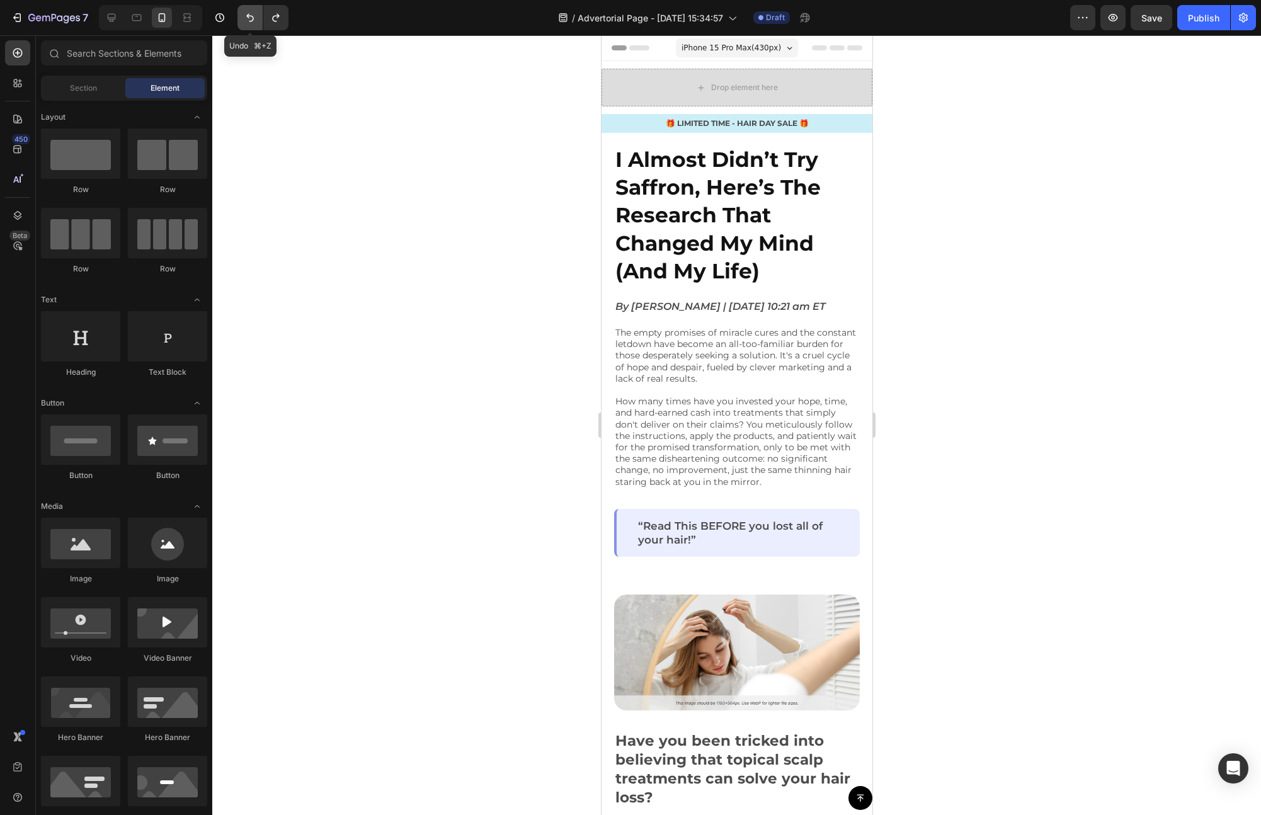
click at [254, 16] on icon "Undo/Redo" at bounding box center [250, 17] width 13 height 13
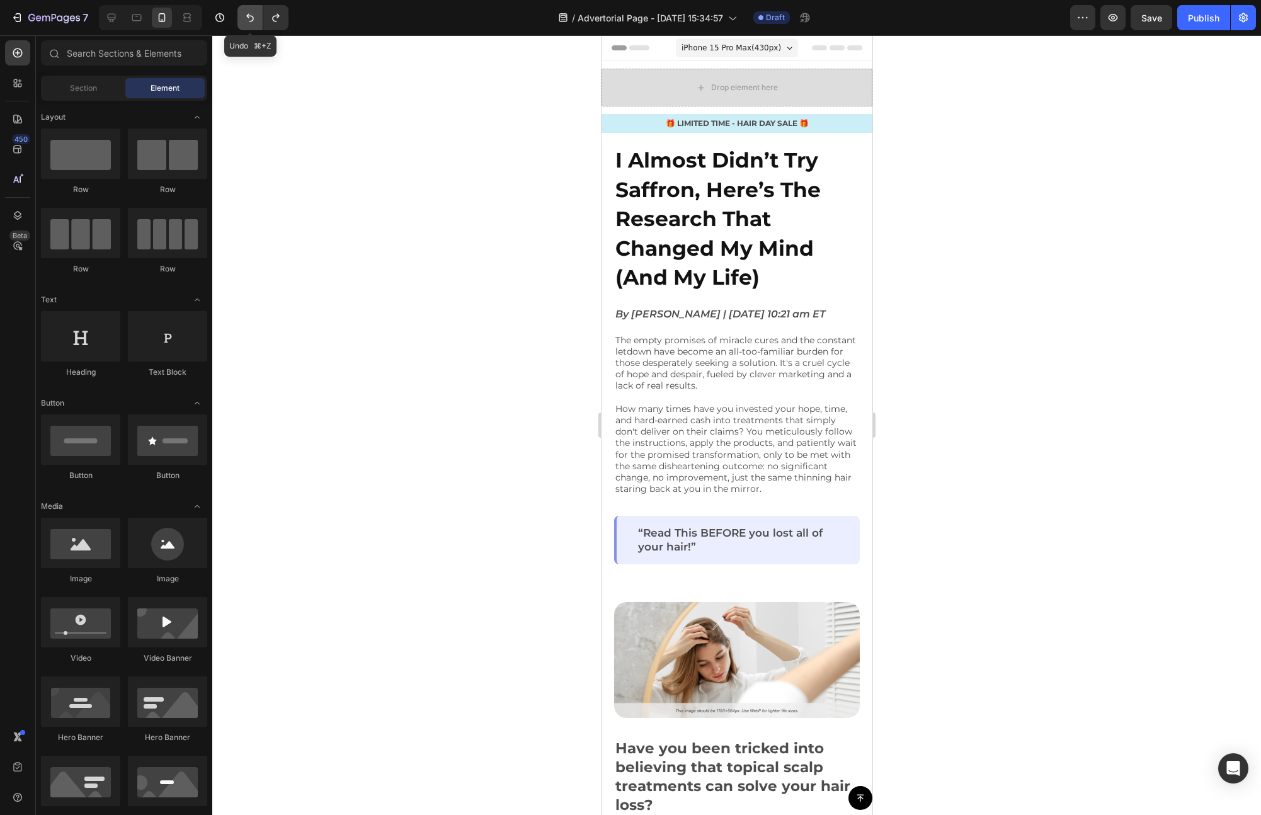
click at [254, 16] on icon "Undo/Redo" at bounding box center [250, 17] width 13 height 13
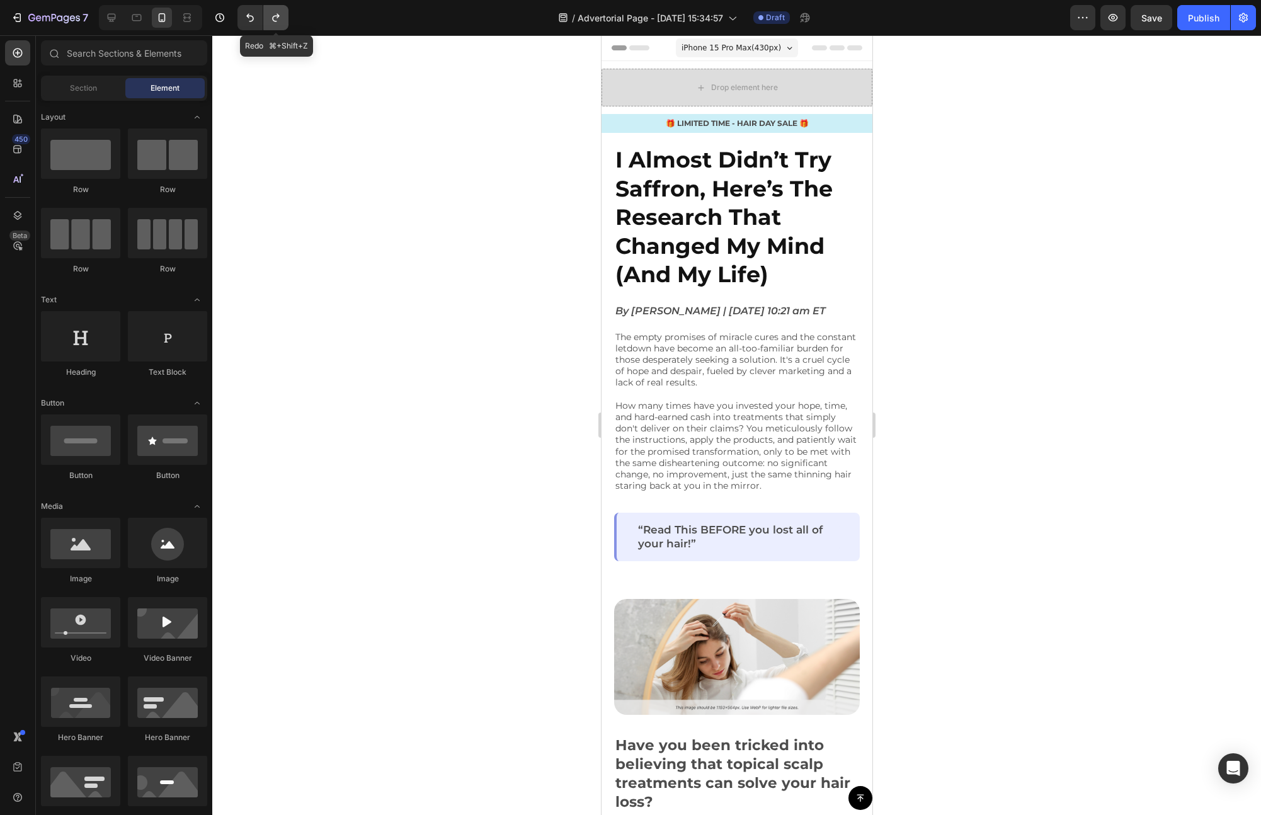
click at [276, 17] on icon "Undo/Redo" at bounding box center [276, 17] width 13 height 13
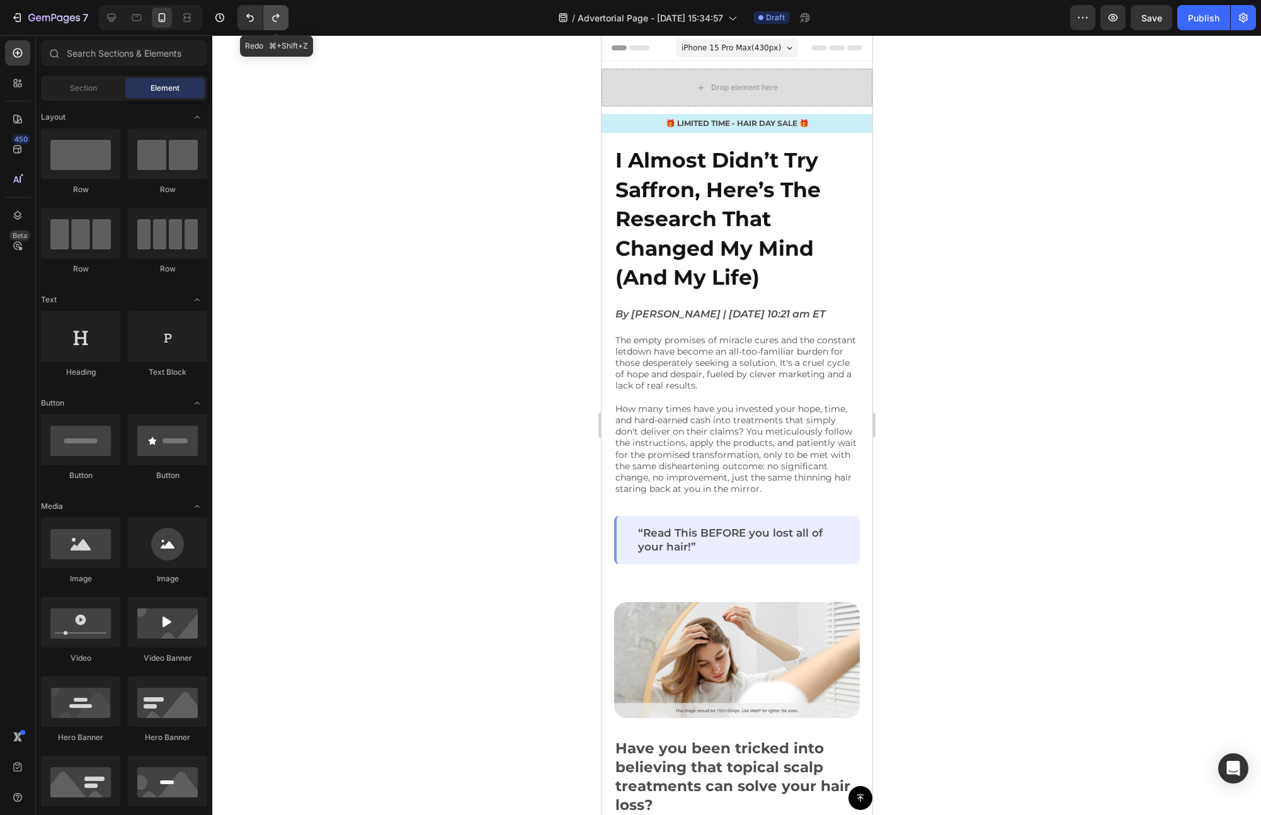
click at [276, 17] on icon "Undo/Redo" at bounding box center [276, 17] width 13 height 13
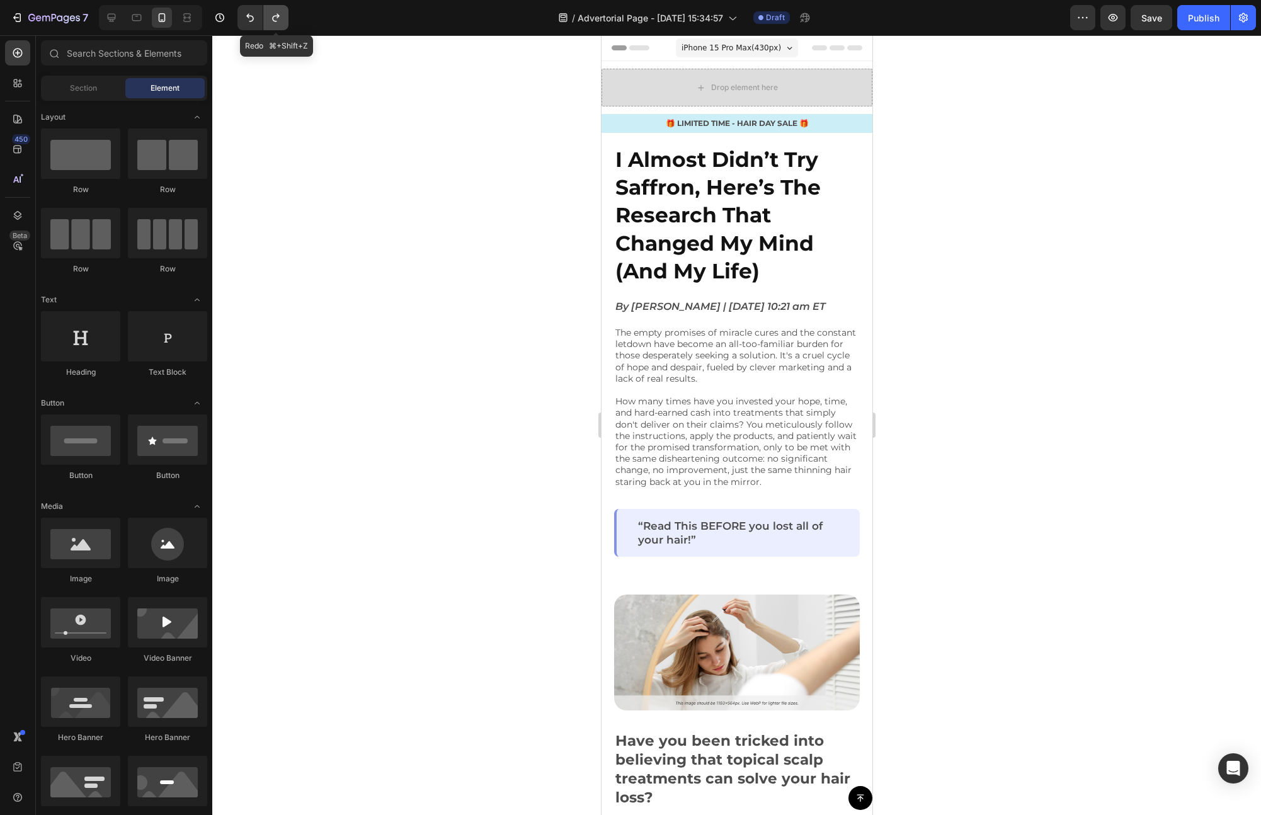
click at [280, 21] on icon "Undo/Redo" at bounding box center [276, 17] width 13 height 13
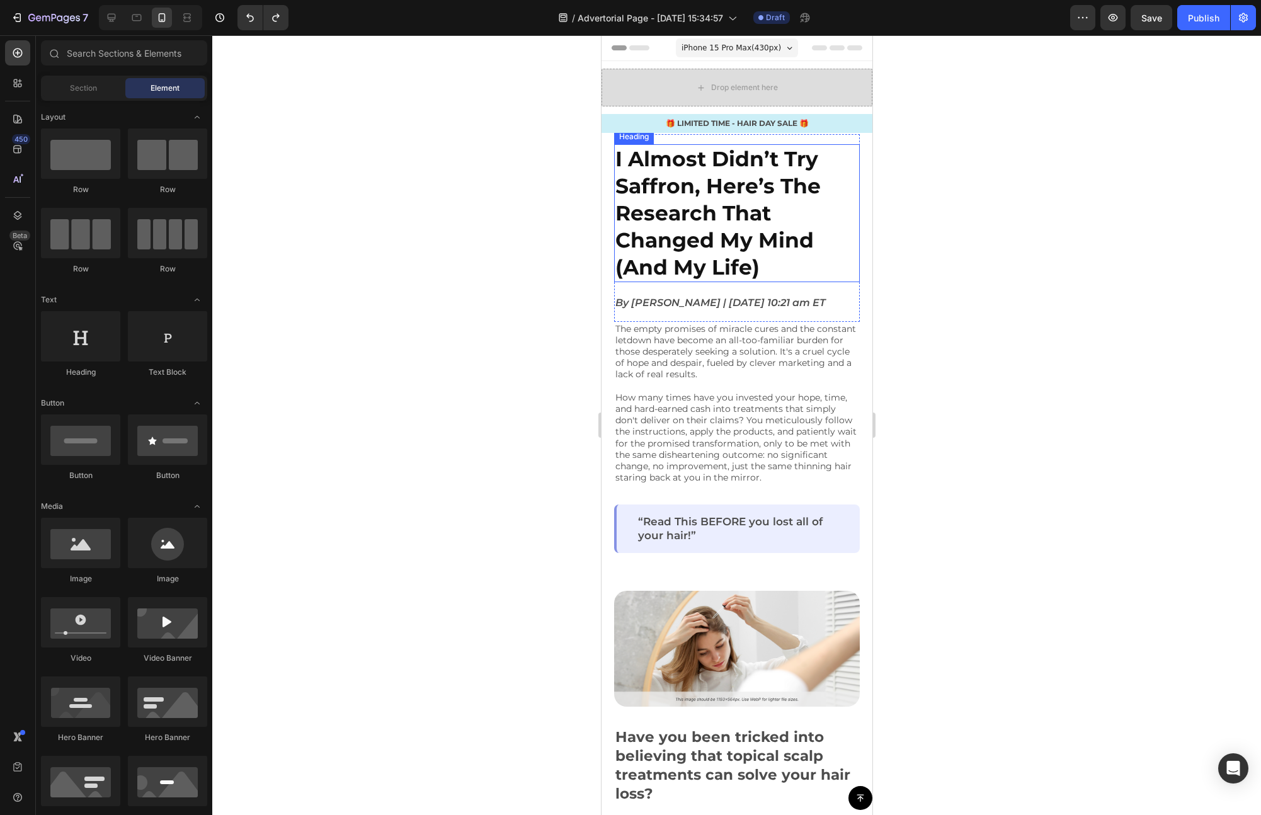
click at [701, 199] on h2 "I Almost Didn’t Try Saffron, Here’s The Research That Changed My Mind (And My L…" at bounding box center [736, 213] width 246 height 138
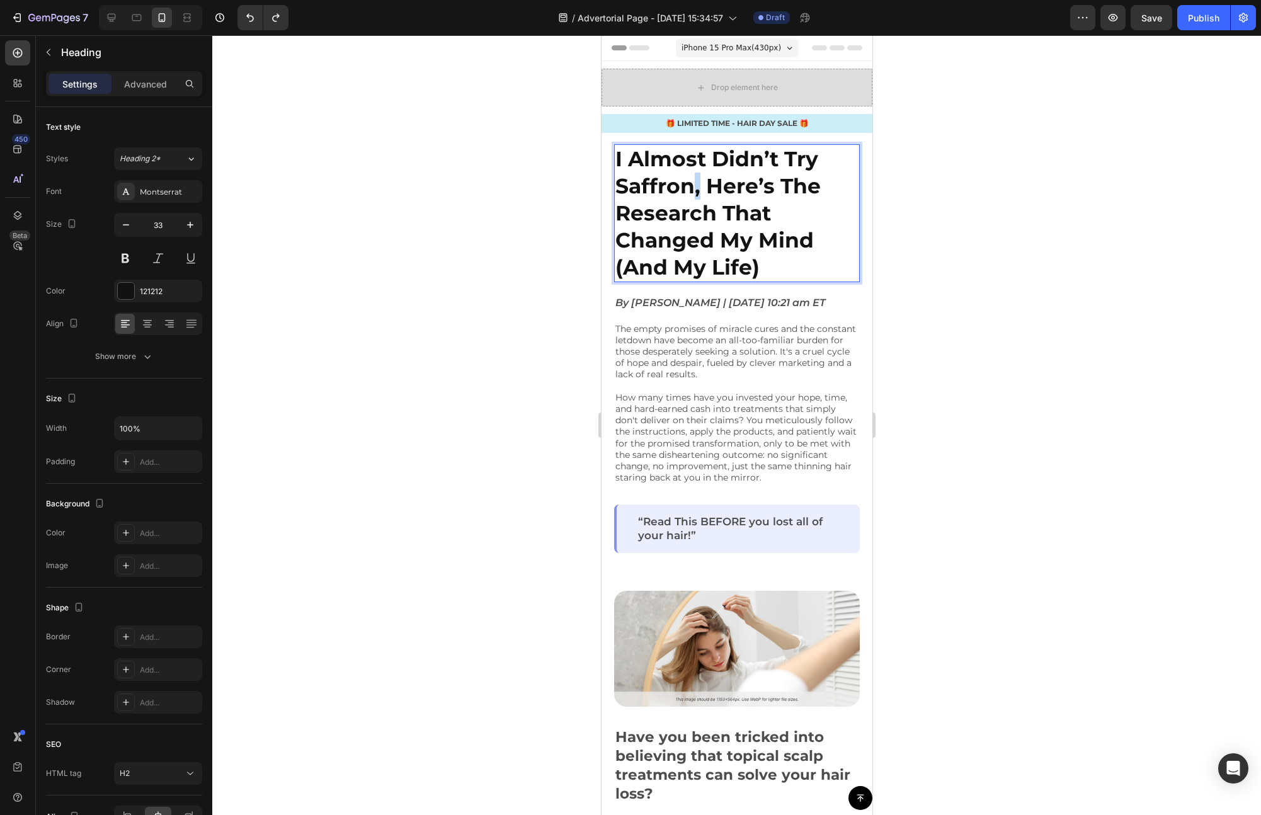
click at [689, 182] on strong "I Almost Didn’t Try Saffron, Here’s The Research That Changed My Mind (And My L…" at bounding box center [717, 213] width 205 height 134
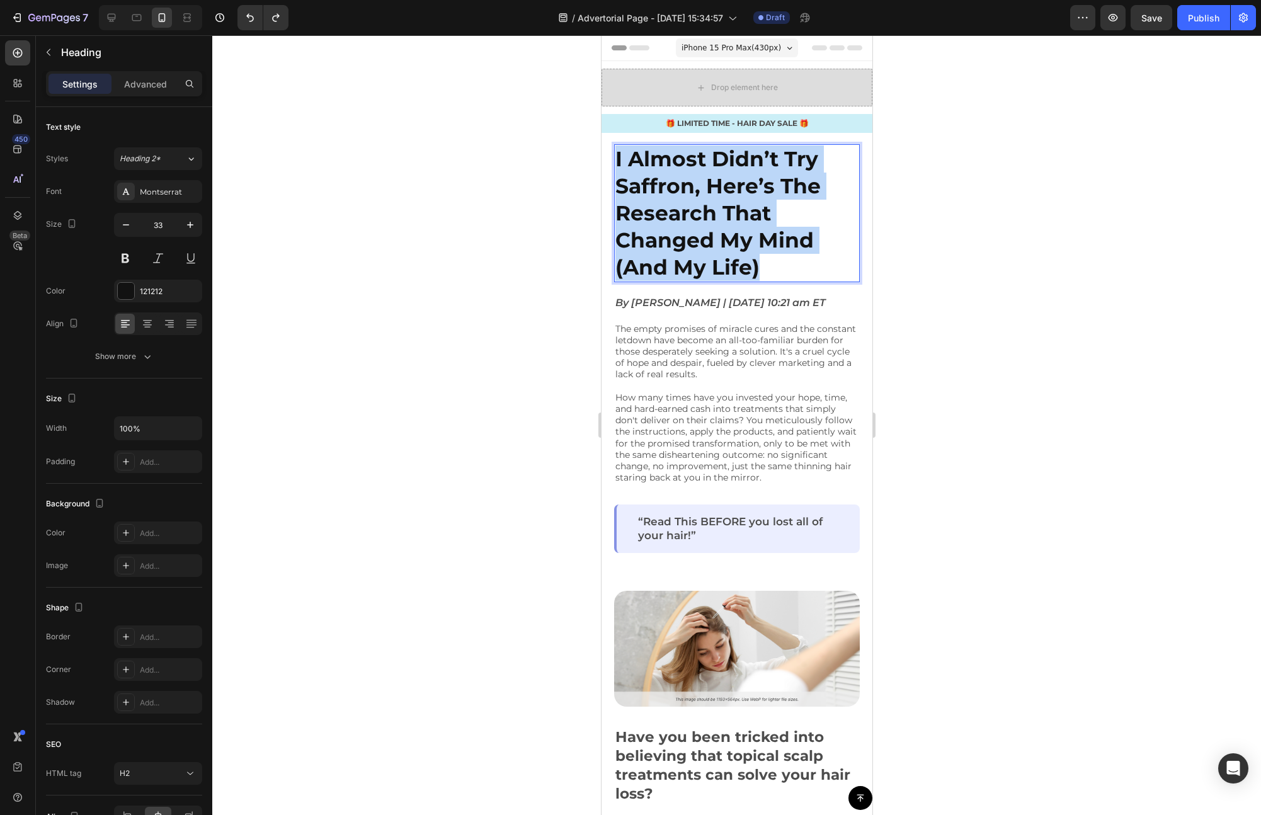
click at [689, 182] on strong "I Almost Didn’t Try Saffron, Here’s The Research That Changed My Mind (And My L…" at bounding box center [717, 213] width 205 height 134
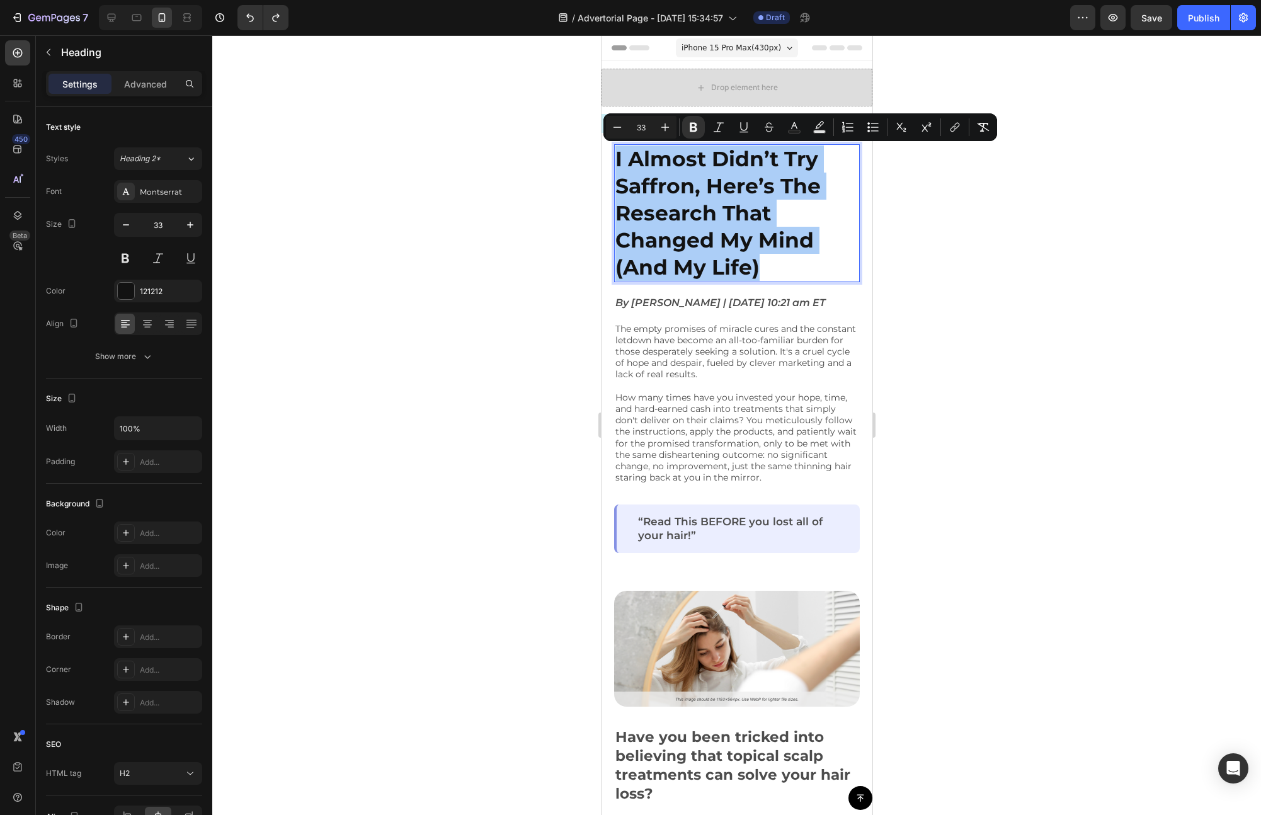
click at [996, 217] on div at bounding box center [736, 425] width 1049 height 780
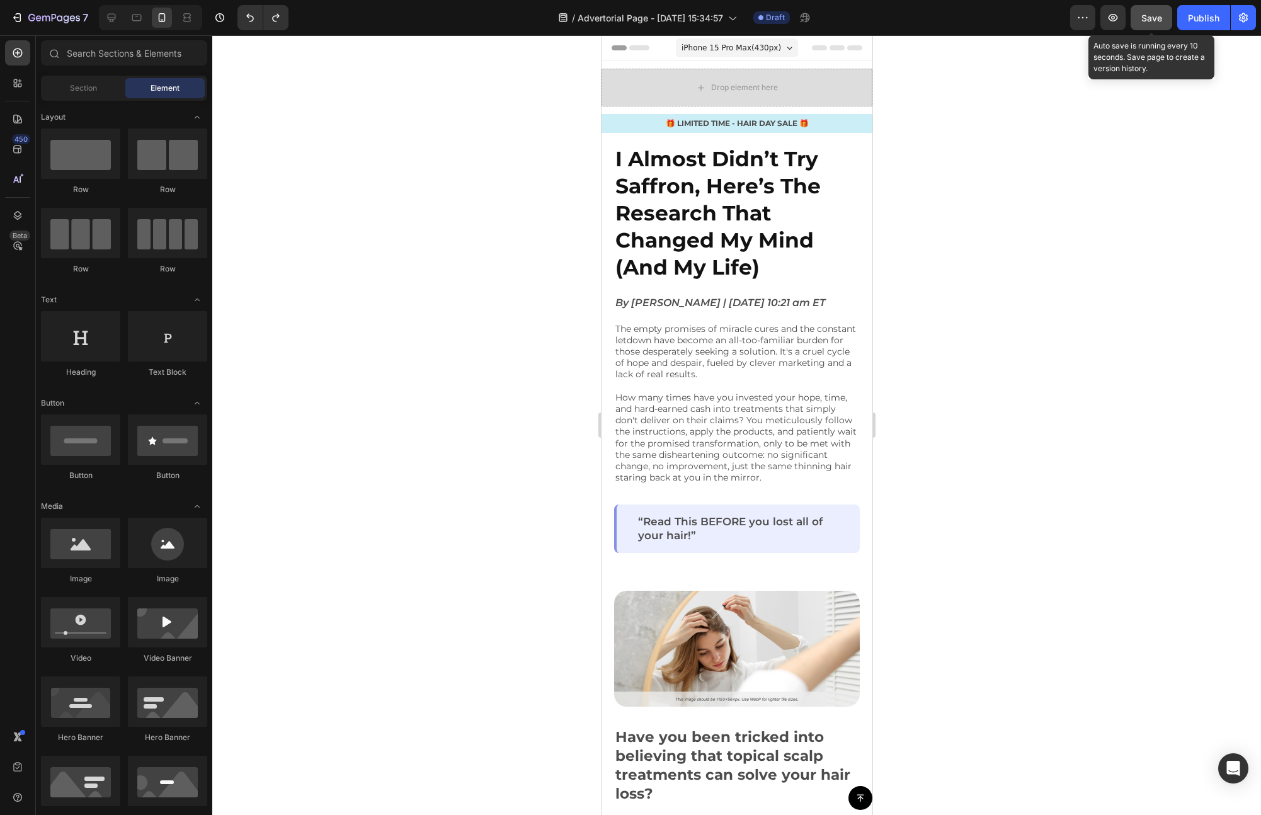
click at [1151, 17] on span "Save" at bounding box center [1151, 18] width 21 height 11
